Goal: Task Accomplishment & Management: Use online tool/utility

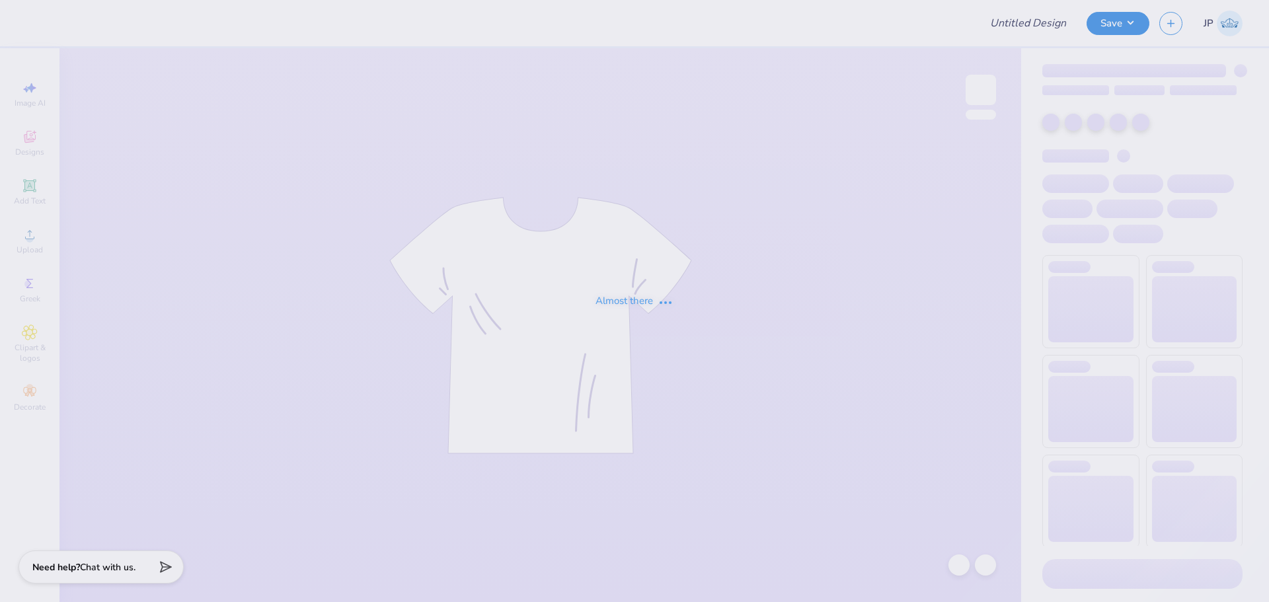
type input "DG - Fall Court"
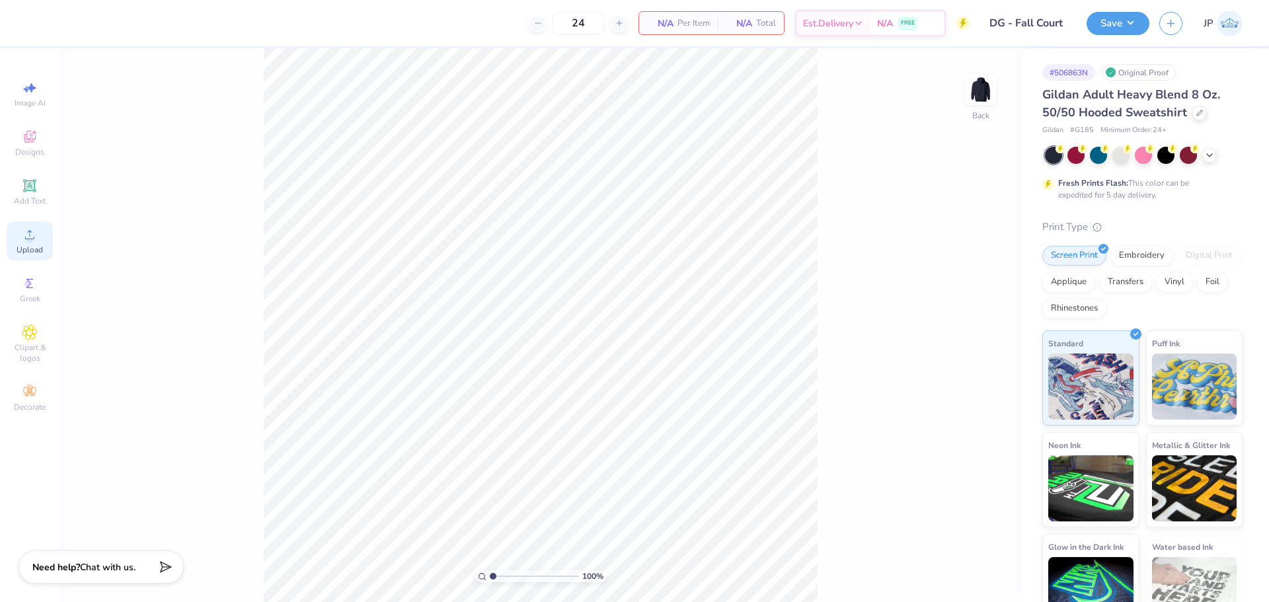
click at [36, 237] on icon at bounding box center [30, 235] width 16 height 16
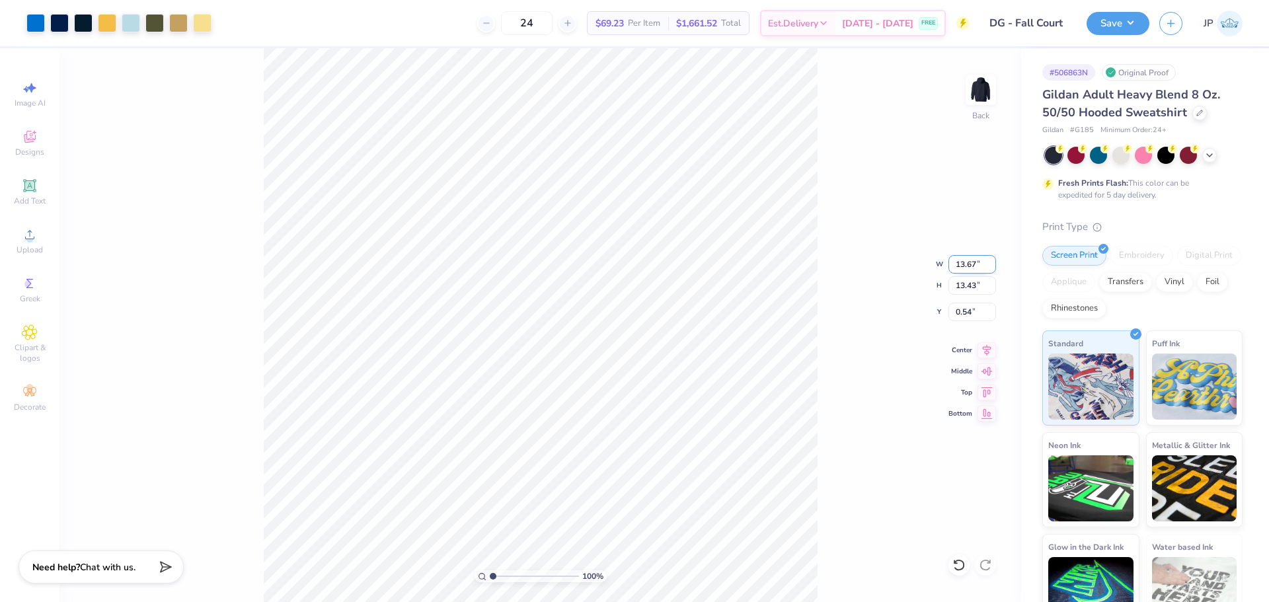
click at [976, 262] on input "13.67" at bounding box center [973, 264] width 48 height 19
type input "12.00"
type input "11.78"
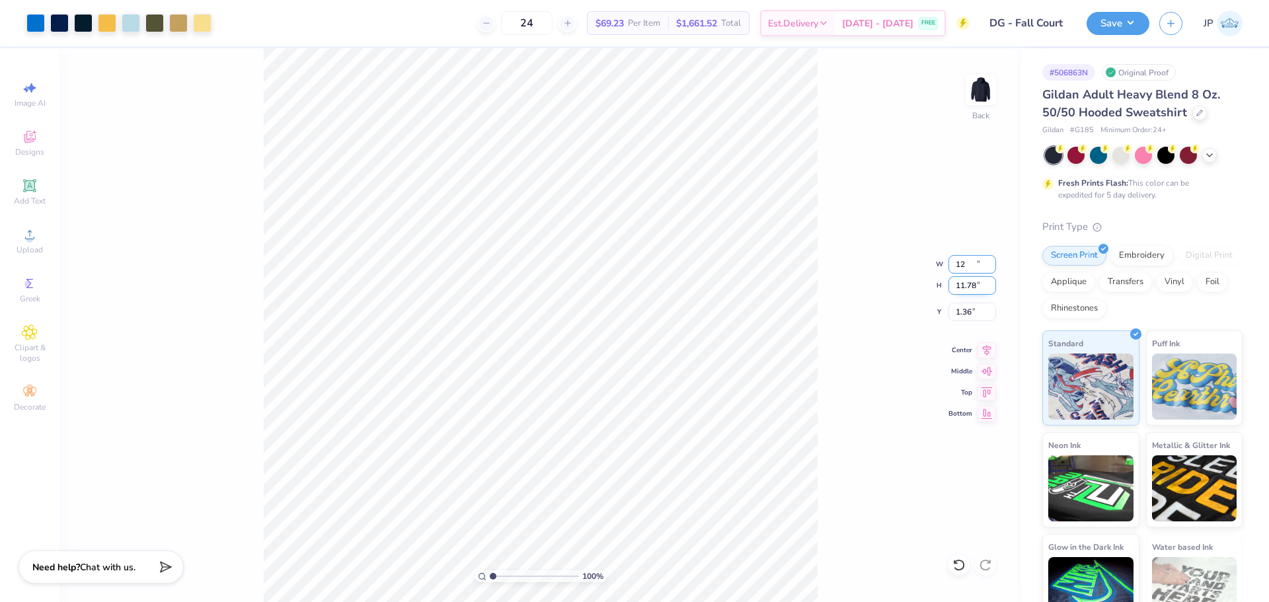
type input "1.36"
click at [961, 285] on input "11.78" at bounding box center [973, 285] width 48 height 19
drag, startPoint x: 961, startPoint y: 285, endPoint x: 1269, endPoint y: 393, distance: 326.6
click at [961, 285] on input "11.78" at bounding box center [973, 285] width 48 height 19
type input "10.5"
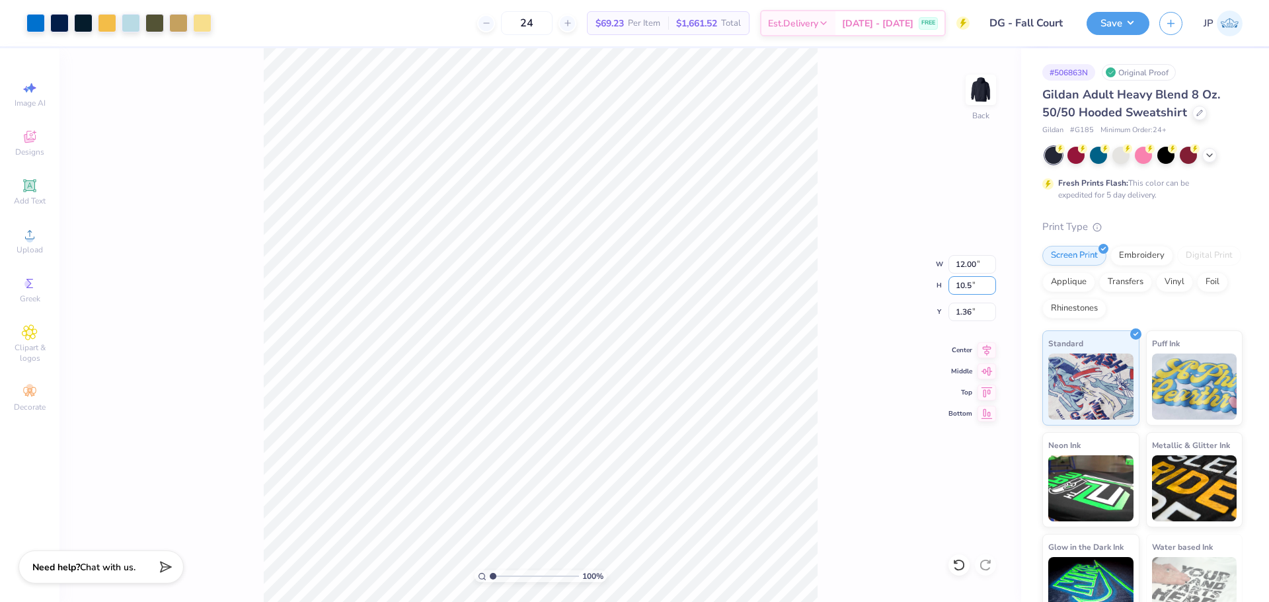
type input "10.69"
type input "10.50"
click at [962, 309] on input "2.00" at bounding box center [973, 312] width 48 height 19
type input "3.00"
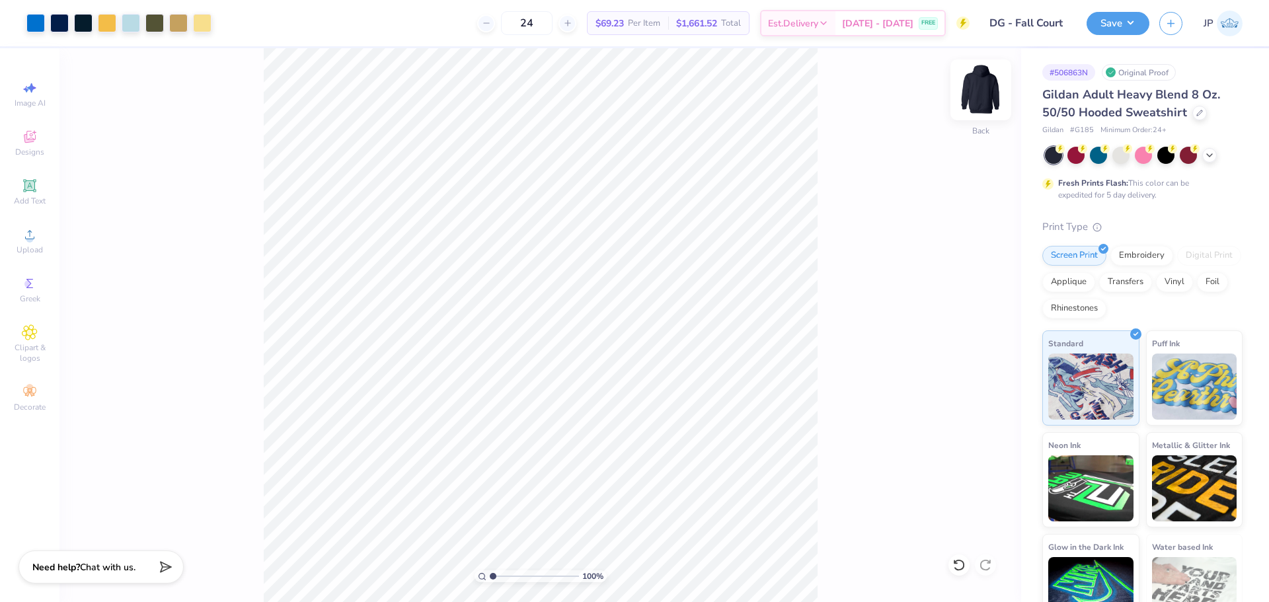
click at [983, 85] on img at bounding box center [981, 89] width 53 height 53
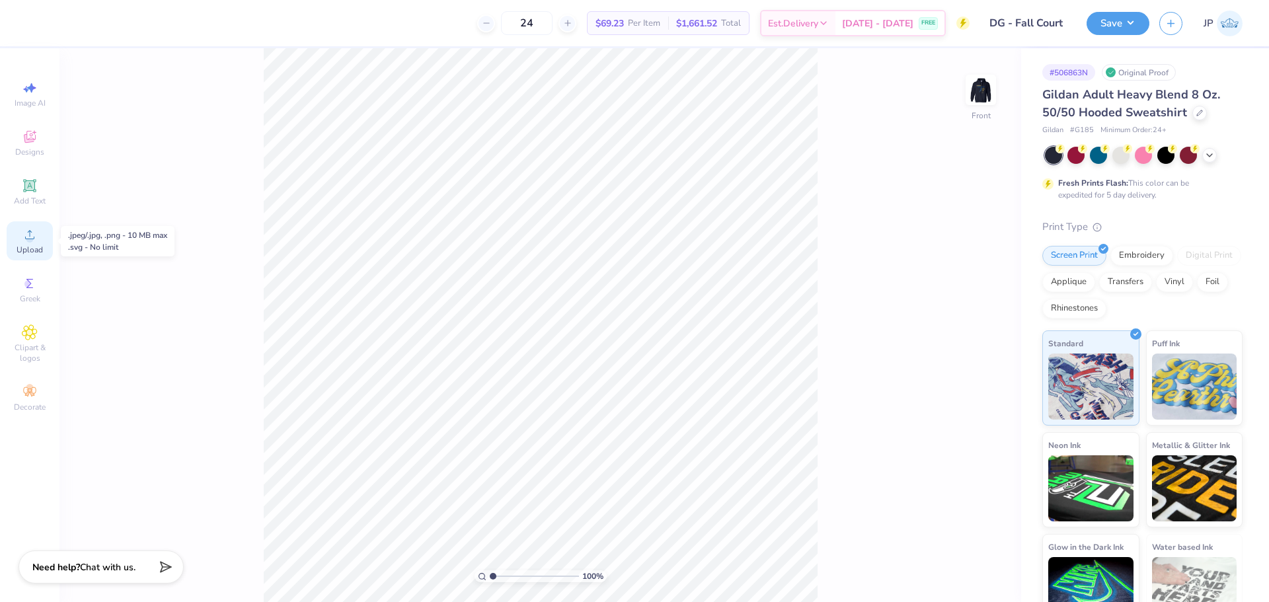
click at [39, 242] on div "Upload" at bounding box center [30, 240] width 46 height 39
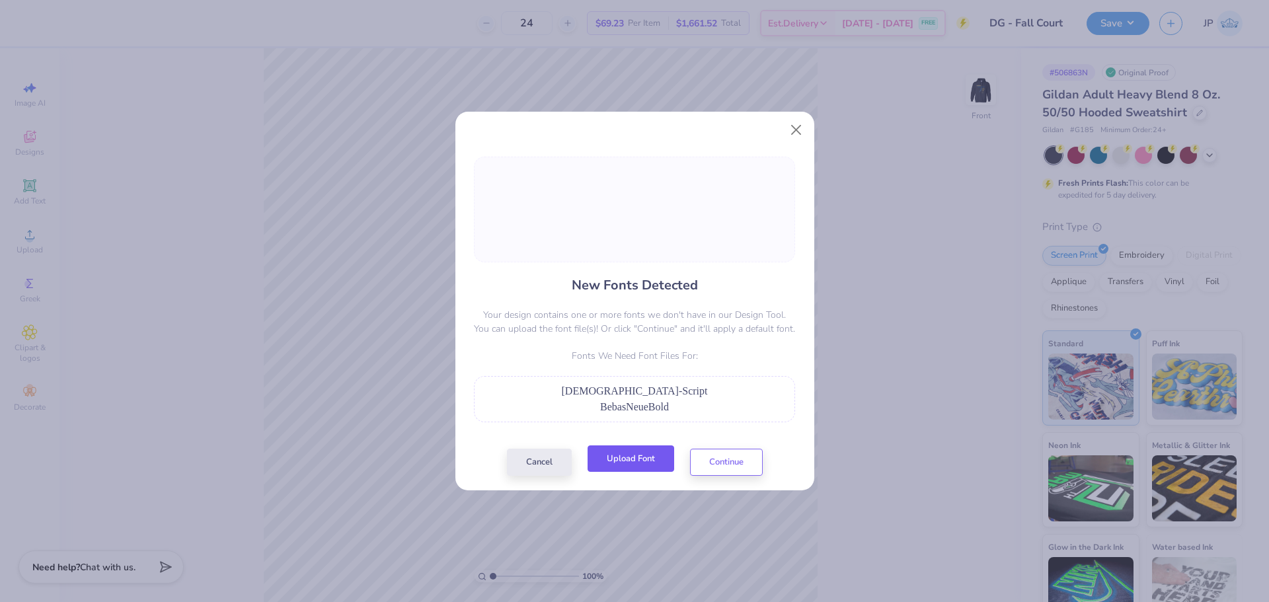
click at [658, 461] on button "Upload Font" at bounding box center [631, 459] width 87 height 27
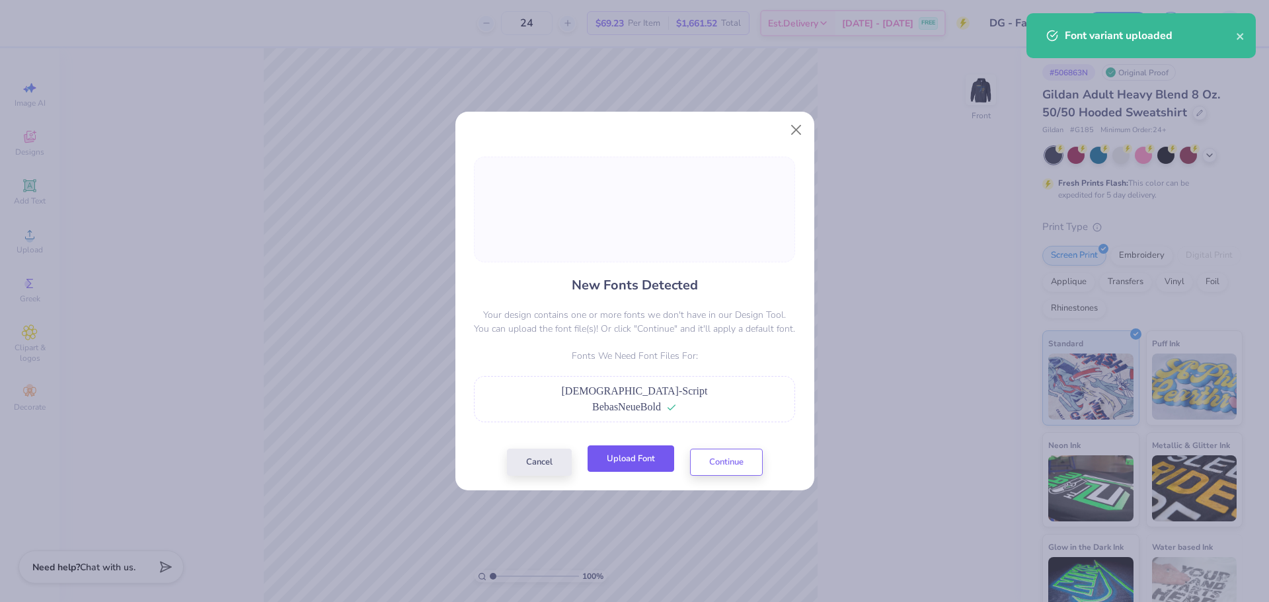
click at [660, 463] on button "Upload Font" at bounding box center [631, 459] width 87 height 27
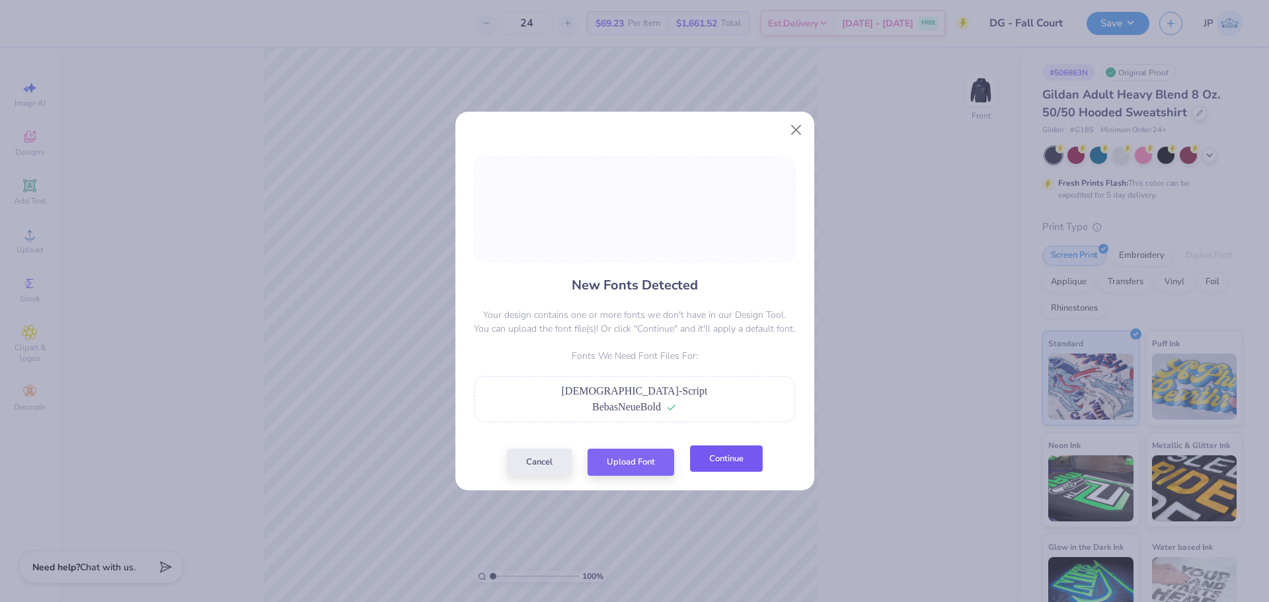
click at [729, 462] on button "Continue" at bounding box center [726, 459] width 73 height 27
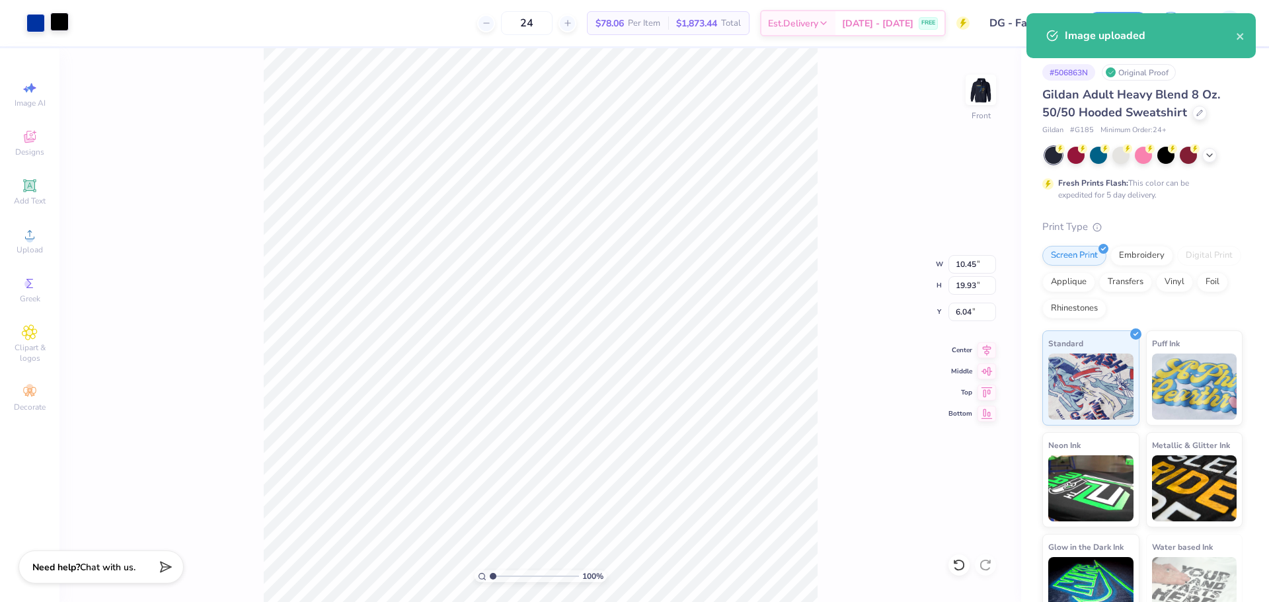
click at [65, 28] on div at bounding box center [59, 22] width 19 height 19
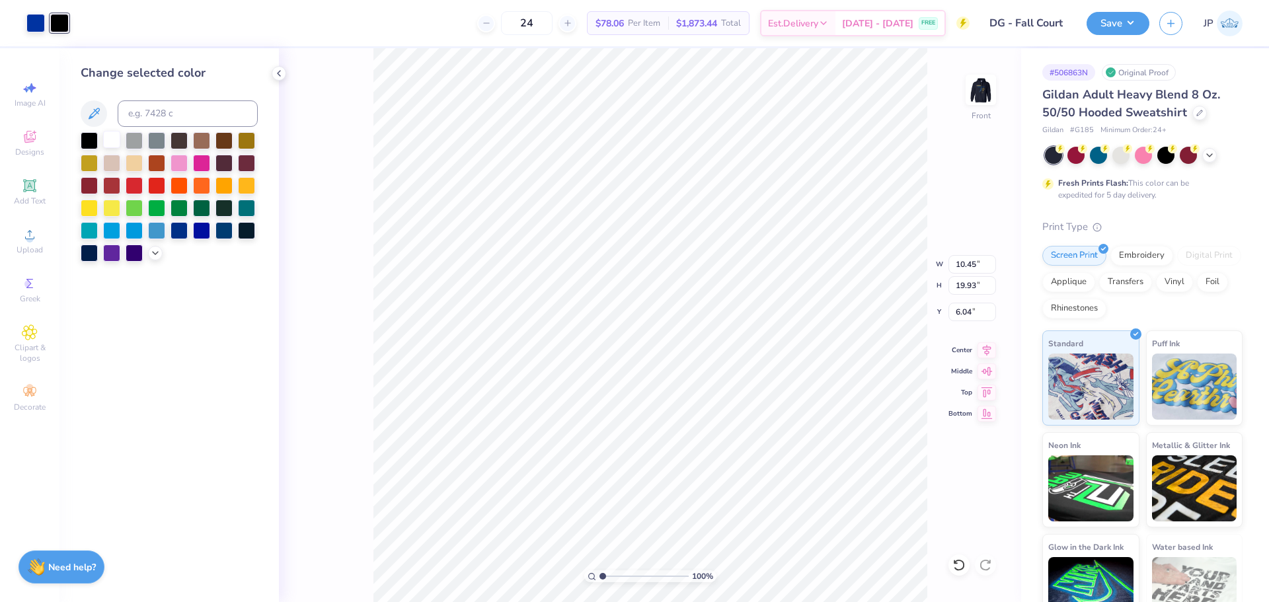
click at [107, 139] on div at bounding box center [111, 139] width 17 height 17
click at [957, 307] on input "6.04" at bounding box center [973, 312] width 48 height 19
type input "6.07"
click at [965, 282] on input "19.93" at bounding box center [973, 285] width 48 height 19
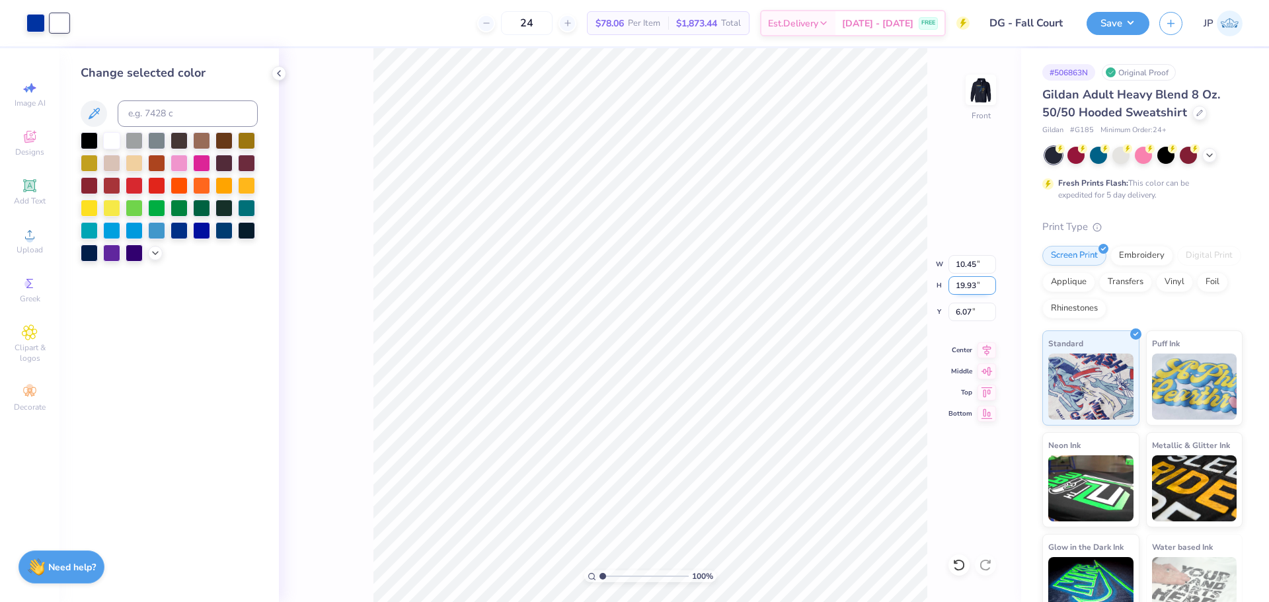
click at [965, 282] on input "19.93" at bounding box center [973, 285] width 48 height 19
type input "15"
type input "7.87"
type input "15.00"
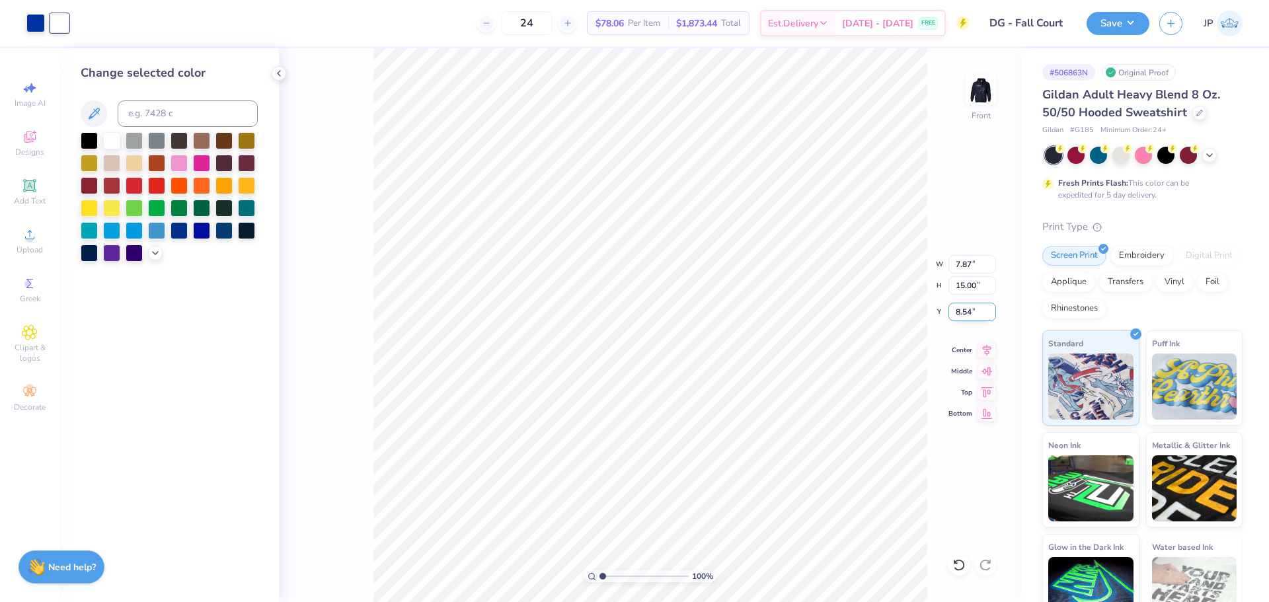
click at [967, 309] on input "8.54" at bounding box center [973, 312] width 48 height 19
type input "6.00"
type input "1.93"
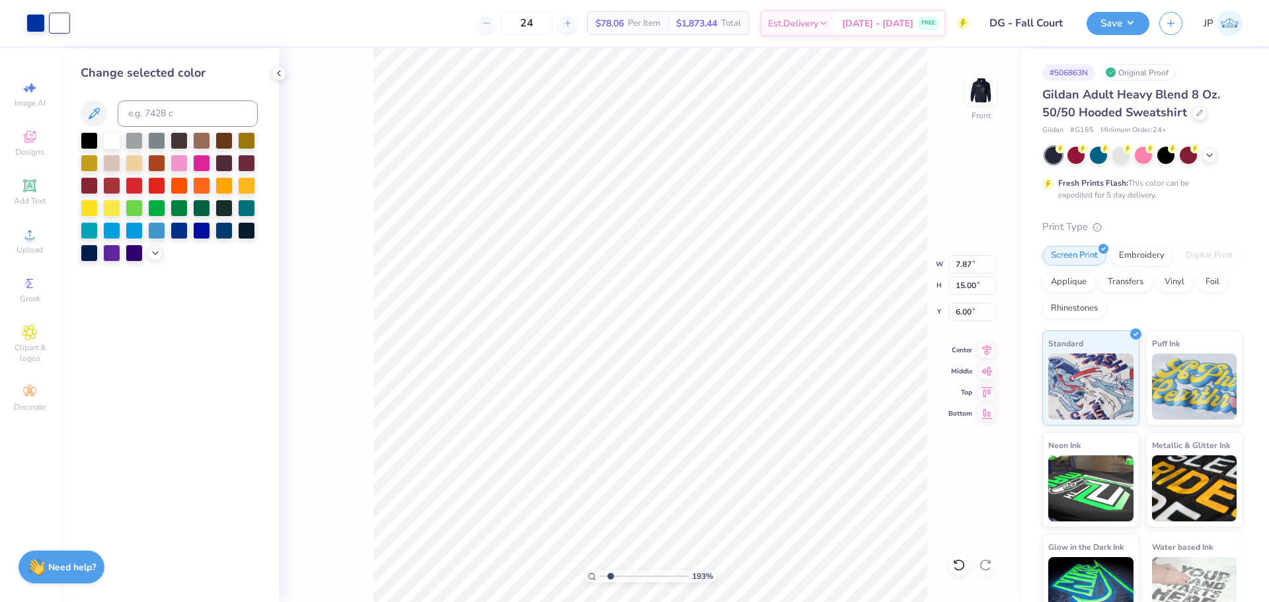
click at [611, 576] on input "range" at bounding box center [644, 577] width 89 height 12
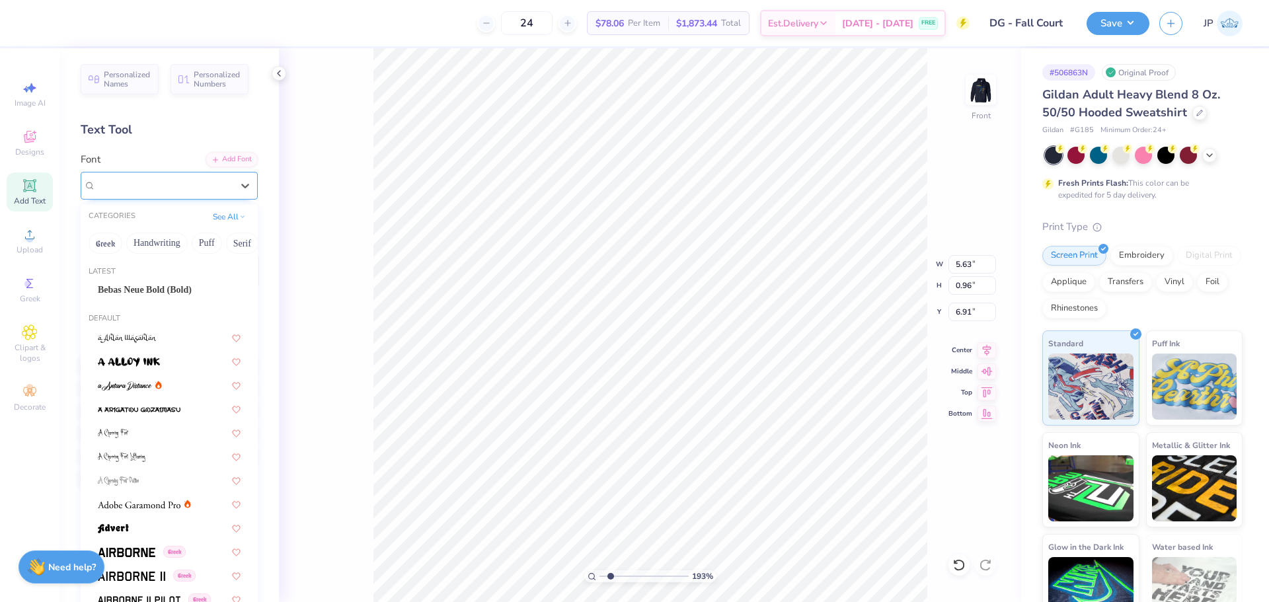
click at [130, 184] on div "Super Dream" at bounding box center [164, 185] width 139 height 20
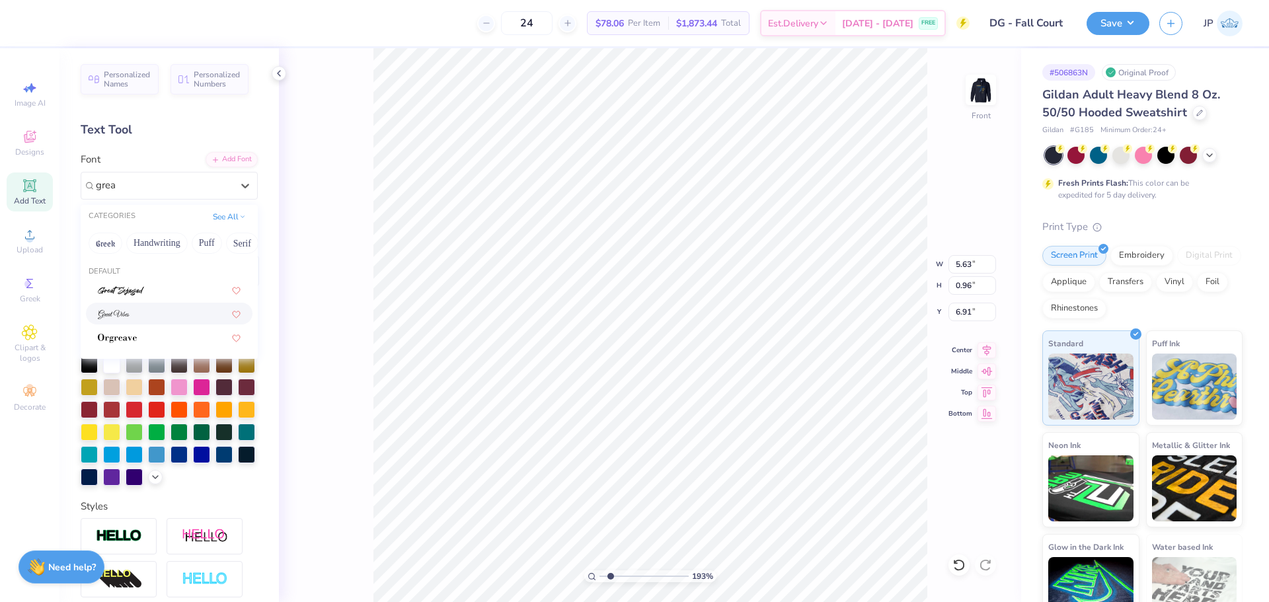
click at [135, 317] on div at bounding box center [169, 314] width 143 height 14
type input "grea"
type input "5.33"
type input "1.18"
type input "6.90"
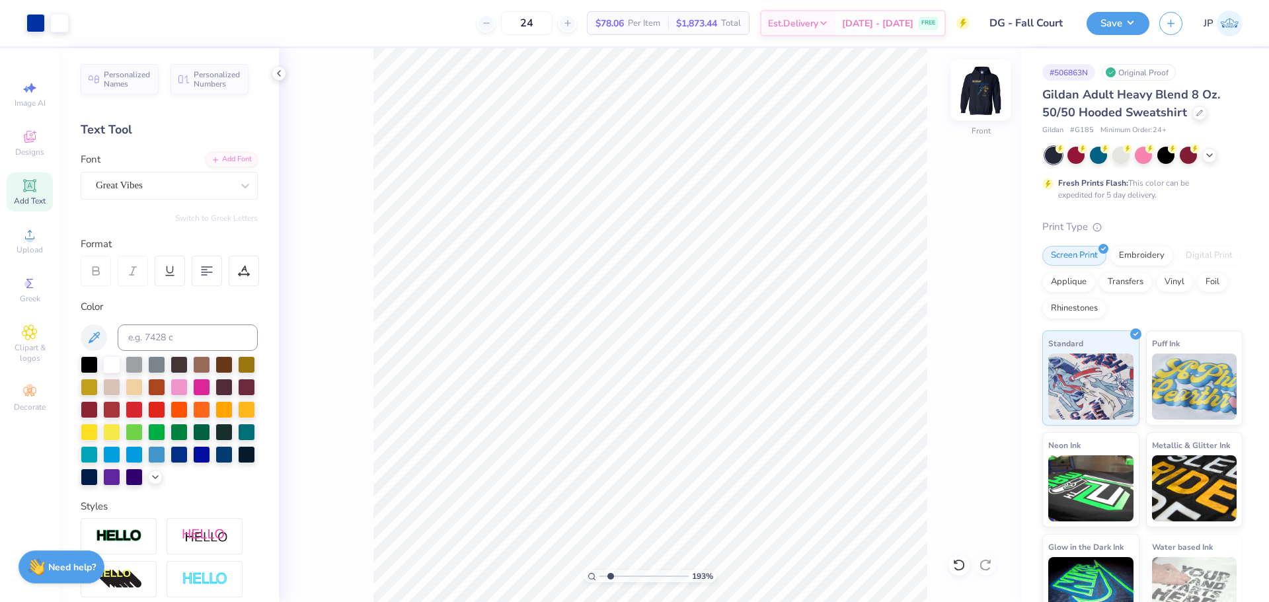
click at [986, 87] on img at bounding box center [981, 89] width 53 height 53
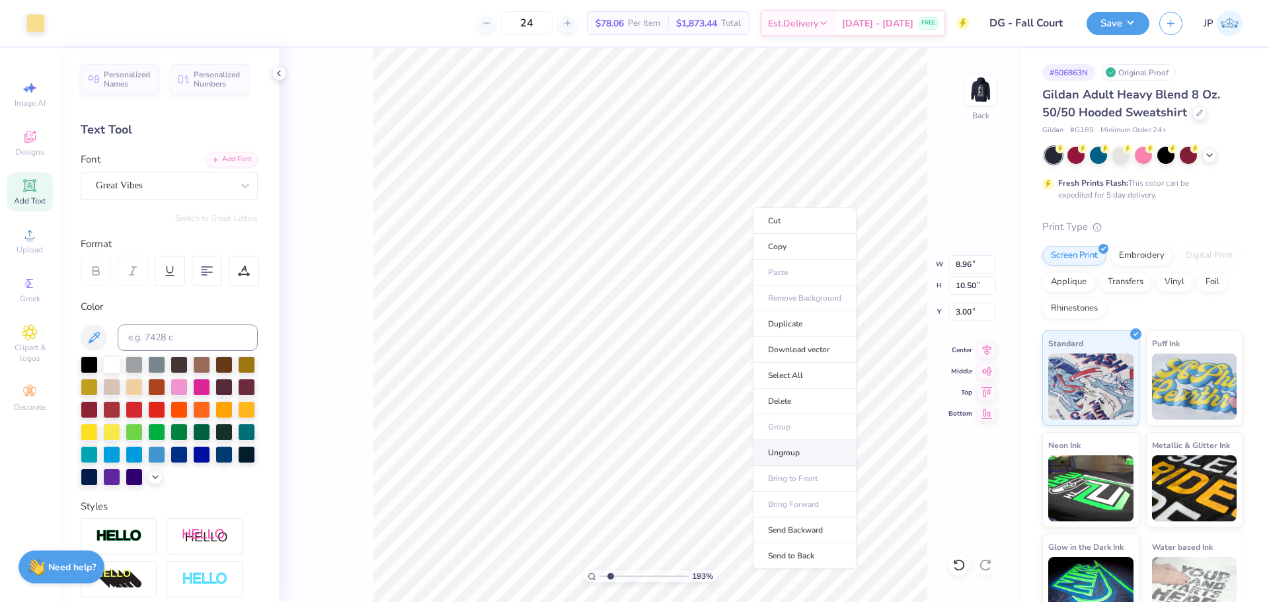
click at [787, 453] on li "Ungroup" at bounding box center [805, 453] width 104 height 26
click at [150, 481] on icon at bounding box center [155, 476] width 11 height 11
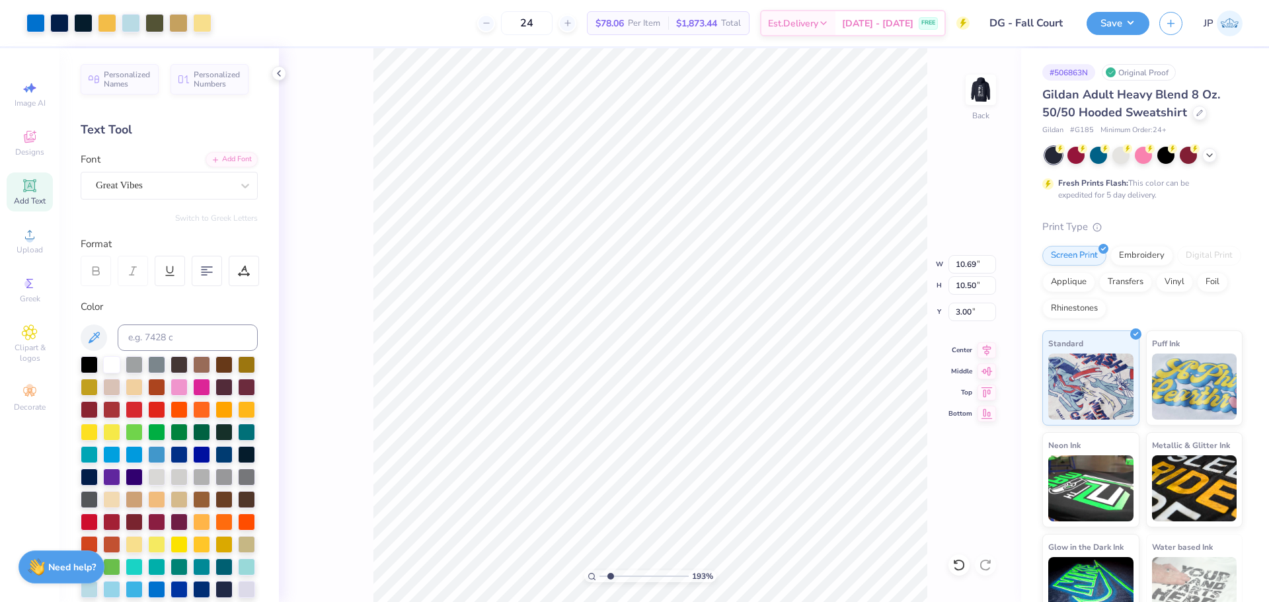
type input "10.69"
type input "10.50"
type input "3.00"
click at [986, 85] on img at bounding box center [981, 89] width 53 height 53
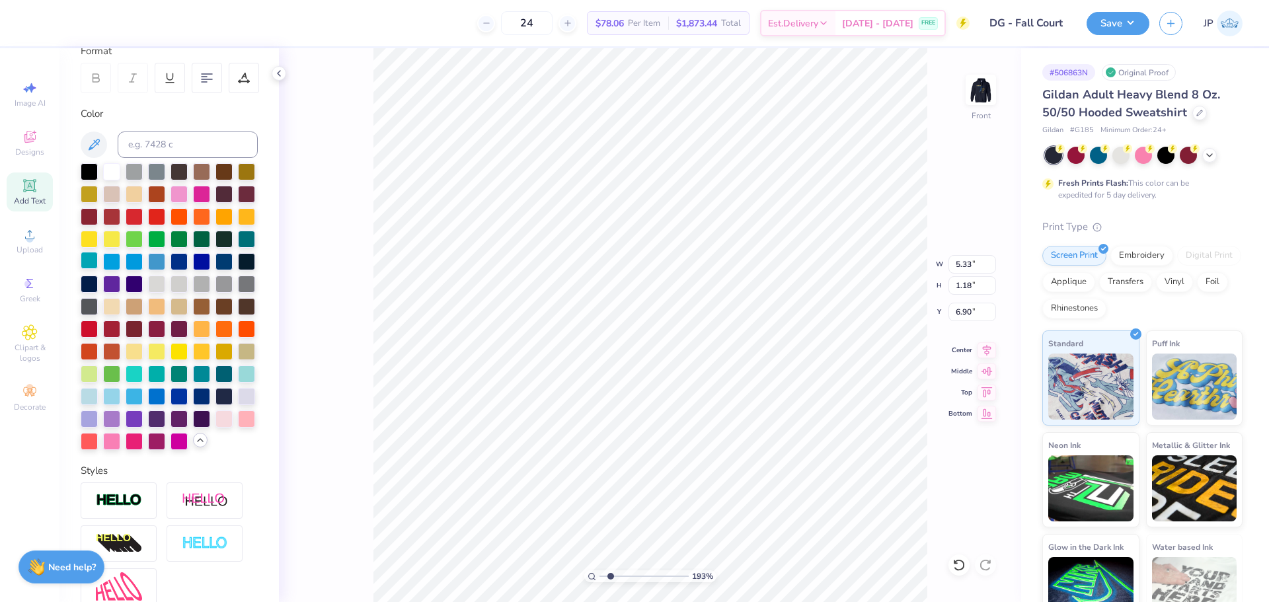
scroll to position [198, 0]
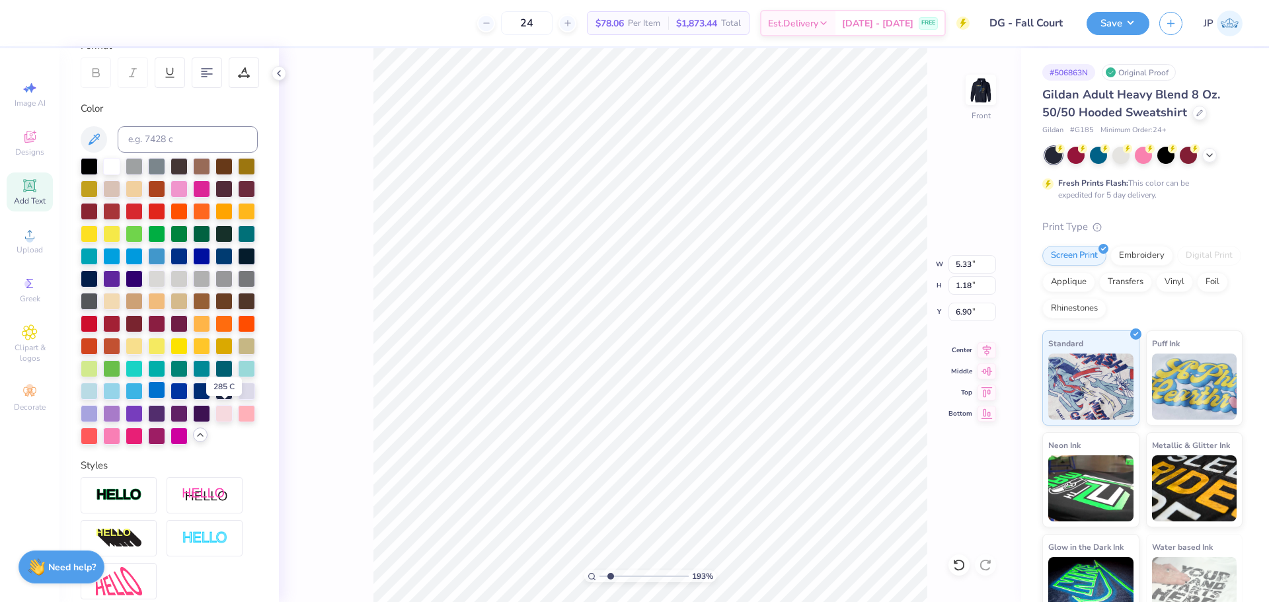
click at [165, 399] on div at bounding box center [156, 389] width 17 height 17
type input "6.81"
click at [991, 348] on icon at bounding box center [987, 348] width 19 height 16
type textarea "Albuquerque, New Mexico"
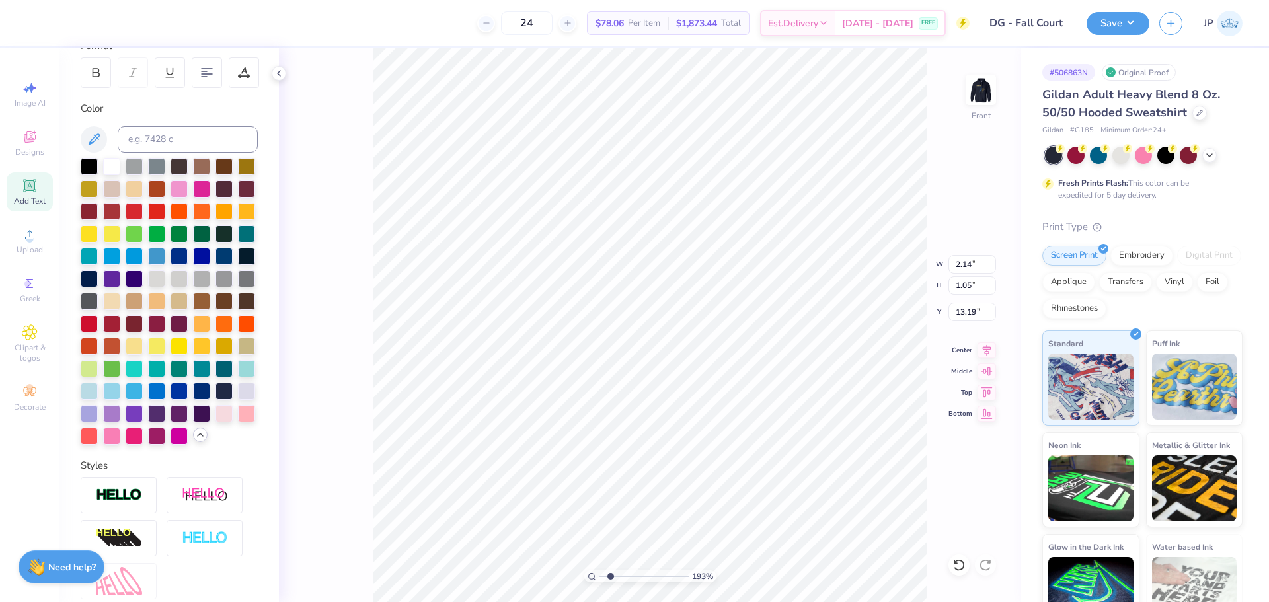
type input "2.14"
type input "13.19"
type textarea "Seattle, Washington"
type input "2.88"
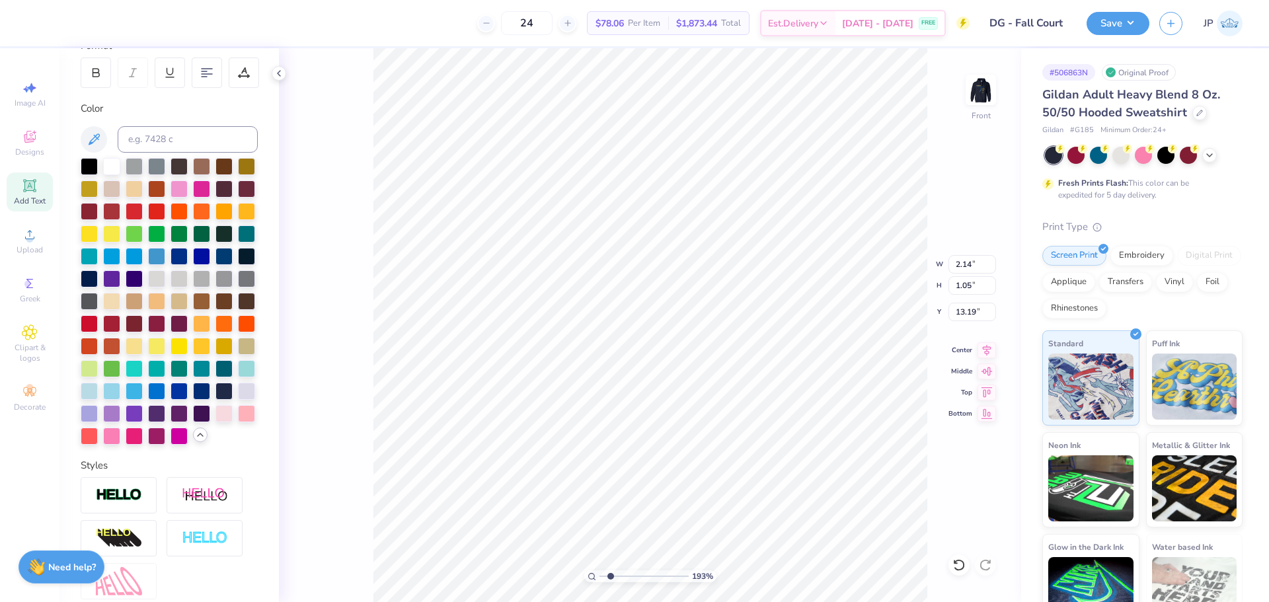
type input "14.78"
type textarea "West Lafayette, Indiana"
type input "3.17"
type input "0.40"
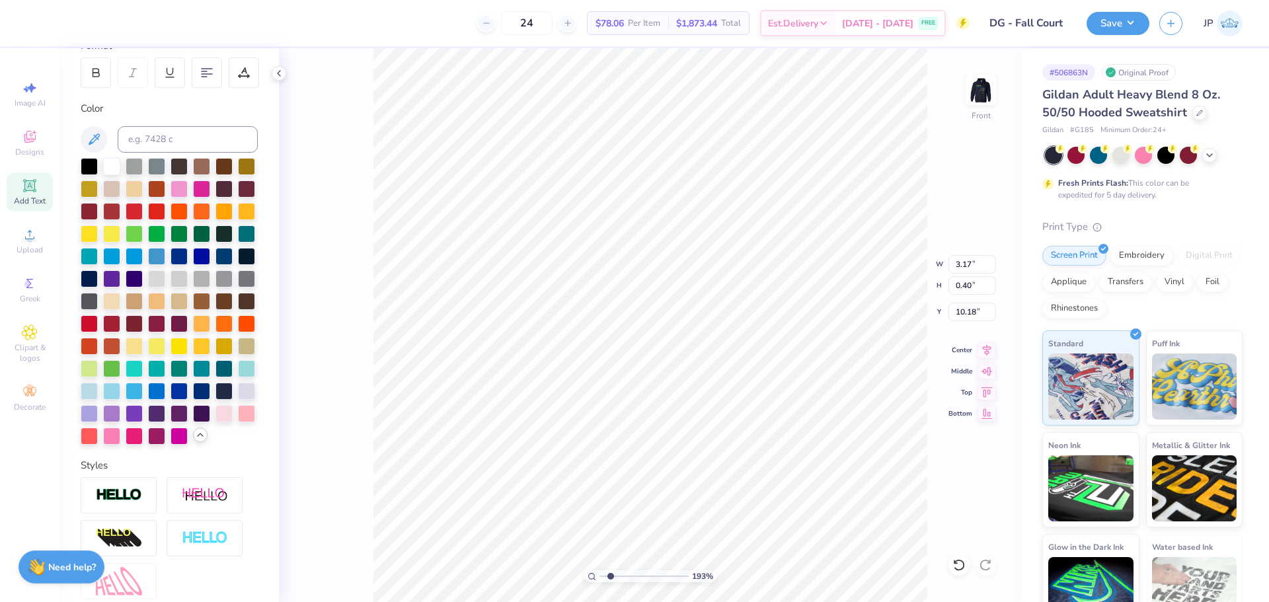
type input "10.00"
type input "9.96"
drag, startPoint x: 617, startPoint y: 573, endPoint x: 629, endPoint y: 573, distance: 11.9
type input "3.94"
click at [629, 573] on input "range" at bounding box center [644, 577] width 89 height 12
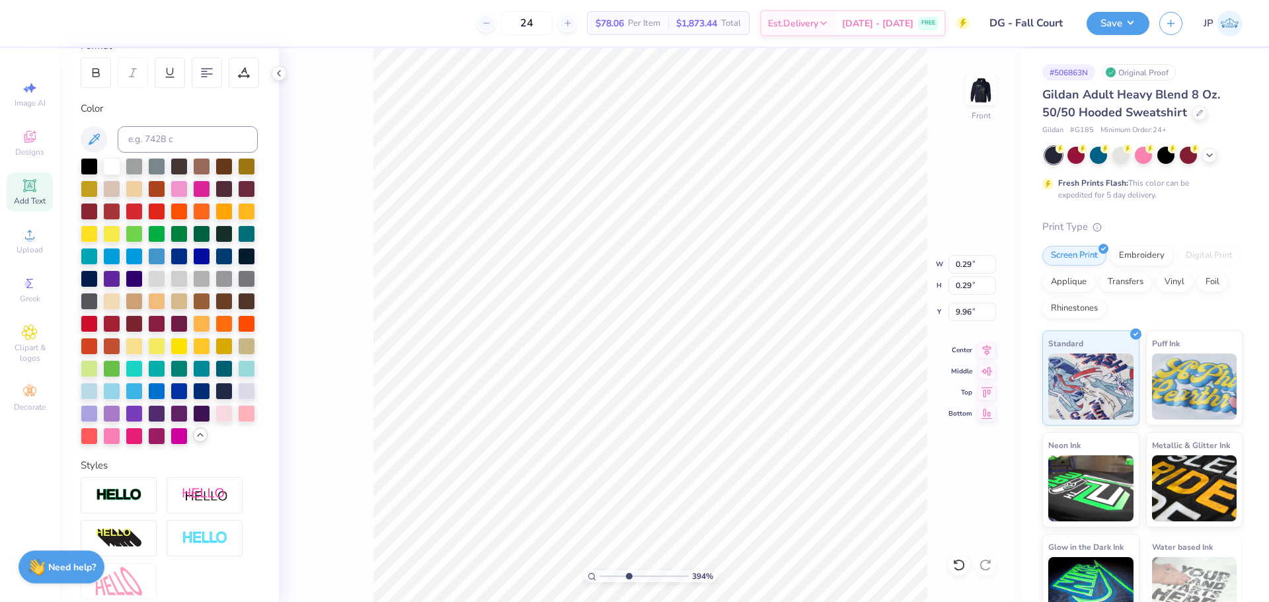
type input "9.89"
type input "3.53"
type input "0.51"
click at [661, 455] on li "Group" at bounding box center [677, 457] width 104 height 26
type input "1.83"
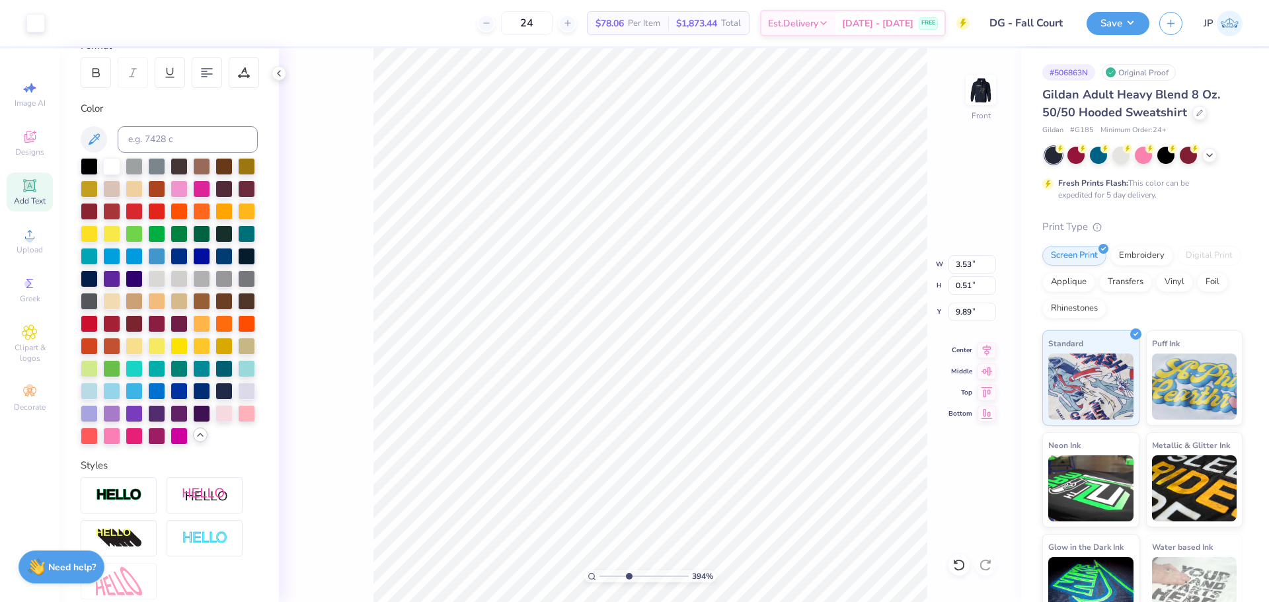
type input "0.40"
type input "11.55"
type input "5.74"
type input "0.46"
type input "3.71"
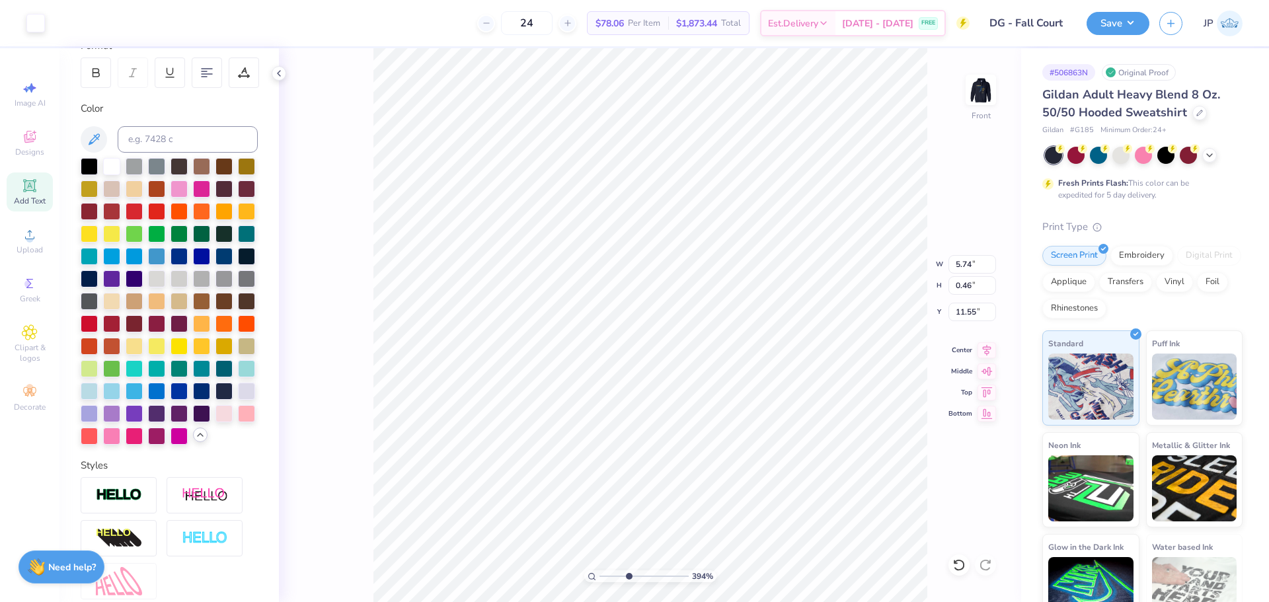
type input "0.45"
type input "13.18"
type input "4.33"
type input "14.79"
click at [615, 571] on input "range" at bounding box center [644, 577] width 89 height 12
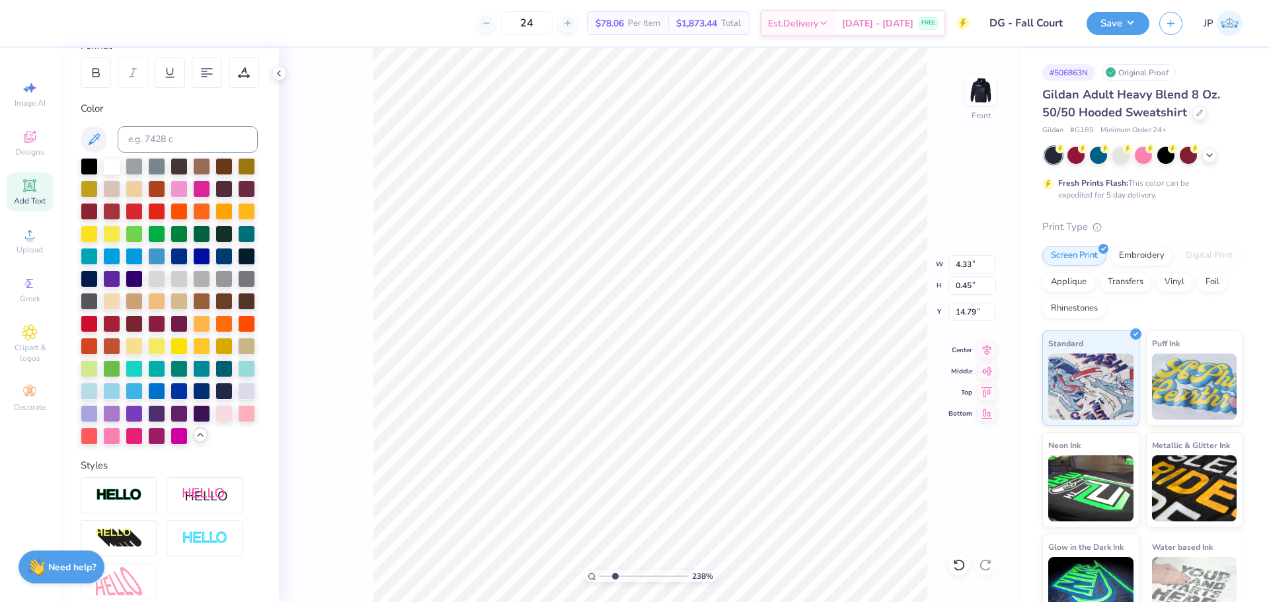
type input "2.38"
type input "1.07"
type input "0.43"
type input "16.40"
type input "5.74"
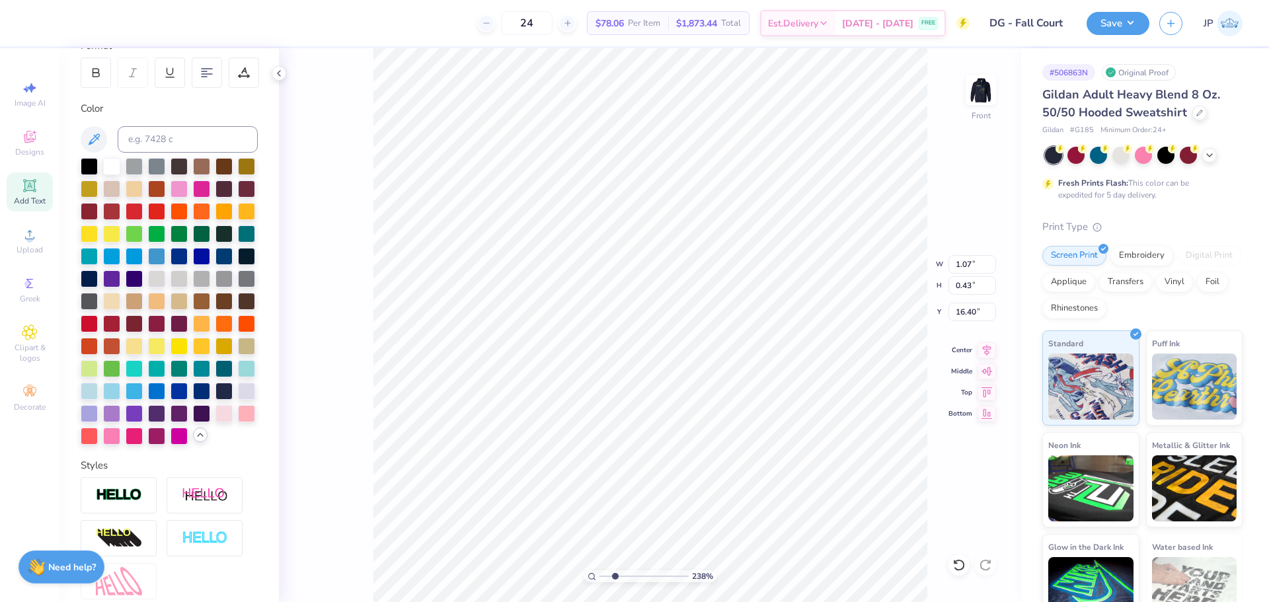
type input "0.45"
type input "16.38"
type input "4.33"
type input "2.04"
type input "14.79"
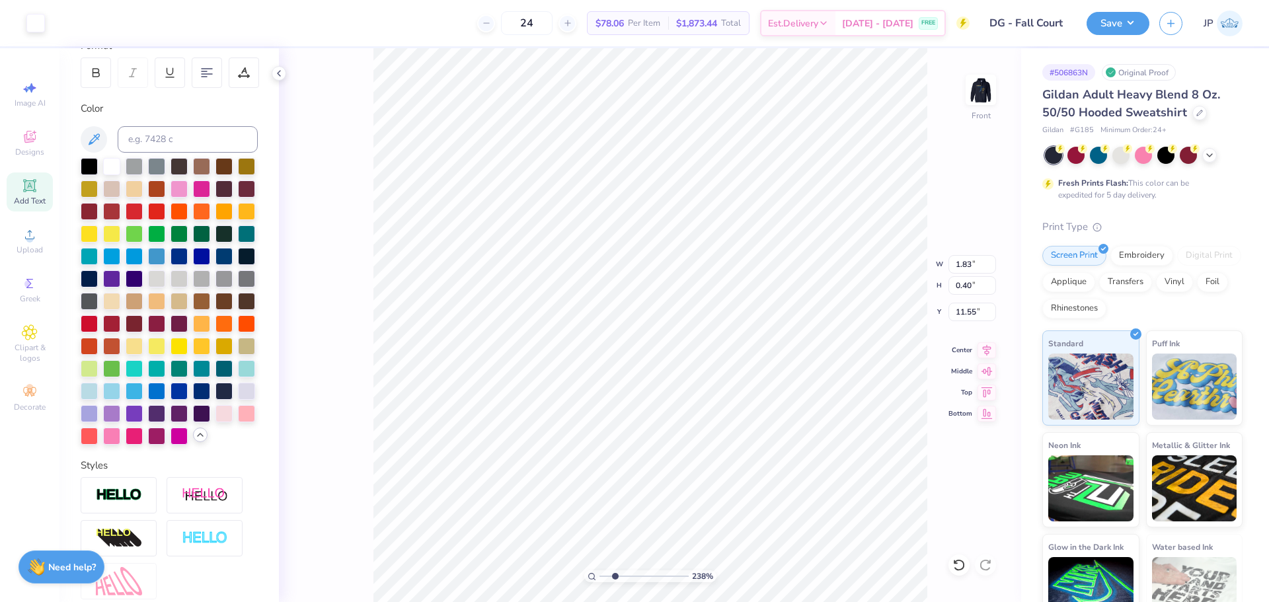
type input "3.52"
type input "2.07"
type input "9.88"
click at [979, 349] on icon at bounding box center [987, 348] width 19 height 16
click at [984, 348] on icon at bounding box center [987, 348] width 19 height 16
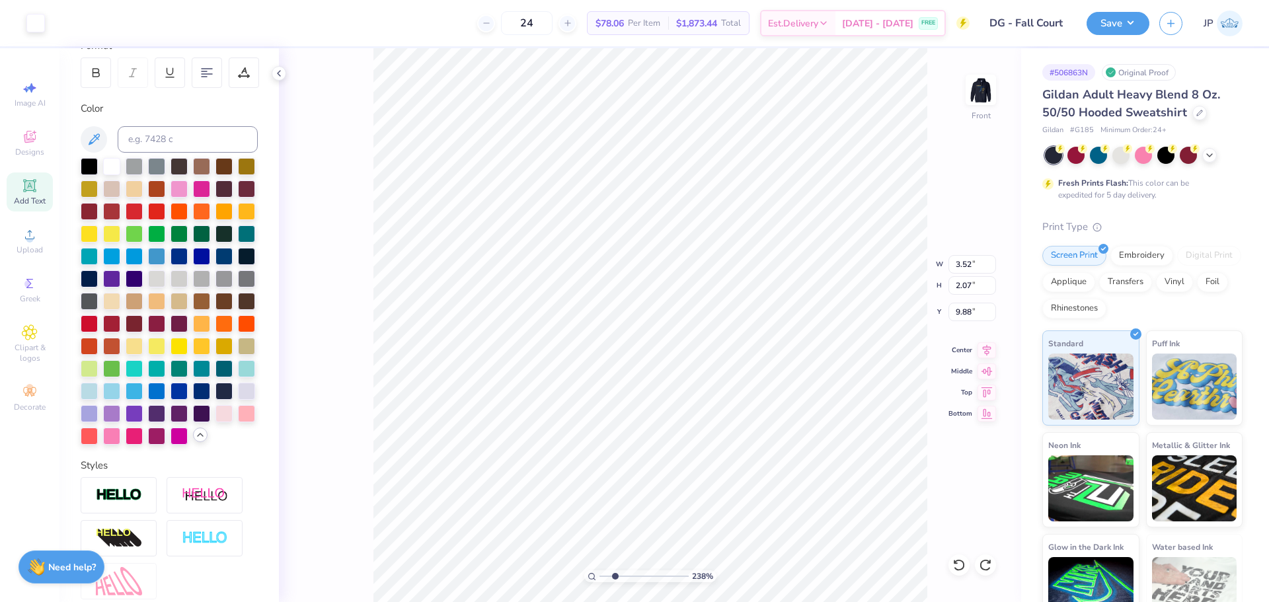
type input "4.60"
type input "0.45"
type input "8.33"
click at [988, 350] on icon at bounding box center [987, 348] width 19 height 16
click at [989, 372] on icon at bounding box center [987, 370] width 19 height 16
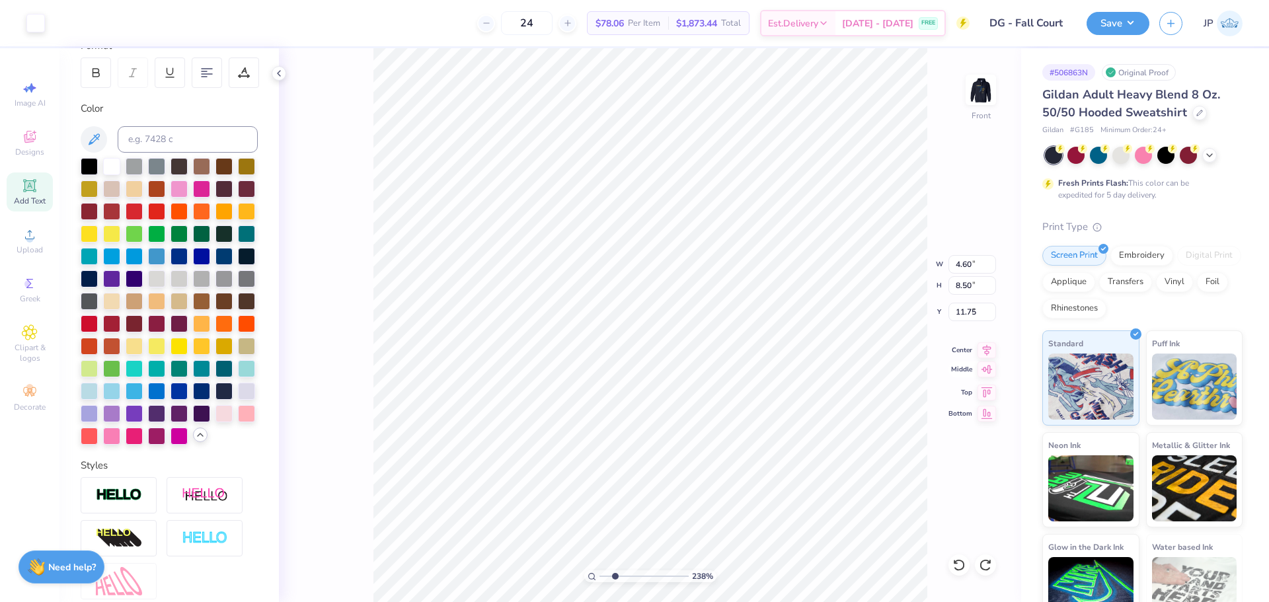
type input "8.33"
click at [984, 349] on icon at bounding box center [987, 348] width 19 height 16
type input "3.52"
type input "0.52"
type input "9.88"
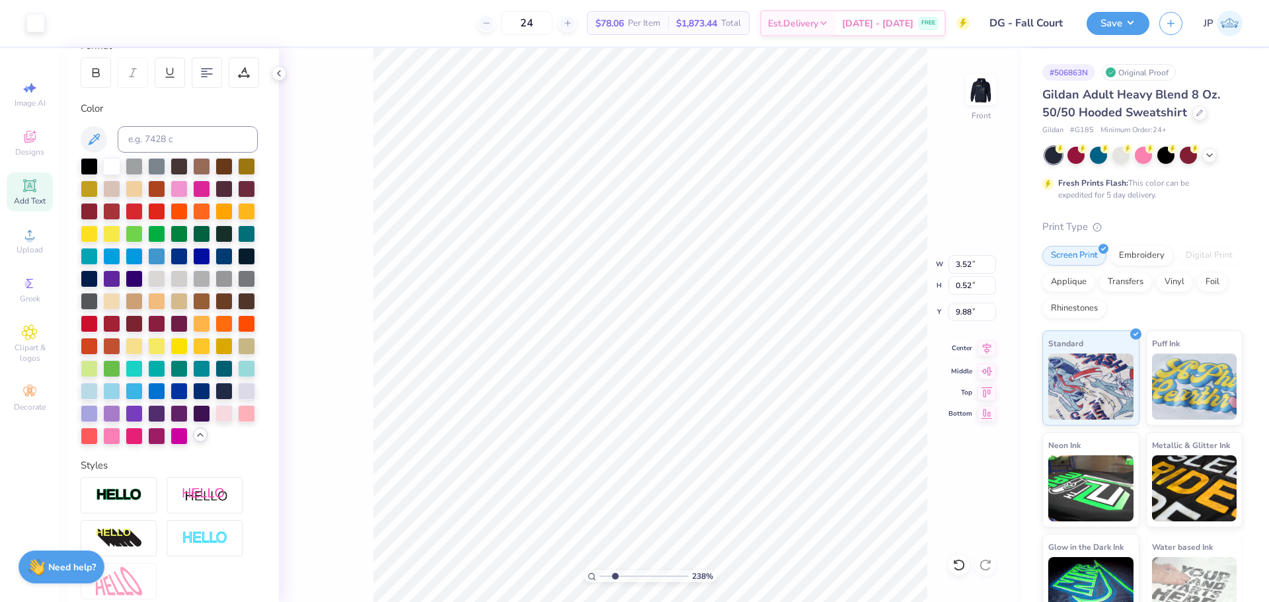
click at [989, 346] on icon at bounding box center [987, 348] width 19 height 16
type input "1.83"
type input "0.40"
type input "11.55"
click at [988, 350] on icon at bounding box center [987, 348] width 19 height 16
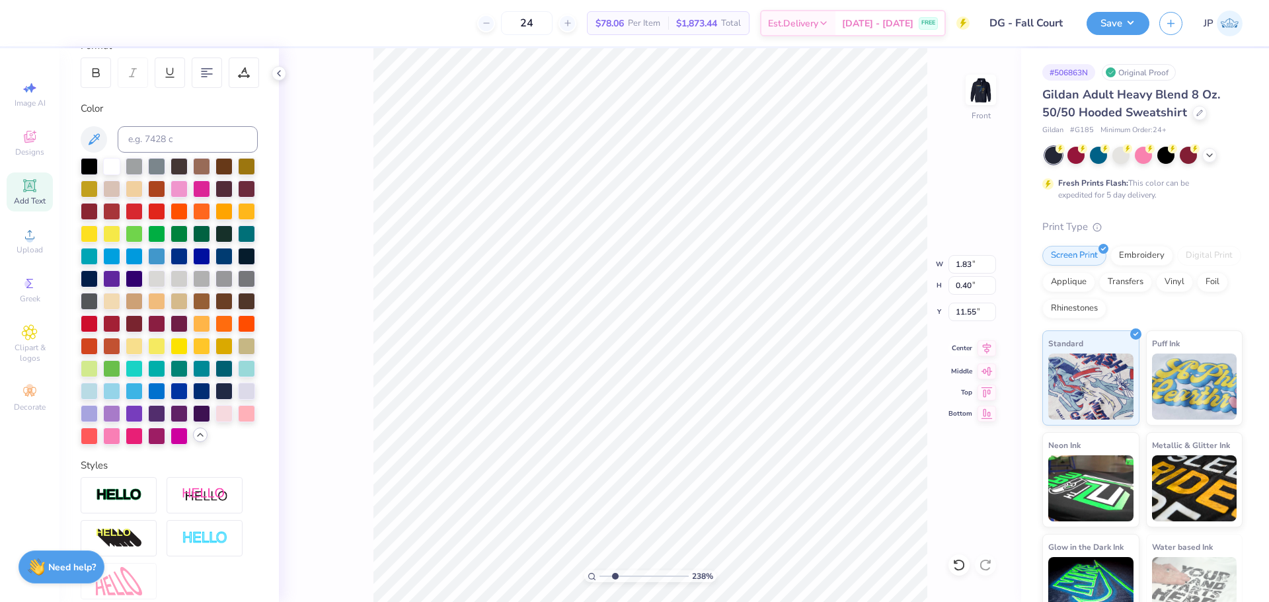
type input "3.71"
type input "0.45"
type input "13.18"
click at [986, 345] on icon at bounding box center [987, 347] width 9 height 11
type input "4.33"
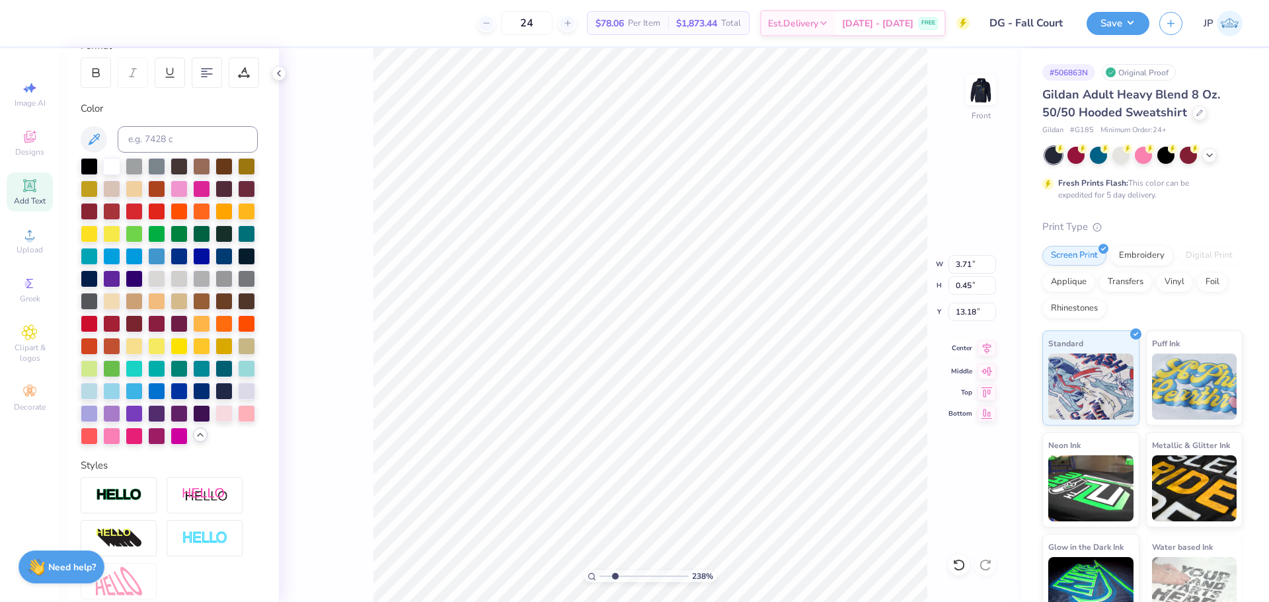
type input "14.79"
click at [980, 348] on icon at bounding box center [987, 348] width 19 height 16
type input "1.88"
type input "16.38"
click at [987, 351] on icon at bounding box center [987, 347] width 9 height 11
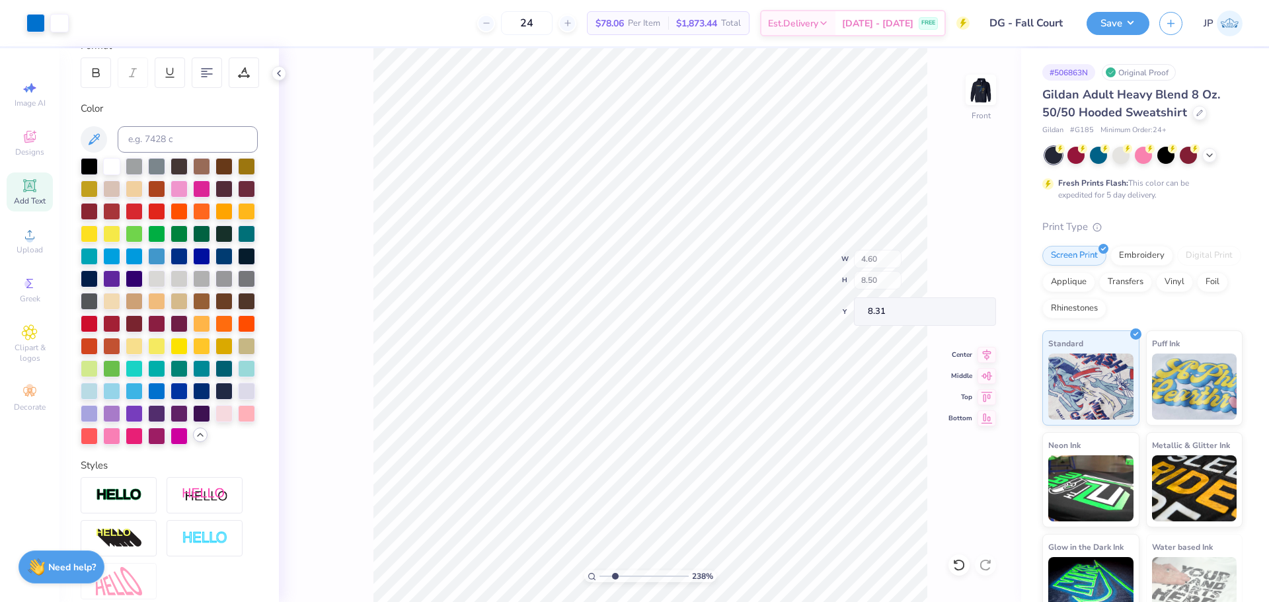
type input "8.31"
click at [703, 409] on li "Group" at bounding box center [708, 413] width 104 height 26
type input "6.90"
type input "10.02"
type input "6.81"
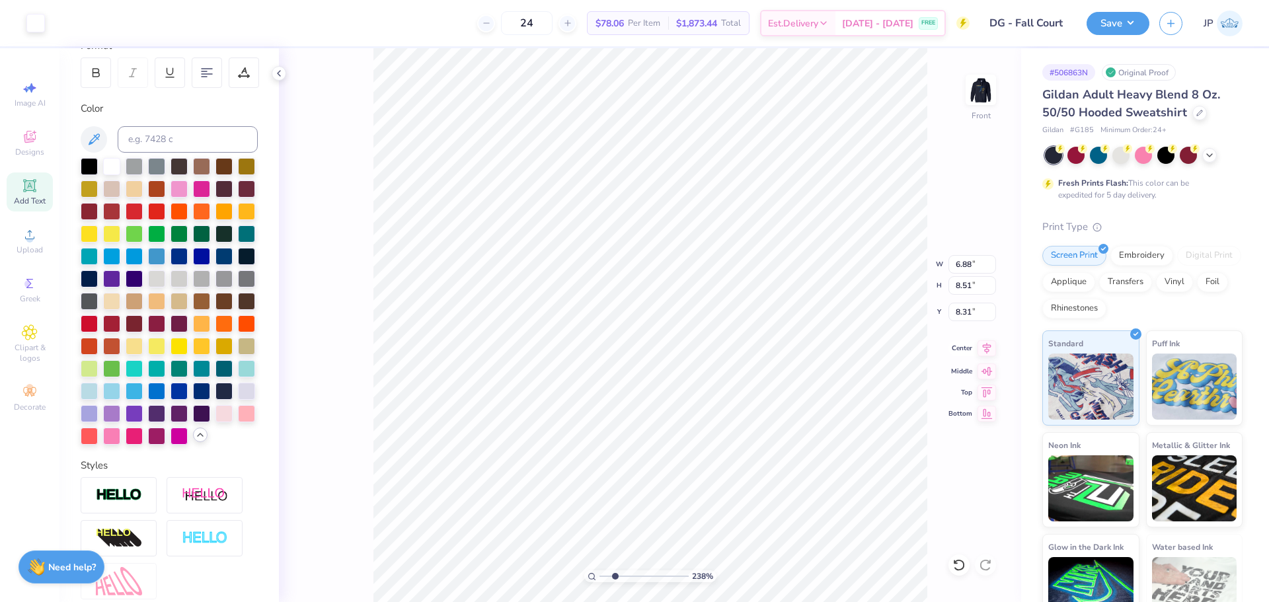
click at [988, 348] on icon at bounding box center [987, 348] width 19 height 16
type input "5.33"
type input "1.18"
type input "6.81"
click at [992, 346] on icon at bounding box center [987, 348] width 19 height 16
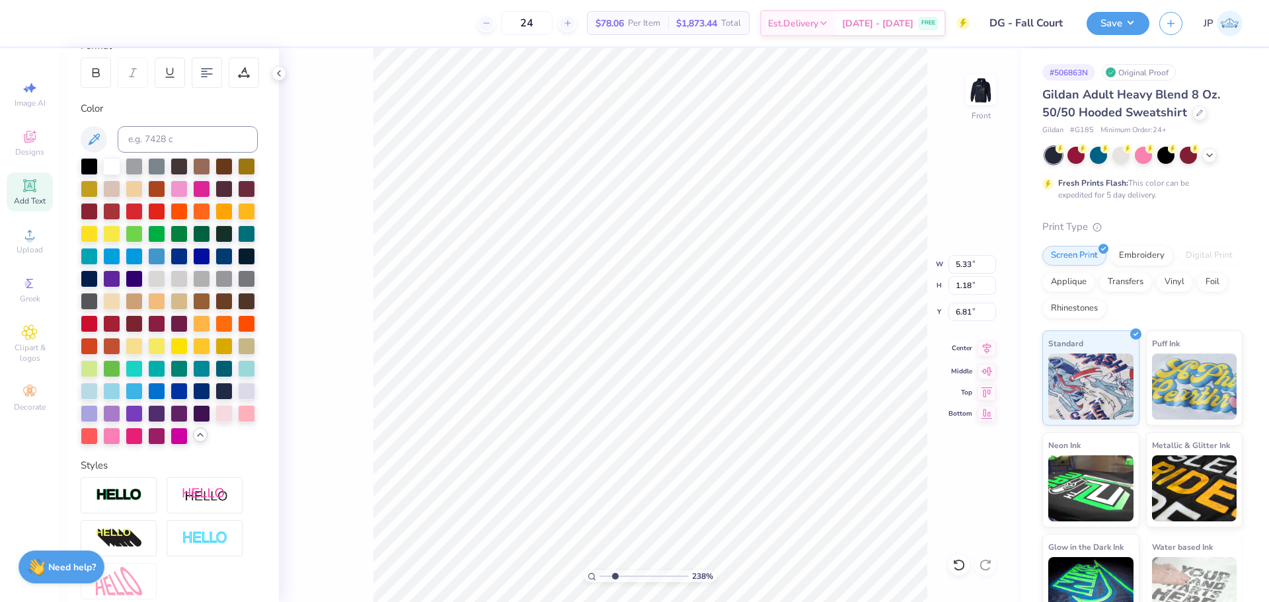
type input "4.02"
type input "0.58"
type input "6.00"
click at [988, 349] on icon at bounding box center [987, 347] width 9 height 11
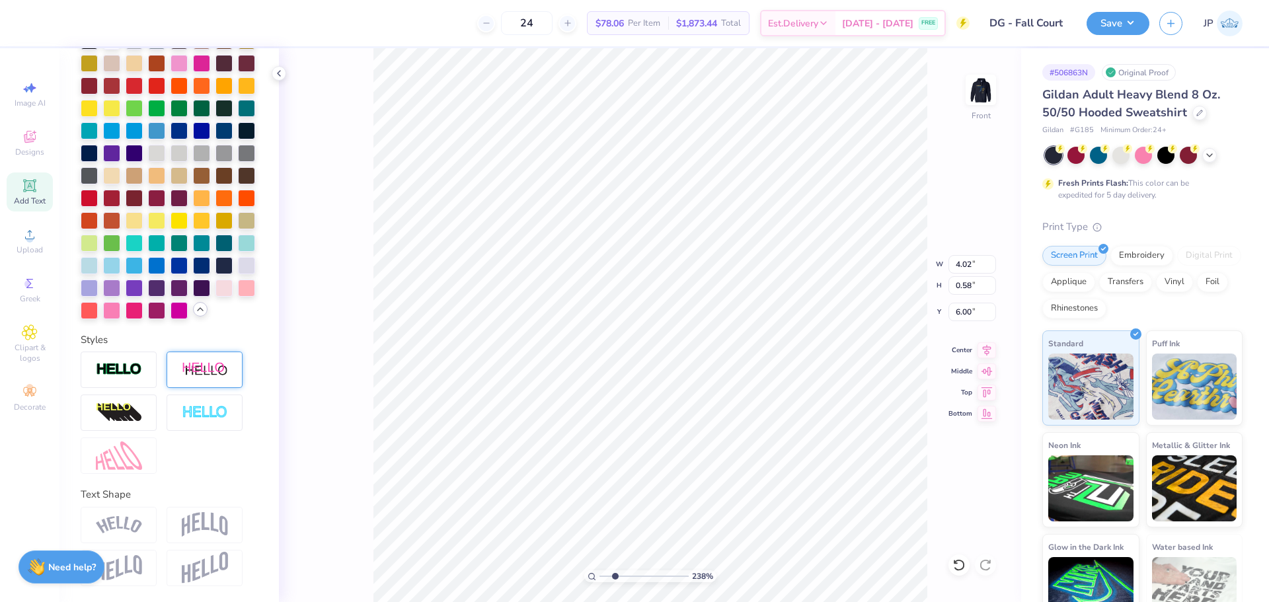
scroll to position [0, 0]
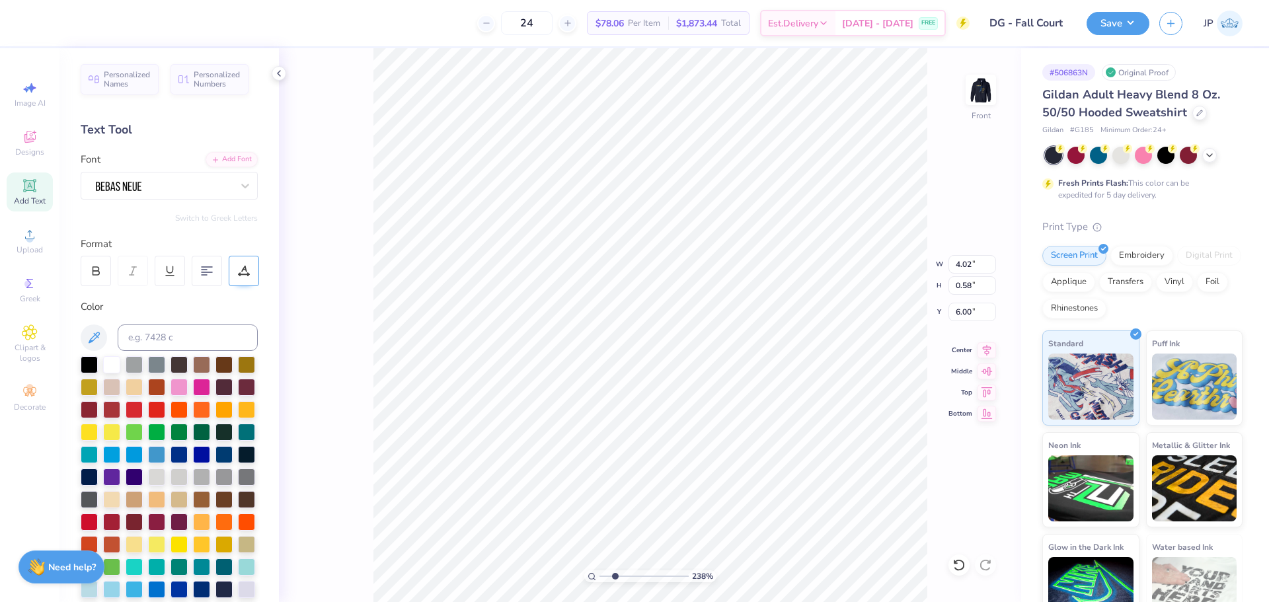
click at [245, 276] on icon at bounding box center [244, 271] width 12 height 12
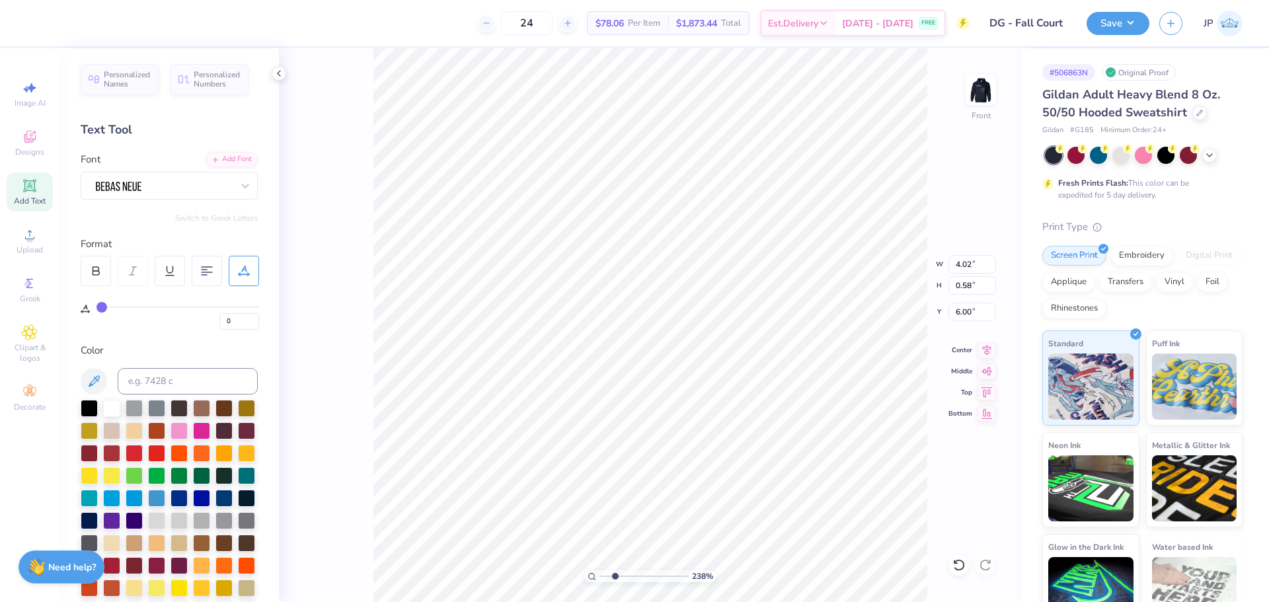
click at [110, 305] on div "0" at bounding box center [178, 314] width 163 height 30
type input "4"
type input "5"
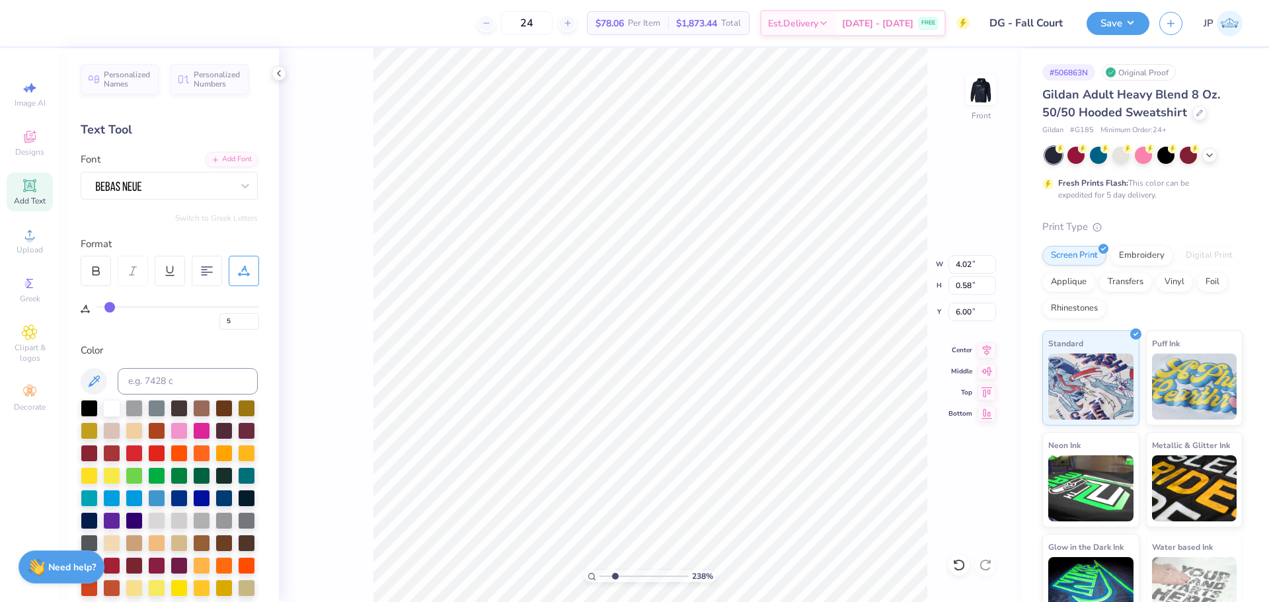
type input "6"
type input "7"
drag, startPoint x: 106, startPoint y: 305, endPoint x: 113, endPoint y: 306, distance: 6.7
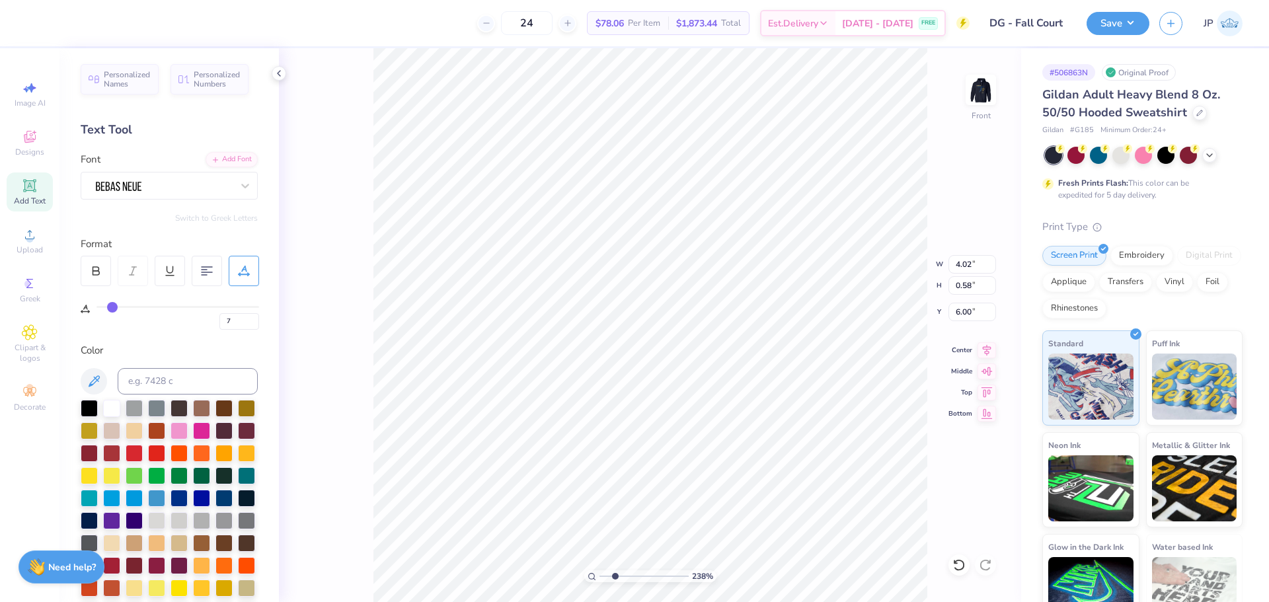
type input "7"
click at [113, 306] on input "range" at bounding box center [178, 307] width 163 height 2
type input "4.73"
type input "6.04"
type input "0"
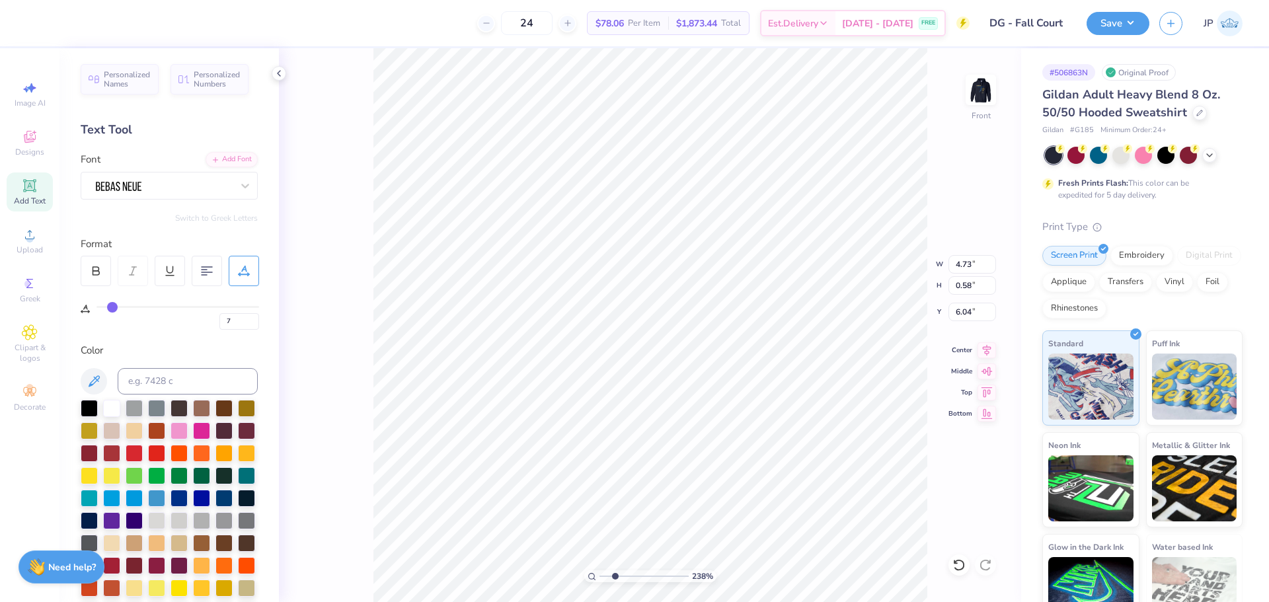
type input "5.33"
type input "1.18"
type input "6.81"
type input "0"
drag, startPoint x: 615, startPoint y: 574, endPoint x: 574, endPoint y: 569, distance: 41.3
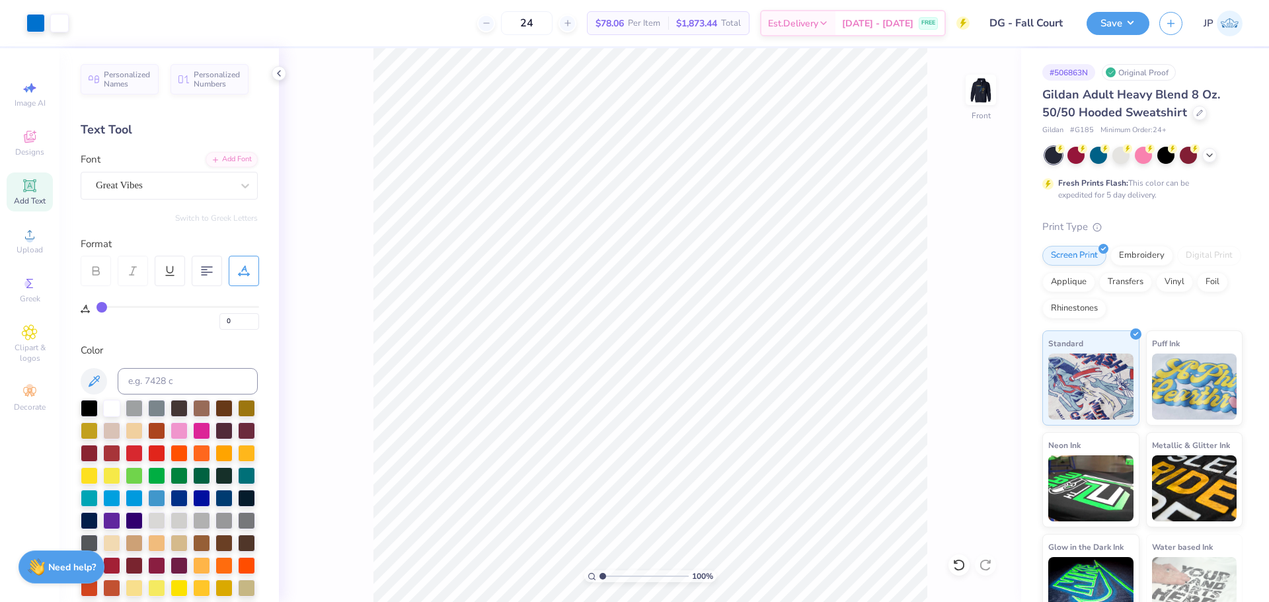
type input "1"
click at [600, 571] on input "range" at bounding box center [644, 577] width 89 height 12
click at [902, 276] on div "100 % Front W 7.87 7.87 " H 14.96 14.96 " Y 6.04 6.04 " Center Middle Top Bottom" at bounding box center [650, 325] width 742 height 554
click at [698, 454] on li "Group" at bounding box center [713, 457] width 104 height 26
click at [976, 282] on input "14.96" at bounding box center [973, 285] width 48 height 19
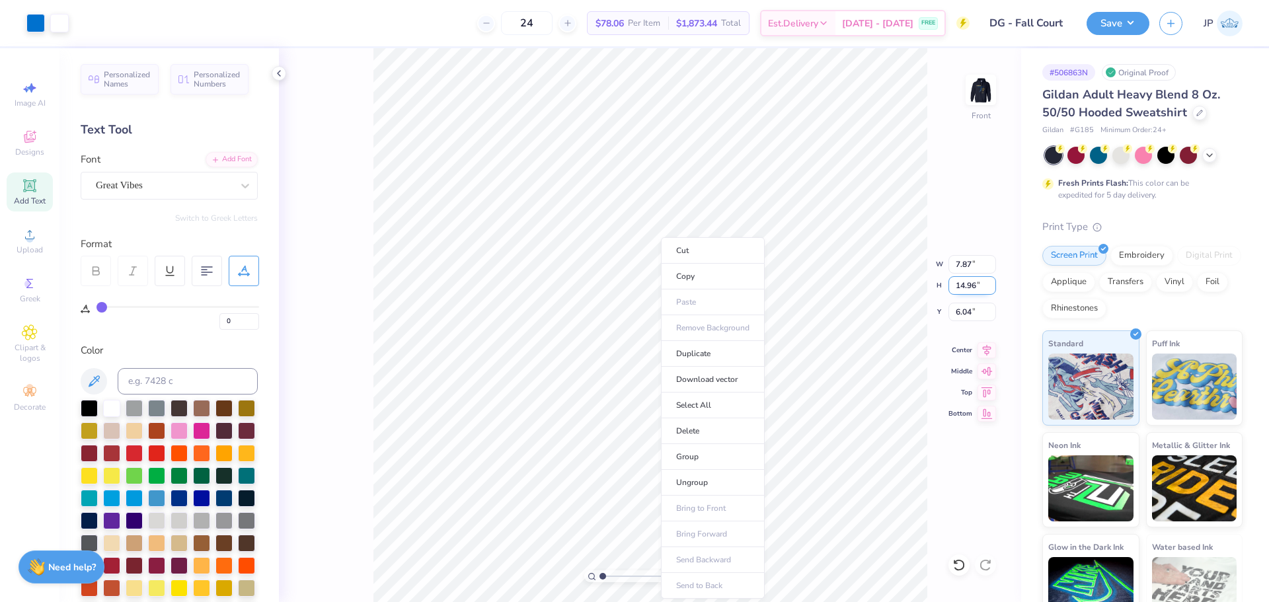
click at [976, 282] on input "14.96" at bounding box center [973, 285] width 48 height 19
click at [976, 281] on input "14.96" at bounding box center [973, 285] width 48 height 19
click at [962, 284] on input "14.96" at bounding box center [973, 285] width 48 height 19
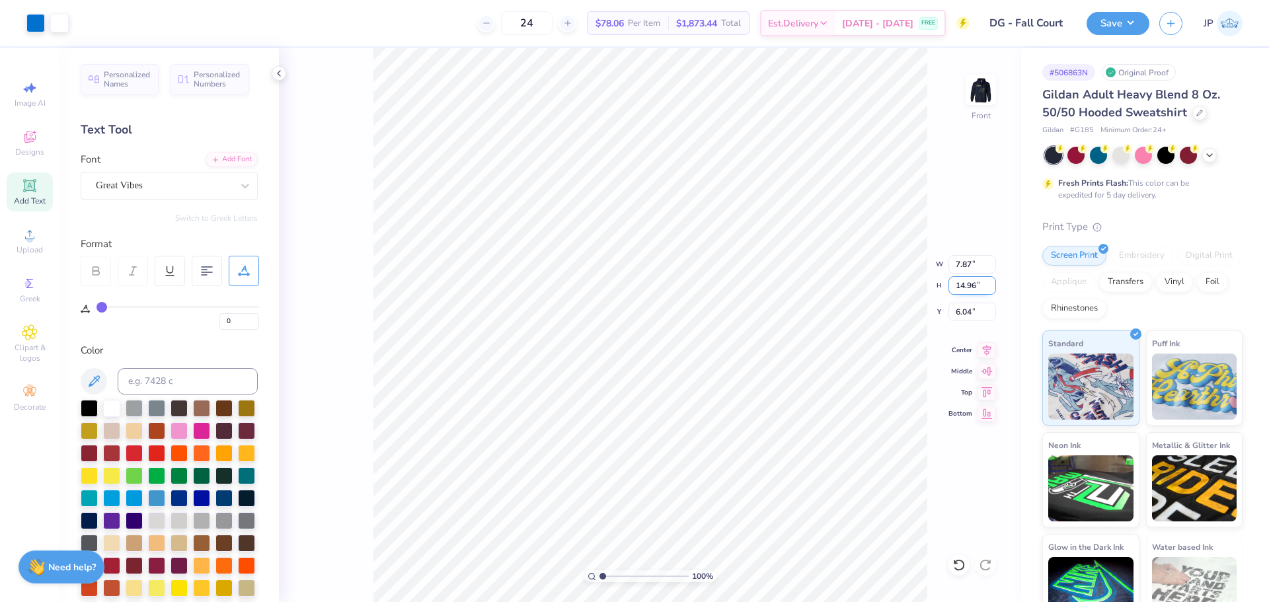
click at [962, 284] on input "14.96" at bounding box center [973, 285] width 48 height 19
type input "15"
type input "7.89"
type input "15.00"
click at [969, 313] on input "6.02" at bounding box center [973, 312] width 48 height 19
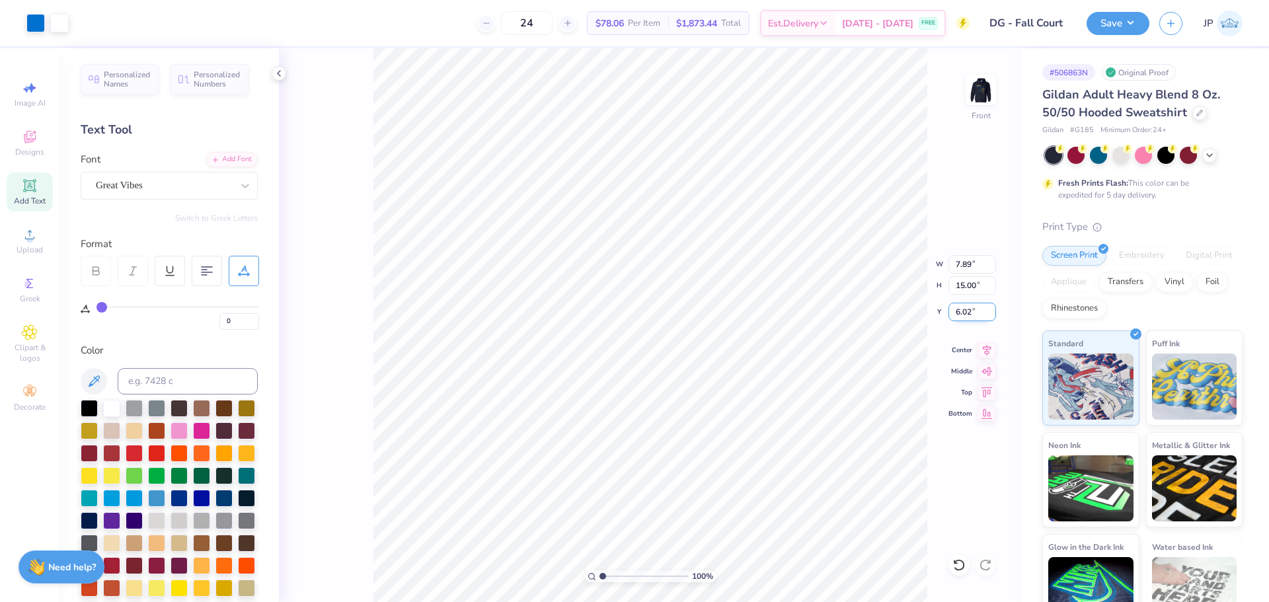
click at [969, 313] on input "6.02" at bounding box center [973, 312] width 48 height 19
type input "6.00"
click at [978, 87] on img at bounding box center [981, 89] width 53 height 53
drag, startPoint x: 606, startPoint y: 573, endPoint x: 529, endPoint y: 569, distance: 77.4
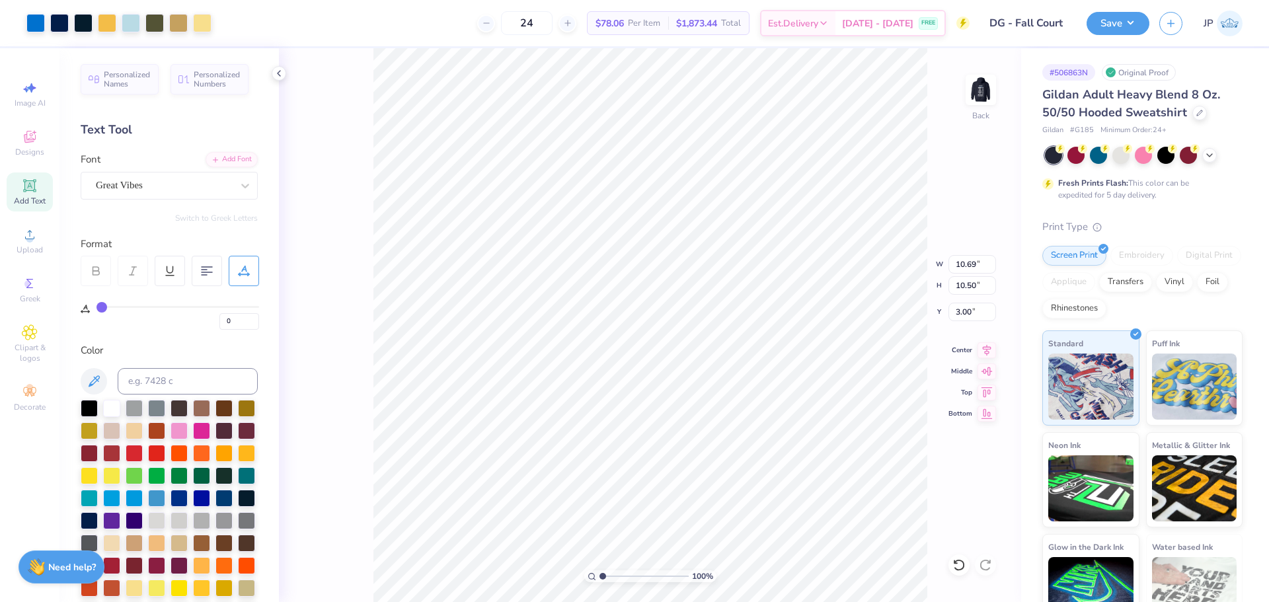
click at [600, 571] on input "range" at bounding box center [644, 577] width 89 height 12
click at [1096, 24] on button "Save" at bounding box center [1118, 21] width 63 height 23
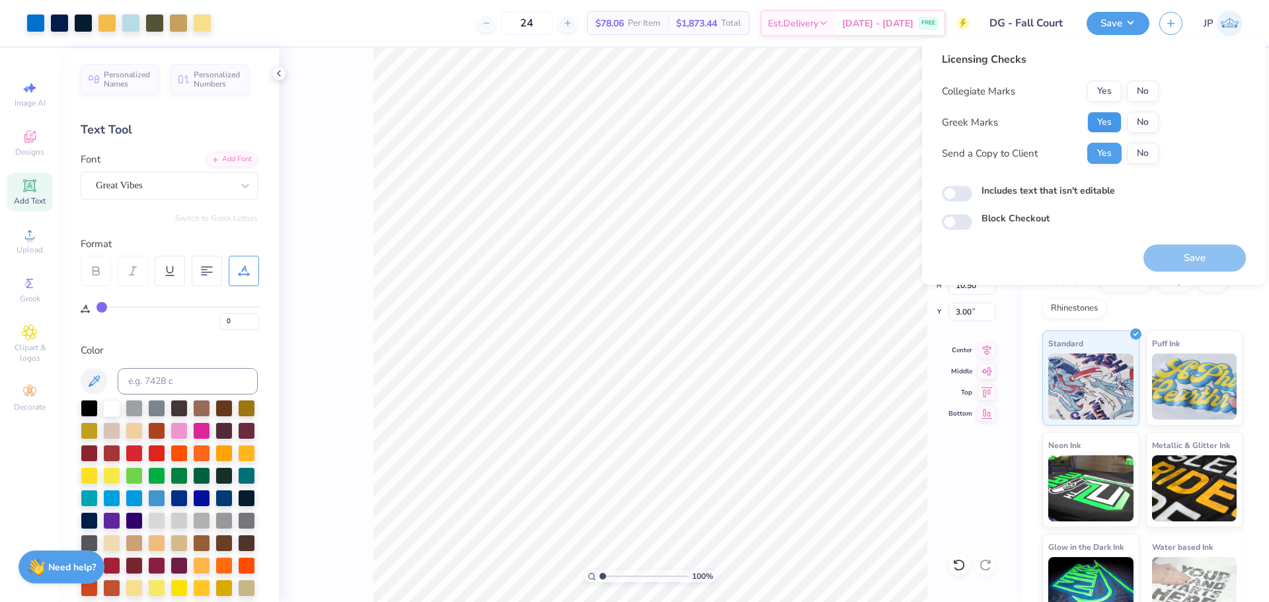
click at [1110, 123] on button "Yes" at bounding box center [1105, 122] width 34 height 21
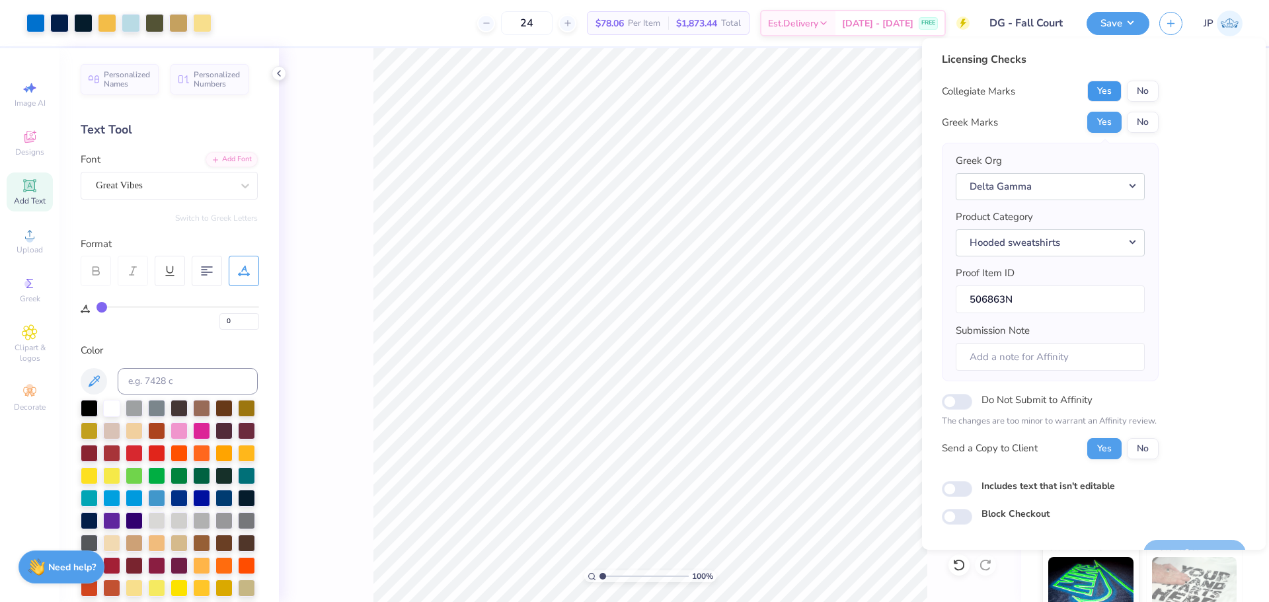
click at [1107, 92] on button "Yes" at bounding box center [1105, 91] width 34 height 21
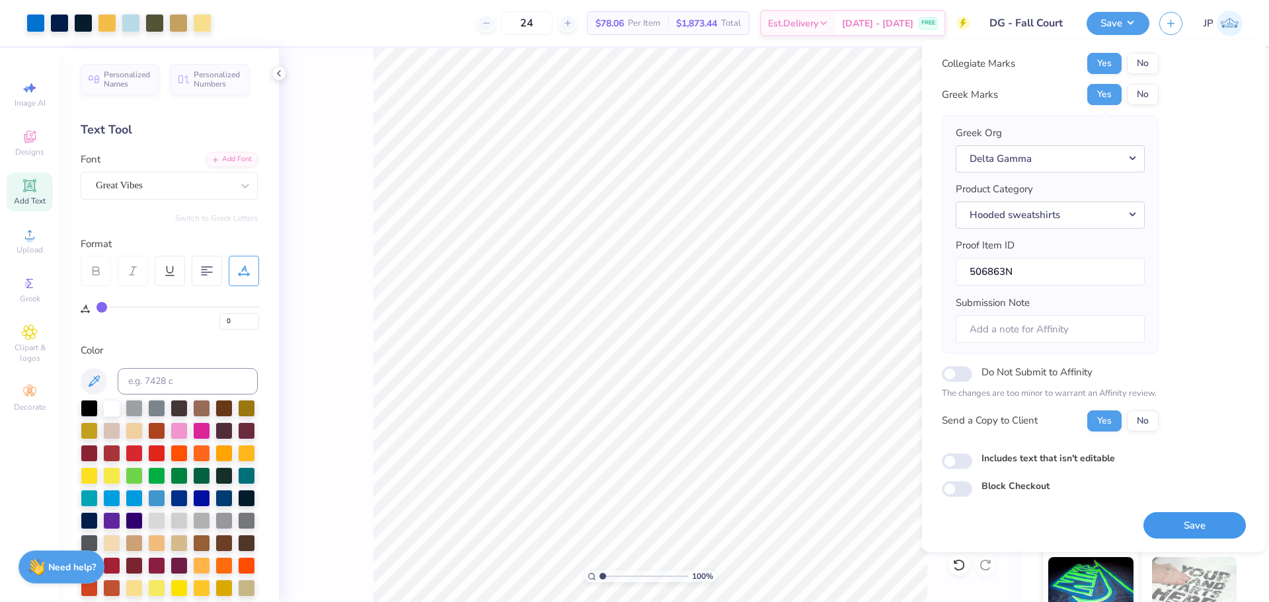
click at [1189, 522] on button "Save" at bounding box center [1195, 525] width 102 height 27
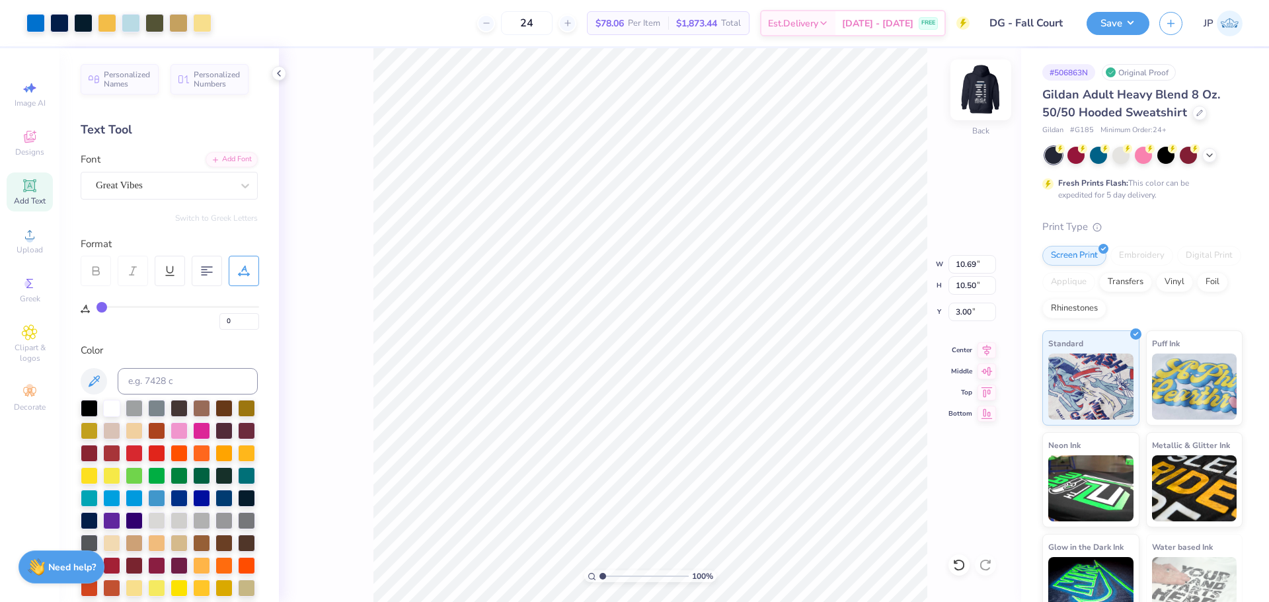
click at [988, 81] on img at bounding box center [981, 89] width 53 height 53
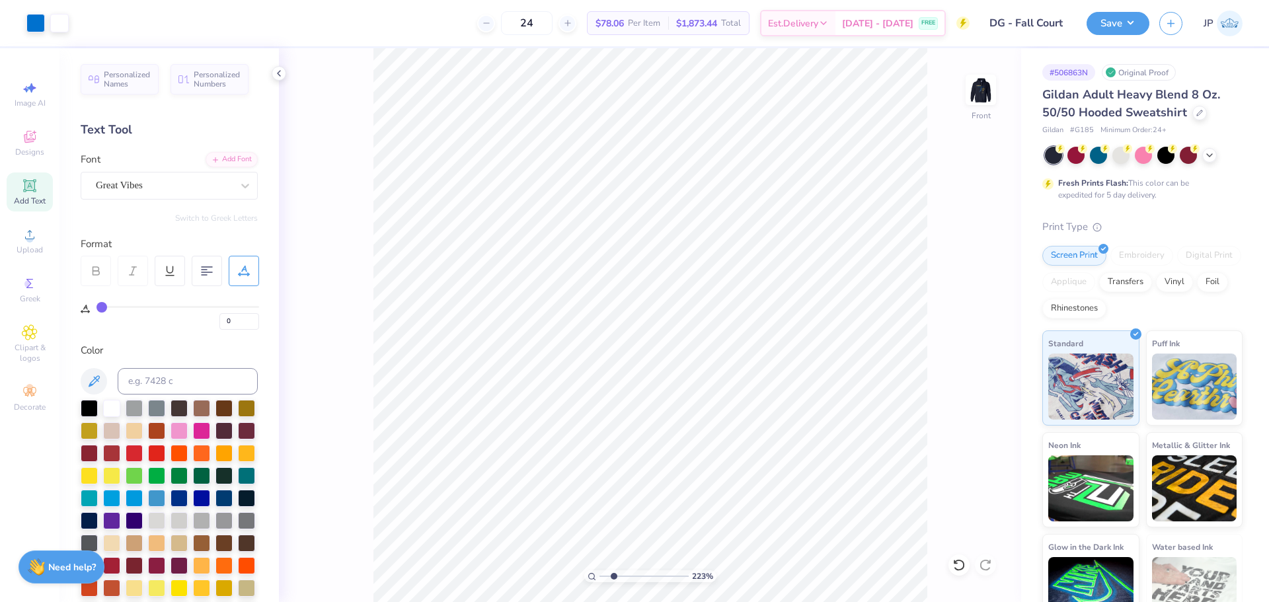
drag, startPoint x: 604, startPoint y: 574, endPoint x: 614, endPoint y: 574, distance: 9.3
click at [614, 574] on input "range" at bounding box center [644, 577] width 89 height 12
click at [38, 239] on div "Upload" at bounding box center [30, 240] width 46 height 39
click at [20, 237] on div "Upload" at bounding box center [30, 240] width 46 height 39
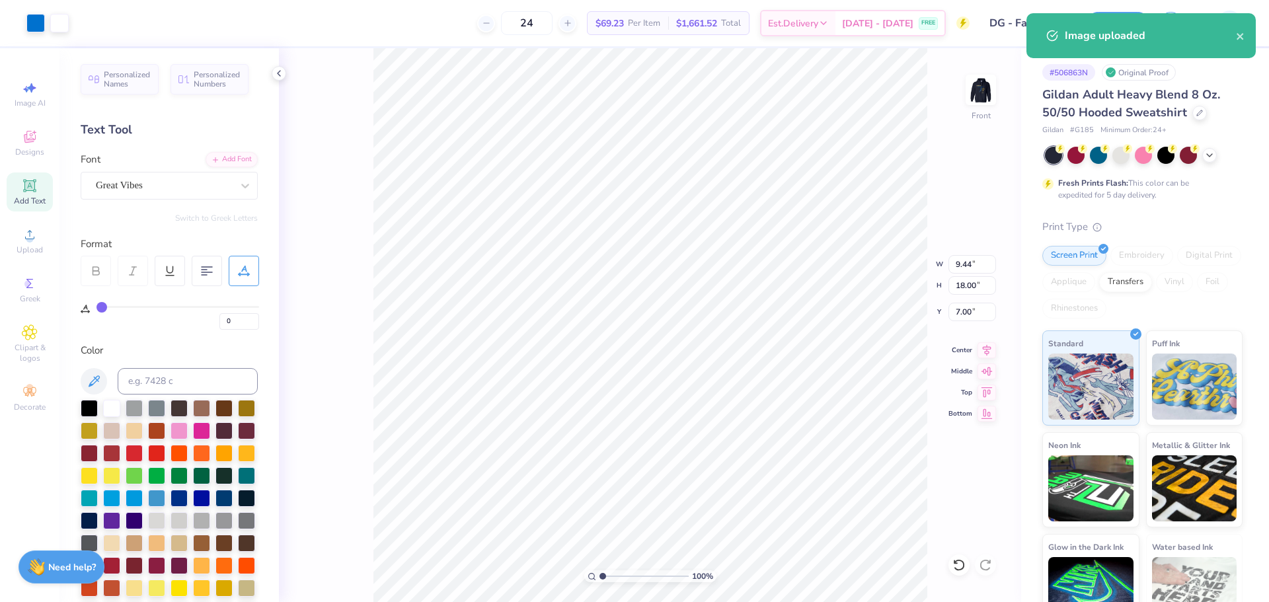
type input "1.00160260140047"
click at [963, 290] on input "18.00" at bounding box center [973, 285] width 48 height 19
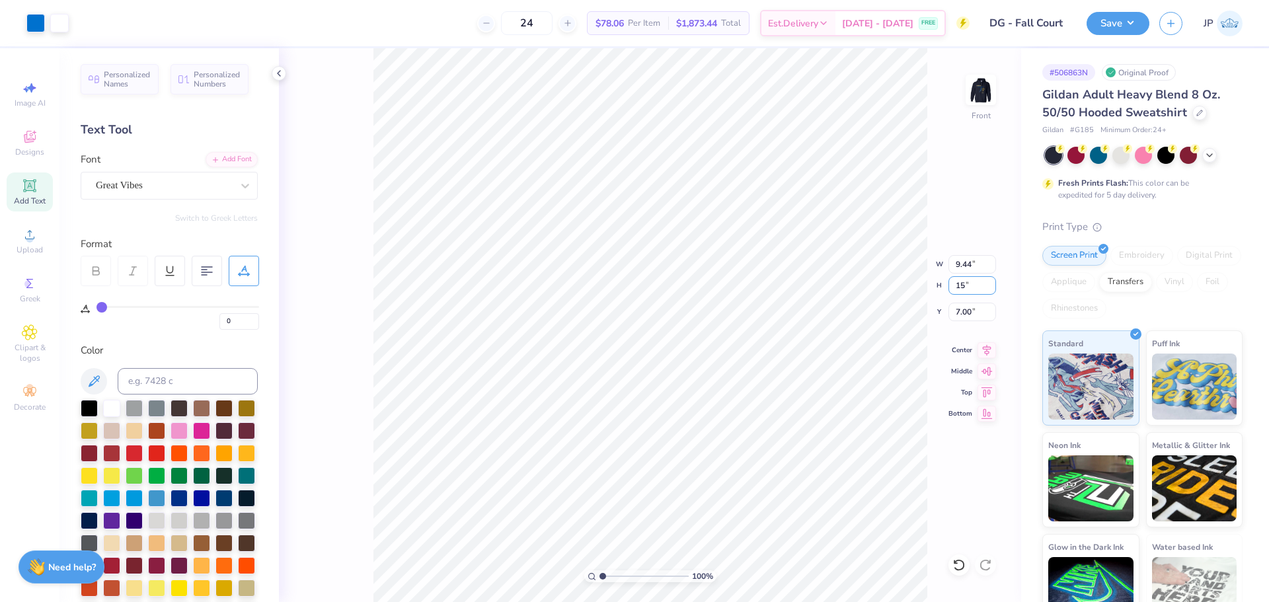
type input "15"
type input "1.00160260140047"
type input "7.87"
type input "15.00"
click at [977, 306] on input "8.50" at bounding box center [973, 312] width 48 height 19
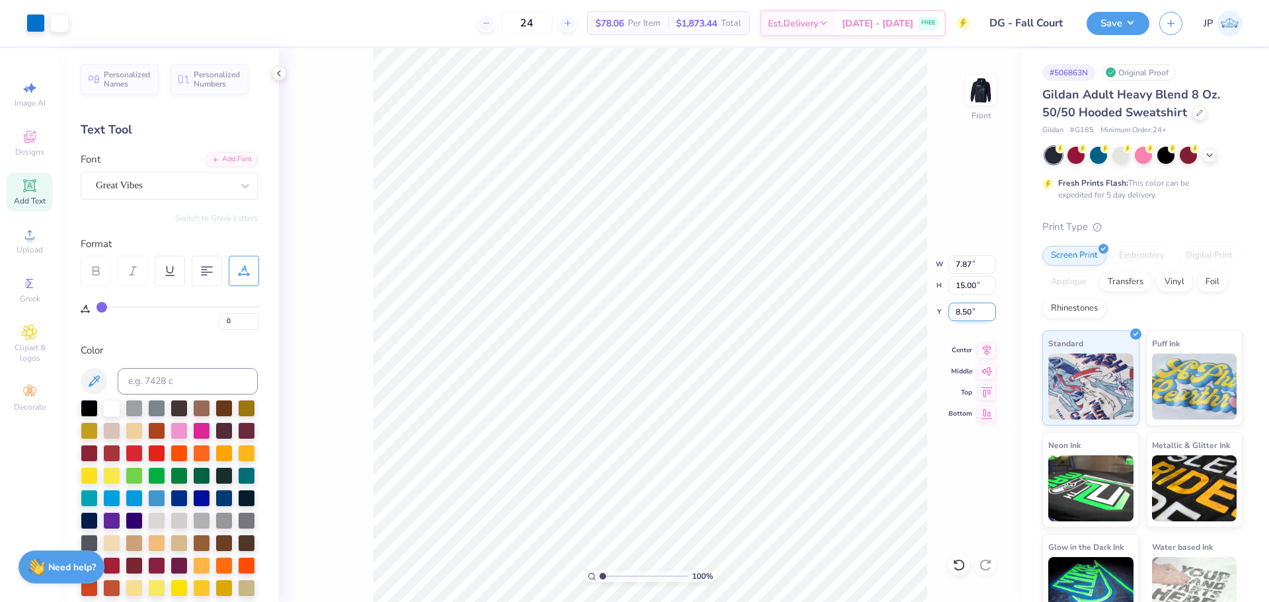
click at [977, 306] on input "8.50" at bounding box center [973, 312] width 48 height 19
type input "6"
type input "1.00160260140047"
type input "6.00"
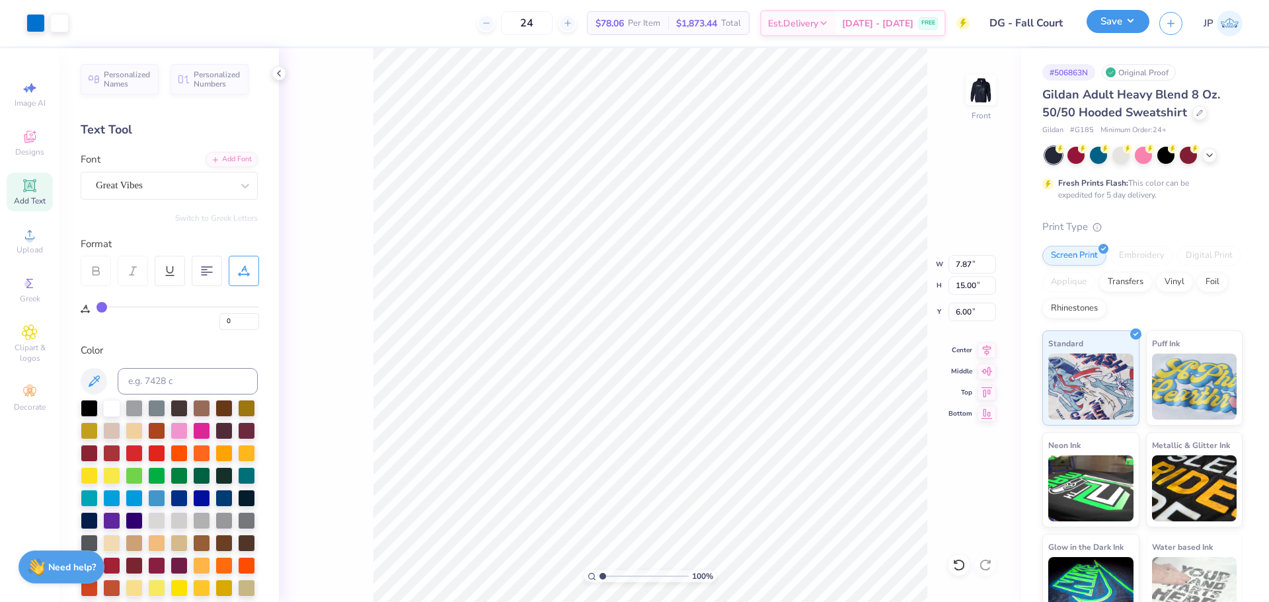
click at [1106, 22] on button "Save" at bounding box center [1118, 21] width 63 height 23
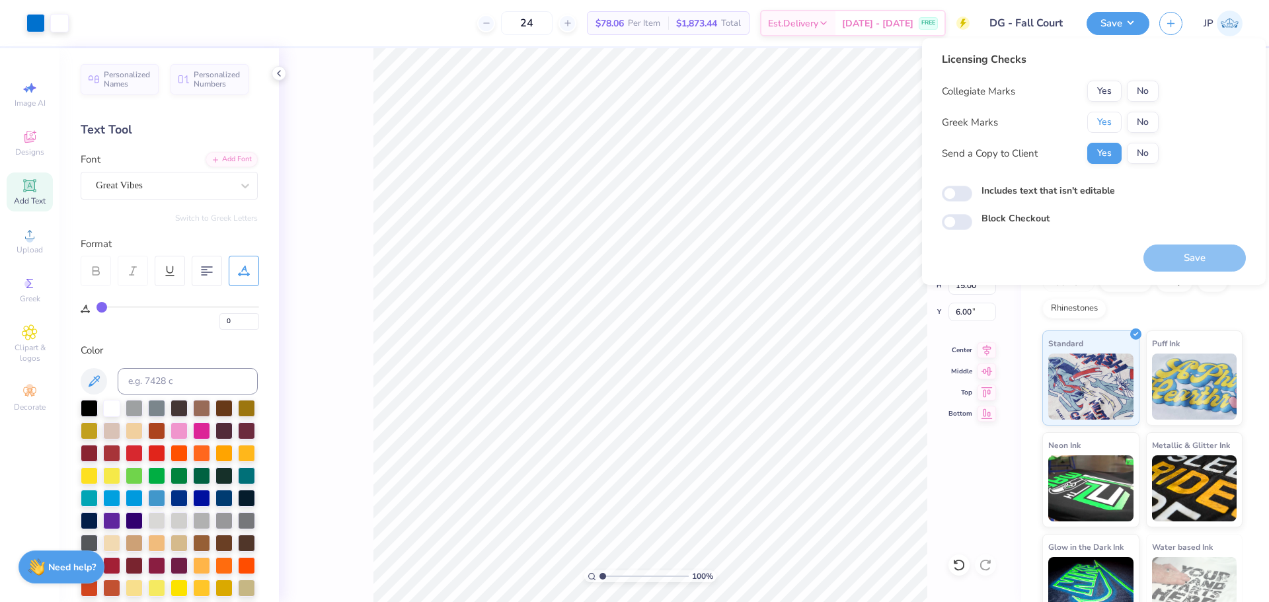
drag, startPoint x: 1103, startPoint y: 114, endPoint x: 1098, endPoint y: 105, distance: 10.7
click at [1101, 114] on button "Yes" at bounding box center [1105, 122] width 34 height 21
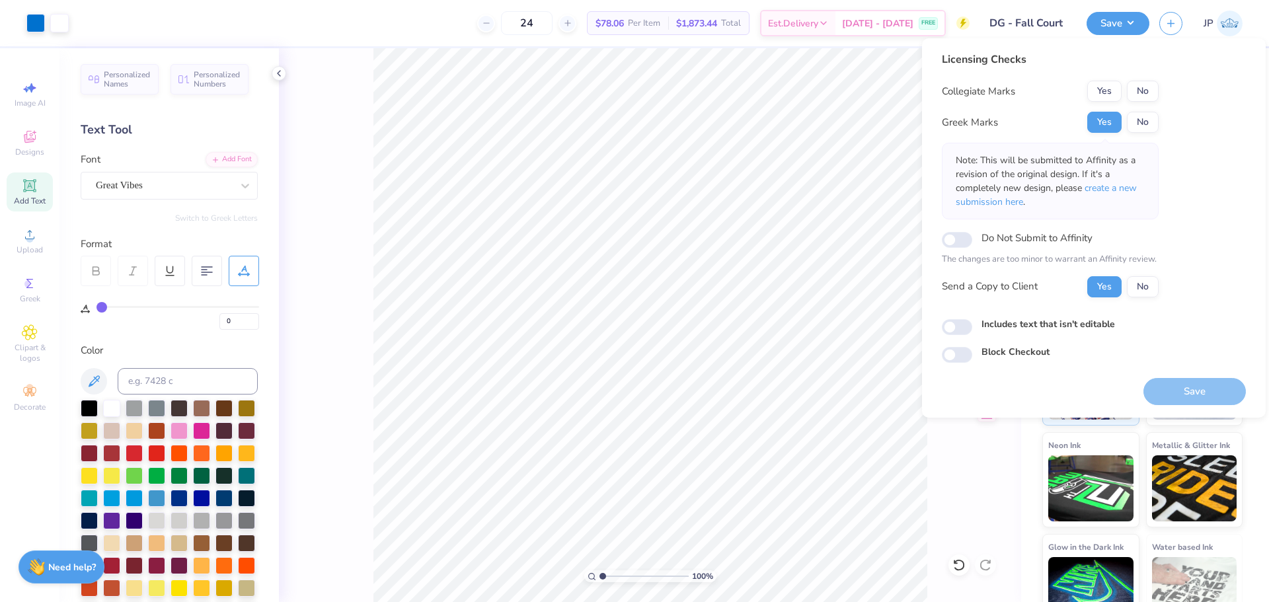
click at [1099, 94] on button "Yes" at bounding box center [1105, 91] width 34 height 21
click at [1160, 391] on button "Save" at bounding box center [1195, 391] width 102 height 27
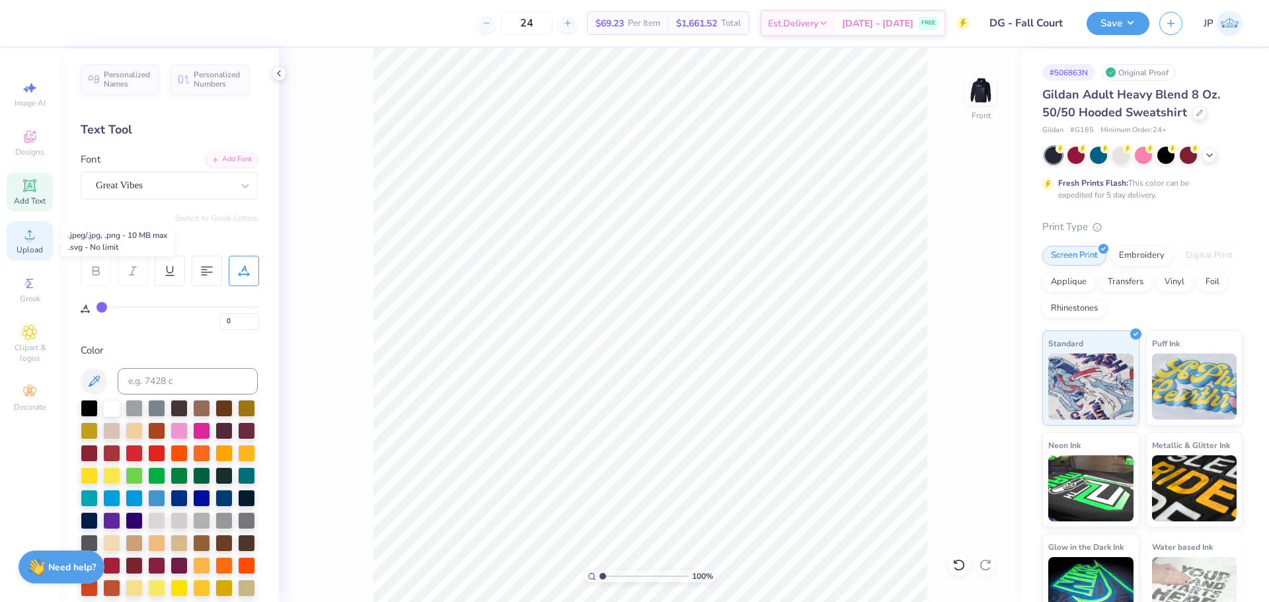
click at [40, 246] on span "Upload" at bounding box center [30, 250] width 26 height 11
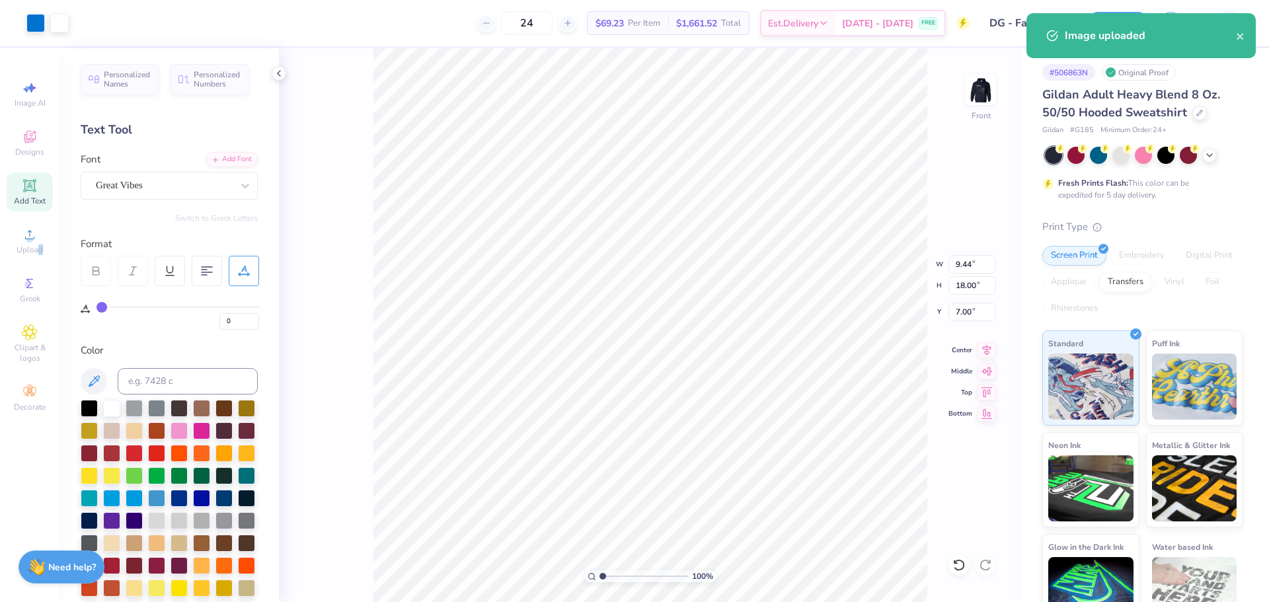
type input "1.00160260140047"
click at [959, 289] on input "18.00" at bounding box center [973, 285] width 48 height 19
type input "15"
click at [965, 314] on input "7.00" at bounding box center [973, 312] width 48 height 19
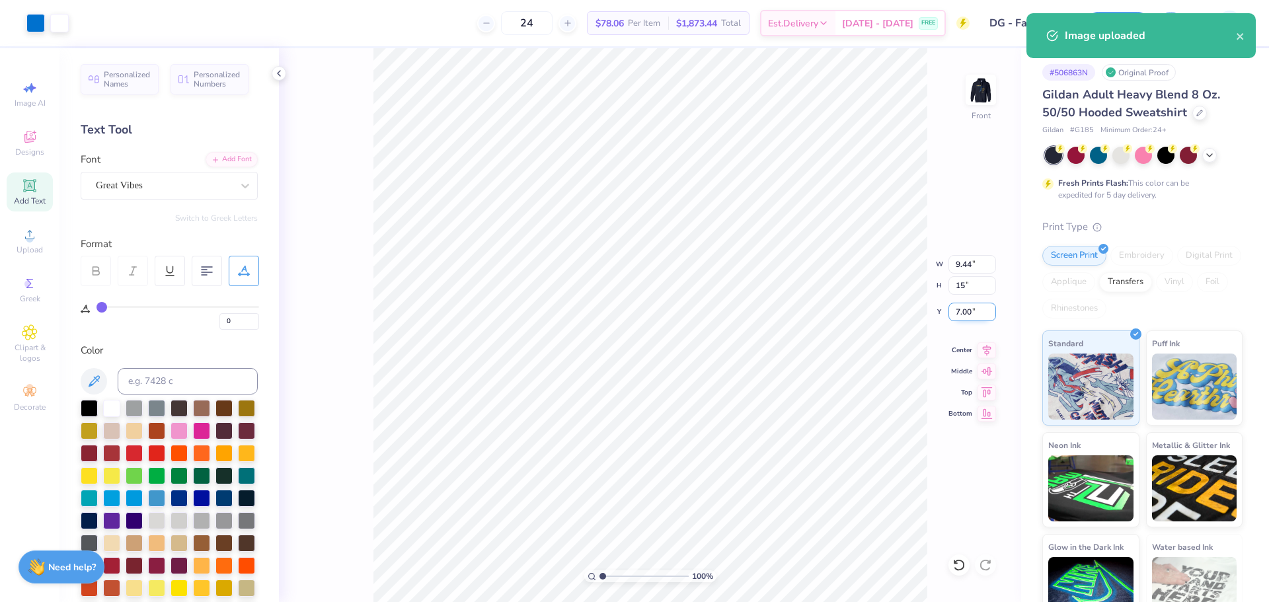
click at [965, 314] on input "7.00" at bounding box center [973, 312] width 48 height 19
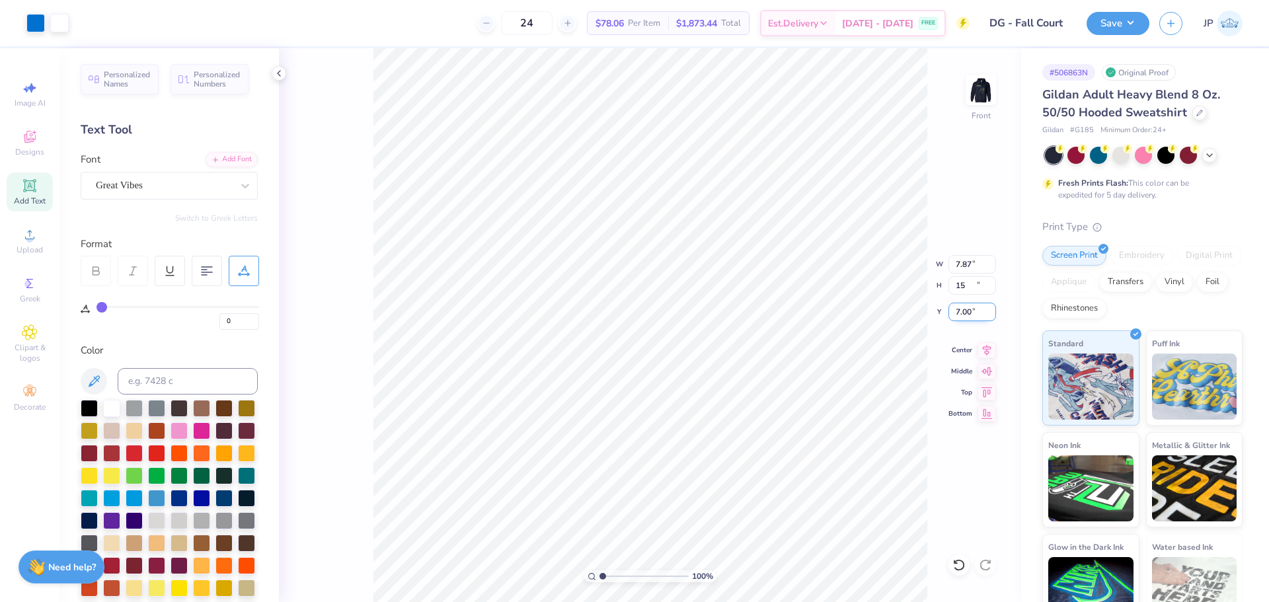
type input "1.00160260140047"
type input "7.87"
type input "15.00"
click at [965, 314] on input "8.50" at bounding box center [973, 312] width 48 height 19
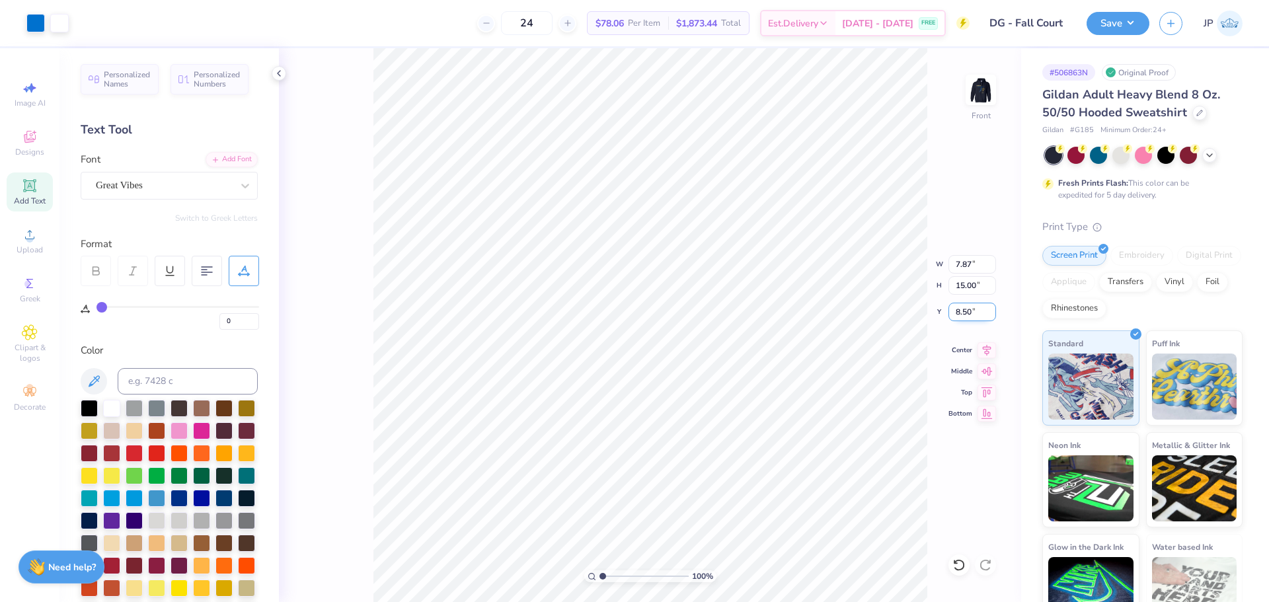
click at [965, 314] on input "8.50" at bounding box center [973, 312] width 48 height 19
type input "3"
type input "6"
type input "1.00160260140047"
type input "6.00"
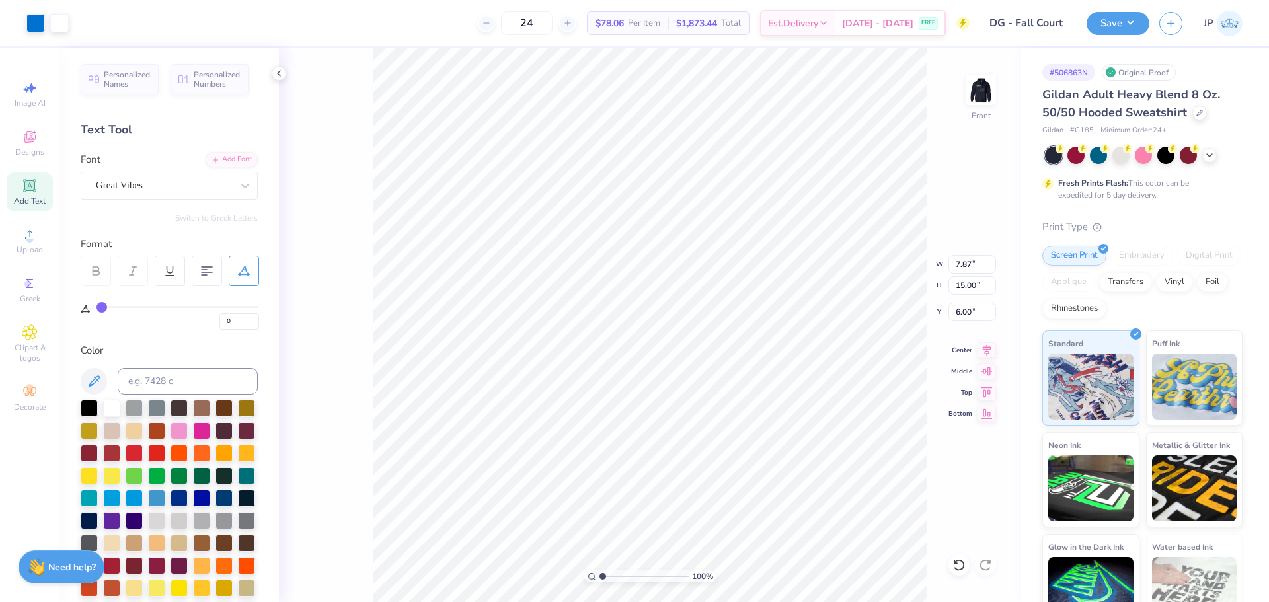
click at [1133, 36] on div "Save JP" at bounding box center [1178, 23] width 182 height 46
click at [1111, 21] on button "Save" at bounding box center [1118, 21] width 63 height 23
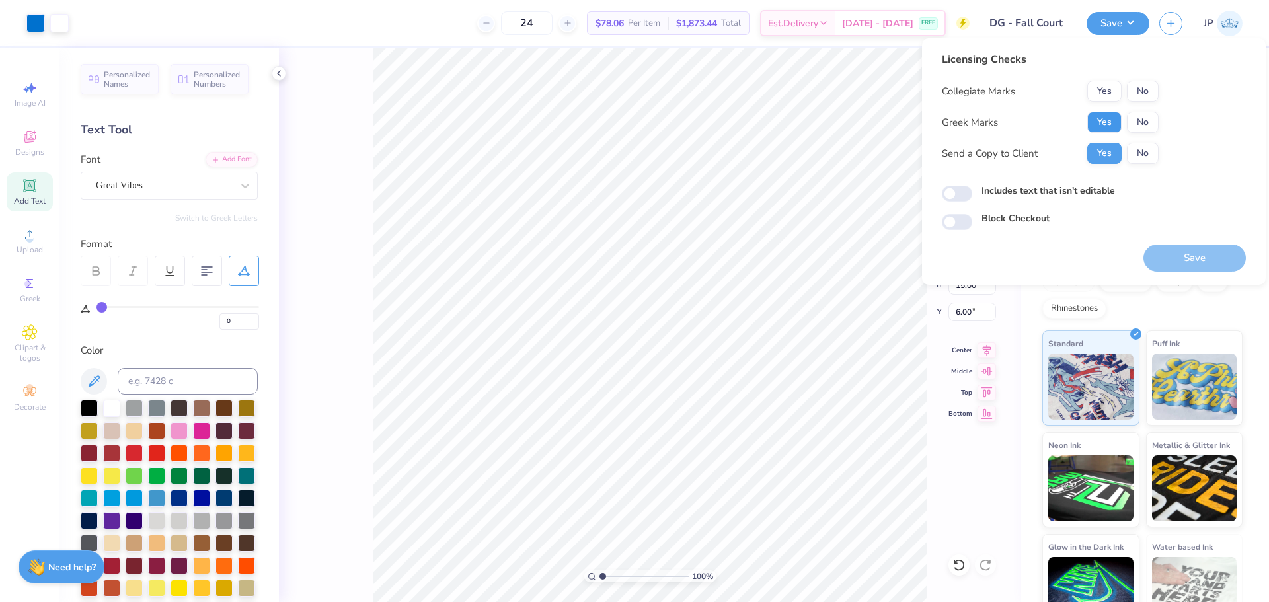
click at [1099, 124] on button "Yes" at bounding box center [1105, 122] width 34 height 21
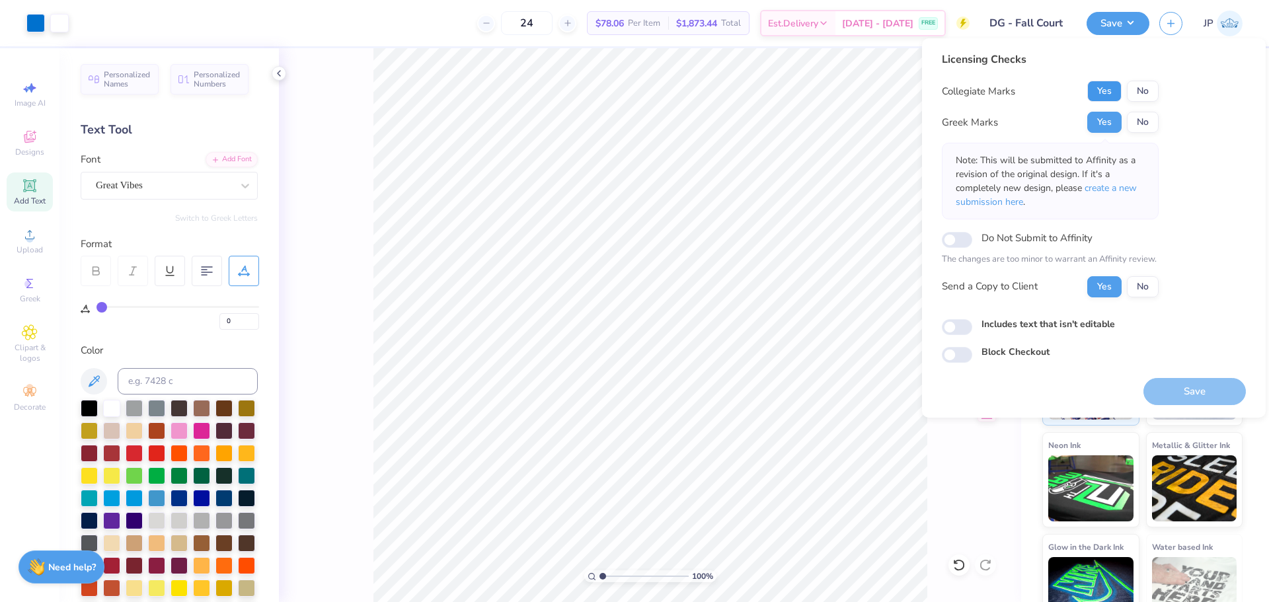
click at [1108, 89] on button "Yes" at bounding box center [1105, 91] width 34 height 21
click at [1181, 389] on button "Save" at bounding box center [1195, 391] width 102 height 27
type input "1.00160260140047"
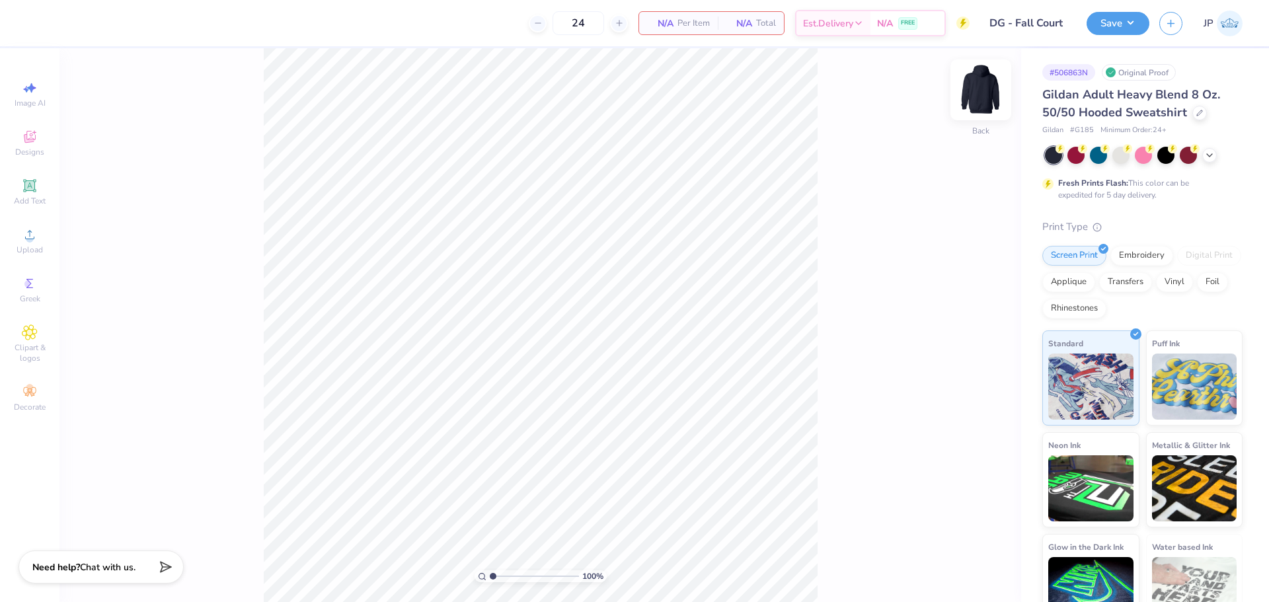
click at [979, 91] on img at bounding box center [981, 89] width 53 height 53
click at [979, 91] on img at bounding box center [981, 90] width 26 height 26
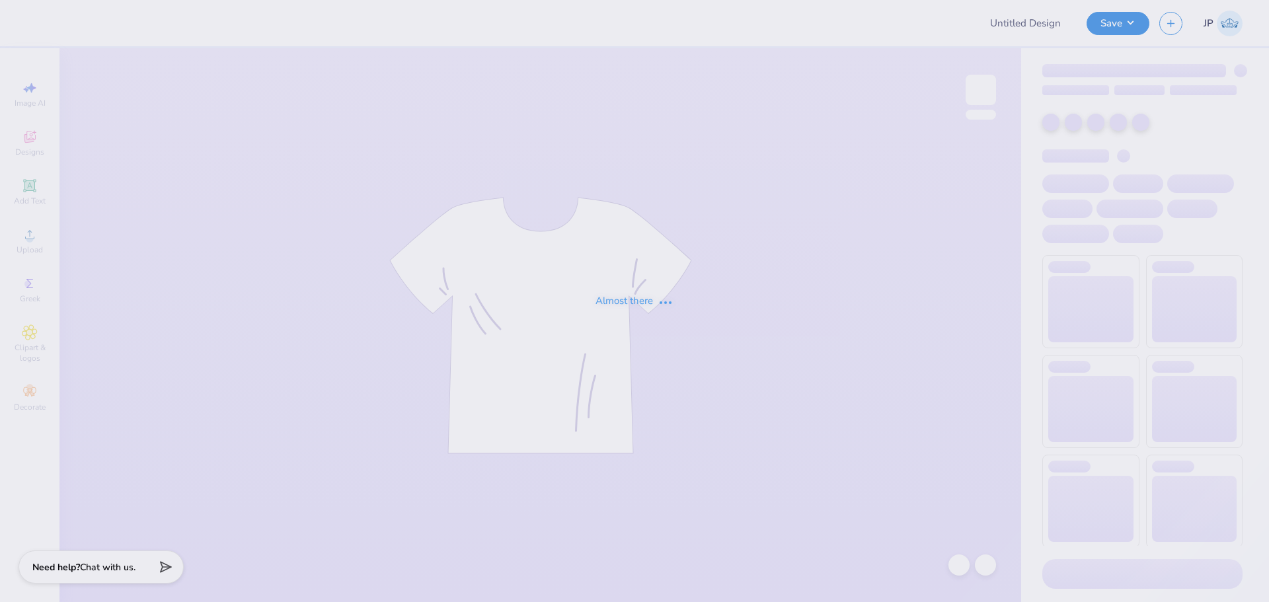
type input "Sophia Carpenter : Hofstra University"
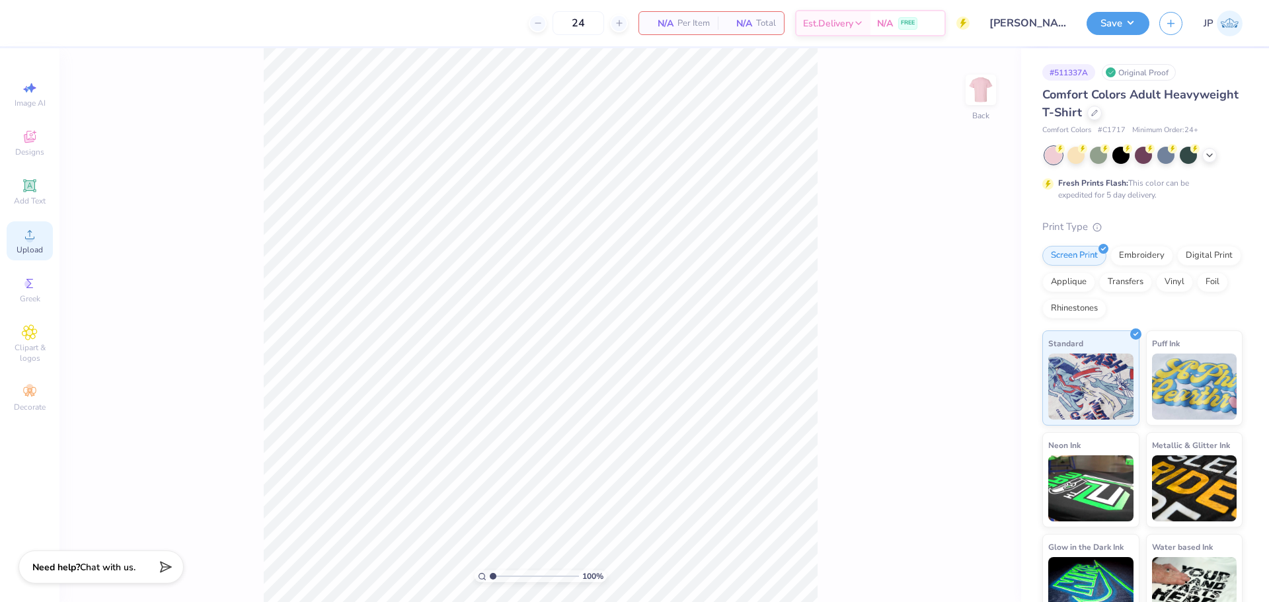
click at [34, 243] on div "Upload" at bounding box center [30, 240] width 46 height 39
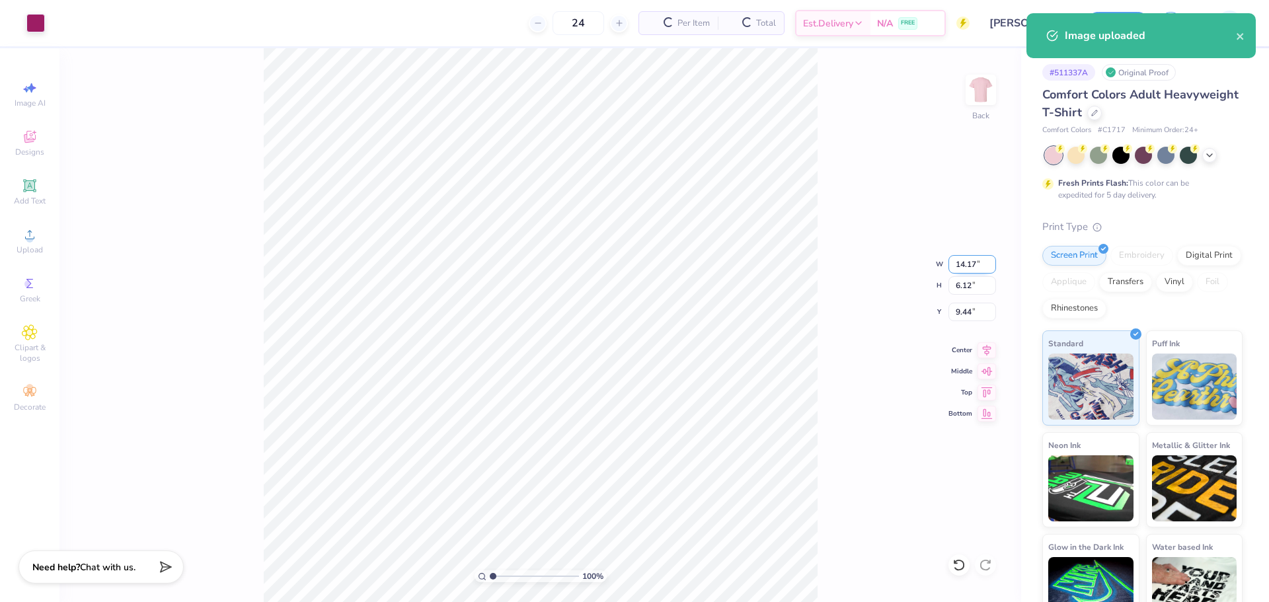
click at [962, 269] on input "14.17" at bounding box center [973, 264] width 48 height 19
click at [961, 269] on input "14.17" at bounding box center [973, 264] width 48 height 19
type input "3.50"
type input "1.51"
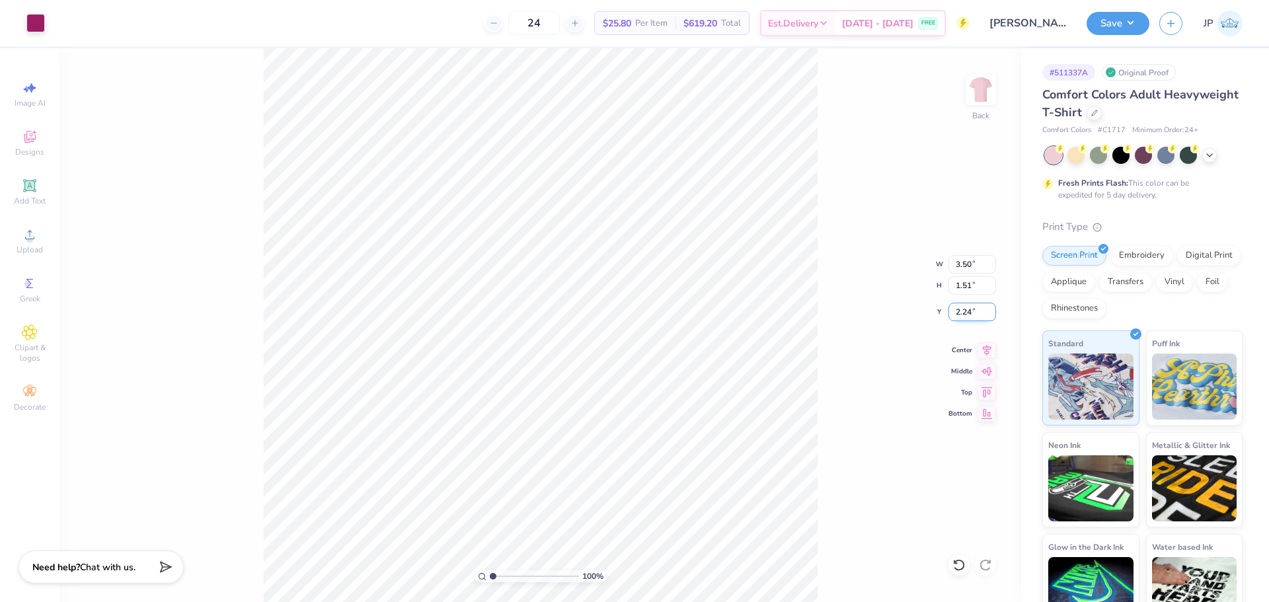
click at [973, 311] on input "2.24" at bounding box center [973, 312] width 48 height 19
type input "3.00"
click at [23, 240] on icon at bounding box center [30, 235] width 16 height 16
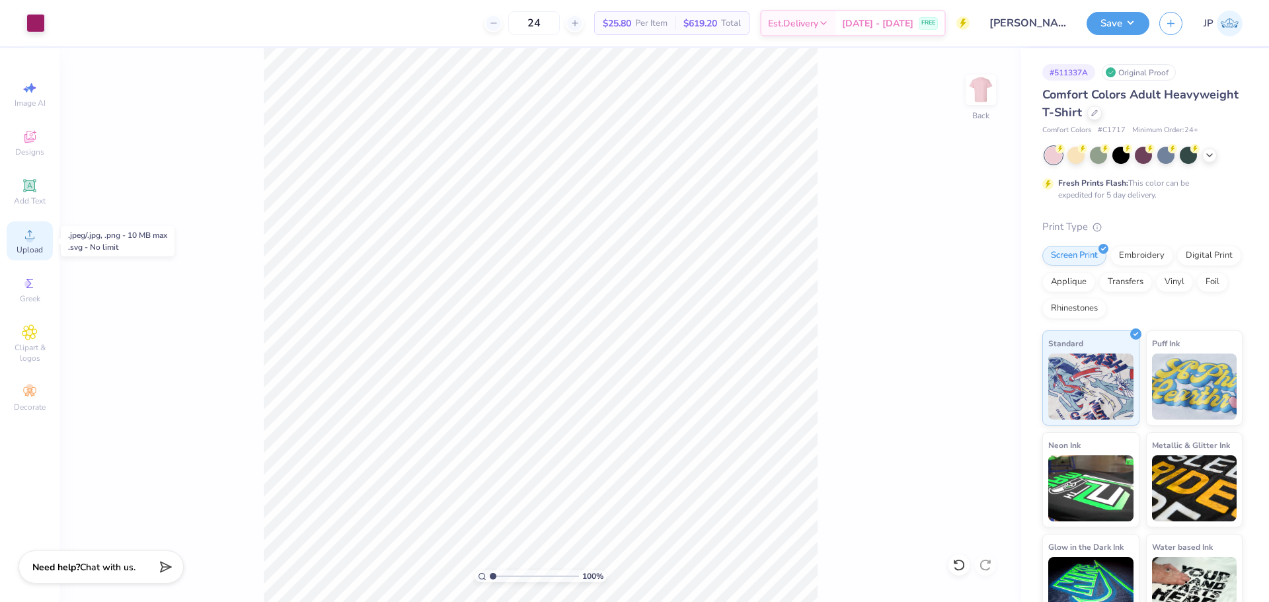
click at [32, 231] on icon at bounding box center [30, 235] width 16 height 16
click at [31, 198] on span "Add Text" at bounding box center [30, 201] width 32 height 11
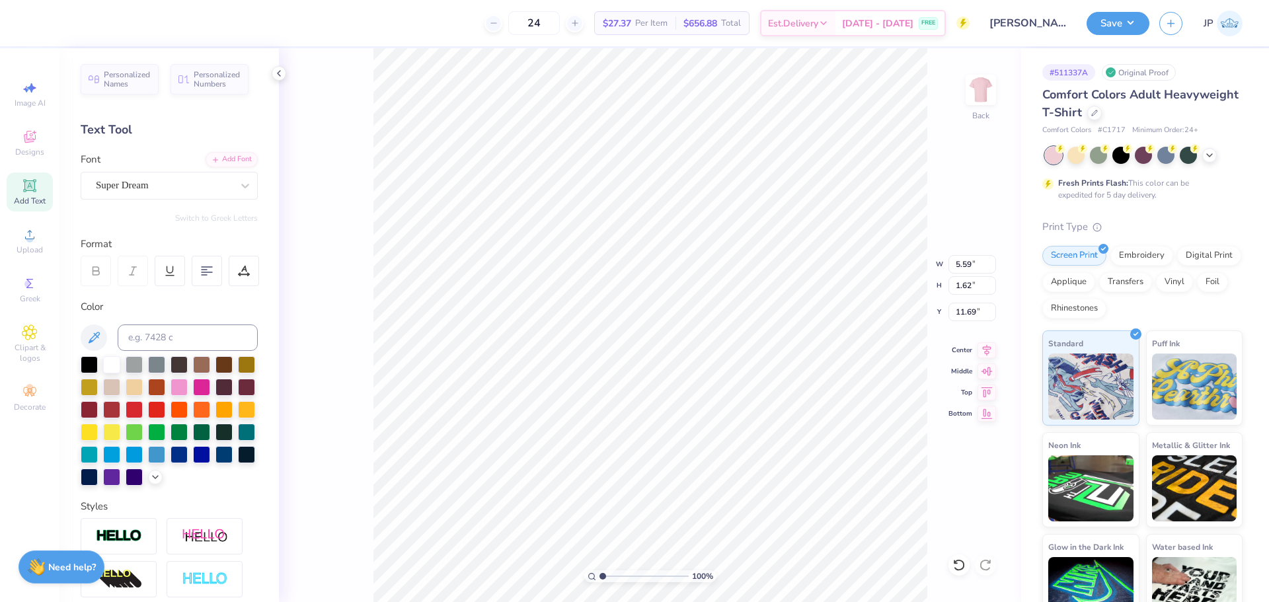
scroll to position [11, 2]
type textarea "'25"
click at [150, 481] on icon at bounding box center [155, 476] width 11 height 11
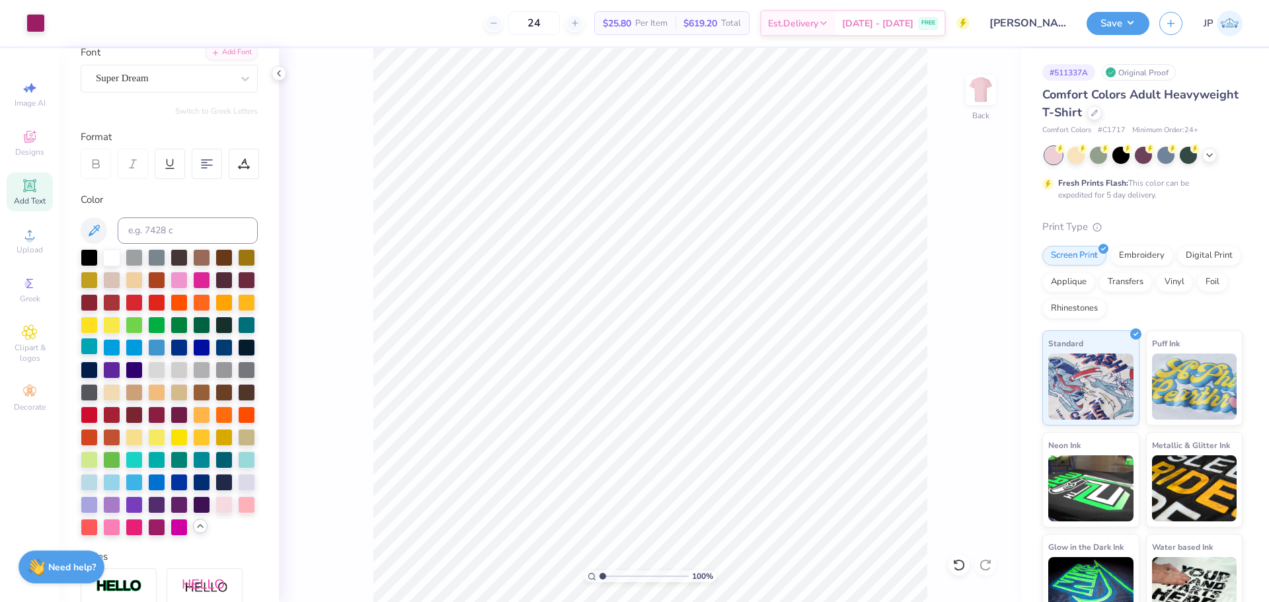
scroll to position [264, 0]
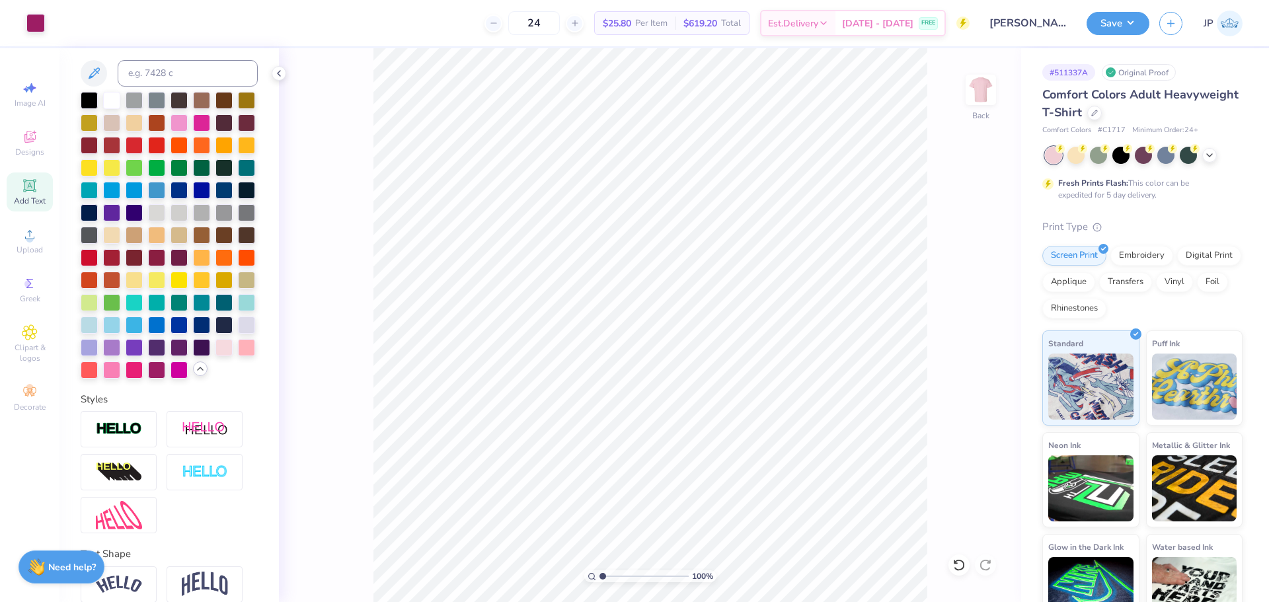
click at [29, 194] on div "Add Text" at bounding box center [30, 192] width 46 height 39
type textarea "'25"
click at [148, 377] on div at bounding box center [156, 368] width 17 height 17
type input "6.94"
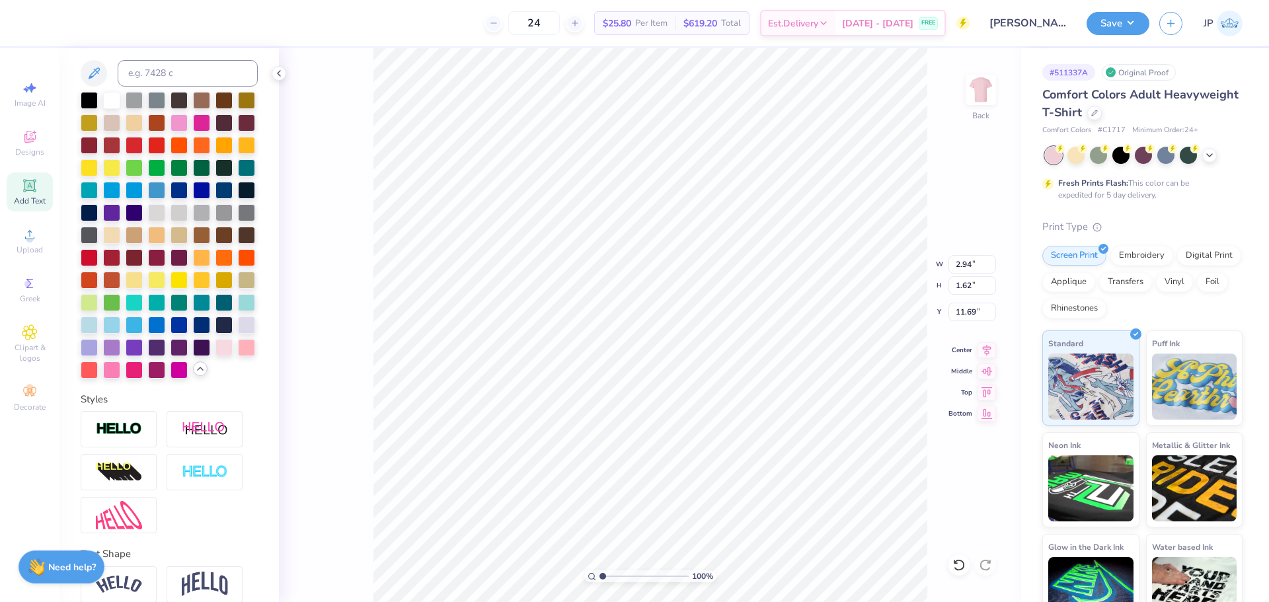
type input "3.82"
type input "6.57"
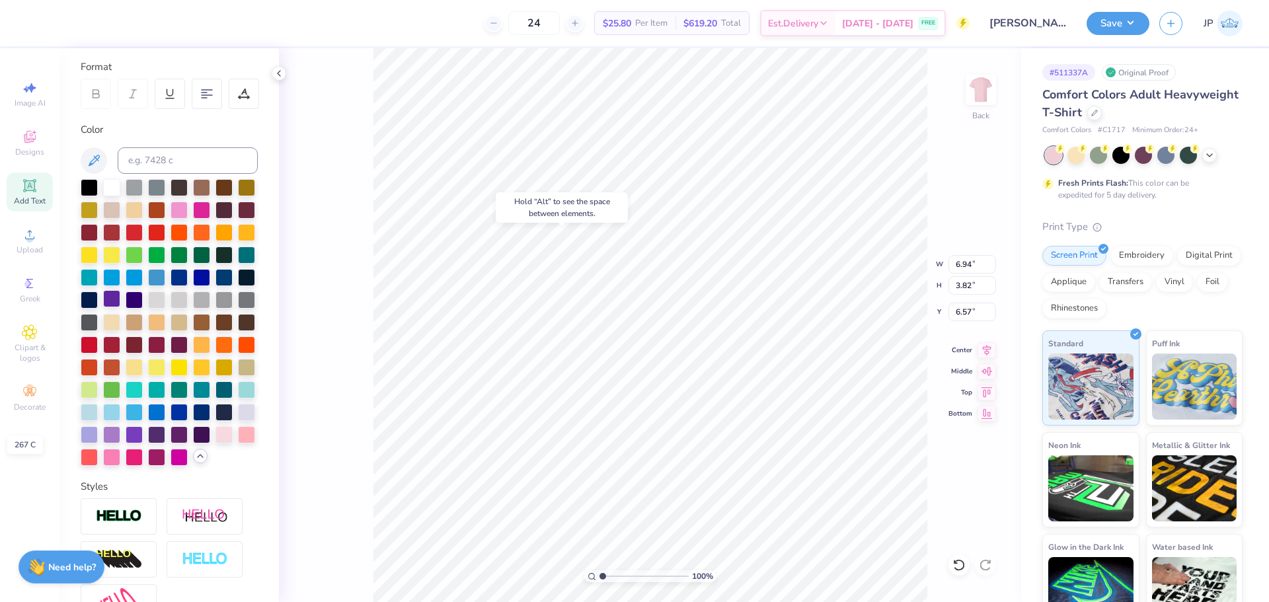
scroll to position [0, 0]
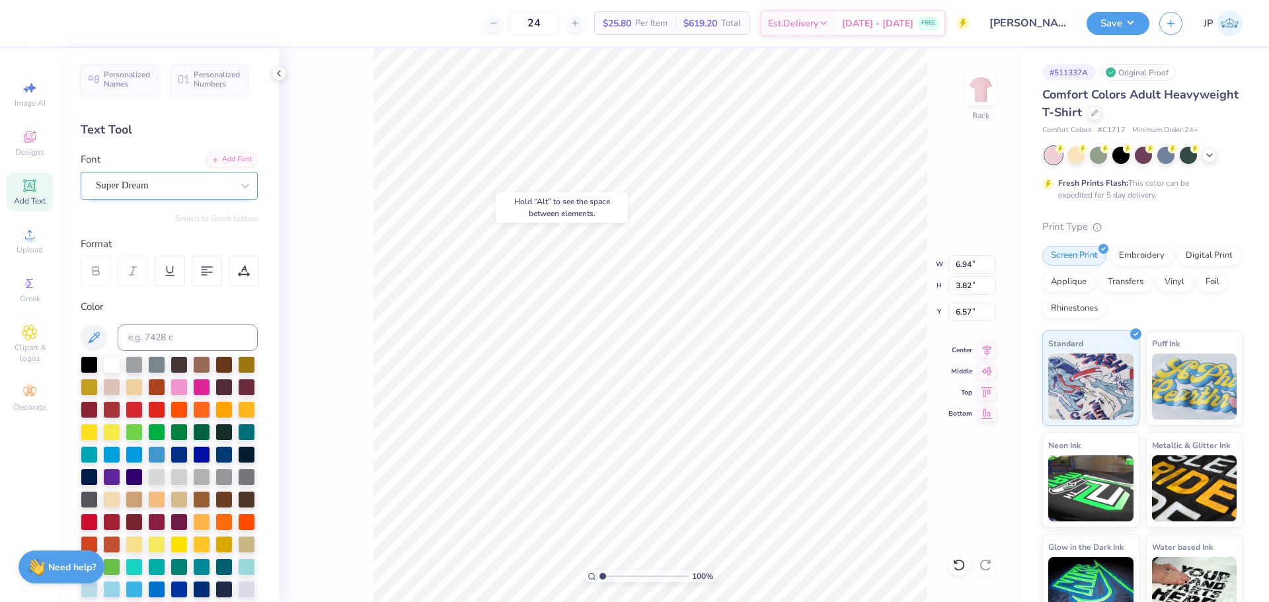
click at [128, 186] on div "Super Dream" at bounding box center [164, 185] width 139 height 20
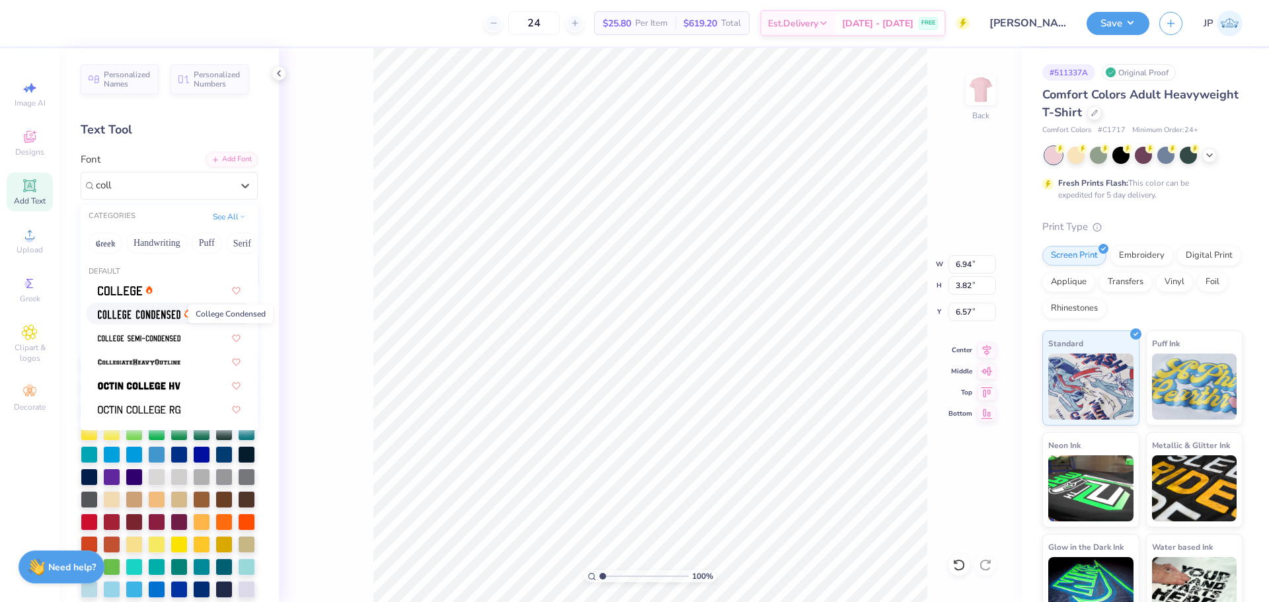
click at [161, 308] on span at bounding box center [139, 314] width 83 height 14
type input "coll"
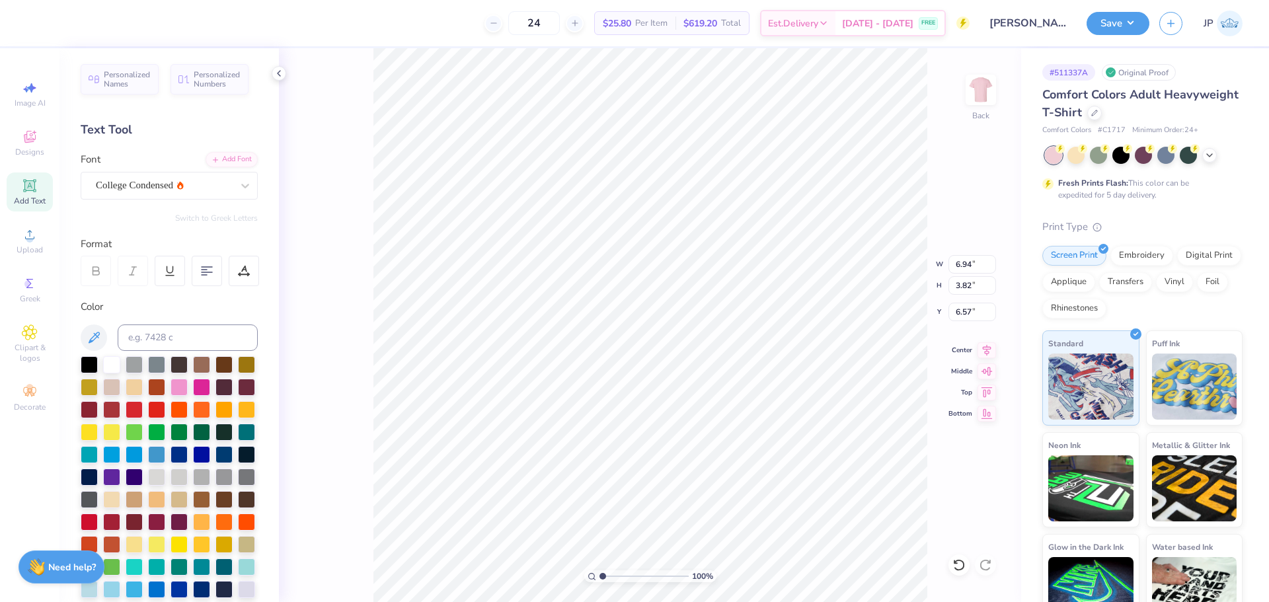
type input "4.79"
type input "3.73"
type input "6.62"
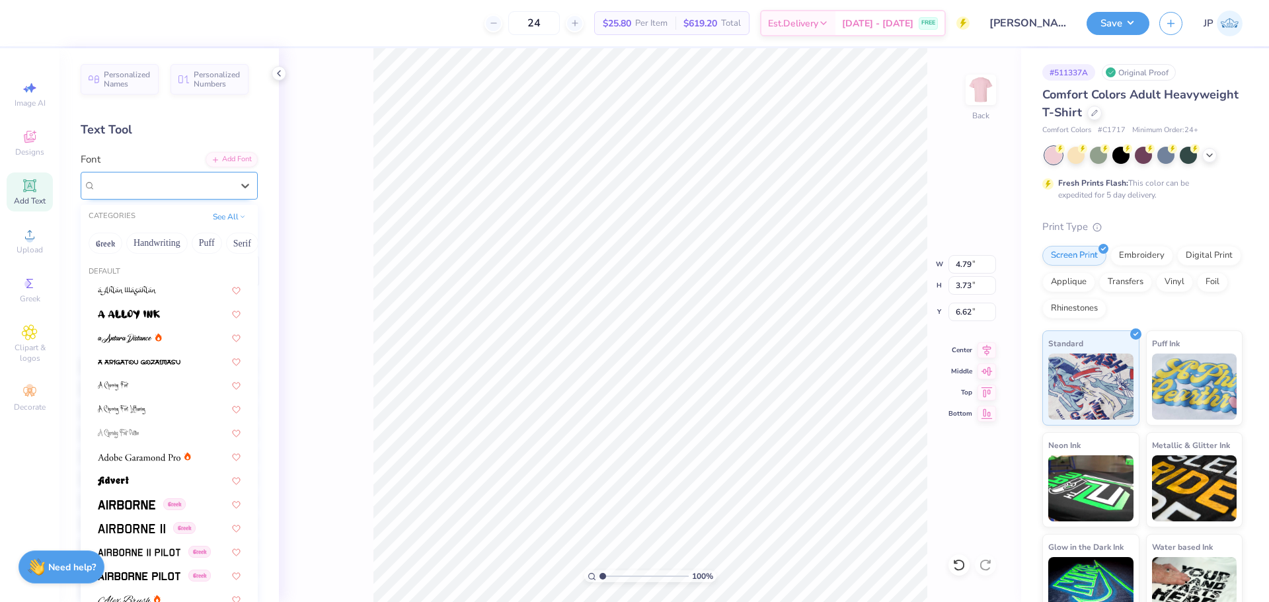
click at [127, 184] on div "College Condensed" at bounding box center [164, 185] width 139 height 20
click at [120, 500] on img at bounding box center [127, 504] width 58 height 9
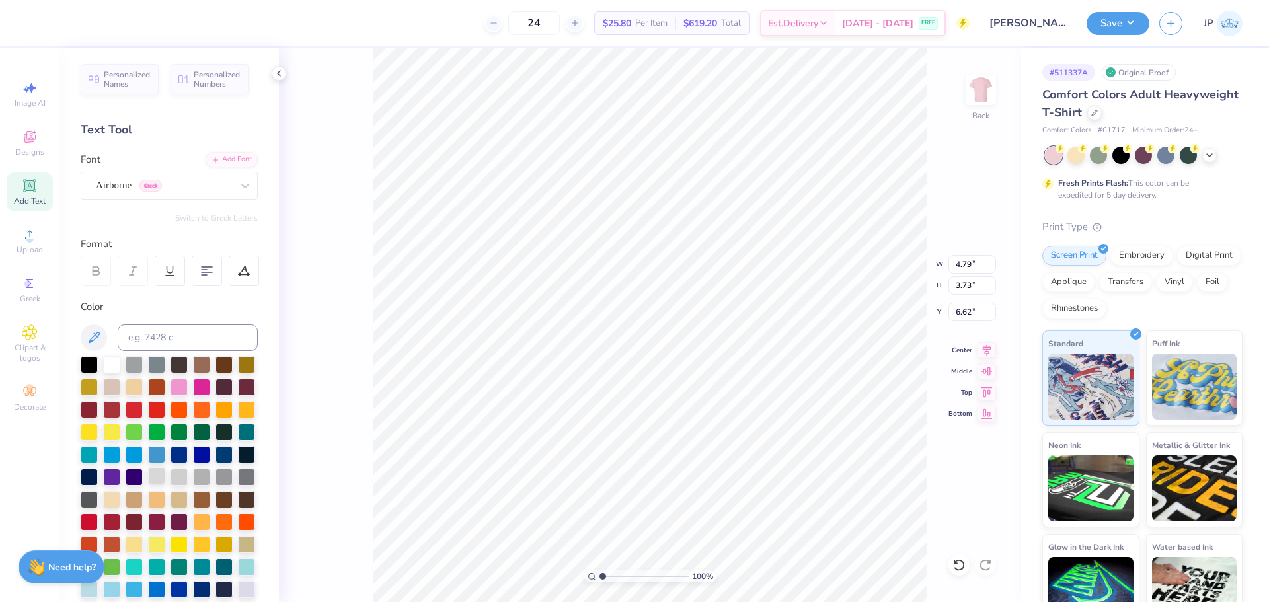
type input "7.60"
type input "3.99"
type input "6.48"
type input "10.04"
type input "5.28"
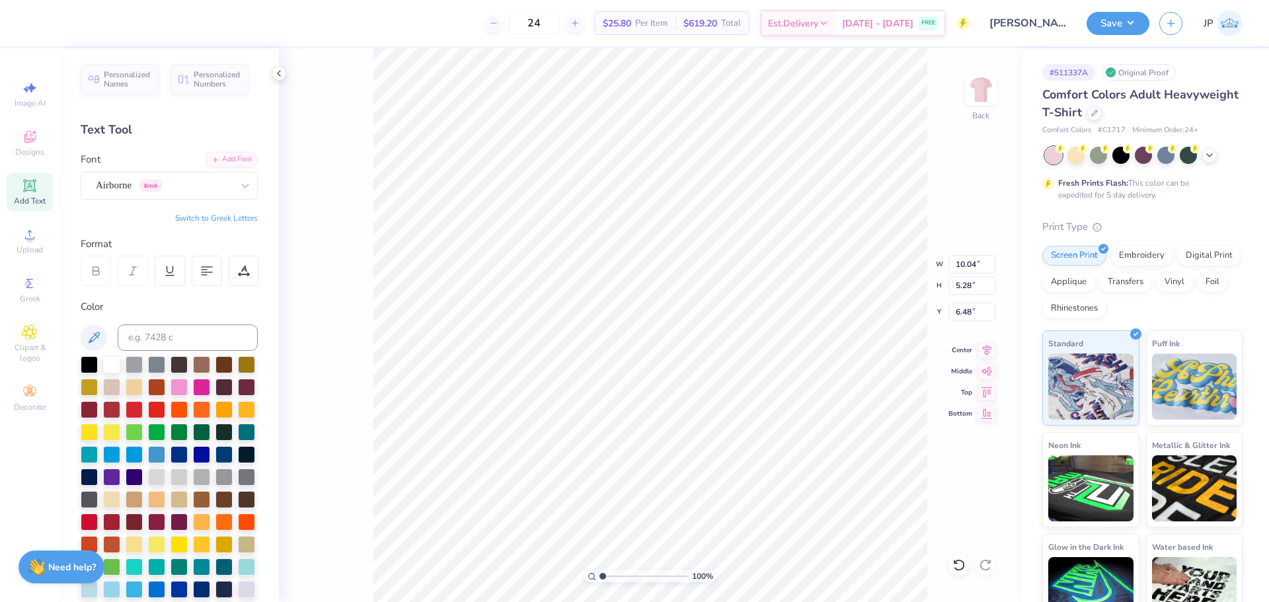
type input "5.83"
click at [994, 344] on icon at bounding box center [987, 348] width 19 height 16
click at [986, 346] on icon at bounding box center [987, 348] width 19 height 16
type input "9.29"
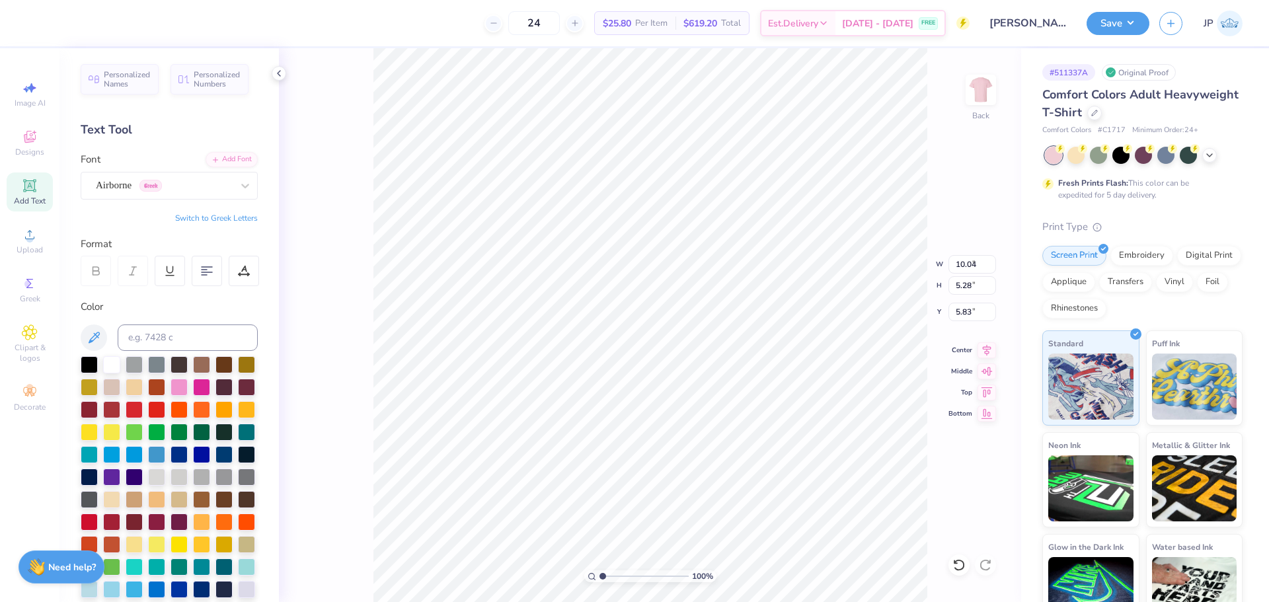
type input "4.88"
type input "6.63"
click at [116, 186] on div "Airborne Greek" at bounding box center [164, 185] width 139 height 20
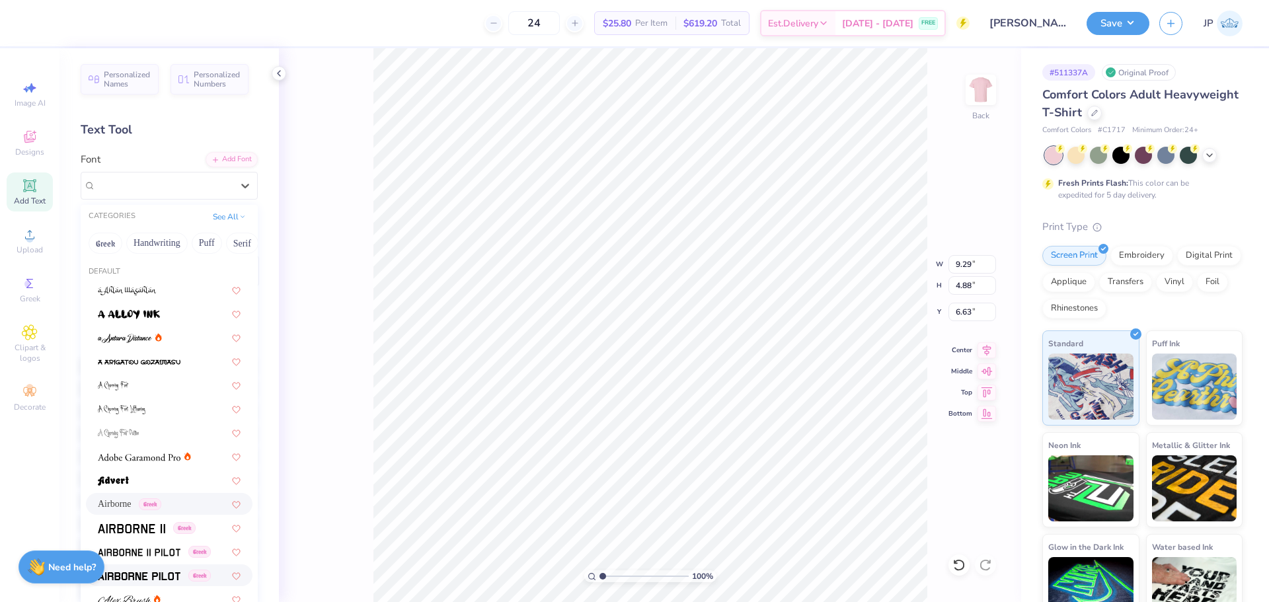
click at [149, 580] on img at bounding box center [139, 576] width 83 height 9
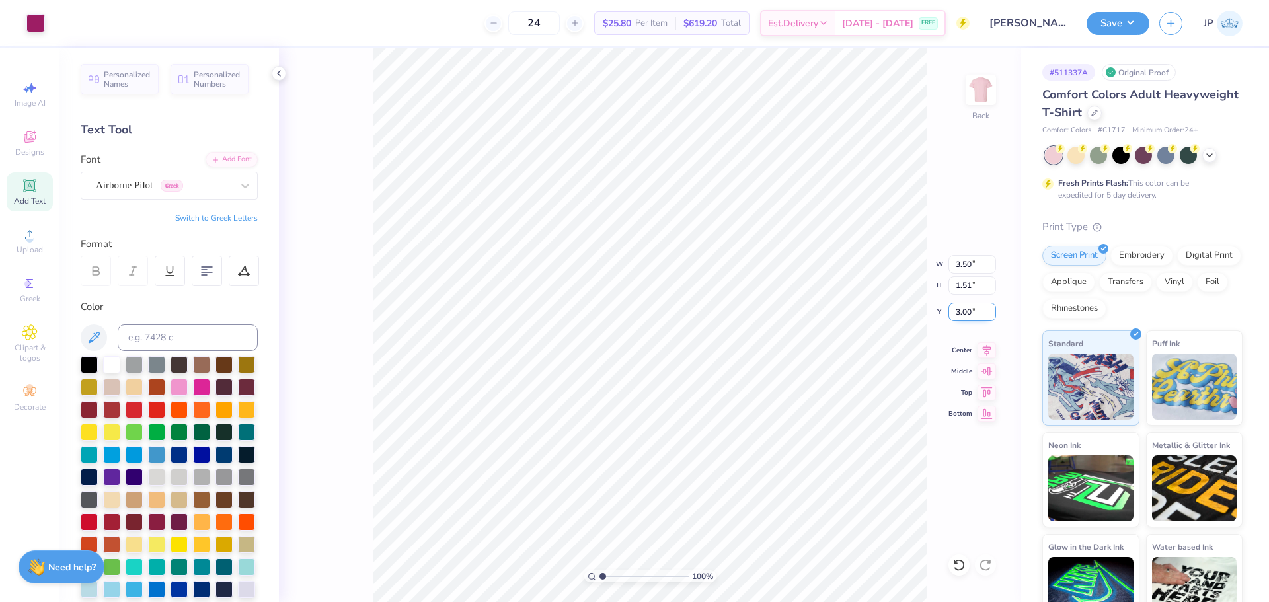
click at [967, 311] on input "3.00" at bounding box center [973, 312] width 48 height 19
click at [970, 311] on input "3.00" at bounding box center [973, 312] width 48 height 19
type input "2.50"
click at [171, 184] on div "Airborne Pilot Greek" at bounding box center [164, 185] width 139 height 20
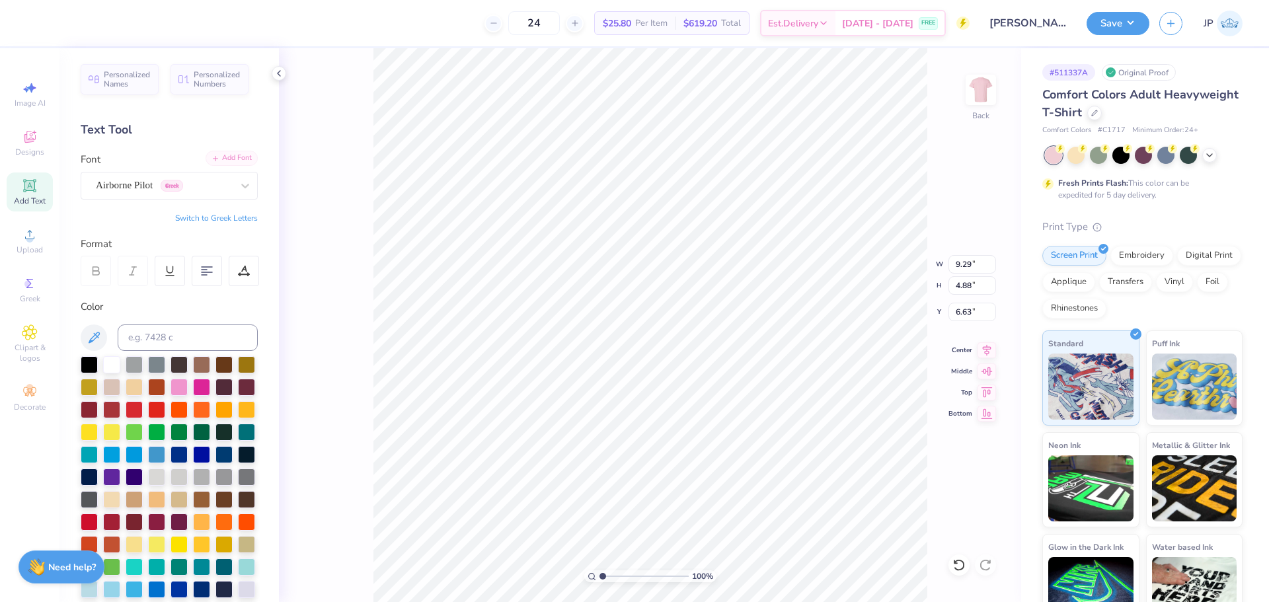
click at [226, 159] on div "Add Font" at bounding box center [232, 158] width 52 height 15
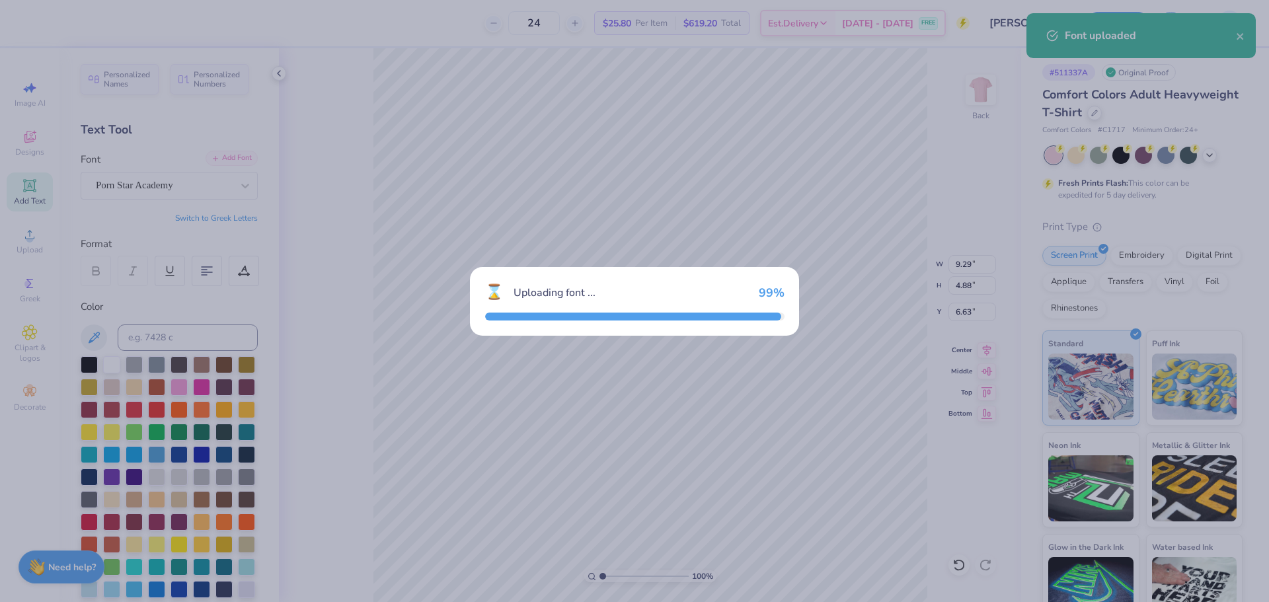
type input "7.68"
type input "5.48"
type input "6.33"
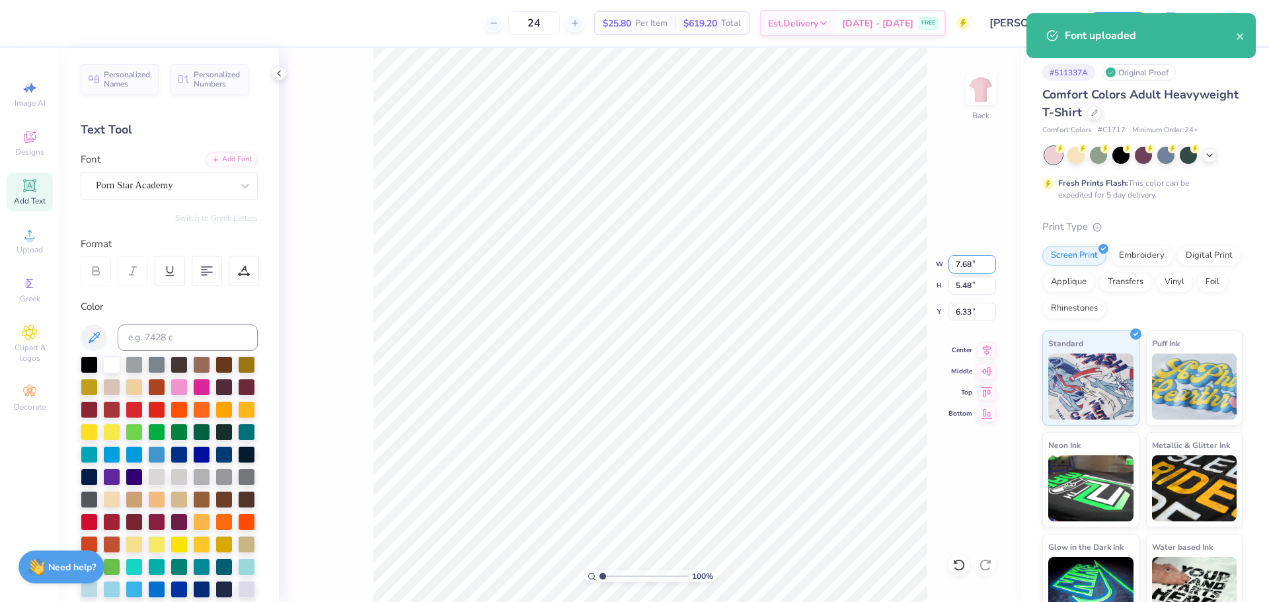
click at [969, 267] on input "7.68" at bounding box center [973, 264] width 48 height 19
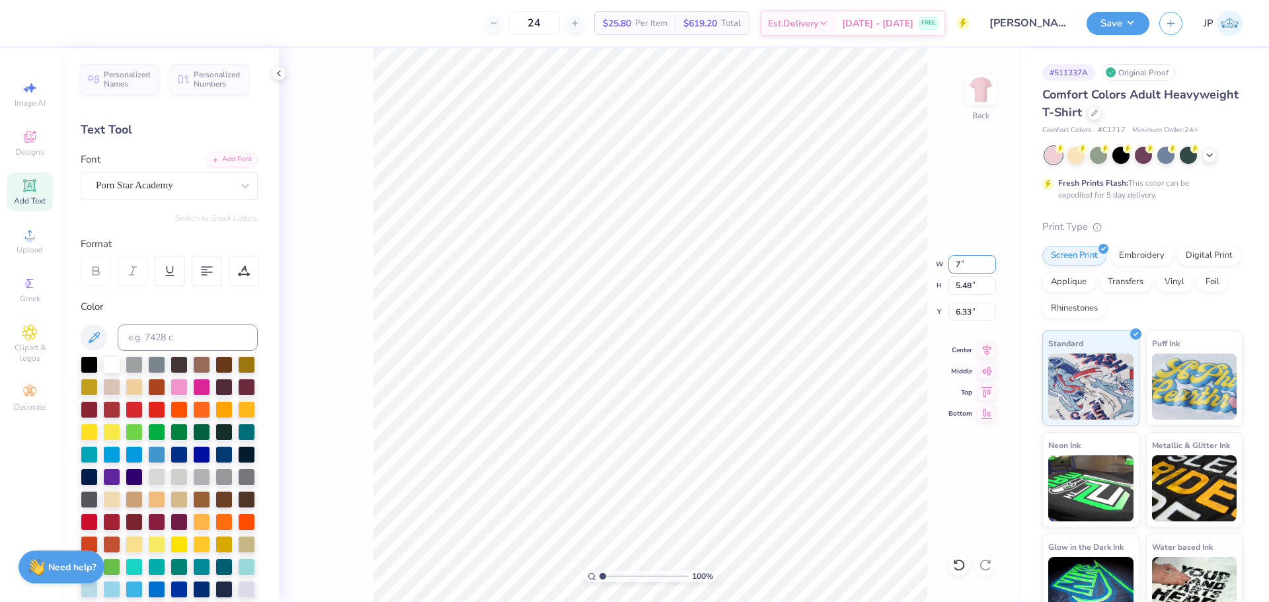
type input "7.00"
type input "5.00"
type input "6.57"
click at [965, 263] on input "7.00" at bounding box center [973, 264] width 48 height 19
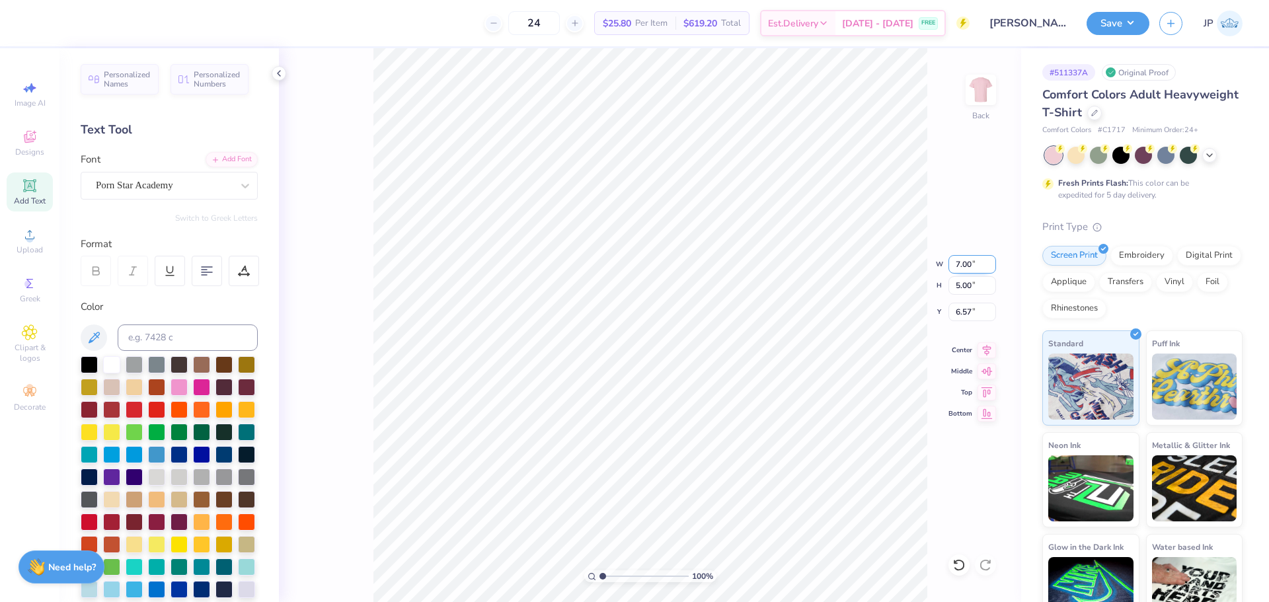
click at [965, 263] on input "7.00" at bounding box center [973, 264] width 48 height 19
type input "8.00"
type input "5.71"
type input "6.22"
click at [190, 184] on div "Porn Star Academy" at bounding box center [164, 185] width 139 height 20
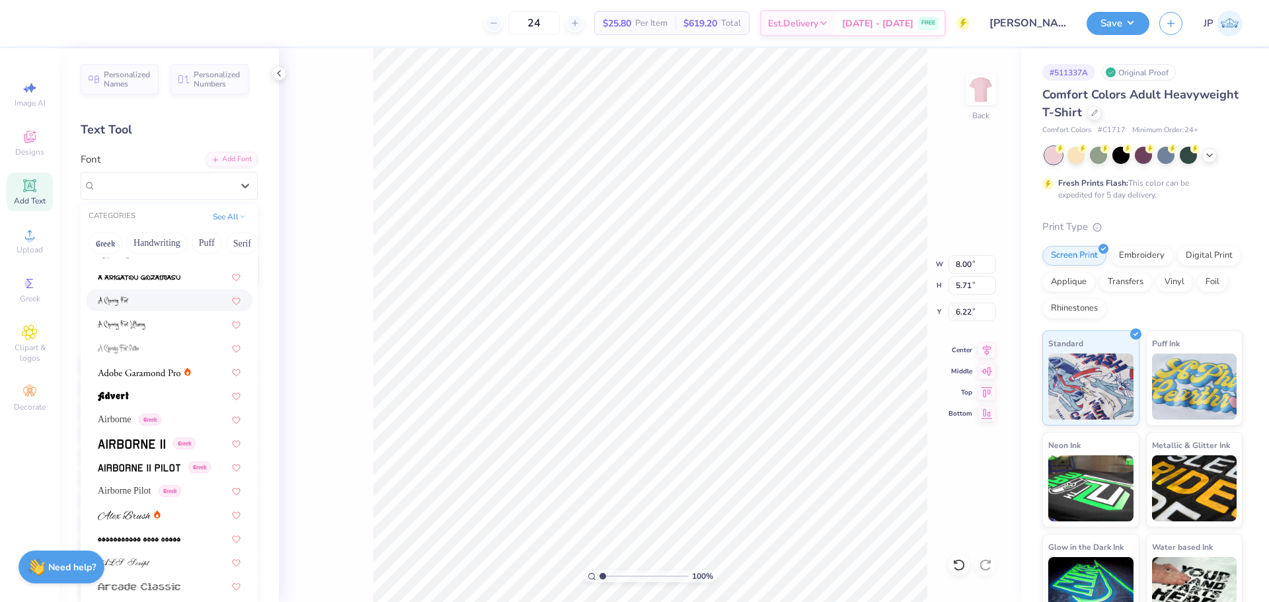
scroll to position [198, 0]
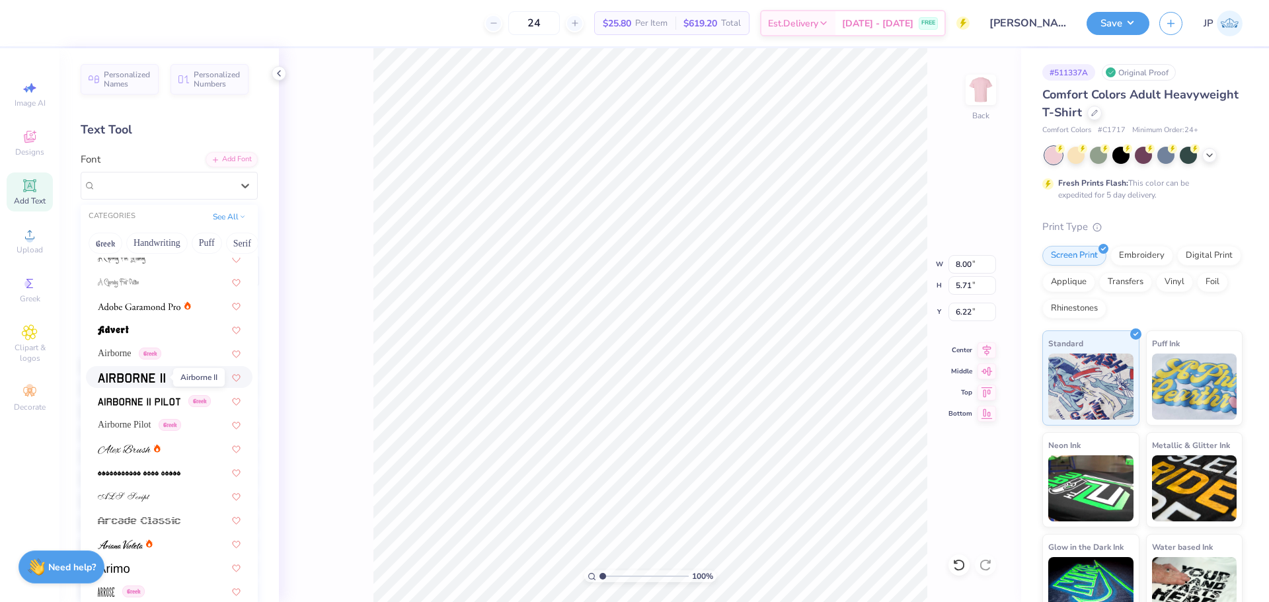
click at [138, 371] on span at bounding box center [131, 377] width 67 height 14
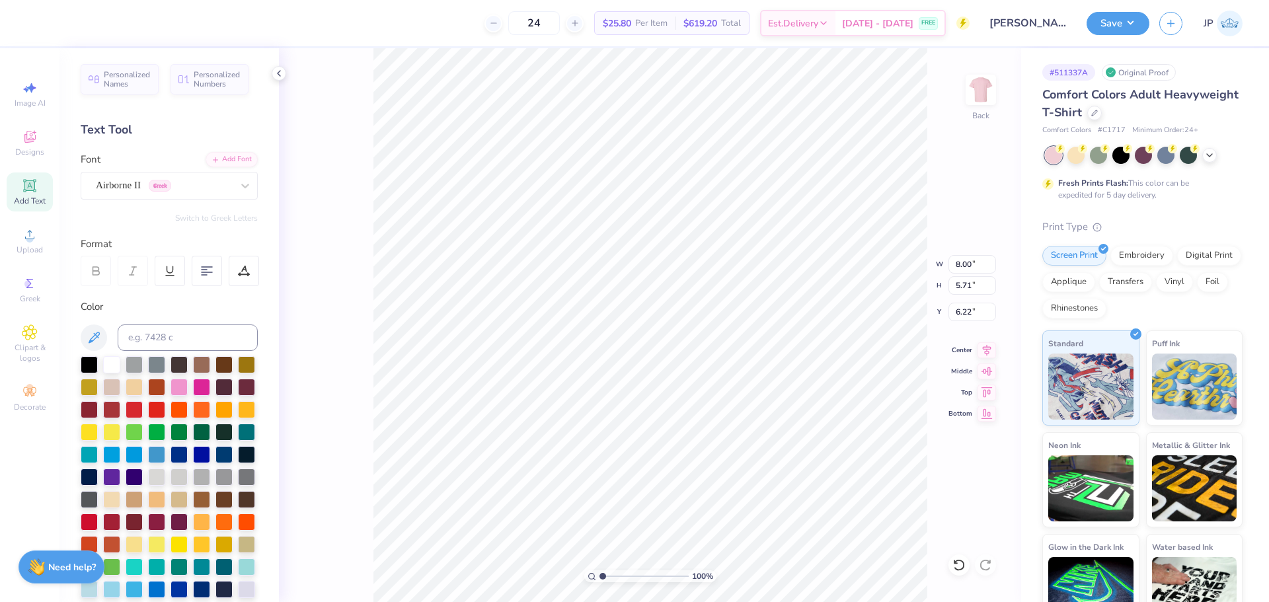
type input "9.66"
type input "5.09"
type input "6.53"
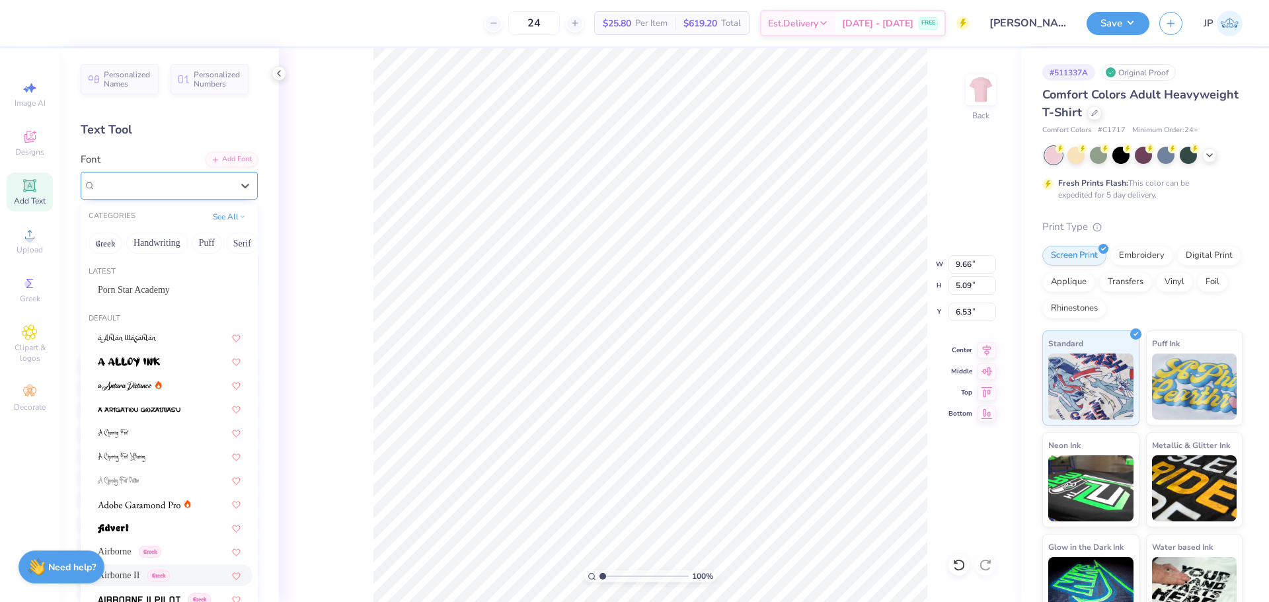
click at [132, 182] on div "Airborne II Greek" at bounding box center [164, 185] width 139 height 20
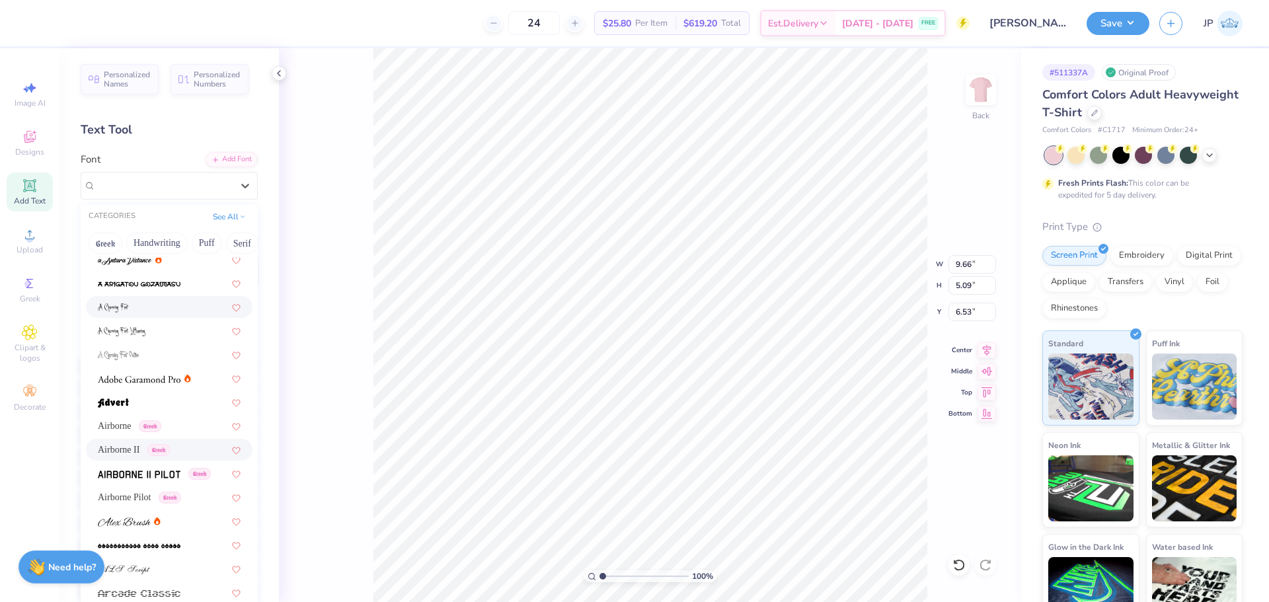
scroll to position [264, 0]
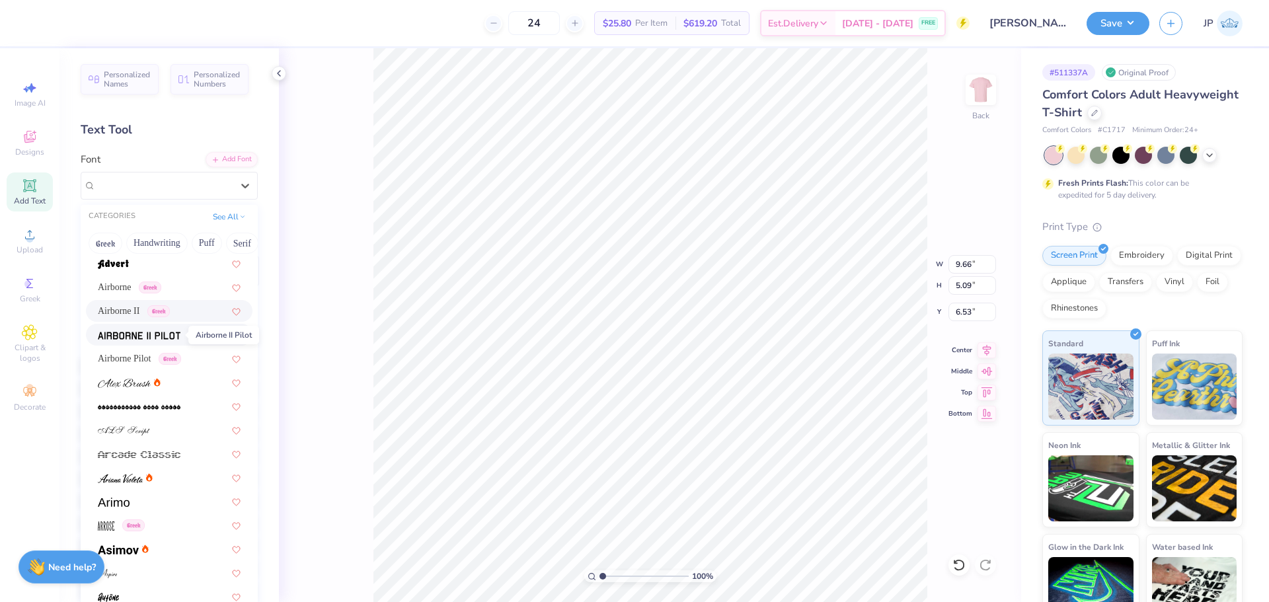
click at [147, 337] on img at bounding box center [139, 335] width 83 height 9
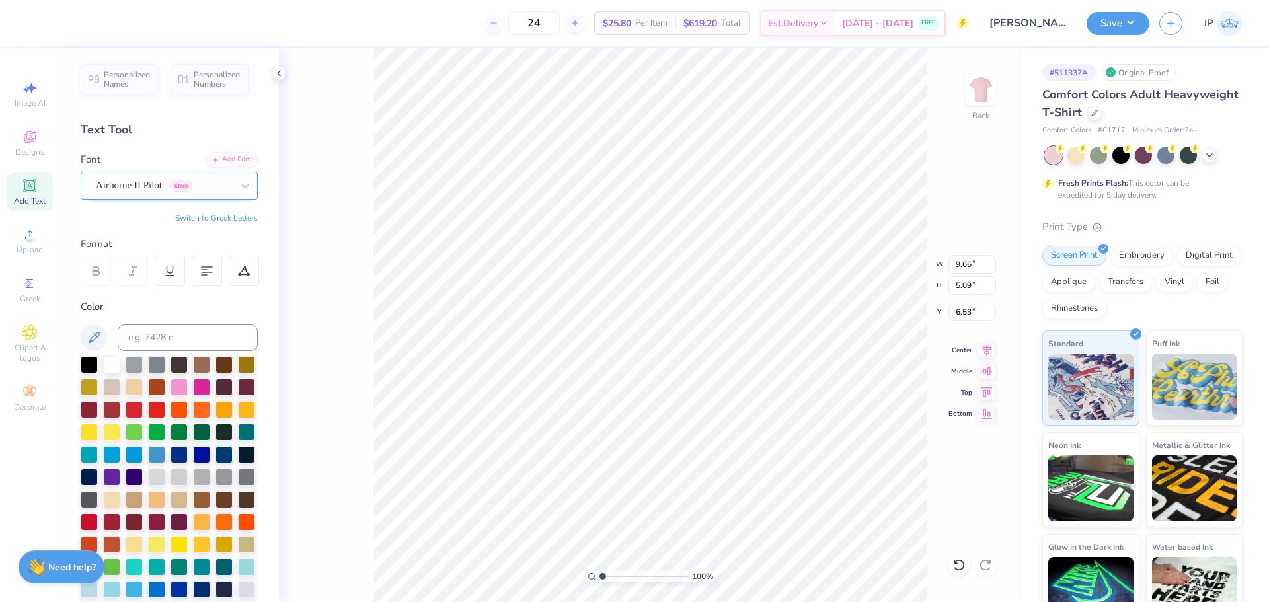
click at [167, 175] on div "Airborne II Pilot Greek" at bounding box center [164, 185] width 139 height 20
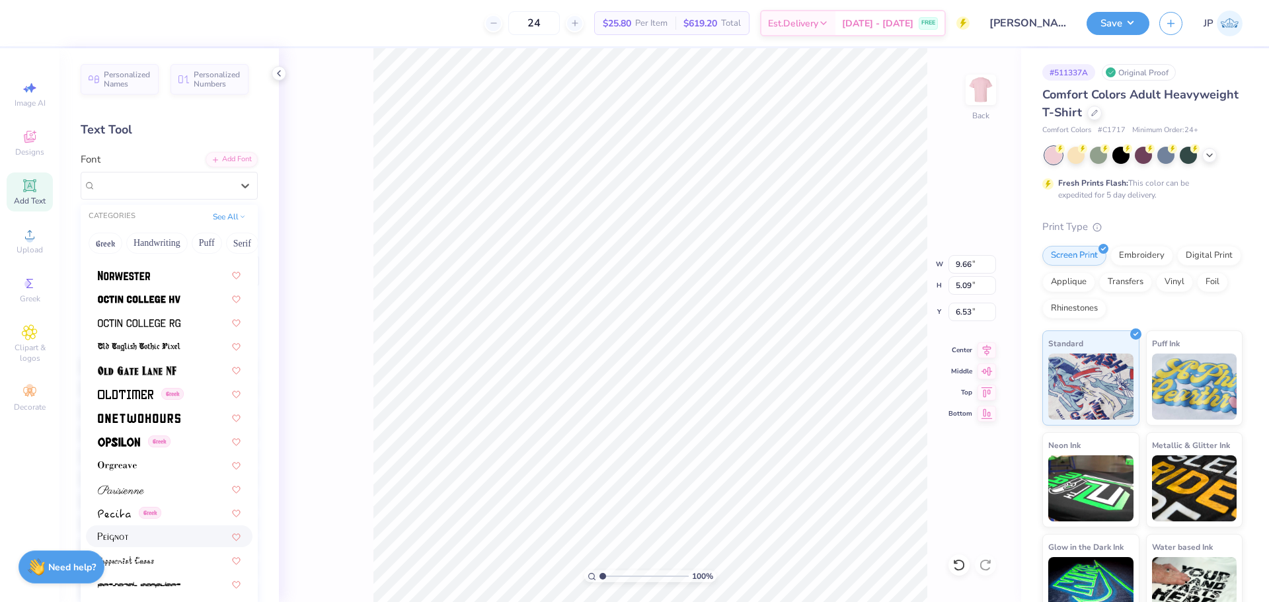
scroll to position [5223, 0]
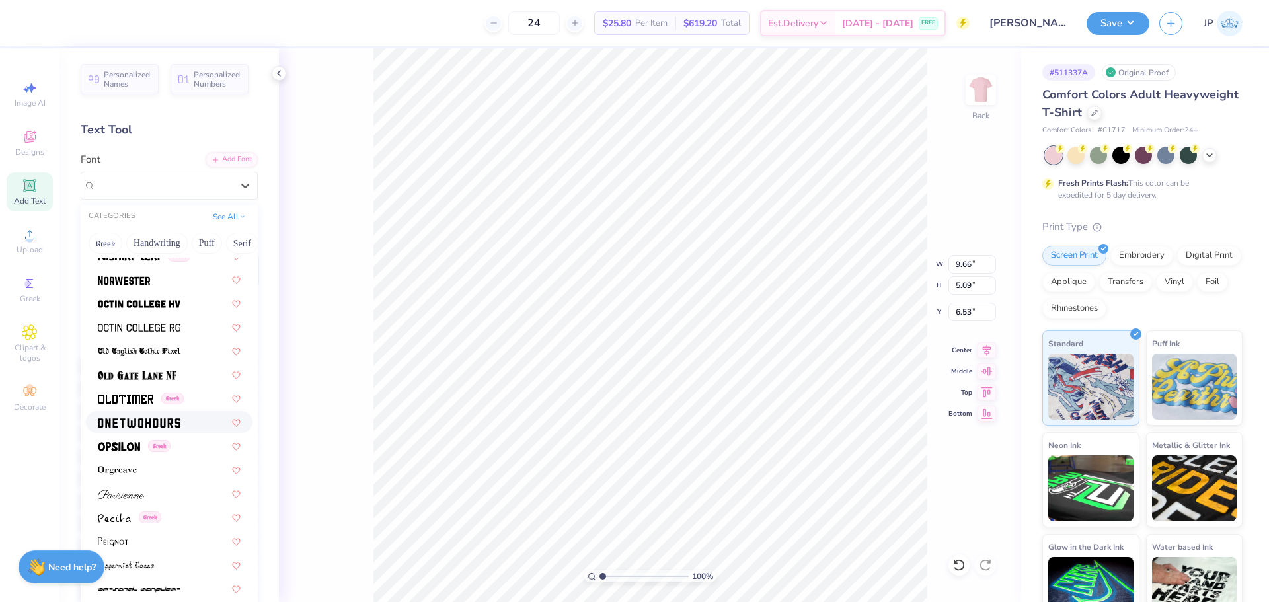
click at [172, 423] on img at bounding box center [139, 422] width 83 height 9
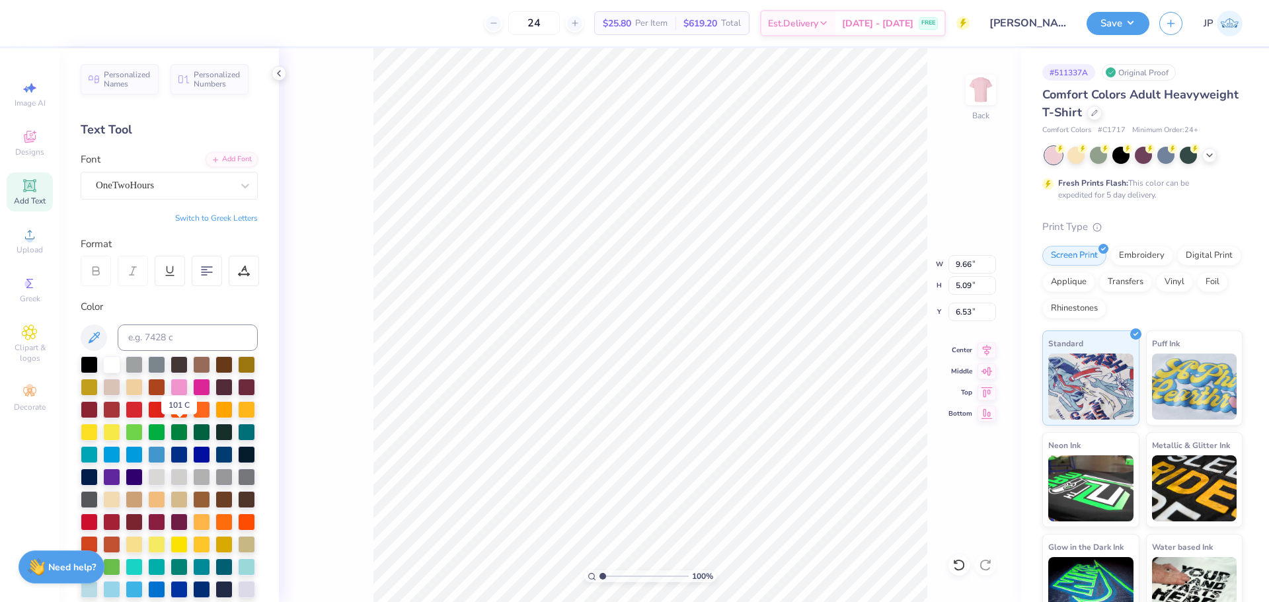
type input "7.03"
type input "5.00"
type input "6.57"
click at [153, 177] on div at bounding box center [164, 186] width 136 height 18
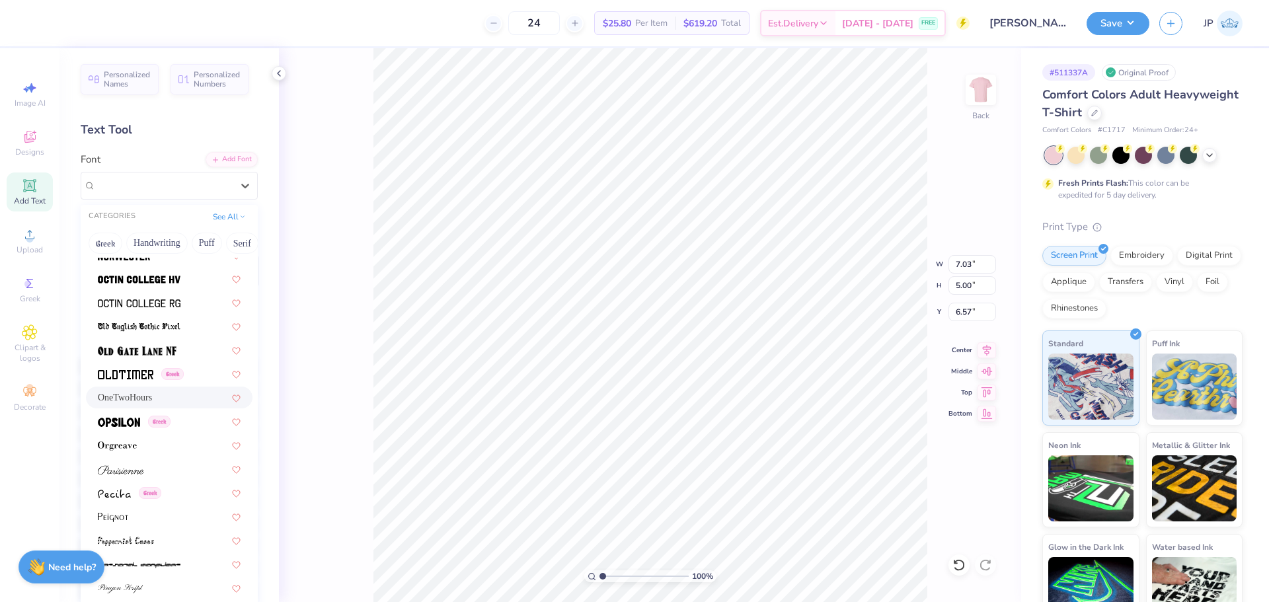
scroll to position [5181, 0]
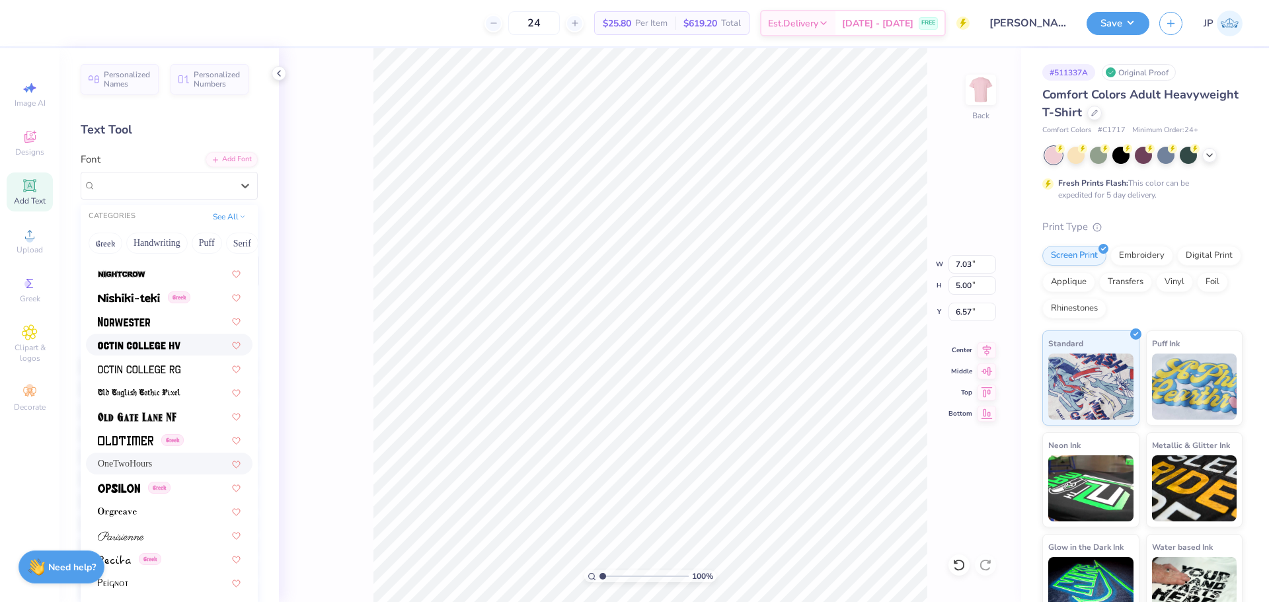
click at [136, 337] on div at bounding box center [169, 345] width 167 height 22
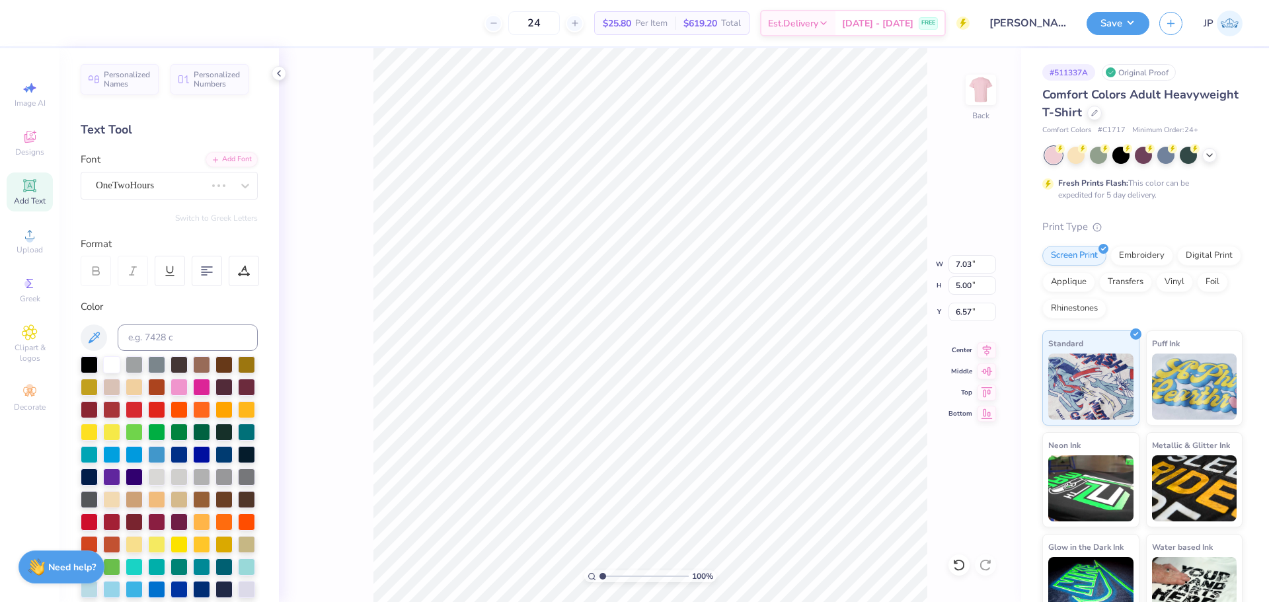
type input "7.35"
type input "4.86"
type input "6.64"
click at [220, 186] on div "Octin College Hv (Heavy)" at bounding box center [164, 185] width 139 height 20
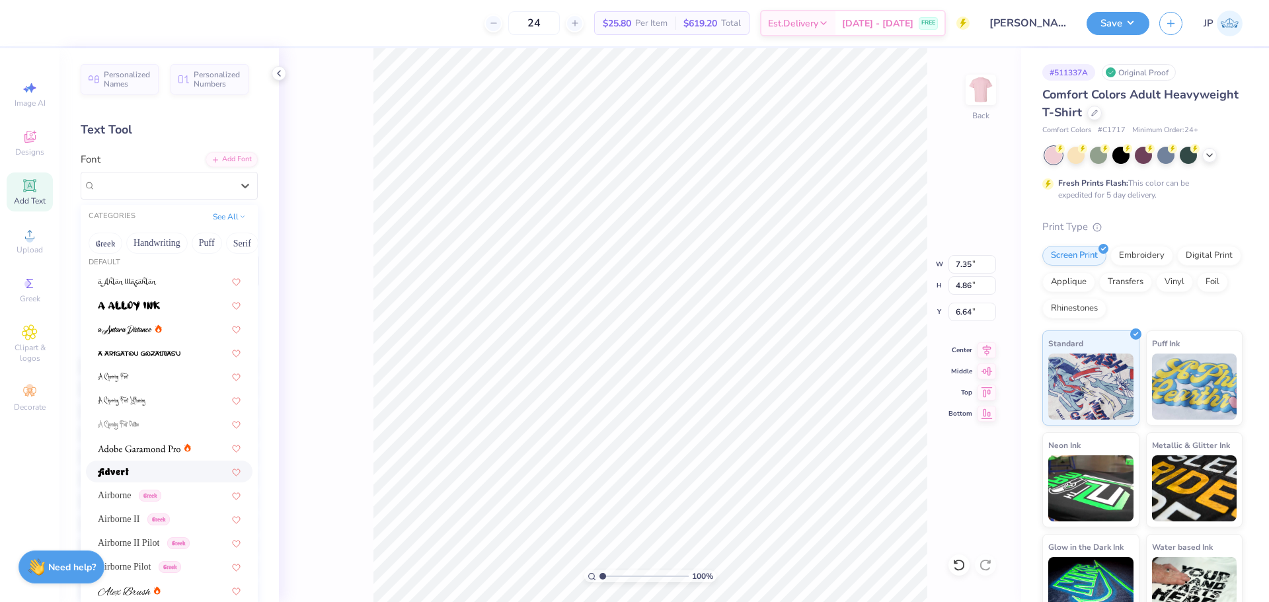
scroll to position [132, 0]
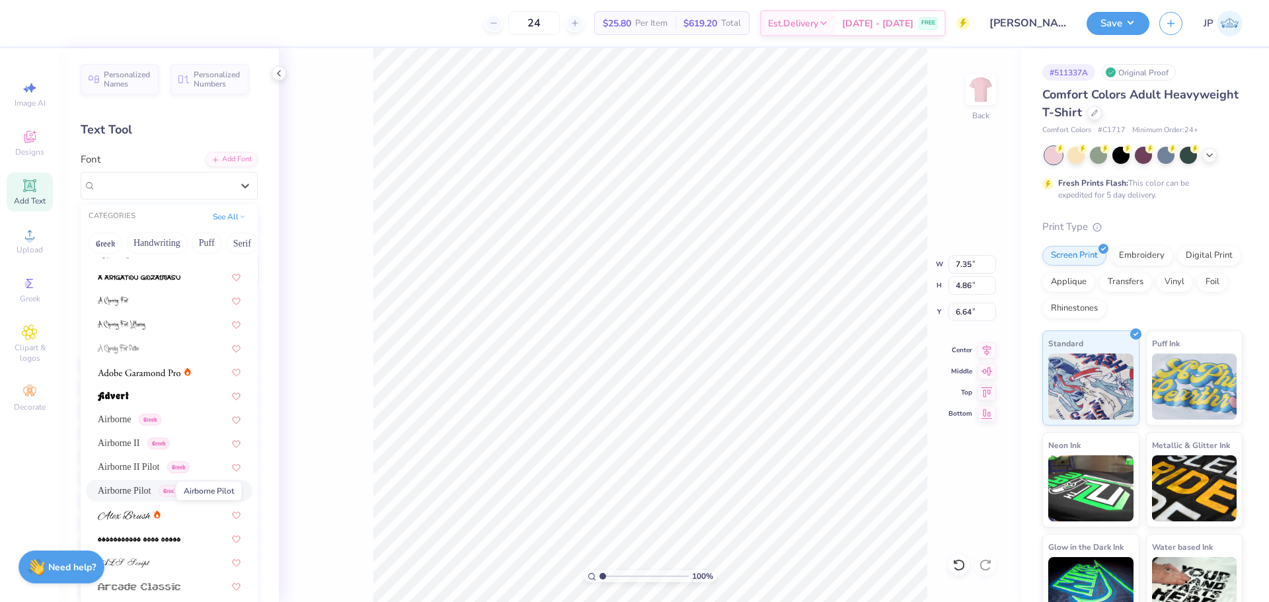
click at [133, 486] on span "Airborne Pilot" at bounding box center [125, 491] width 54 height 14
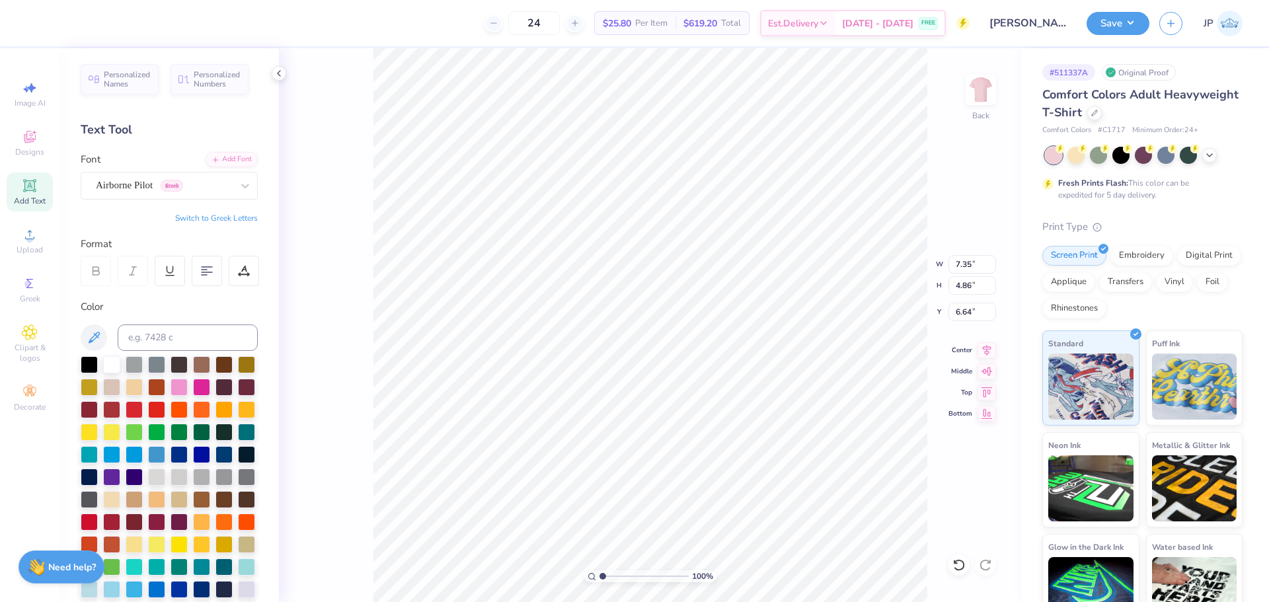
type input "8.07"
type input "5.09"
type input "6.53"
type textarea "'25"
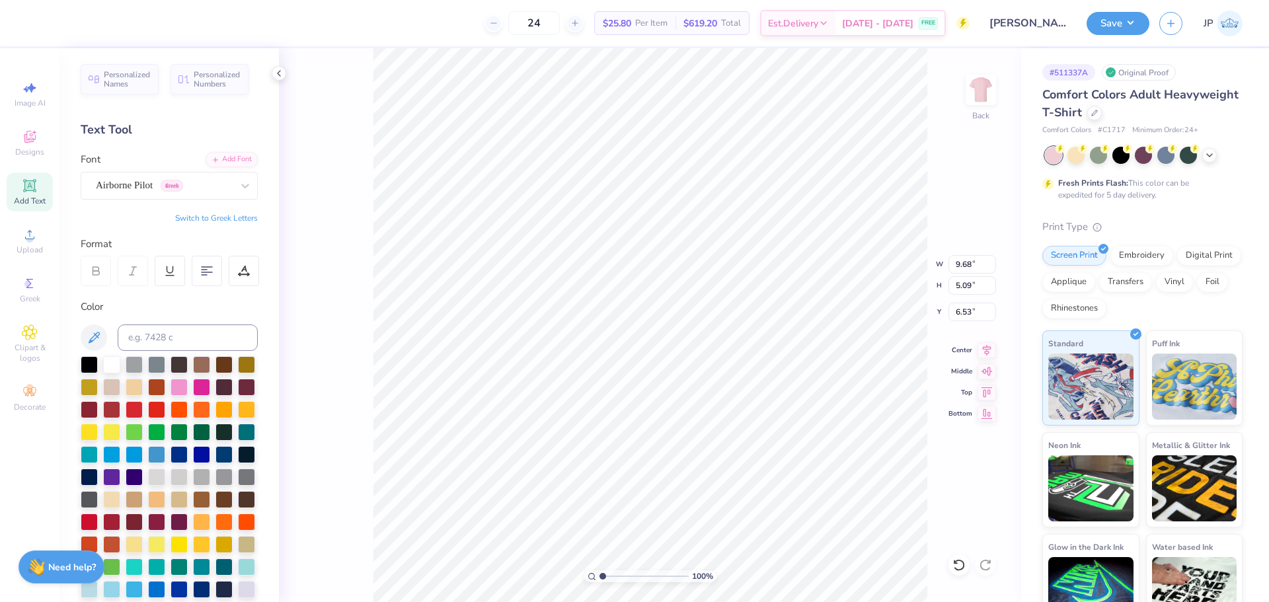
type input "5.98"
type input "8.32"
type input "4.37"
type input "6.20"
click at [986, 354] on icon at bounding box center [987, 348] width 19 height 16
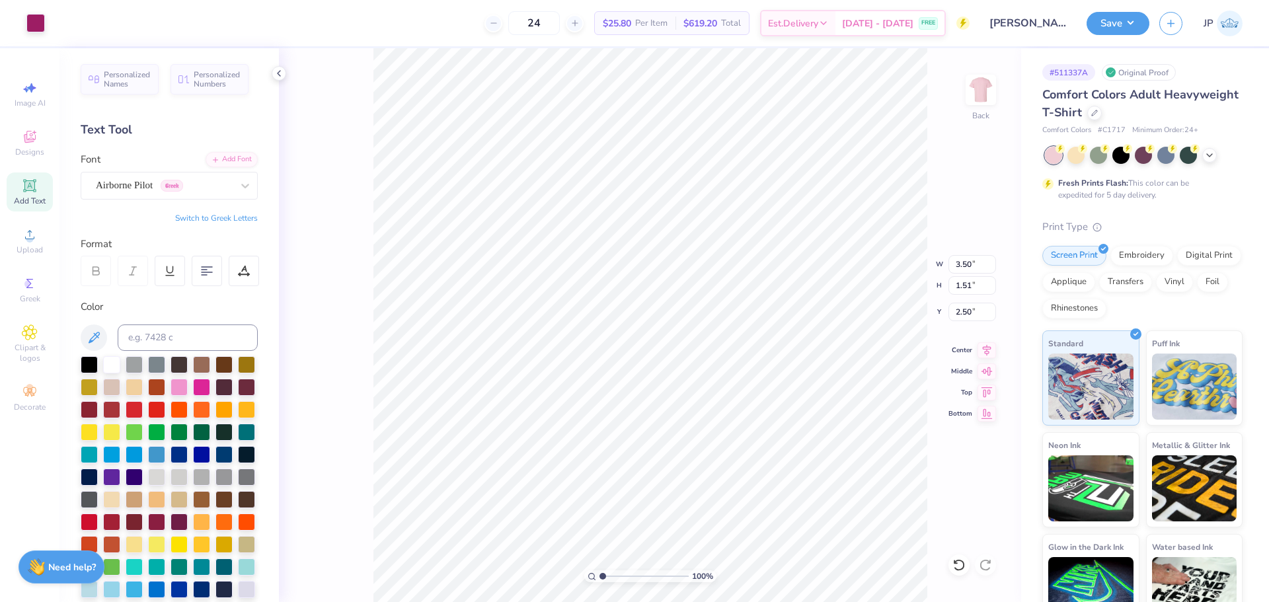
type input "8.32"
type input "4.37"
type input "6.20"
click at [955, 264] on input "8.32" at bounding box center [973, 264] width 48 height 19
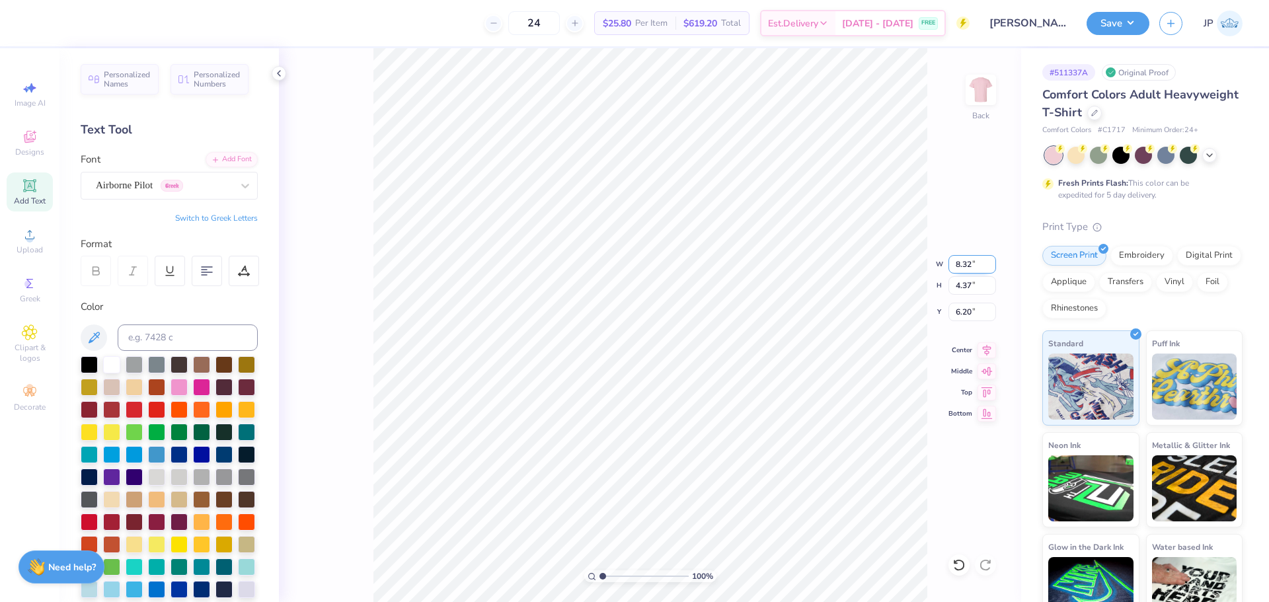
click at [955, 264] on input "8.32" at bounding box center [973, 264] width 48 height 19
type input "3.50"
type input "1.84"
type input "2.49"
click at [961, 257] on input "3.50" at bounding box center [973, 264] width 48 height 19
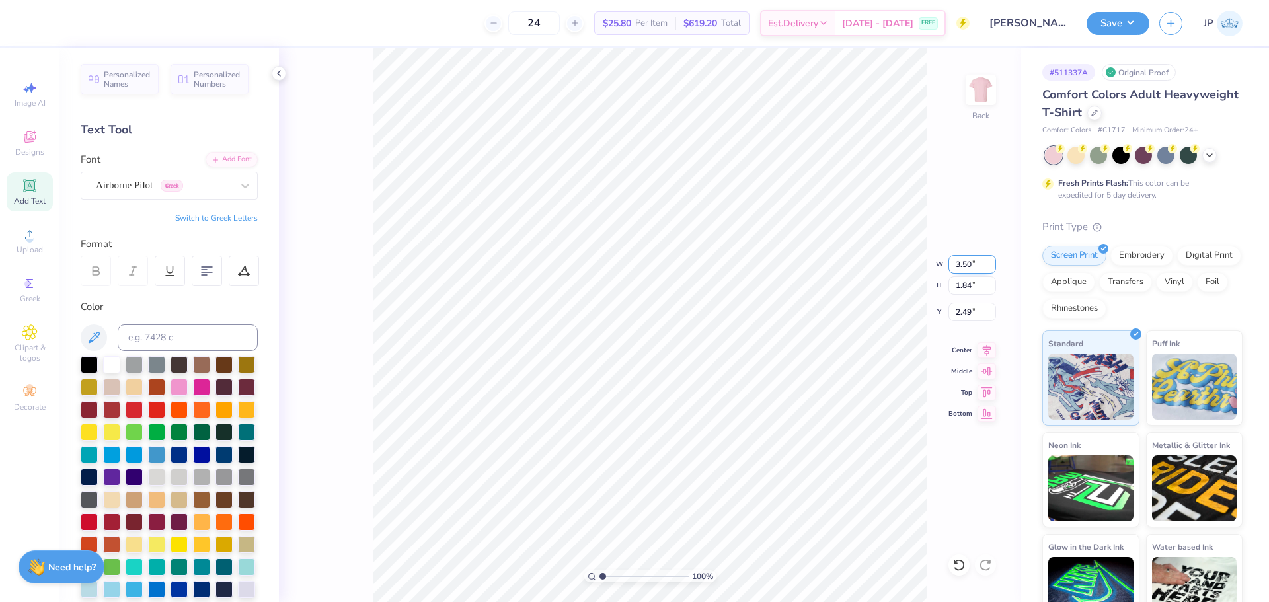
click at [961, 257] on input "3.50" at bounding box center [973, 264] width 48 height 19
type input "3.00"
type input "1.58"
type input "2.63"
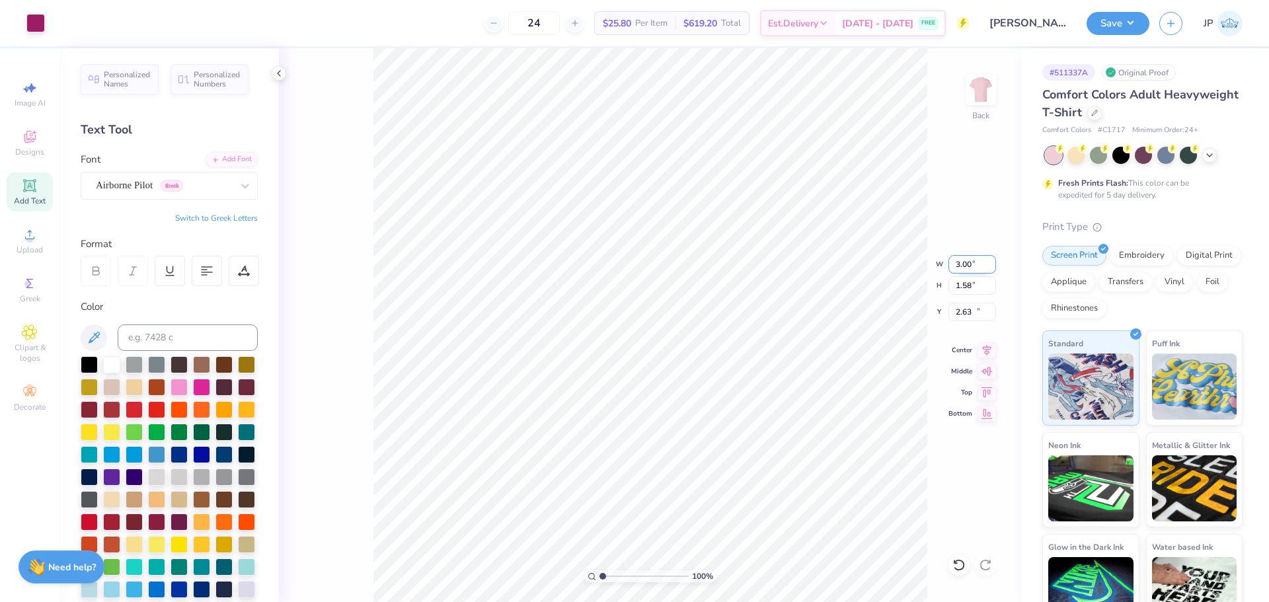
type input "3.50"
type input "1.51"
type input "7.04"
type input "7.71"
type input "3.33"
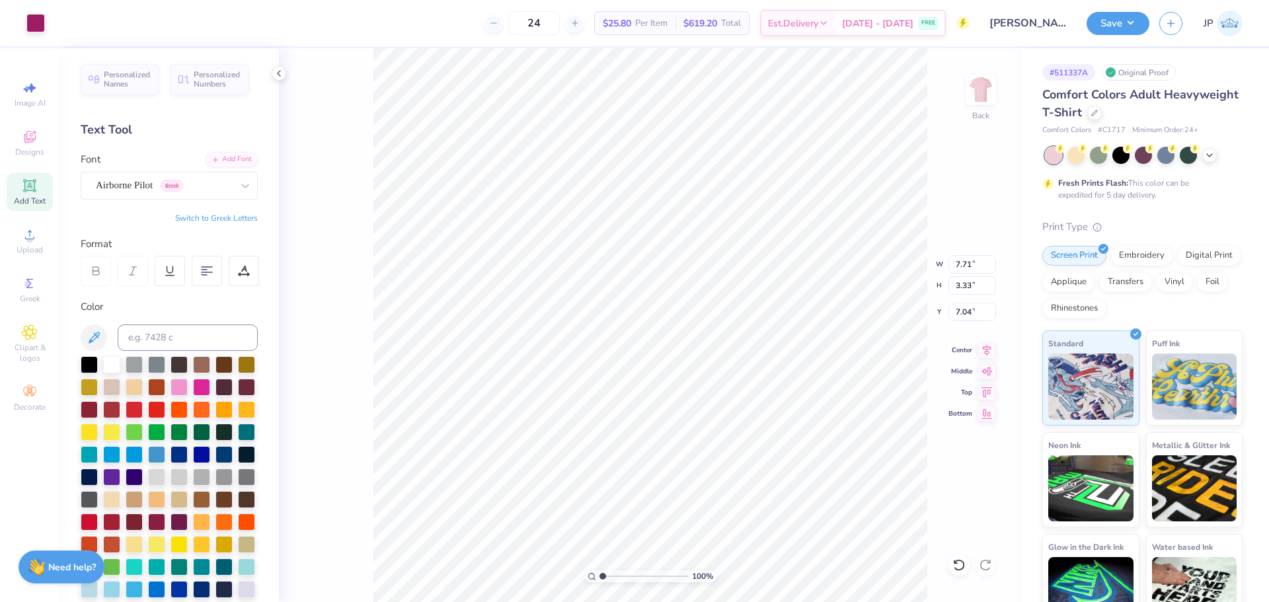
type input "5.62"
type input "5.44"
click at [989, 346] on icon at bounding box center [987, 348] width 19 height 16
type input "3.00"
type input "1.58"
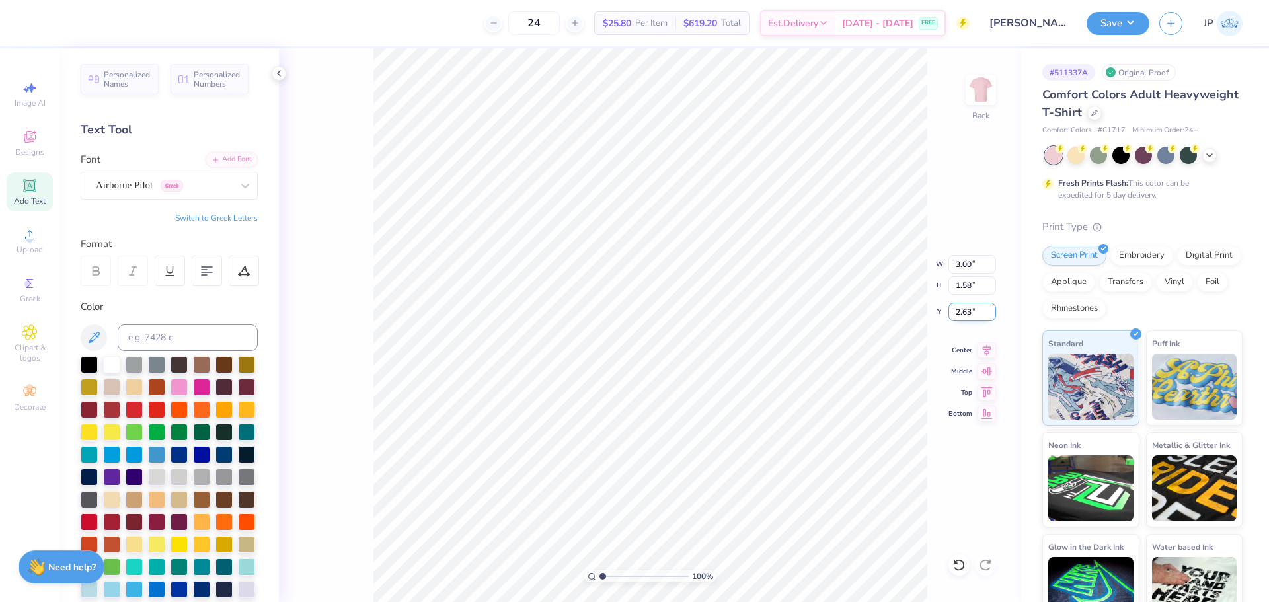
click at [955, 305] on input "2.63" at bounding box center [973, 312] width 48 height 19
type input "2.00"
click at [967, 264] on input "3.00" at bounding box center [973, 264] width 48 height 19
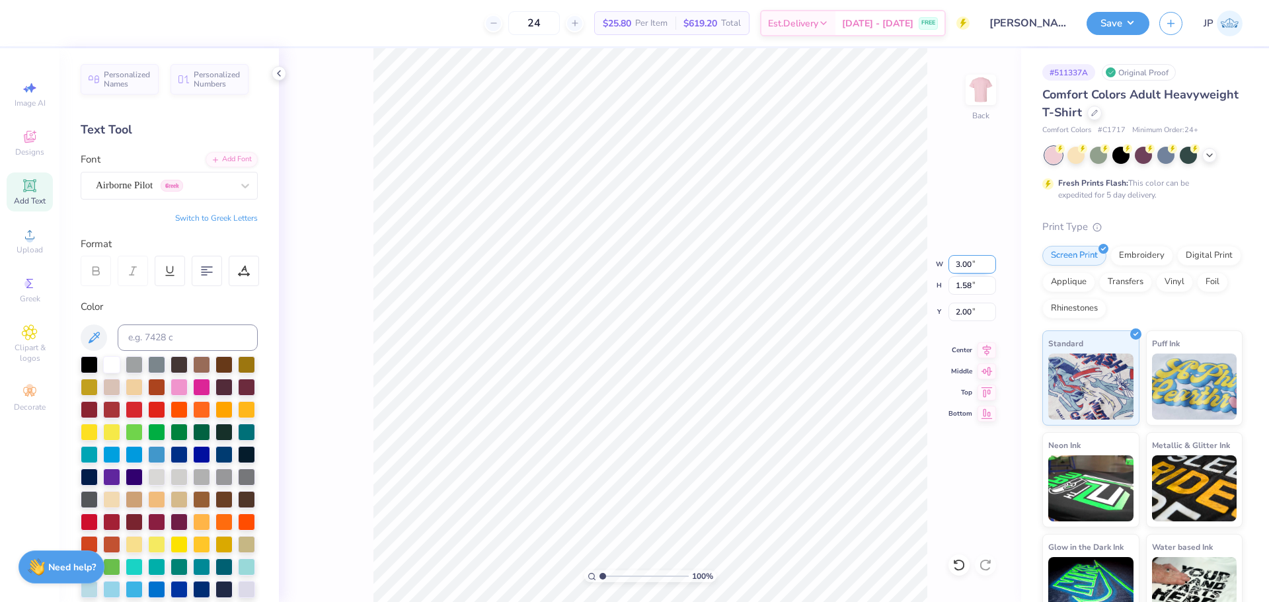
click at [967, 264] on input "3.00" at bounding box center [973, 264] width 48 height 19
drag, startPoint x: 967, startPoint y: 264, endPoint x: 976, endPoint y: 267, distance: 9.8
click at [970, 264] on input "3.00" at bounding box center [973, 264] width 48 height 19
type input "2.50"
type input "1.31"
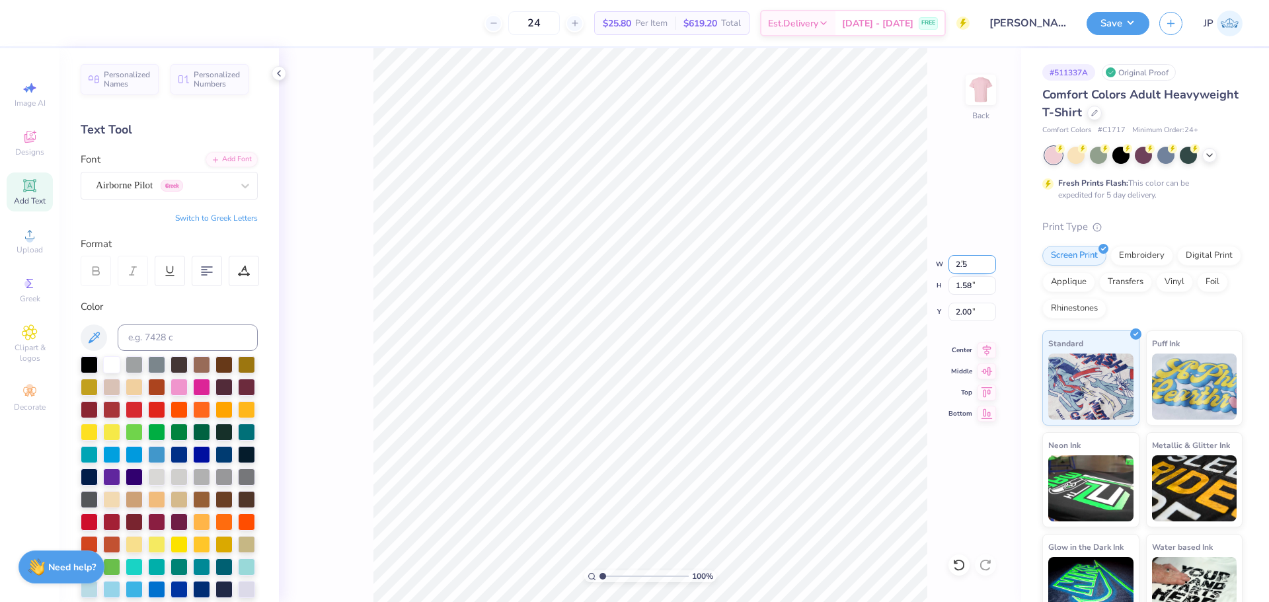
type input "2.13"
type input "7.71"
type input "3.33"
type input "5.40"
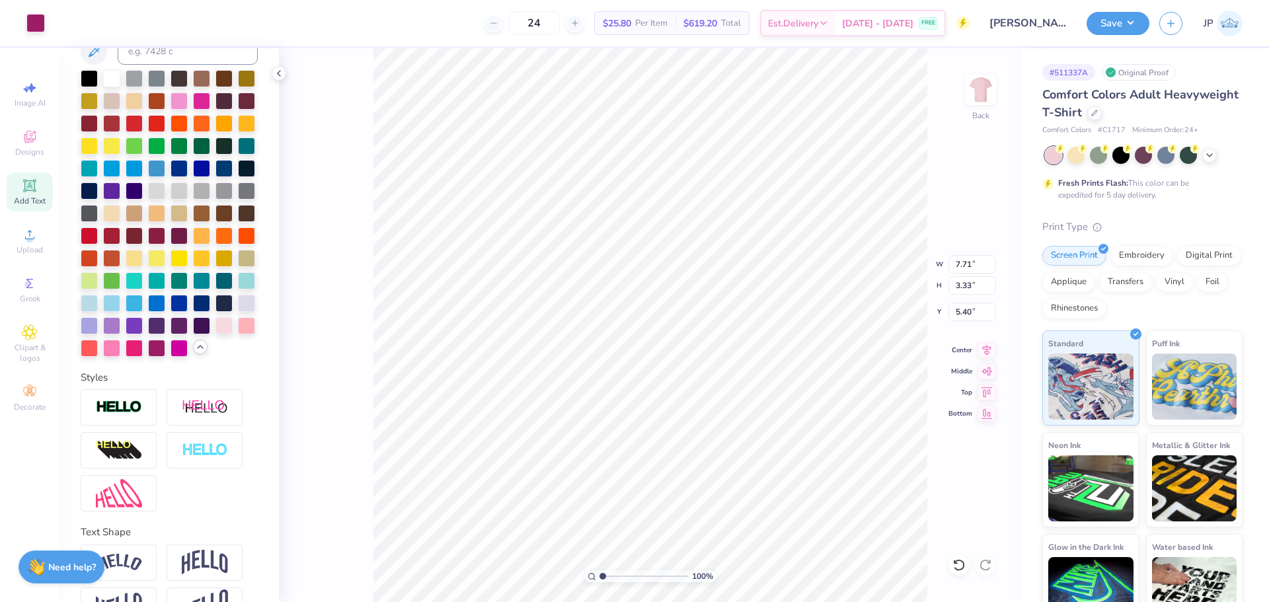
scroll to position [369, 0]
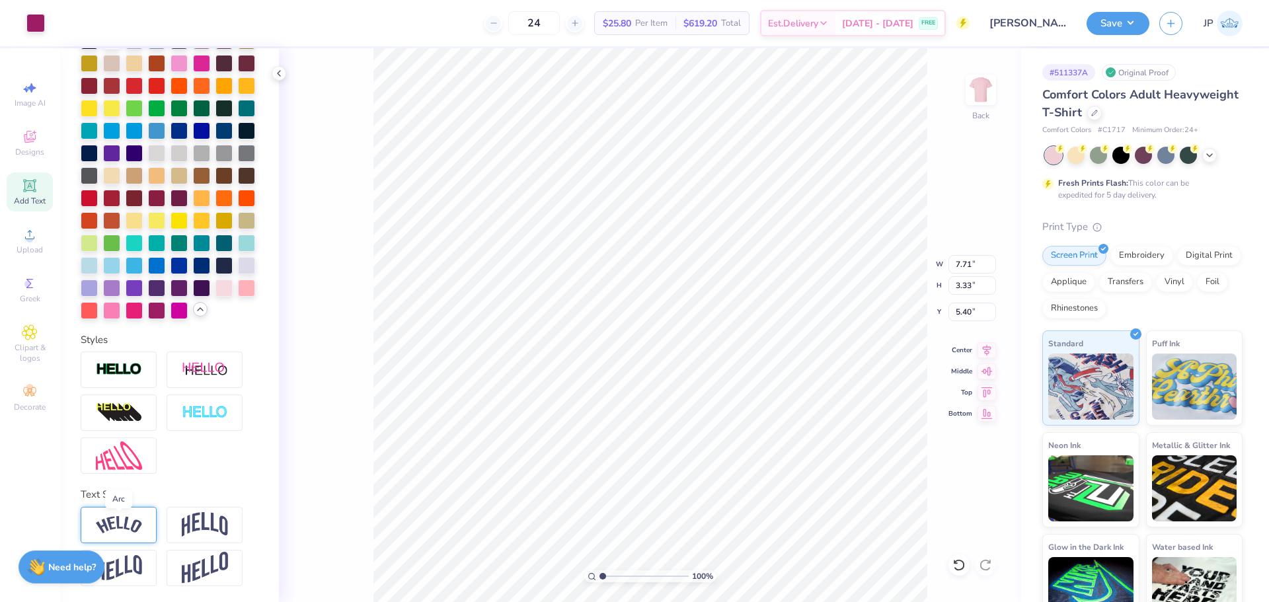
click at [138, 521] on img at bounding box center [119, 525] width 46 height 18
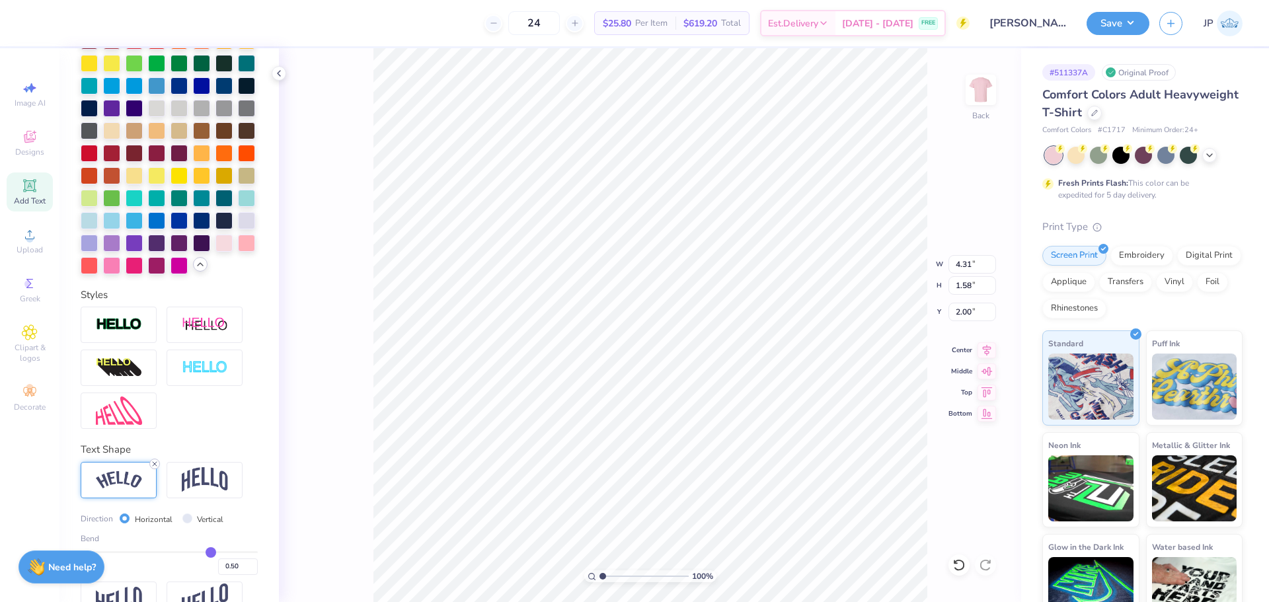
click at [151, 468] on icon at bounding box center [155, 464] width 8 height 8
type input "2.50"
type input "1.31"
type input "2.13"
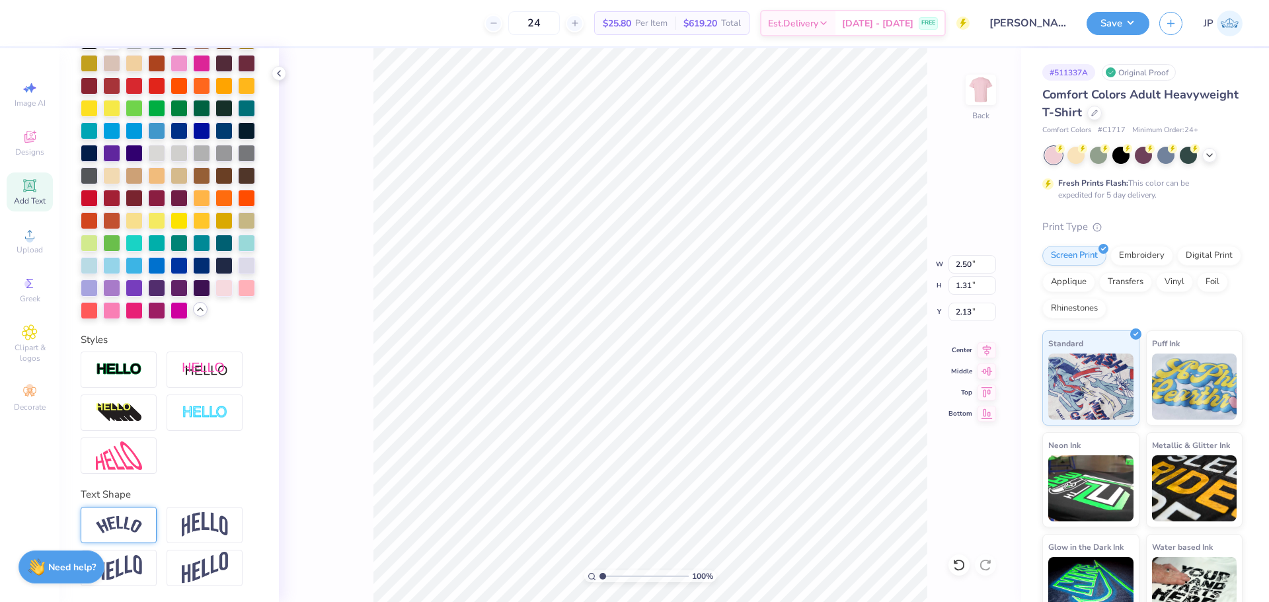
type input "7.71"
type input "3.33"
type input "5.40"
click at [135, 524] on img at bounding box center [119, 525] width 46 height 18
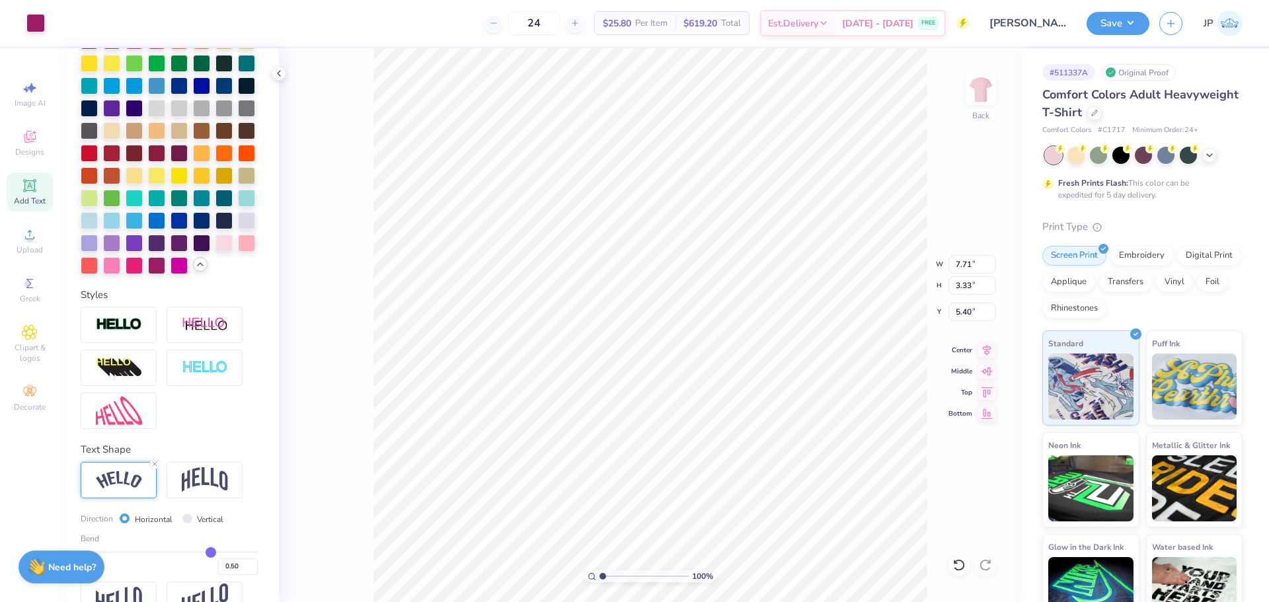
type input "4.31"
type input "1.58"
type input "2.00"
click at [150, 469] on div at bounding box center [154, 464] width 11 height 11
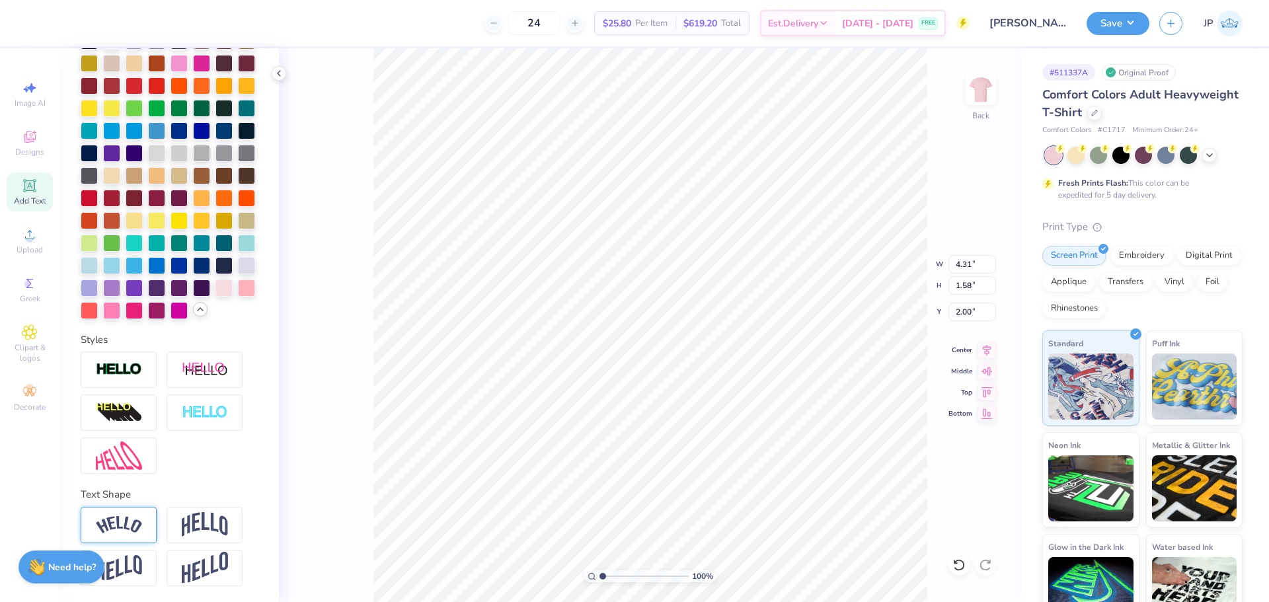
type input "2.50"
type input "1.31"
type input "2.13"
type input "8.55"
type input "3.69"
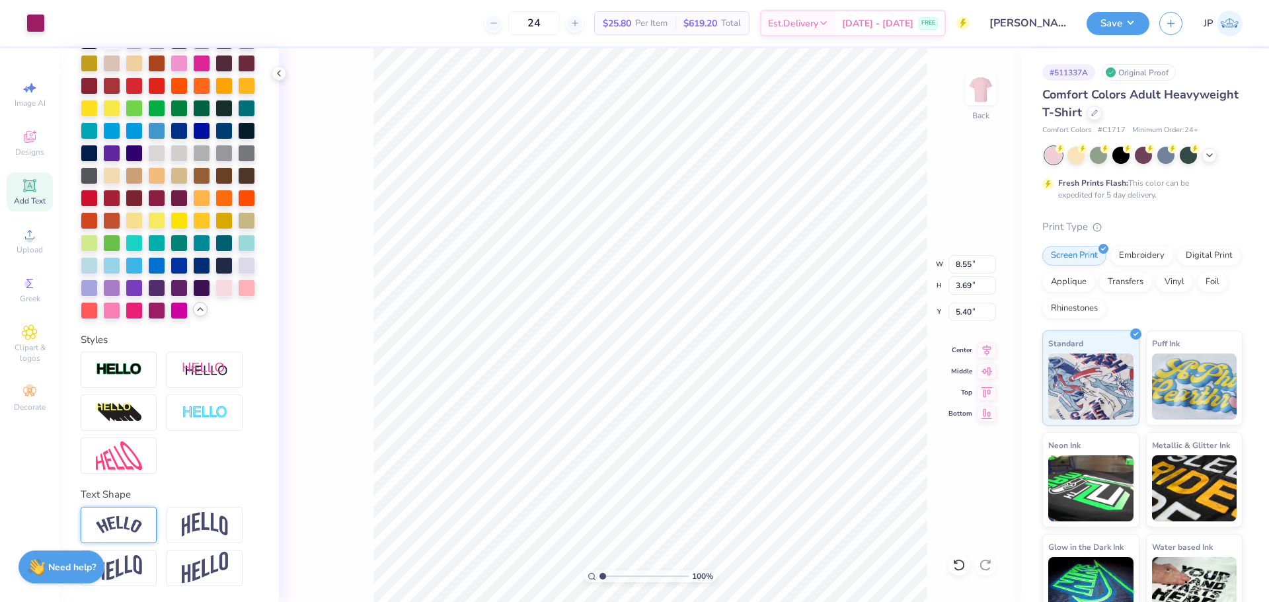
click at [997, 348] on div "100 % Back W 8.55 8.55 " H 3.69 3.69 " Y 5.40 5.40 " Center Middle Top Bottom" at bounding box center [650, 325] width 742 height 554
click at [969, 266] on input "8.55" at bounding box center [973, 264] width 48 height 19
click at [968, 266] on input "8.55" at bounding box center [973, 264] width 48 height 19
click at [967, 266] on input "8.55" at bounding box center [973, 264] width 48 height 19
type input "8.58"
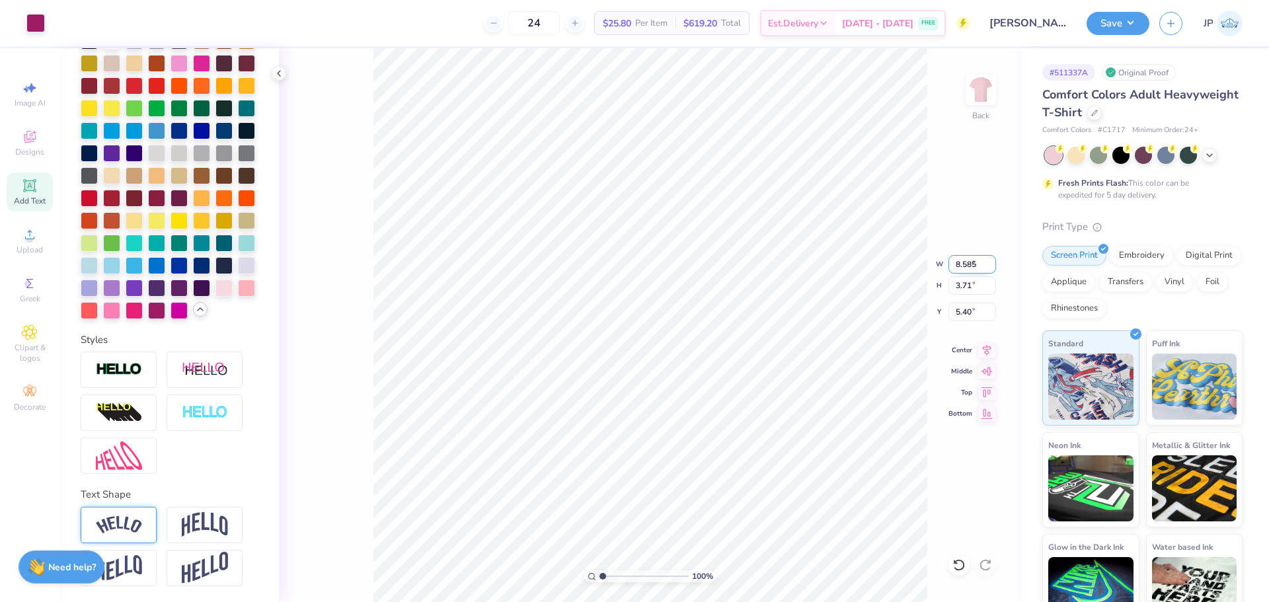
type input "3.71"
click at [958, 261] on input "2.50" at bounding box center [973, 264] width 48 height 19
type input "3.00"
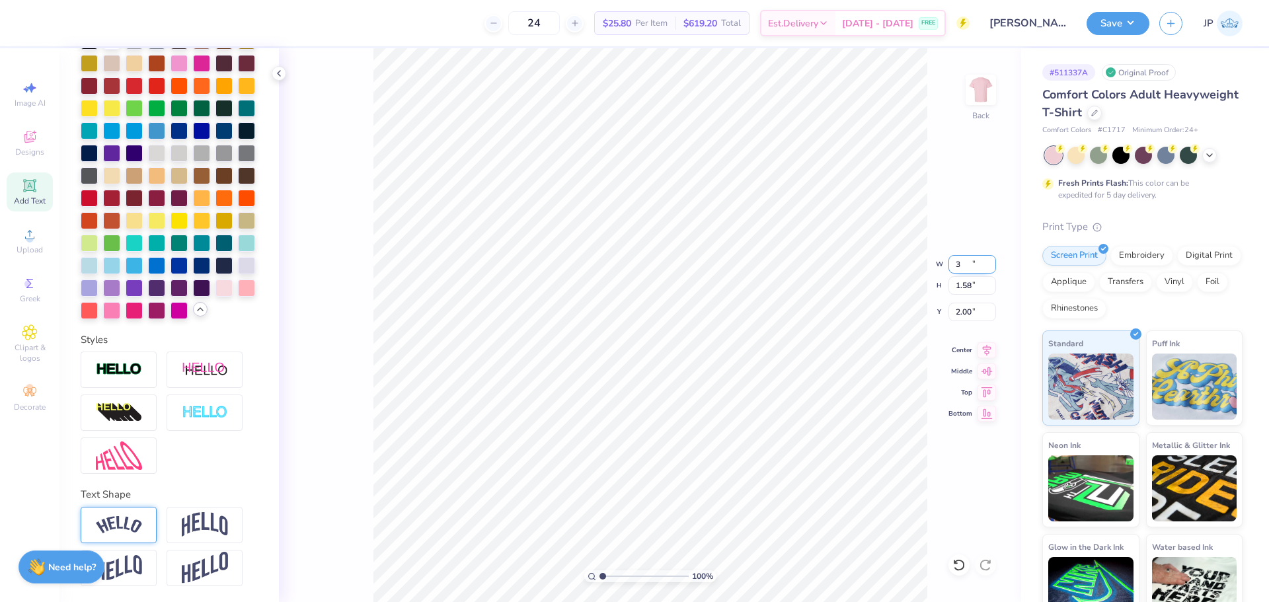
type input "1.58"
click at [969, 314] on input "2.00" at bounding box center [973, 312] width 48 height 19
type input "3.00"
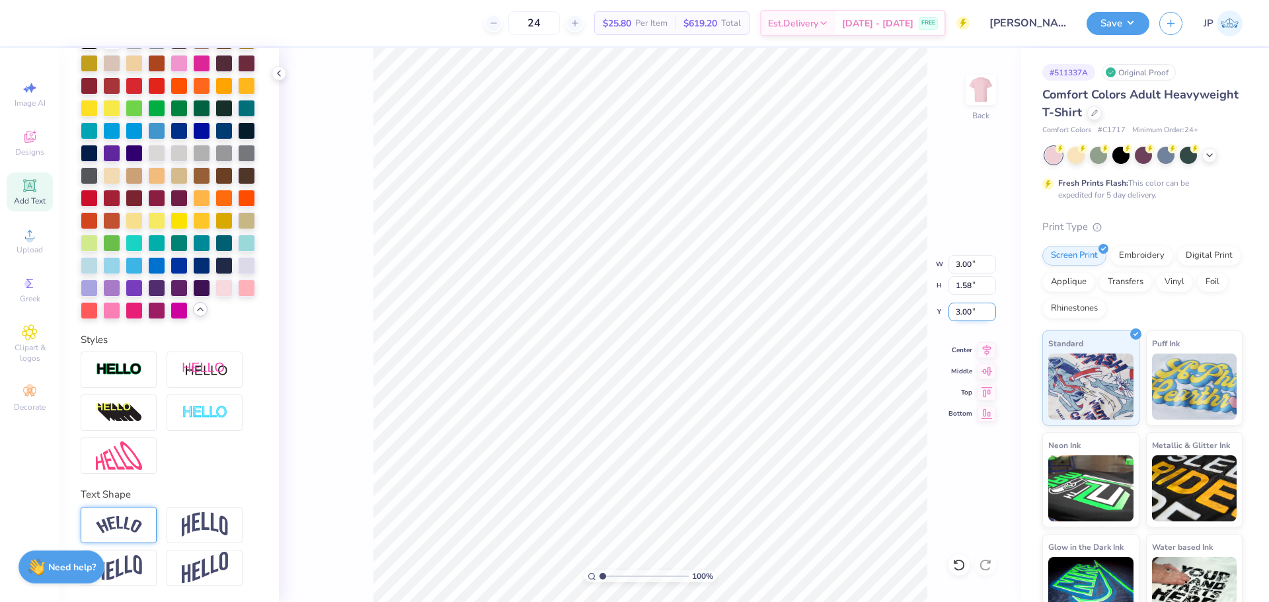
click at [961, 317] on input "3.00" at bounding box center [973, 312] width 48 height 19
type input "2.50"
click at [124, 366] on img at bounding box center [119, 369] width 46 height 15
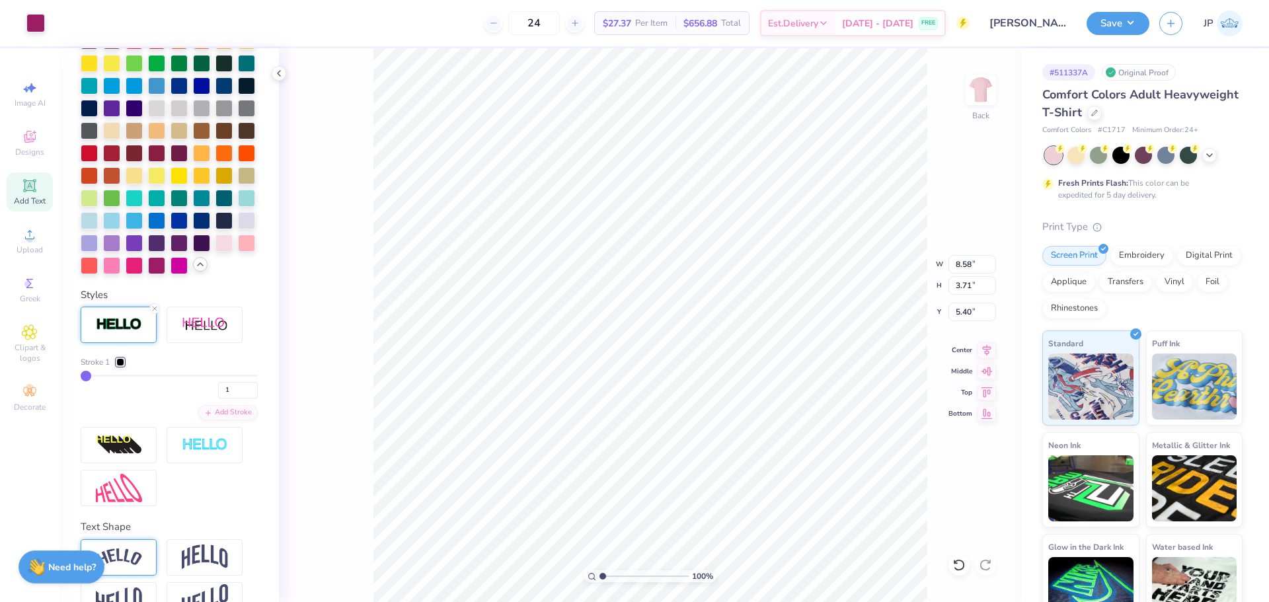
type input "2"
type input "3"
type input "4"
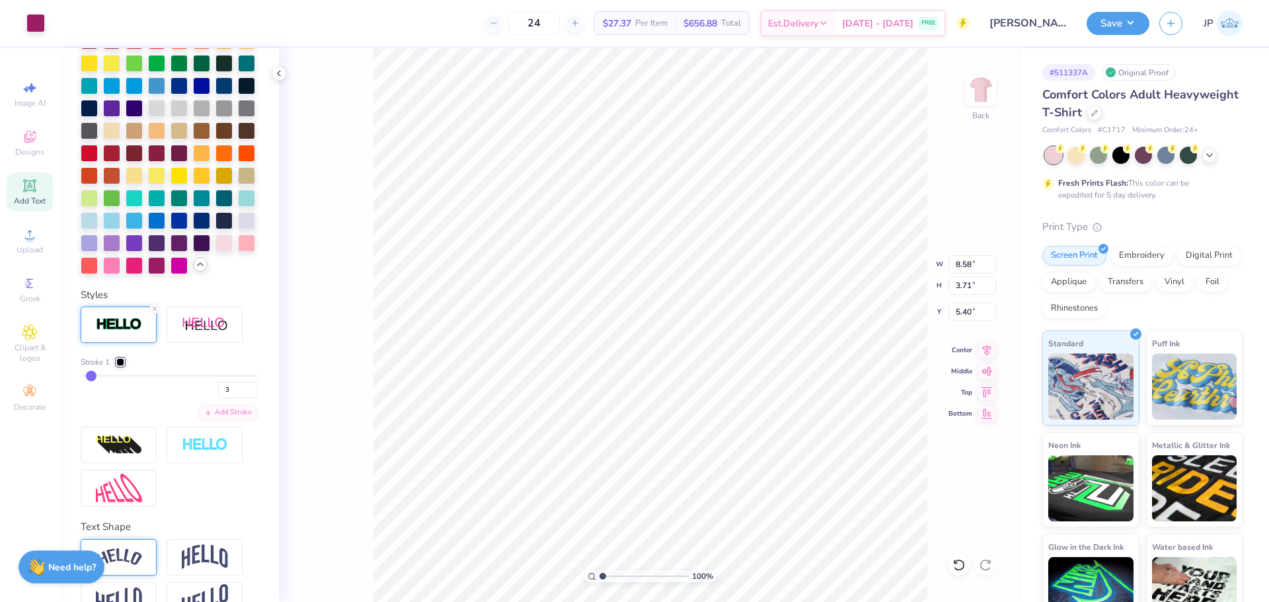
type input "4"
type input "5"
type input "6"
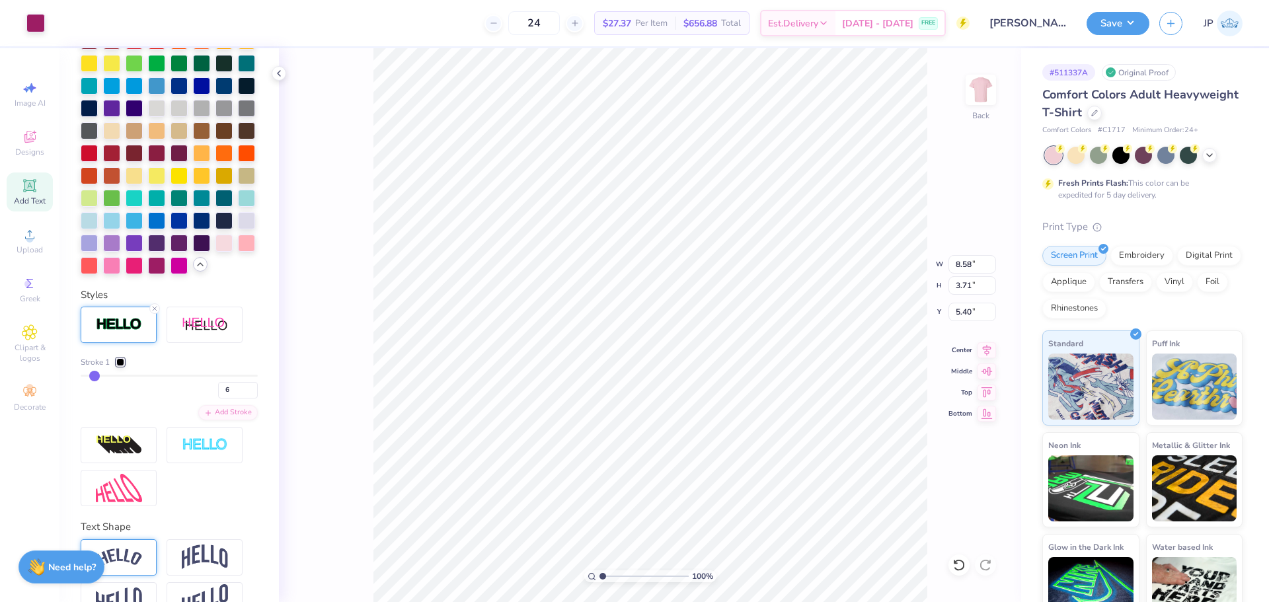
drag, startPoint x: 87, startPoint y: 420, endPoint x: 95, endPoint y: 420, distance: 7.9
type input "6"
click at [95, 377] on input "range" at bounding box center [169, 376] width 177 height 2
type input "5"
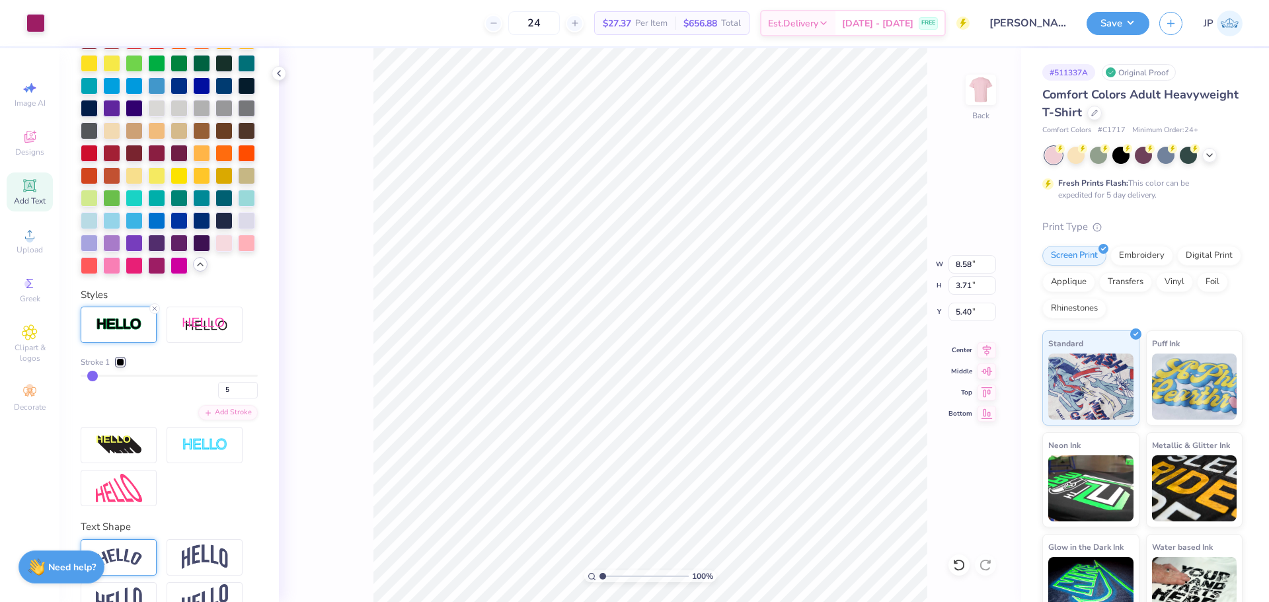
type input "3"
type input "2"
type input "1"
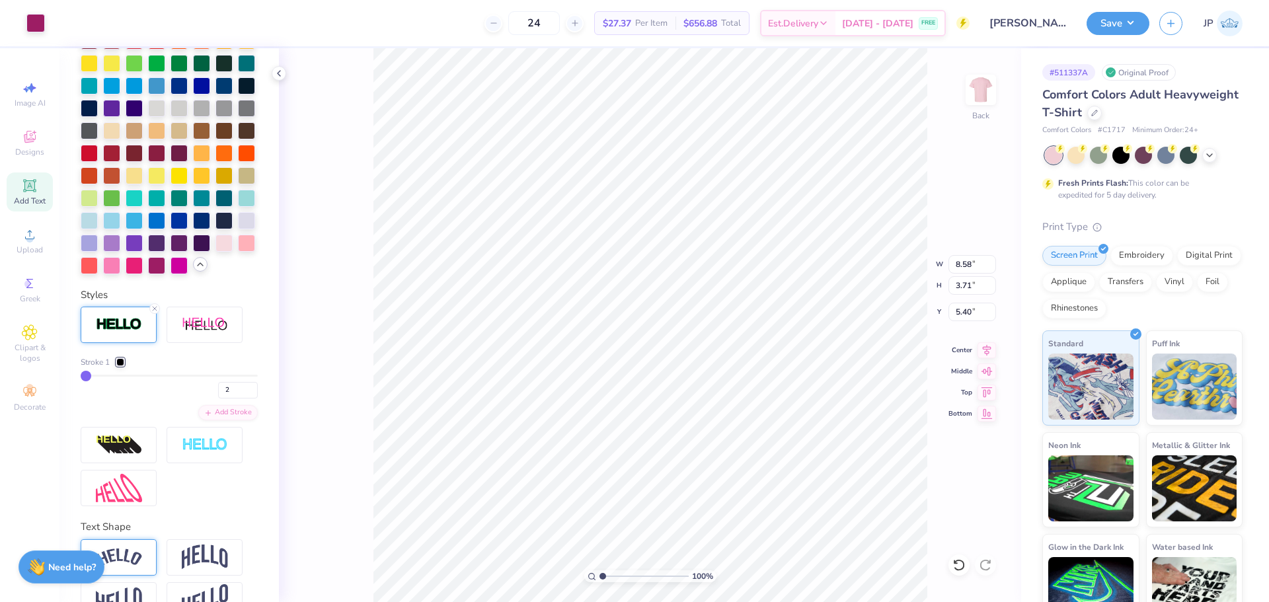
type input "1"
drag, startPoint x: 95, startPoint y: 420, endPoint x: 83, endPoint y: 414, distance: 13.3
type input "1"
click at [83, 377] on input "range" at bounding box center [169, 376] width 177 height 2
drag, startPoint x: 83, startPoint y: 414, endPoint x: 60, endPoint y: 406, distance: 23.8
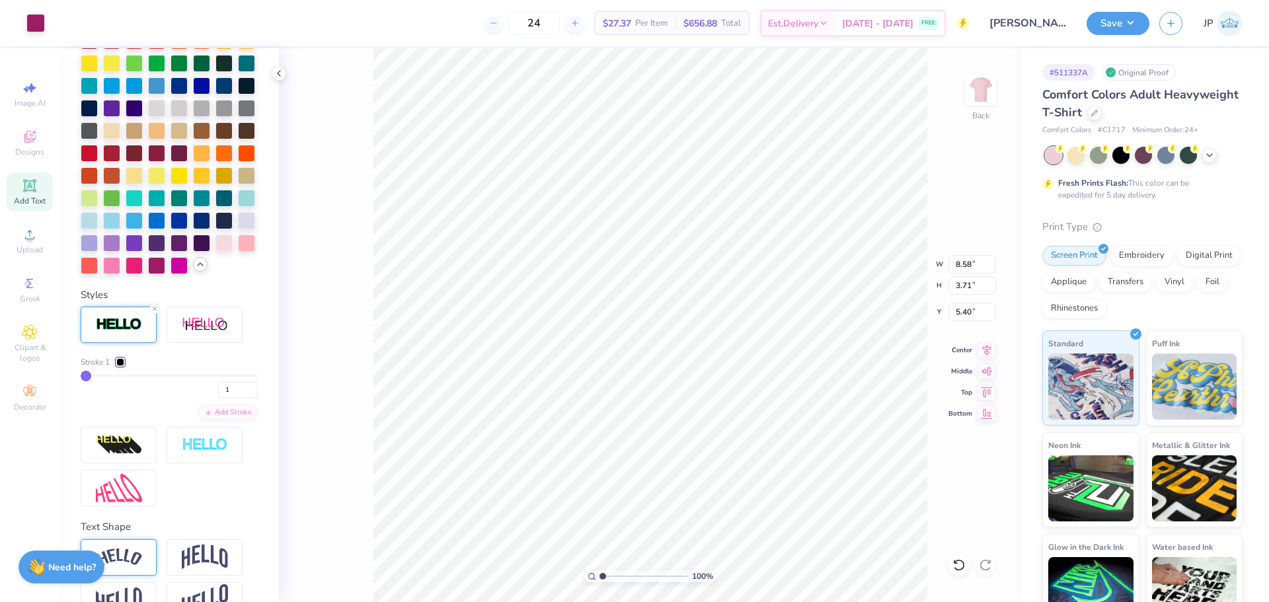
click at [60, 406] on div "Personalized Names Personalized Numbers Text Tool Add Font Font Airborne Pilot …" at bounding box center [168, 325] width 219 height 554
click at [153, 313] on icon at bounding box center [155, 309] width 8 height 8
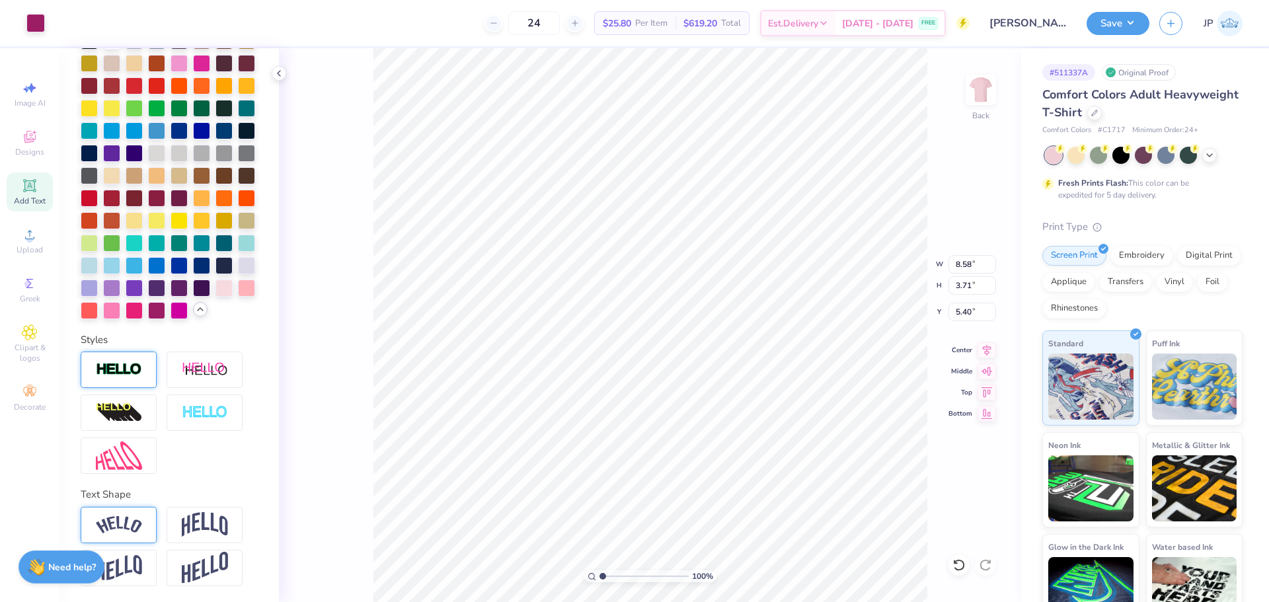
click at [115, 361] on div at bounding box center [119, 370] width 76 height 36
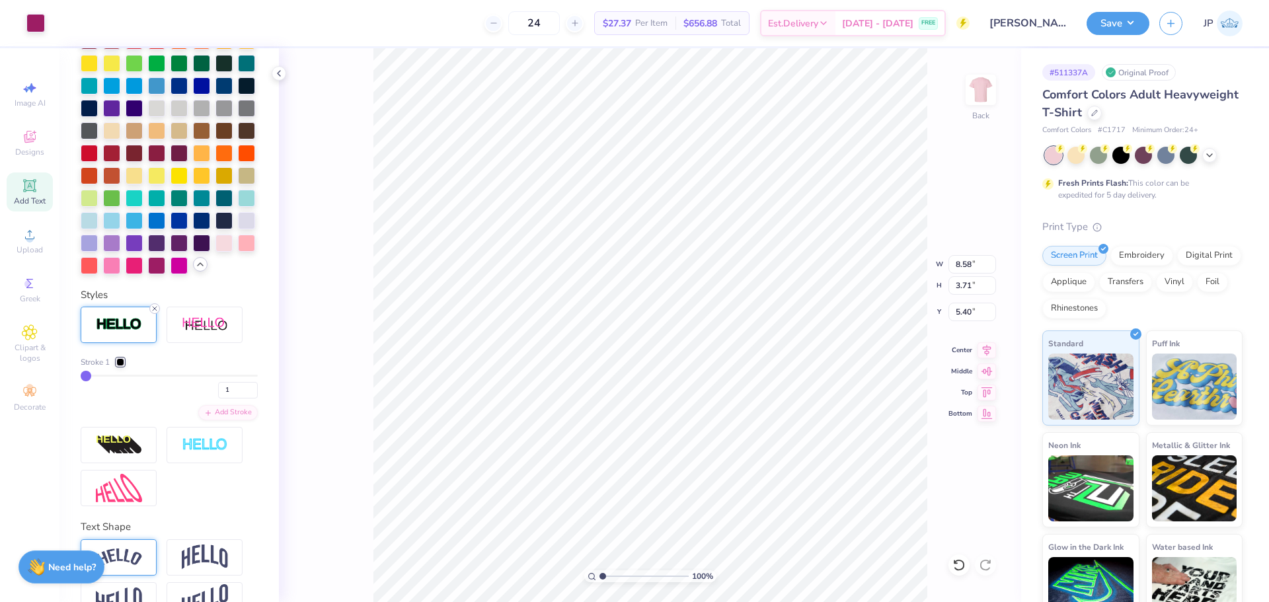
click at [156, 313] on icon at bounding box center [155, 309] width 8 height 8
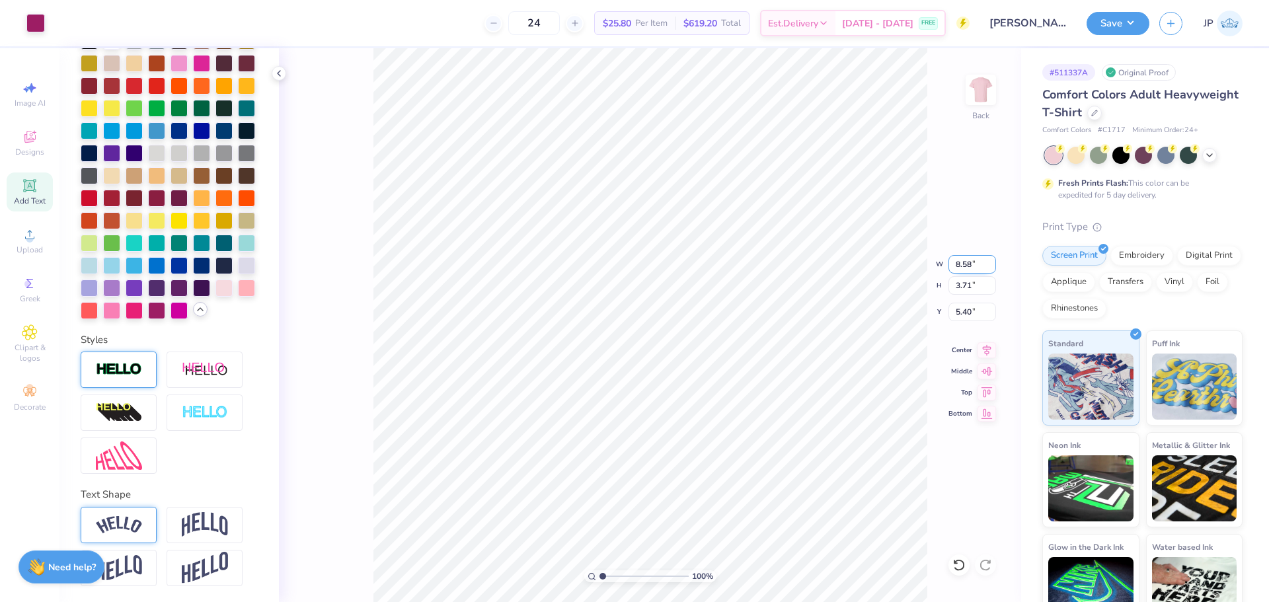
click at [959, 266] on input "8.58" at bounding box center [973, 264] width 48 height 19
click at [965, 311] on input "5.40" at bounding box center [973, 312] width 48 height 19
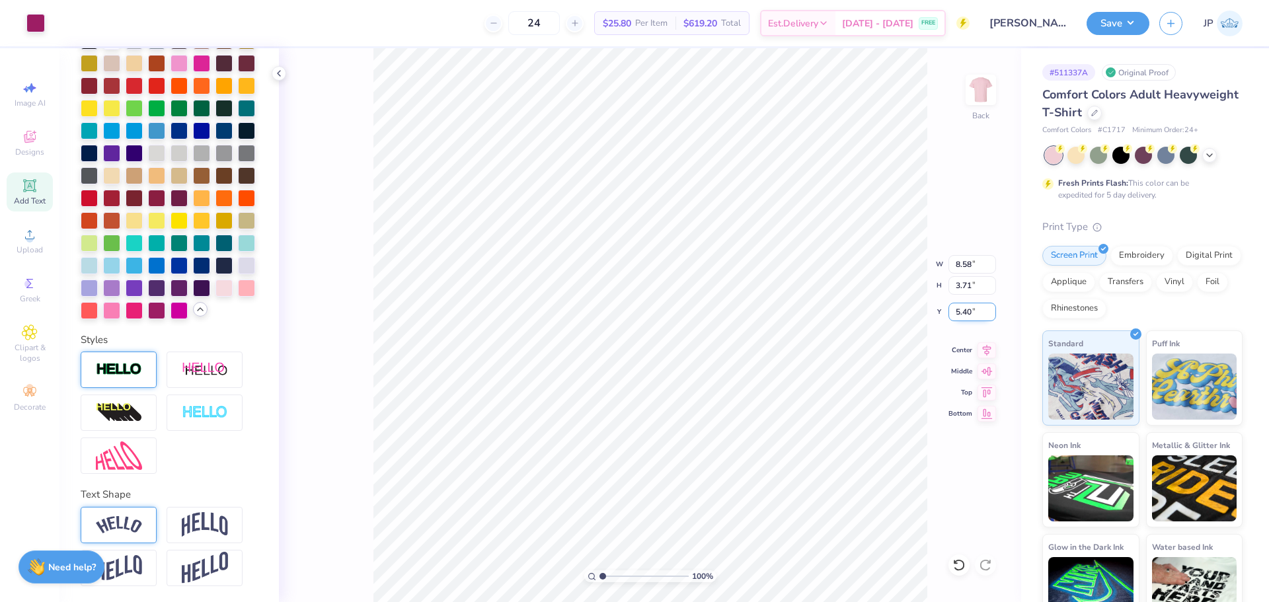
click at [965, 311] on input "5.40" at bounding box center [973, 312] width 48 height 19
click at [965, 313] on input "6.00" at bounding box center [973, 312] width 48 height 19
click at [963, 313] on input "6.00" at bounding box center [973, 312] width 48 height 19
type input "5.00"
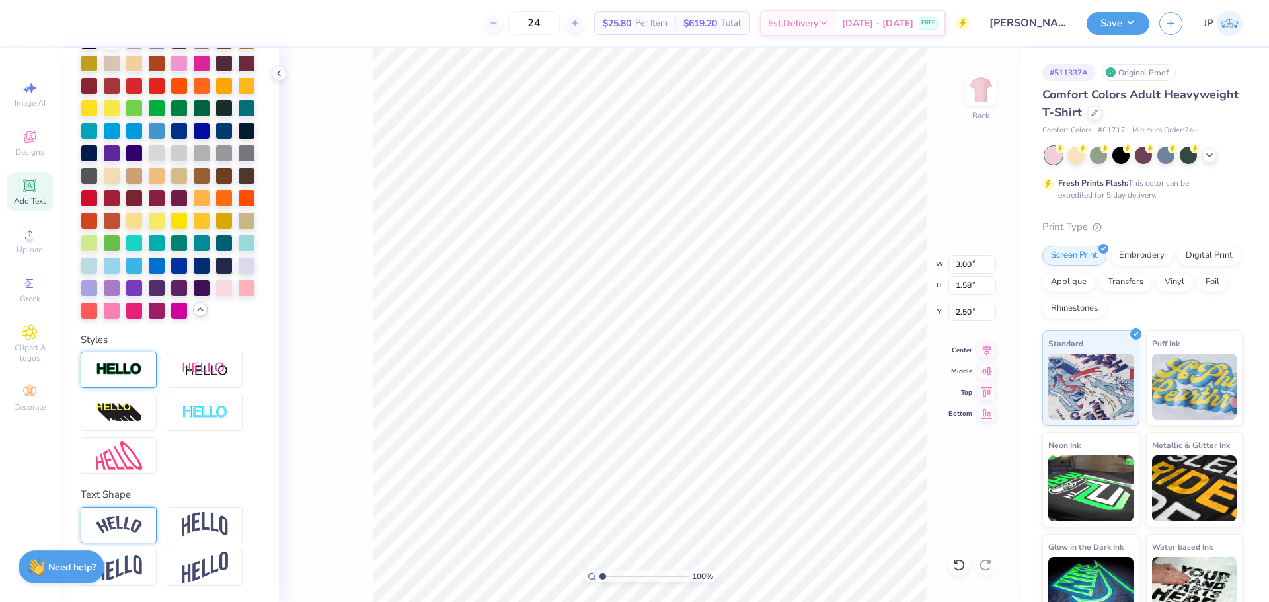
type input "8.58"
type input "3.71"
type input "5.00"
click at [963, 266] on input "8.58" at bounding box center [973, 264] width 48 height 19
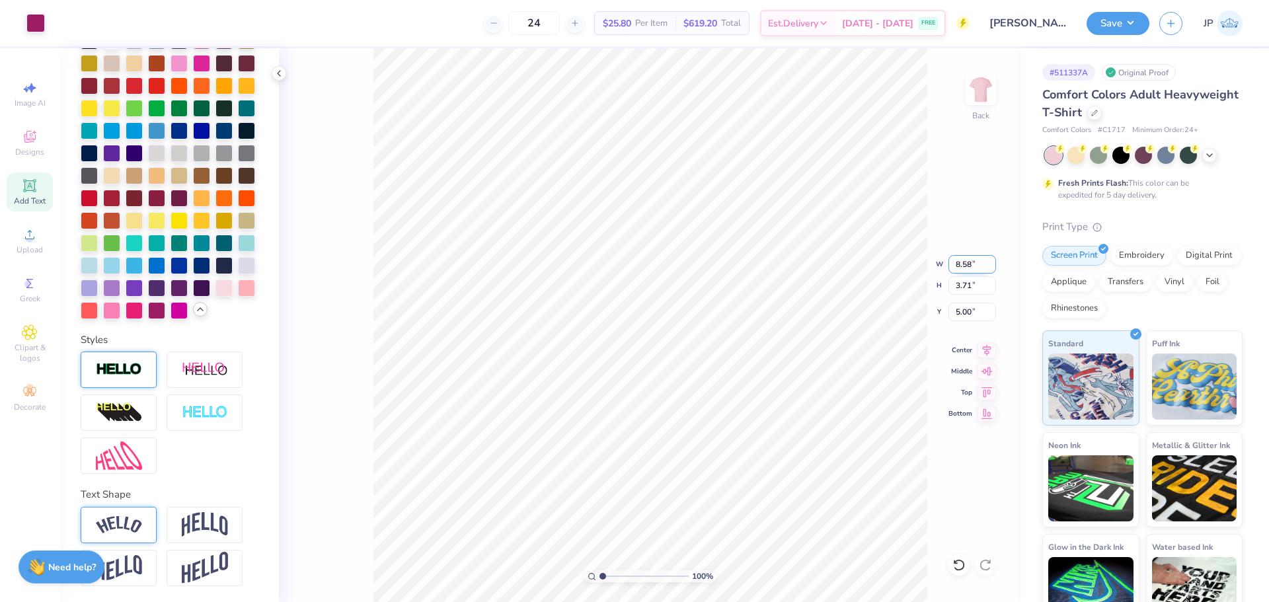
click at [963, 266] on input "8.58" at bounding box center [973, 264] width 48 height 19
type input "3.00"
type input "1.30"
type input "2.35"
type input "7.29"
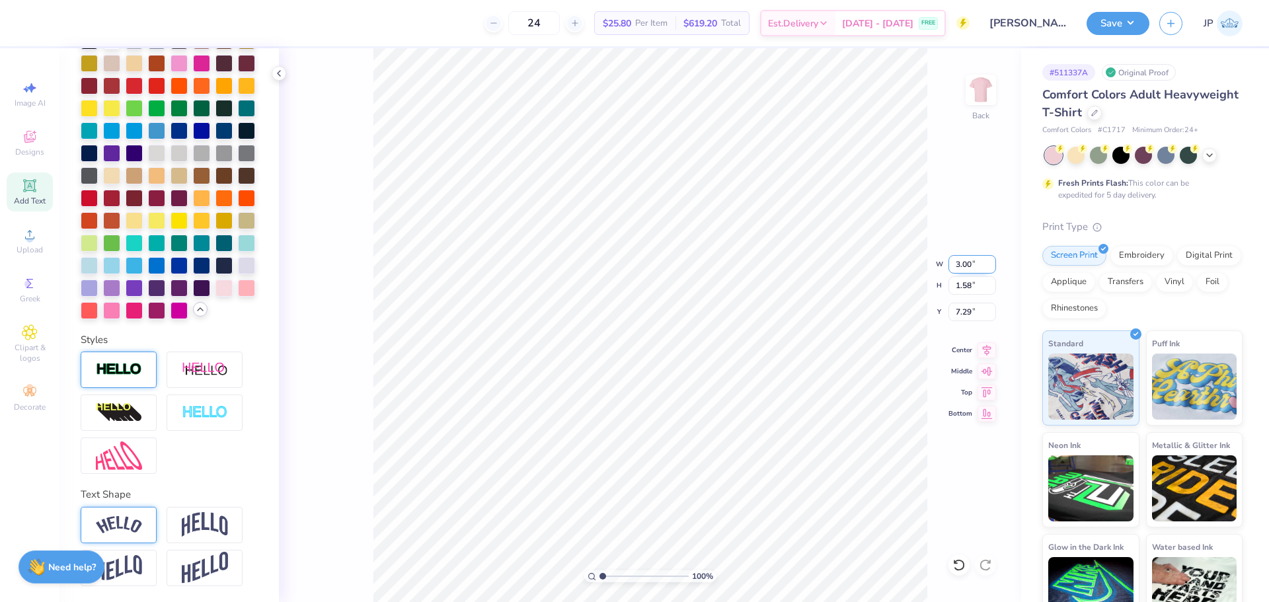
click at [961, 268] on input "3.00" at bounding box center [973, 264] width 48 height 19
type input "1"
type input "8.00"
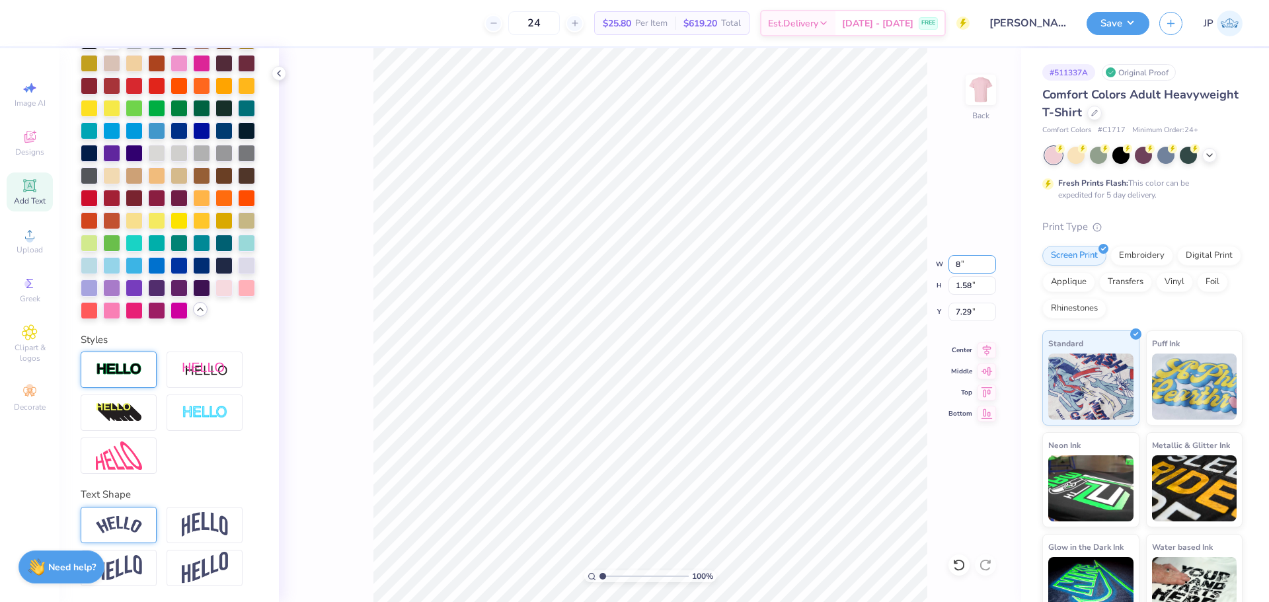
type input "4.20"
type input "5.72"
click at [976, 312] on input "5.72" at bounding box center [973, 312] width 48 height 19
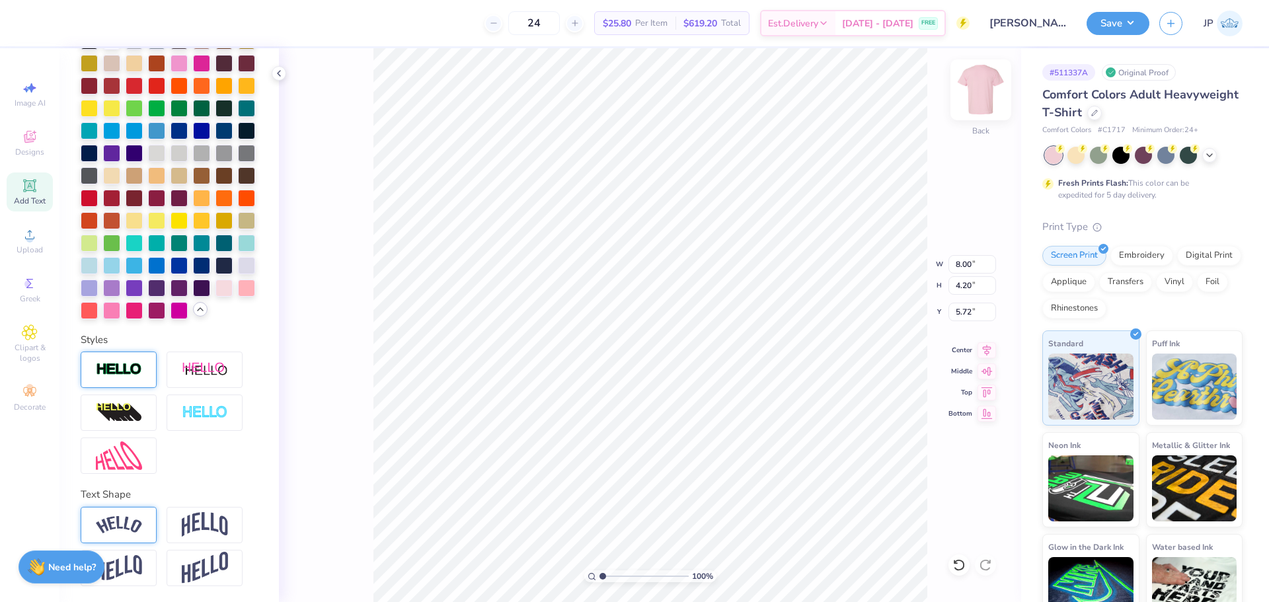
click at [986, 105] on img at bounding box center [981, 89] width 53 height 53
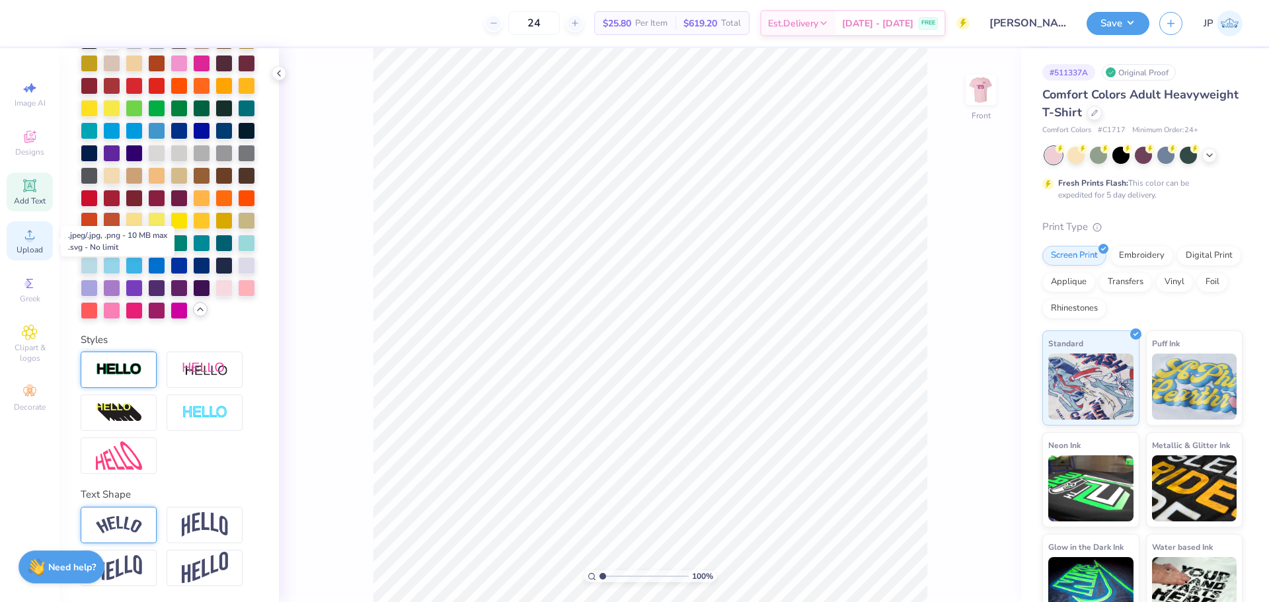
click at [36, 236] on icon at bounding box center [30, 235] width 16 height 16
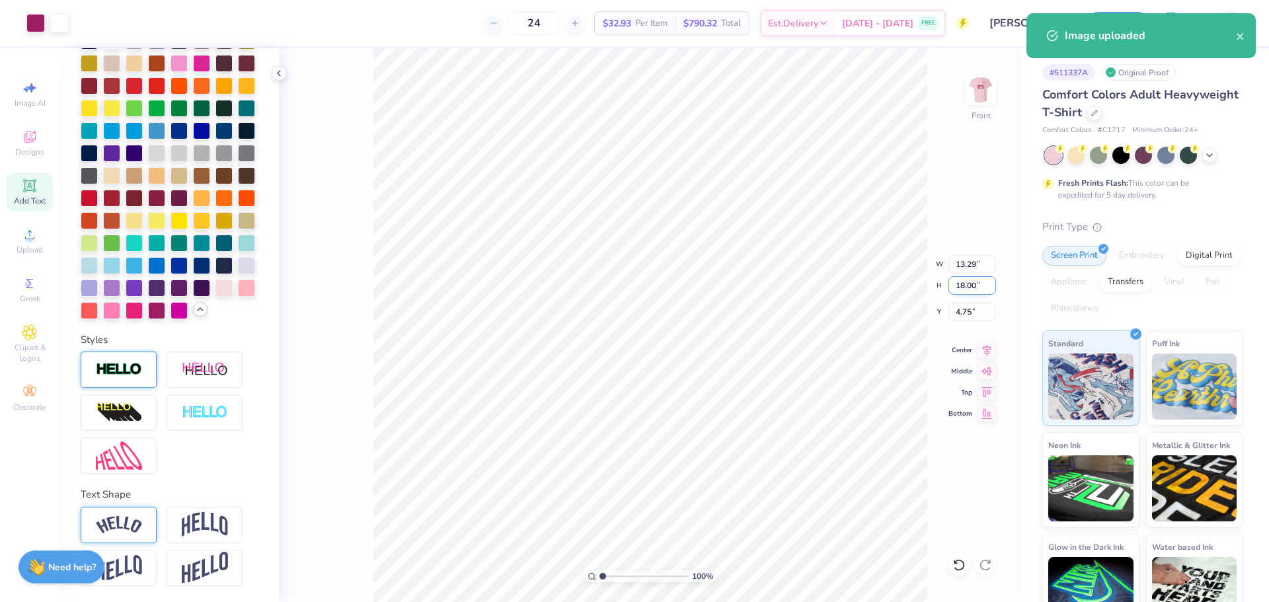
click at [963, 288] on input "18.00" at bounding box center [973, 285] width 48 height 19
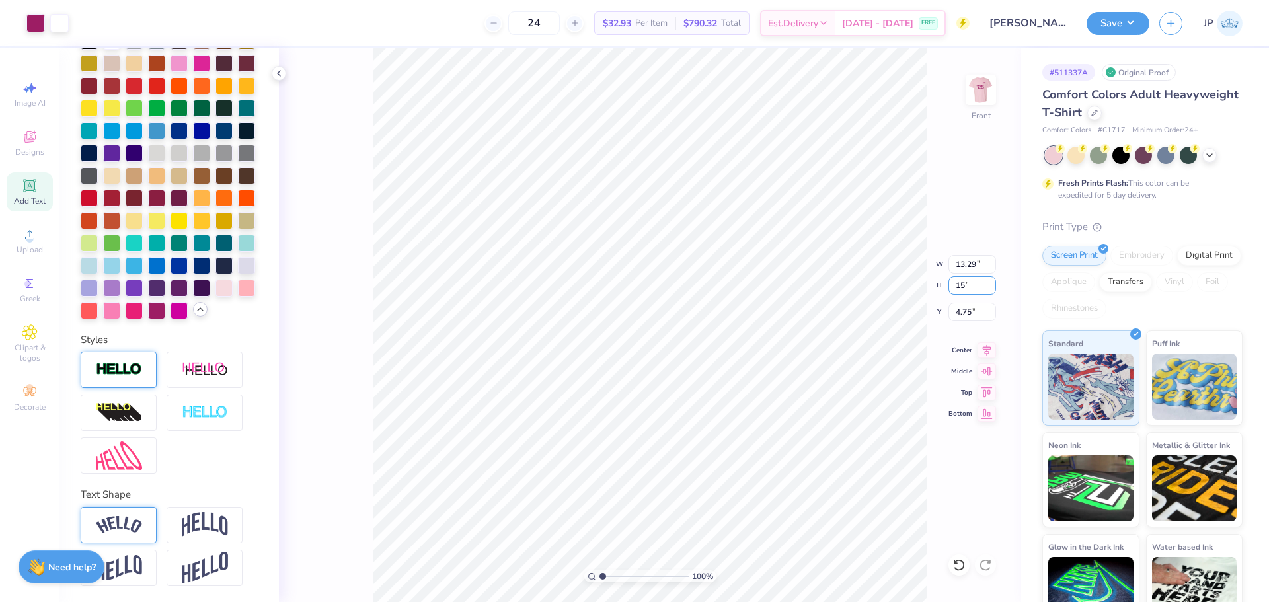
type input "15"
type input "11.08"
type input "15.00"
click at [967, 315] on input "6.25" at bounding box center [973, 312] width 48 height 19
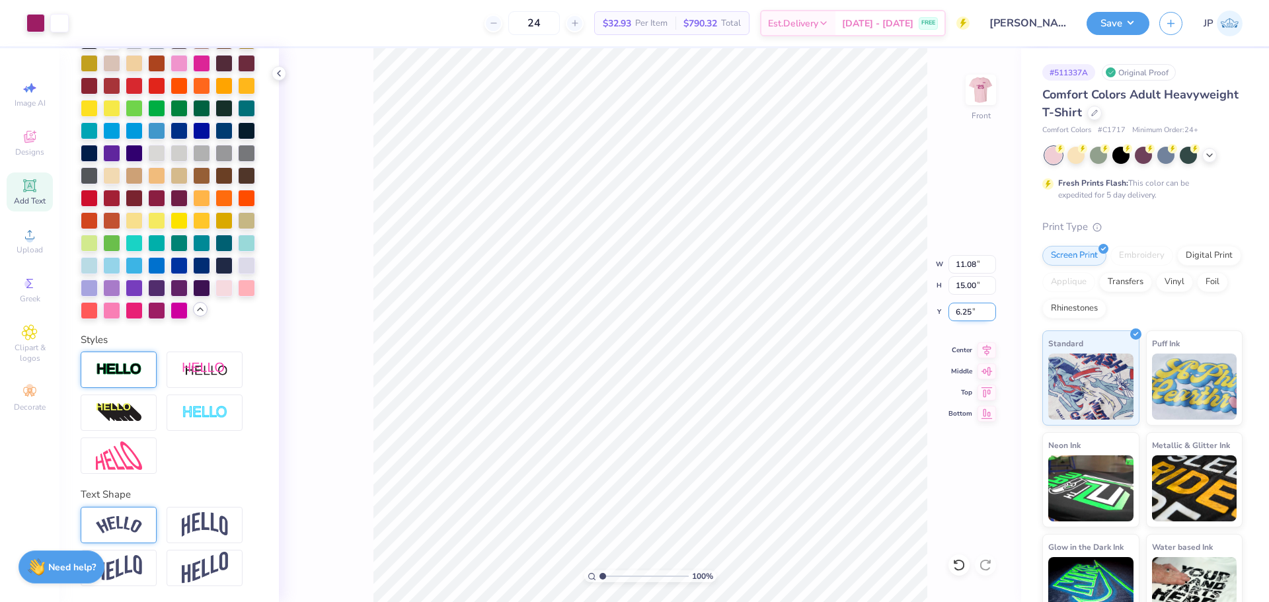
click at [967, 315] on input "6.25" at bounding box center [973, 312] width 48 height 19
click at [967, 315] on input "6.26" at bounding box center [973, 312] width 48 height 19
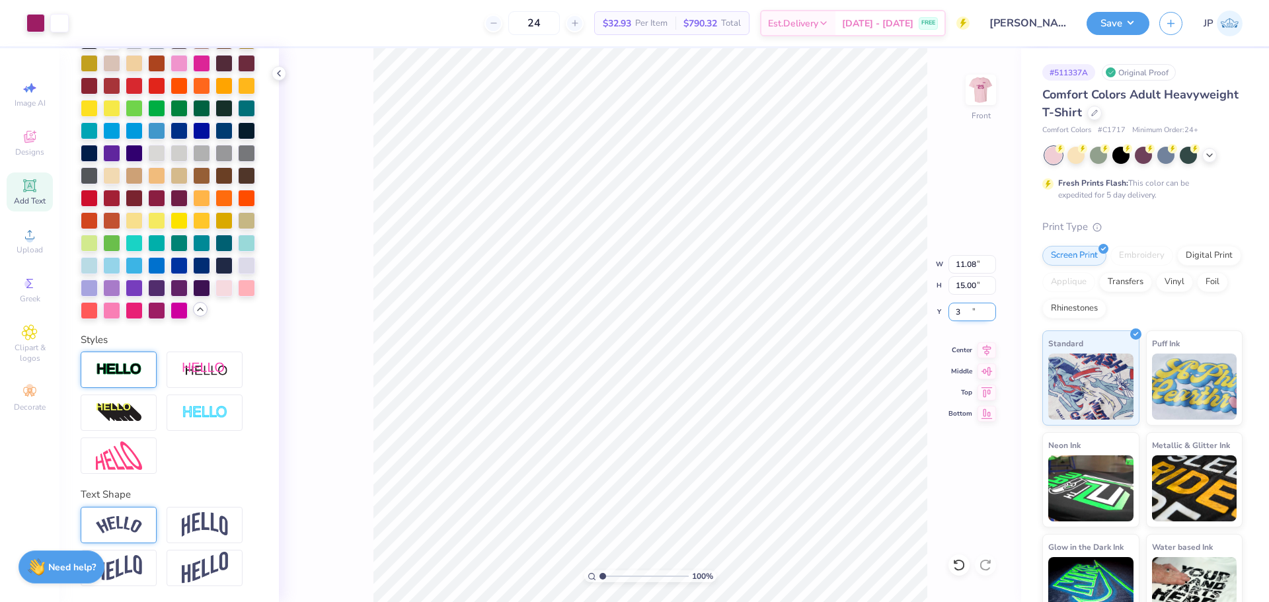
type input "3.00"
click at [737, 447] on li "Ungroup" at bounding box center [753, 446] width 104 height 26
click at [765, 360] on li "Group" at bounding box center [759, 361] width 104 height 26
type input "8.77"
type input "11.27"
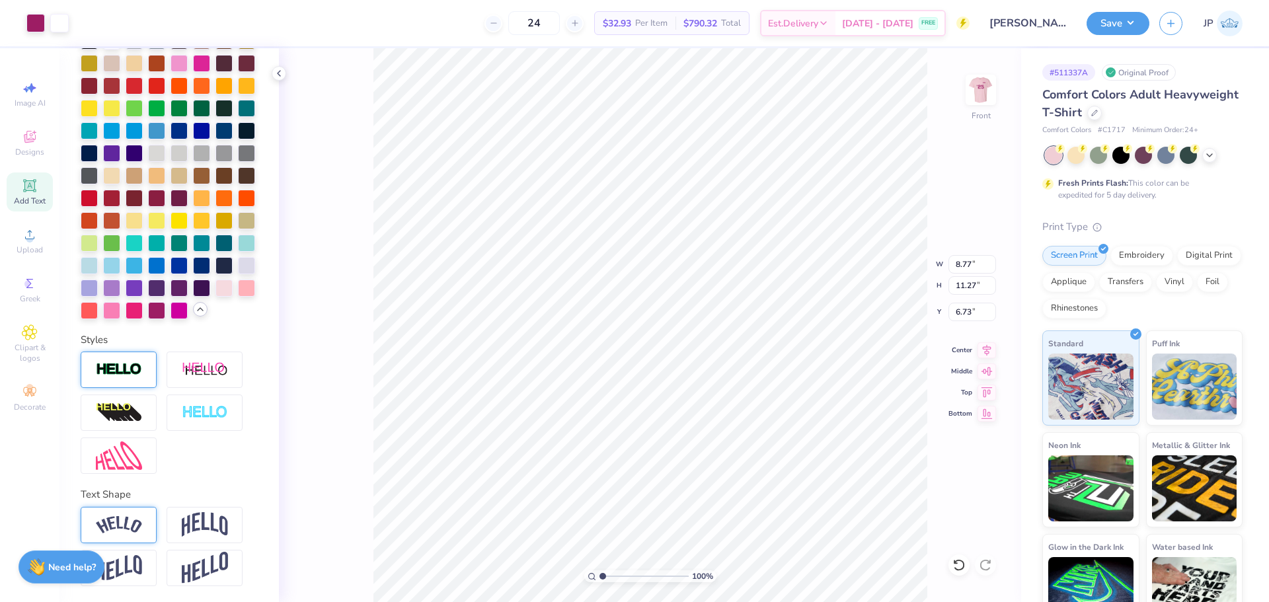
type input "6.73"
click at [729, 455] on li "Group" at bounding box center [749, 457] width 104 height 26
click at [970, 288] on input "11.27" at bounding box center [973, 285] width 48 height 19
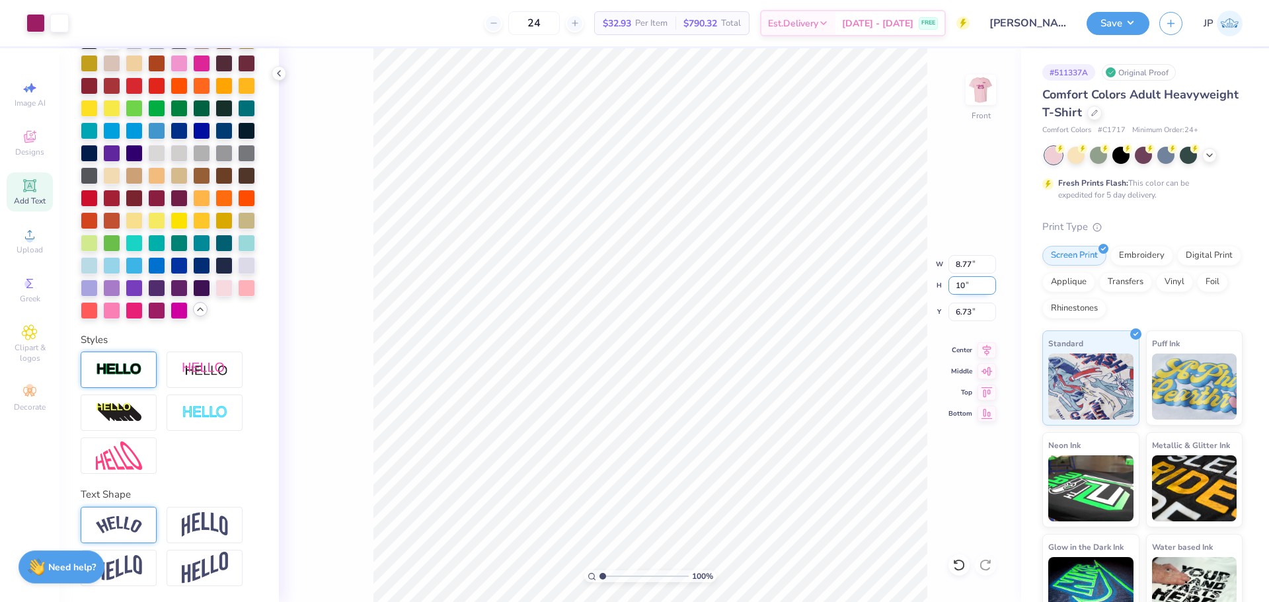
type input "10"
type input "7.79"
type input "10.00"
type input "5.87"
click at [984, 348] on icon at bounding box center [987, 348] width 19 height 16
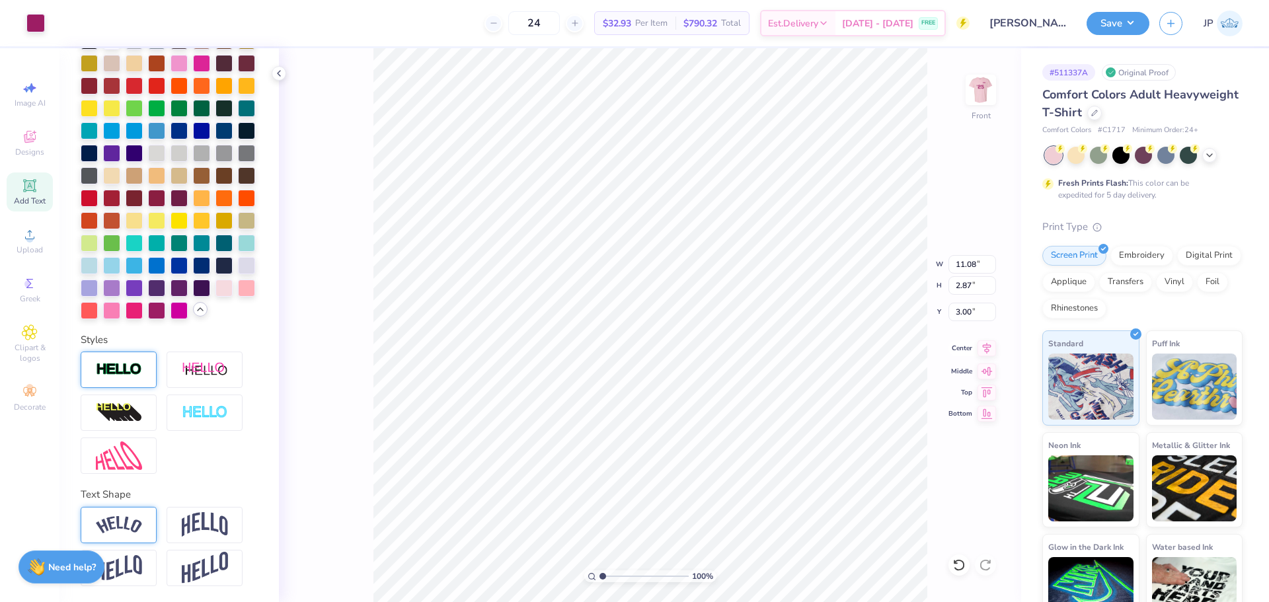
click at [989, 351] on icon at bounding box center [987, 347] width 9 height 11
type input "11.08"
type input "12.87"
type input "3.00"
click at [990, 87] on img at bounding box center [981, 89] width 53 height 53
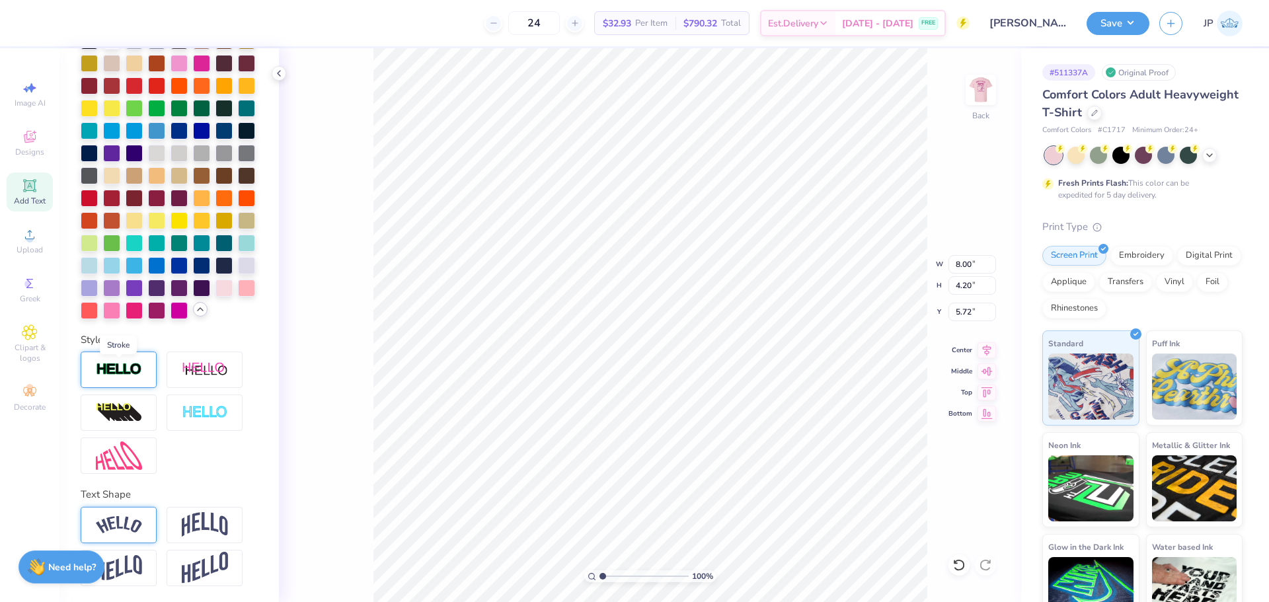
click at [122, 370] on img at bounding box center [119, 369] width 46 height 15
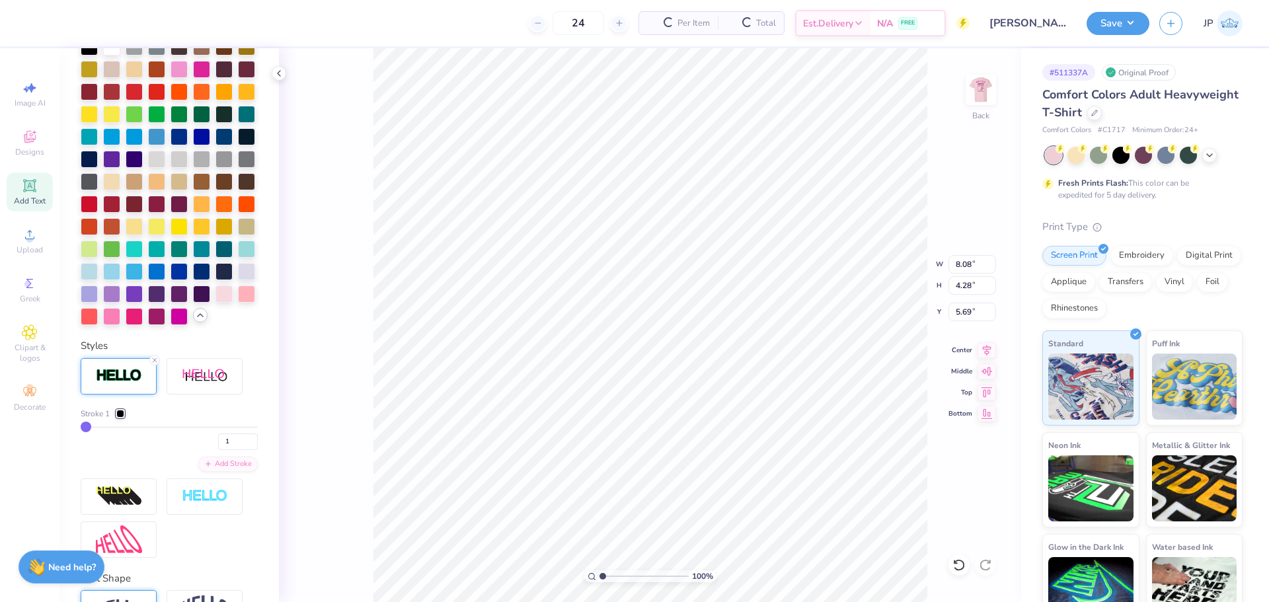
type input "8.08"
type input "4.28"
type input "5.69"
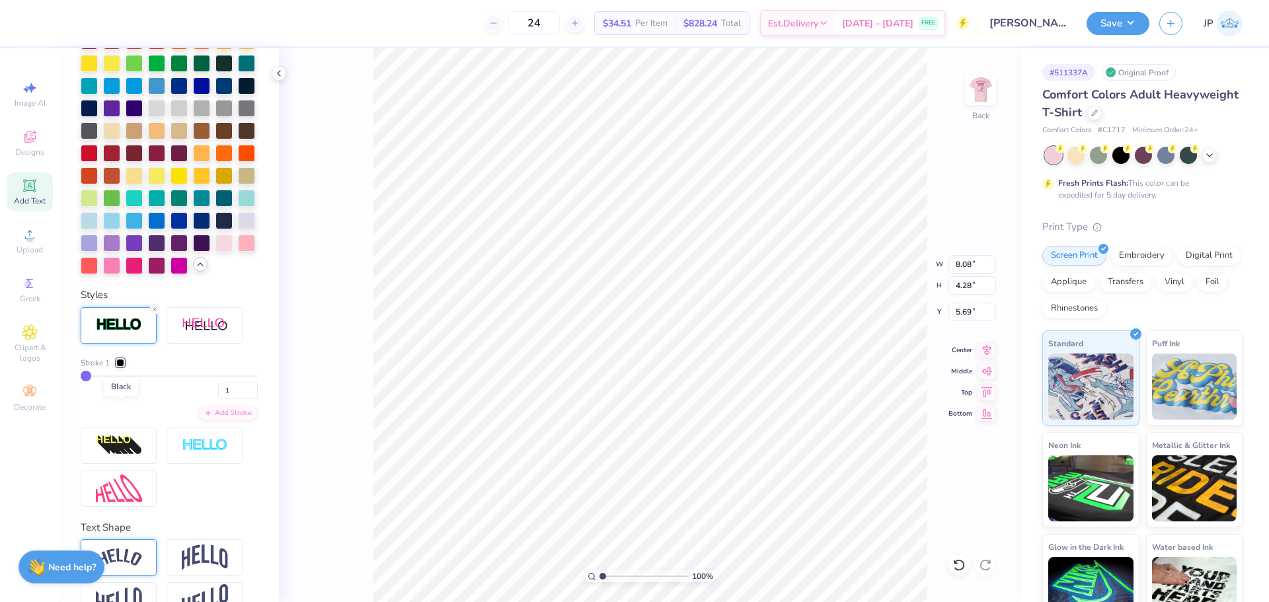
click at [119, 367] on div at bounding box center [120, 363] width 8 height 8
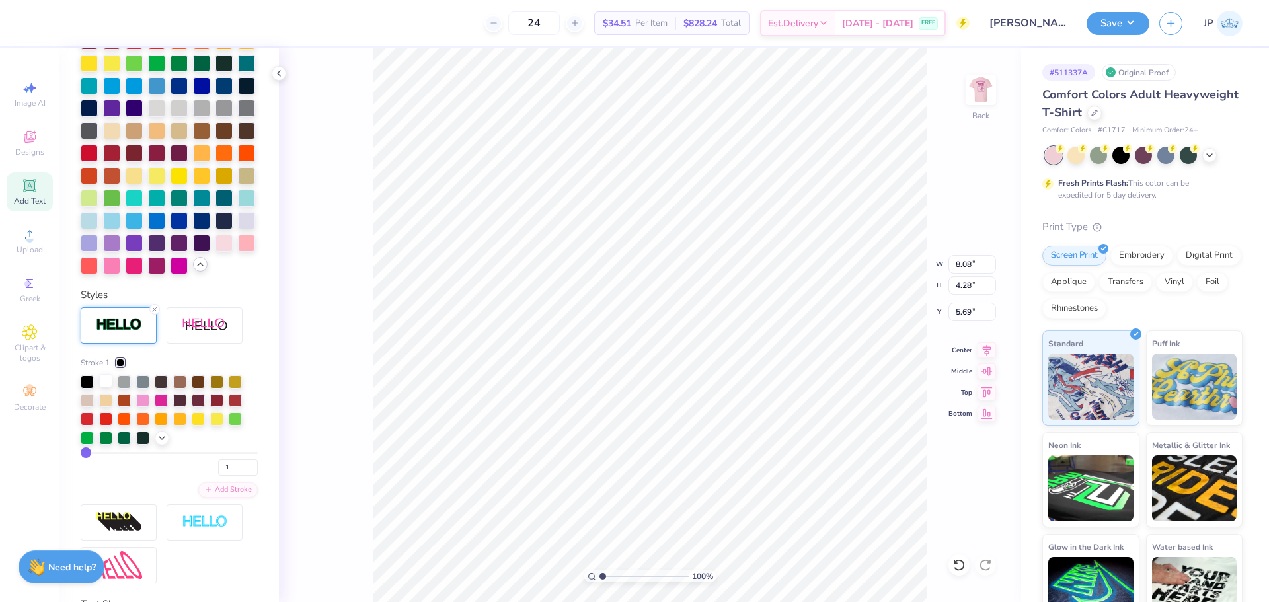
click at [101, 387] on div at bounding box center [105, 380] width 13 height 13
type input "2"
click at [87, 454] on input "range" at bounding box center [169, 453] width 177 height 2
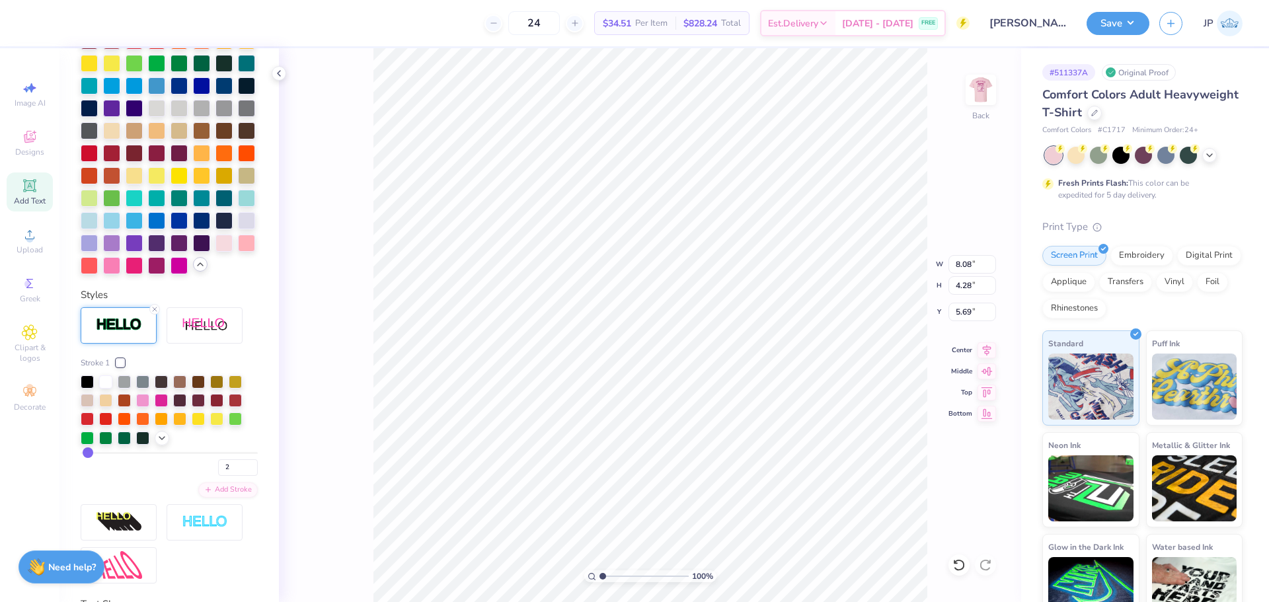
type input "8.15"
type input "4.36"
type input "5.65"
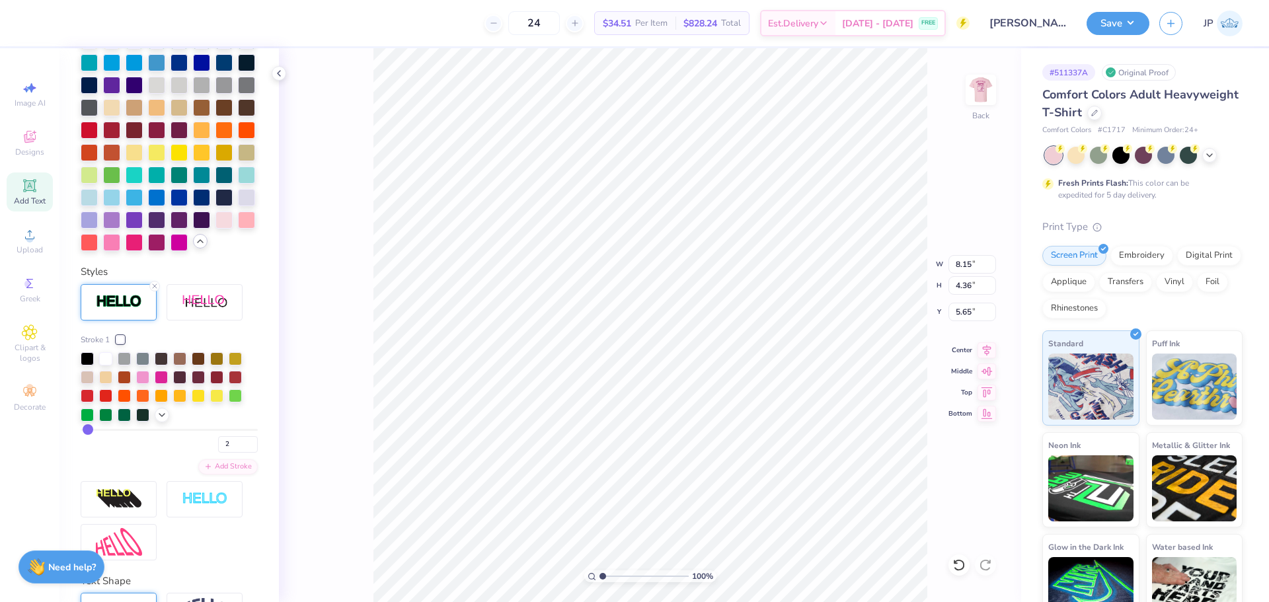
scroll to position [442, 0]
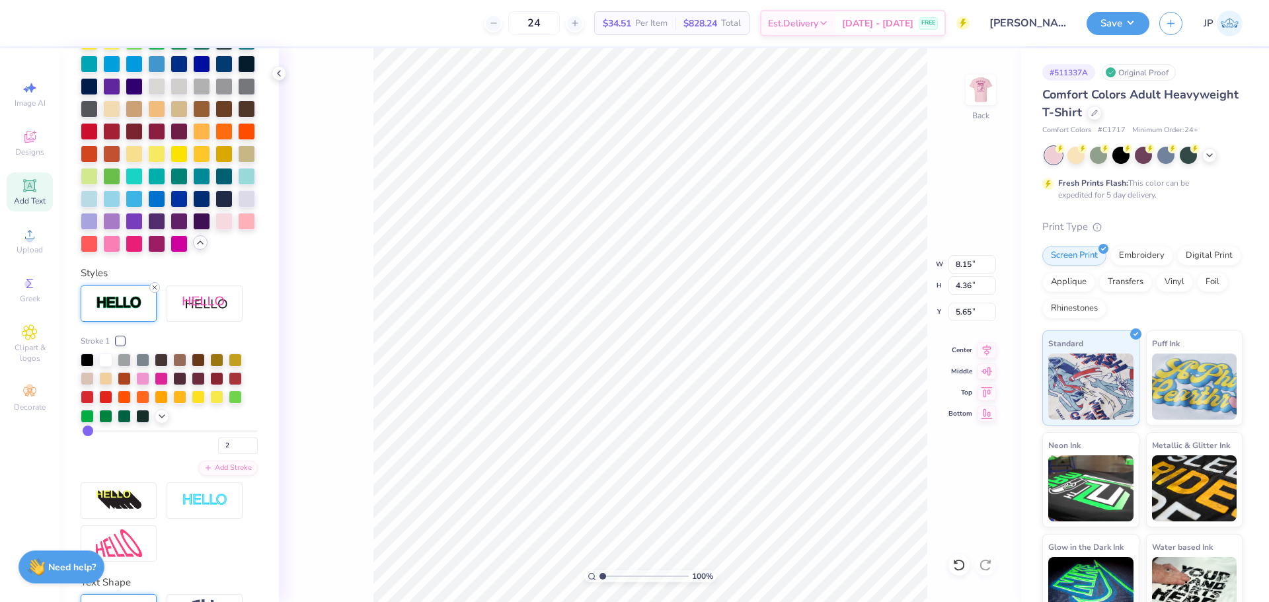
click at [155, 292] on icon at bounding box center [155, 288] width 8 height 8
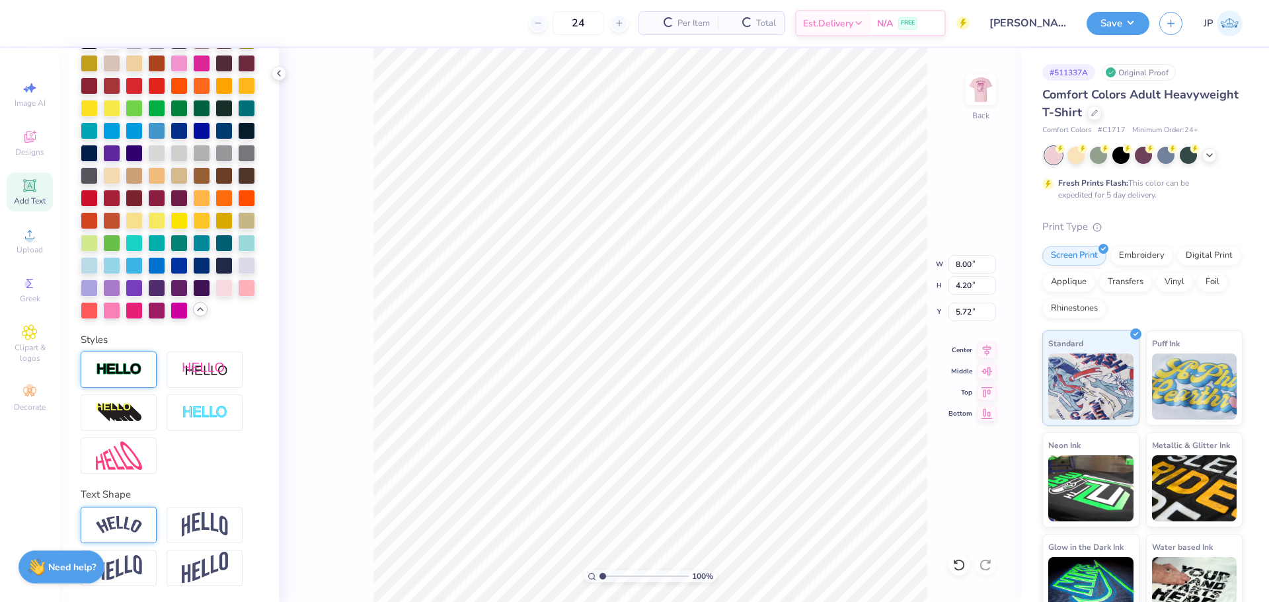
type input "8.00"
type input "4.20"
type input "5.72"
click at [957, 307] on input "5.72" at bounding box center [973, 312] width 48 height 19
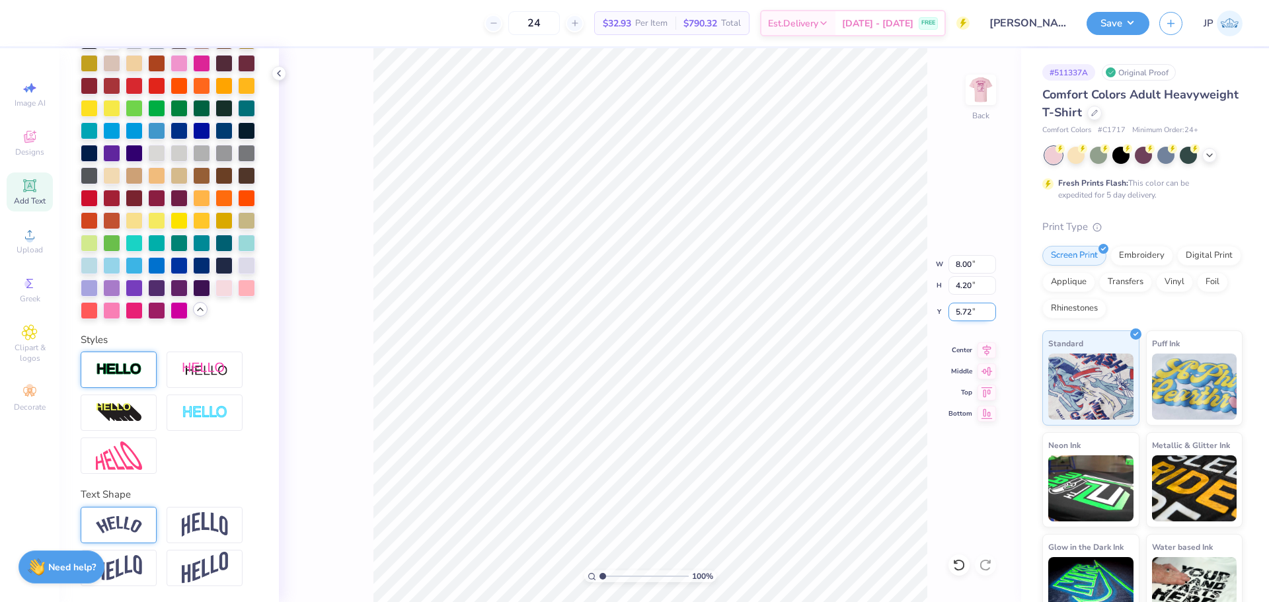
click at [957, 307] on input "5.72" at bounding box center [973, 312] width 48 height 19
click at [957, 307] on input "5.50" at bounding box center [973, 312] width 48 height 19
type input "5.25"
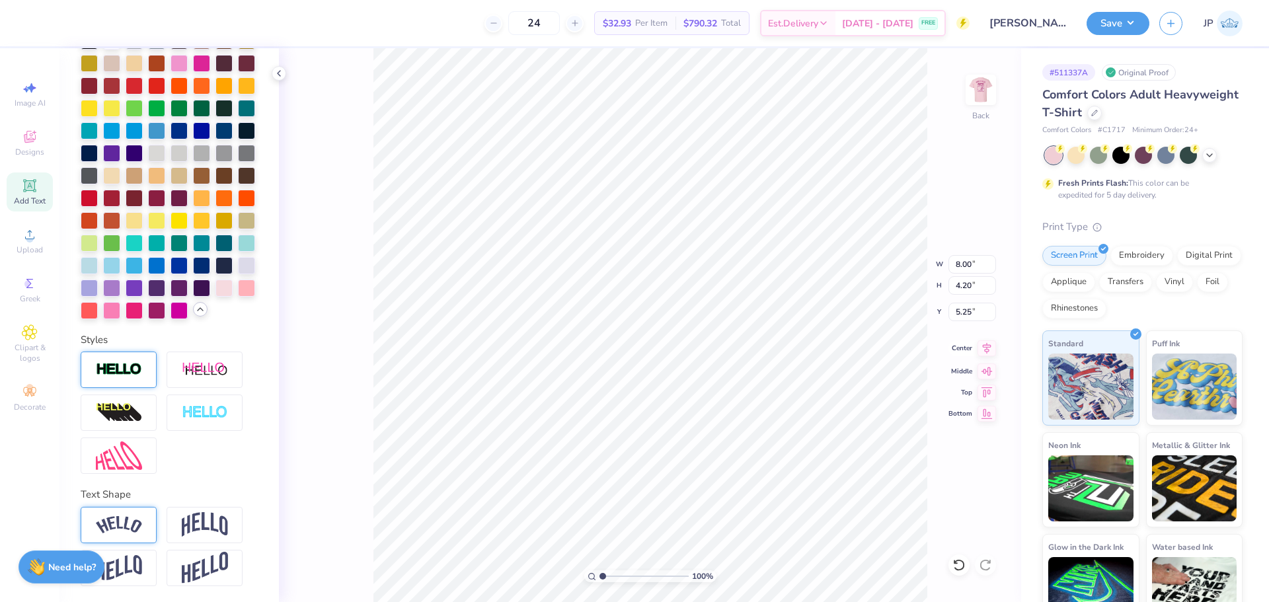
click at [982, 352] on icon at bounding box center [987, 348] width 19 height 16
type input "3.00"
type input "1.30"
click at [971, 315] on input "2.35" at bounding box center [973, 312] width 48 height 19
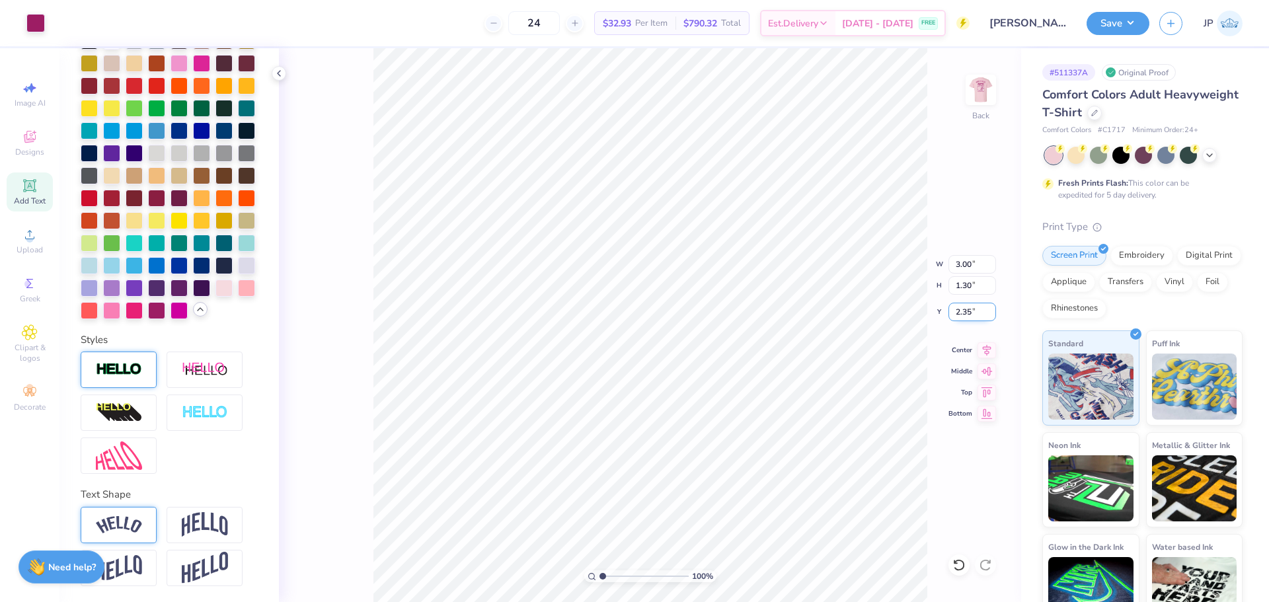
click at [971, 315] on input "2.35" at bounding box center [973, 312] width 48 height 19
type input "2.38"
click at [996, 81] on img at bounding box center [981, 89] width 53 height 53
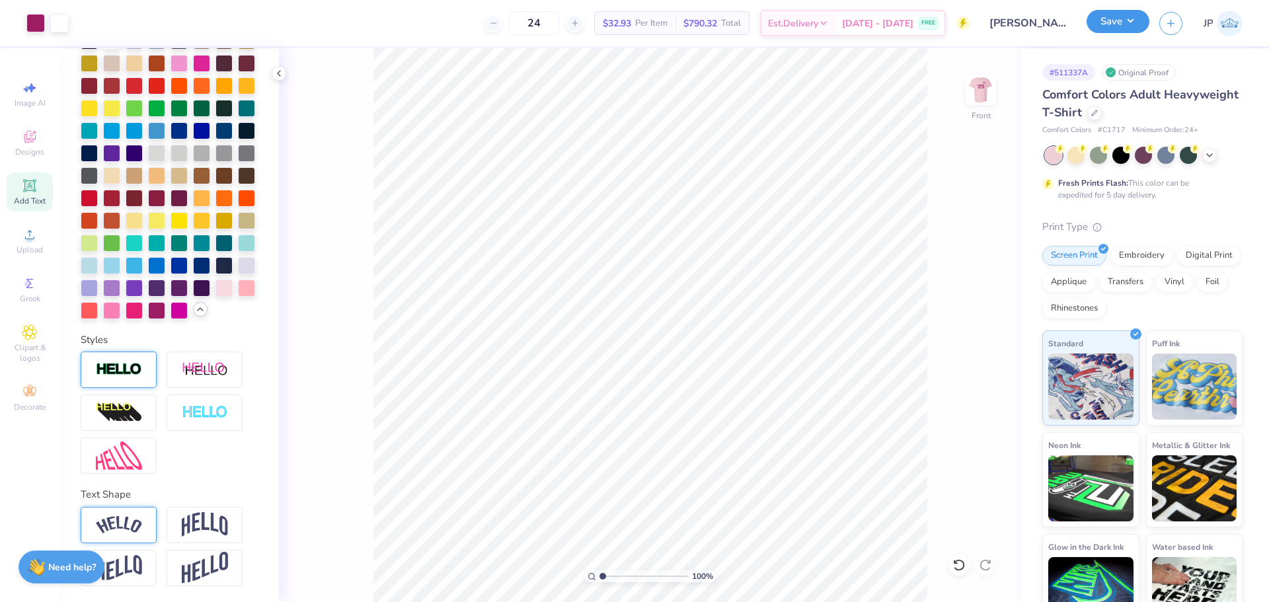
click at [1113, 17] on button "Save" at bounding box center [1118, 21] width 63 height 23
click at [1128, 20] on button "Save" at bounding box center [1118, 21] width 63 height 23
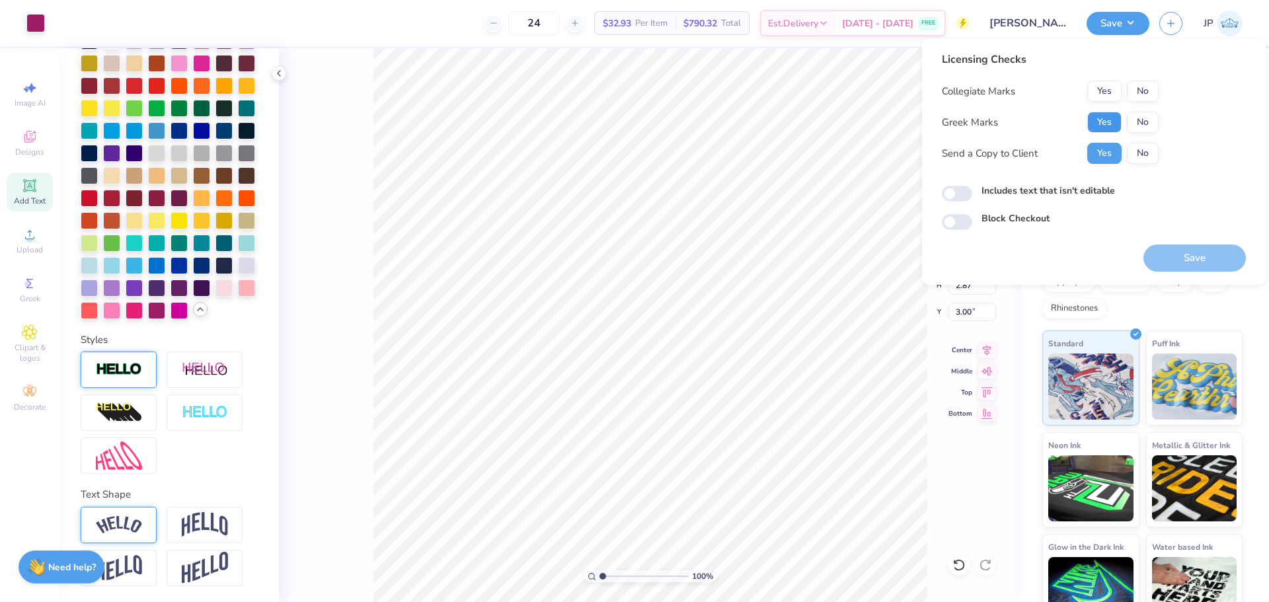
click at [1112, 118] on button "Yes" at bounding box center [1105, 122] width 34 height 21
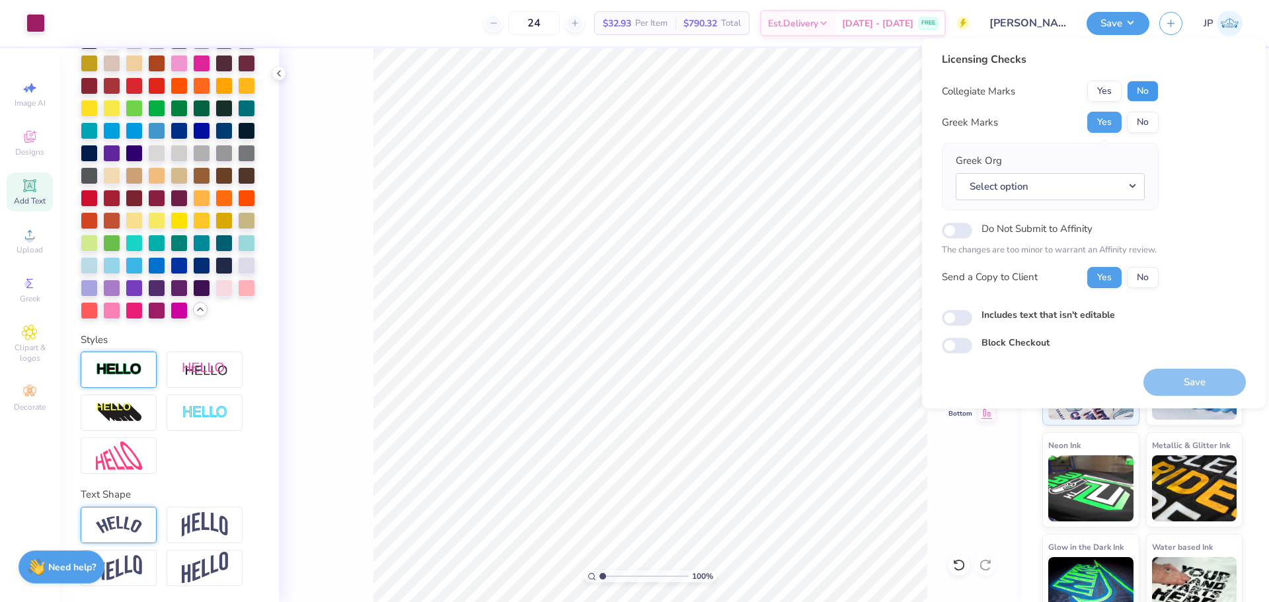
click at [1142, 88] on button "No" at bounding box center [1143, 91] width 32 height 21
click at [1086, 188] on button "Select option" at bounding box center [1050, 186] width 189 height 27
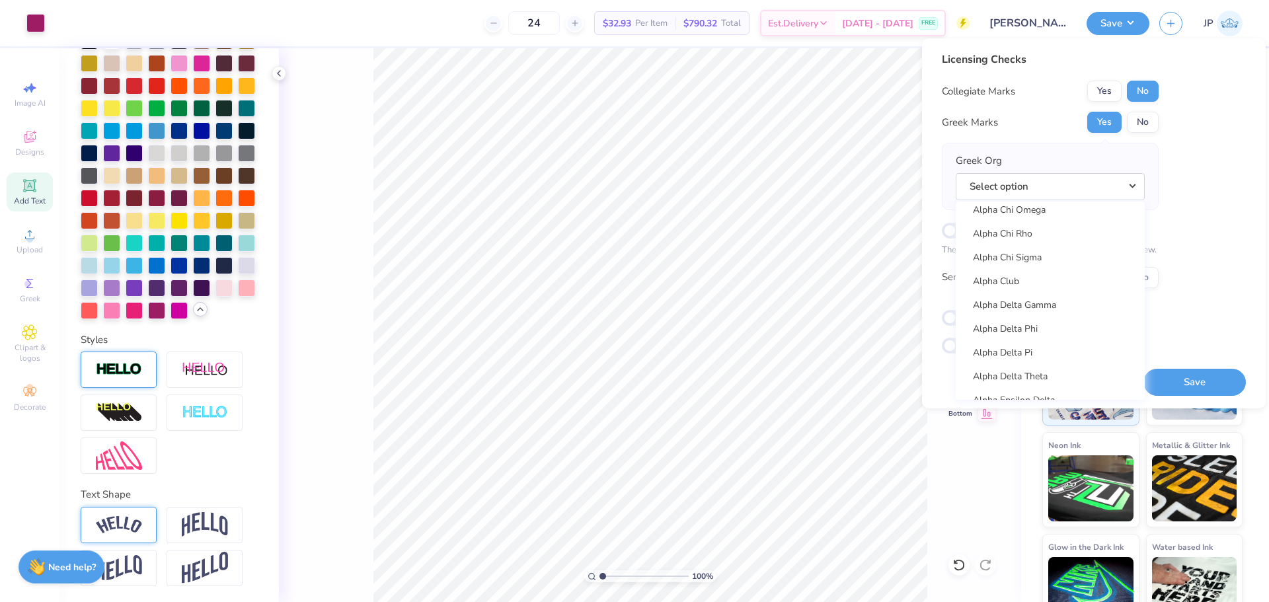
scroll to position [331, 0]
click at [1064, 289] on link "Alpha Epsilon Phi" at bounding box center [1050, 292] width 178 height 22
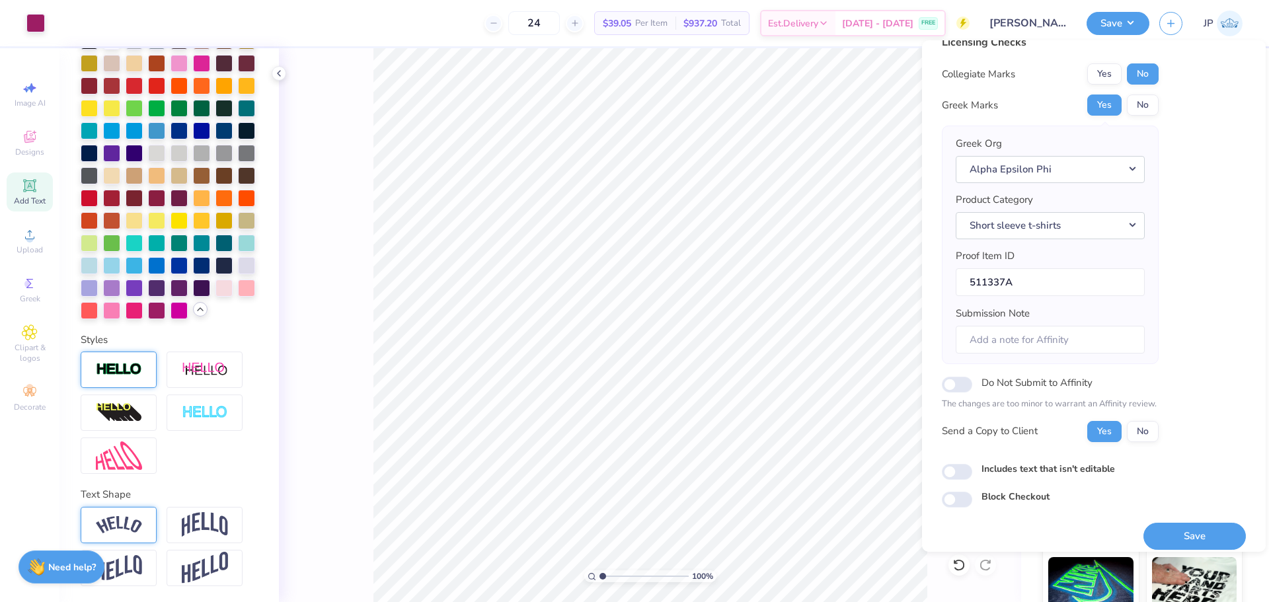
scroll to position [30, 0]
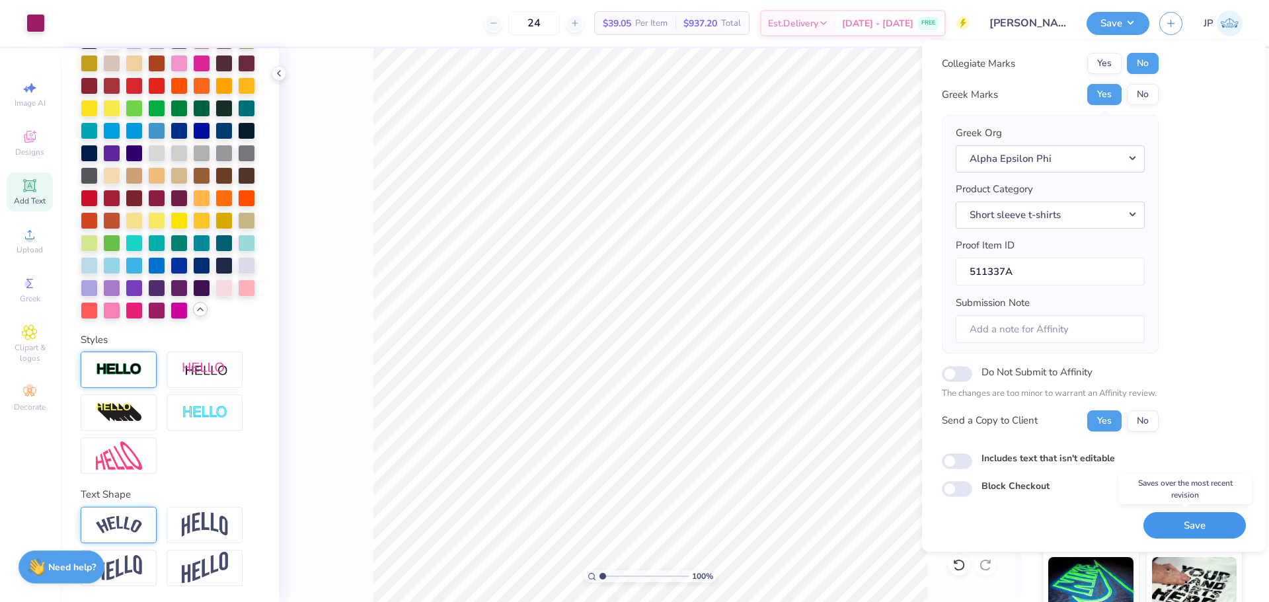
click at [1168, 524] on button "Save" at bounding box center [1195, 525] width 102 height 27
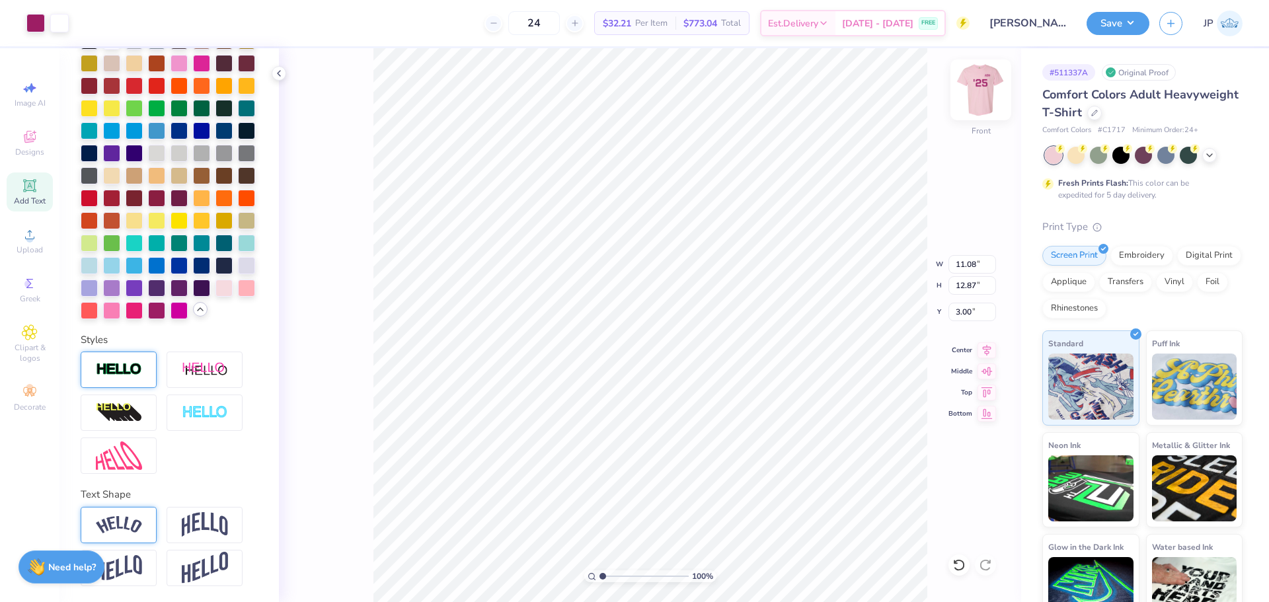
click at [969, 87] on img at bounding box center [981, 89] width 53 height 53
click at [944, 259] on div "100 % Back W 8.00 8.00 " H 4.20 4.20 " Y 5.25 5.25 " Center Middle Top Bottom" at bounding box center [650, 325] width 742 height 554
click at [966, 260] on div "100 % Back W 8.00 H 4.20 Y 5.25 Center Middle Top Bottom" at bounding box center [650, 325] width 742 height 554
click at [970, 266] on input "8.00" at bounding box center [973, 264] width 48 height 19
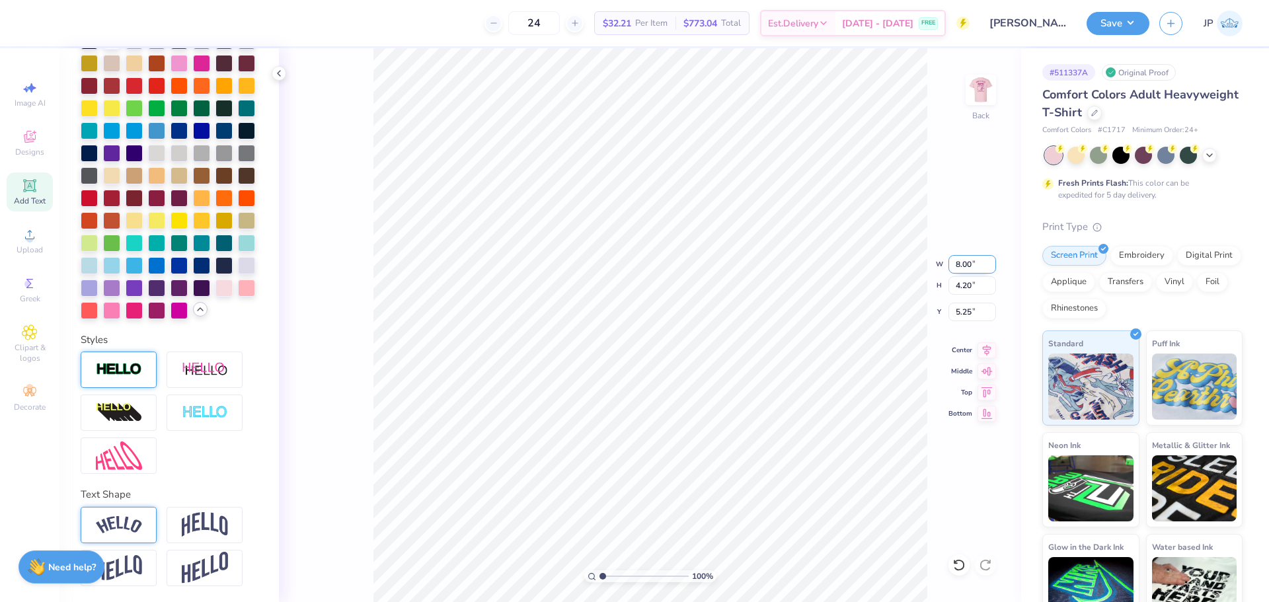
click at [970, 266] on input "8.00" at bounding box center [973, 264] width 48 height 19
click at [970, 265] on input "8.00" at bounding box center [973, 264] width 48 height 19
type input "3.00"
type input "1.58"
type input "4.10"
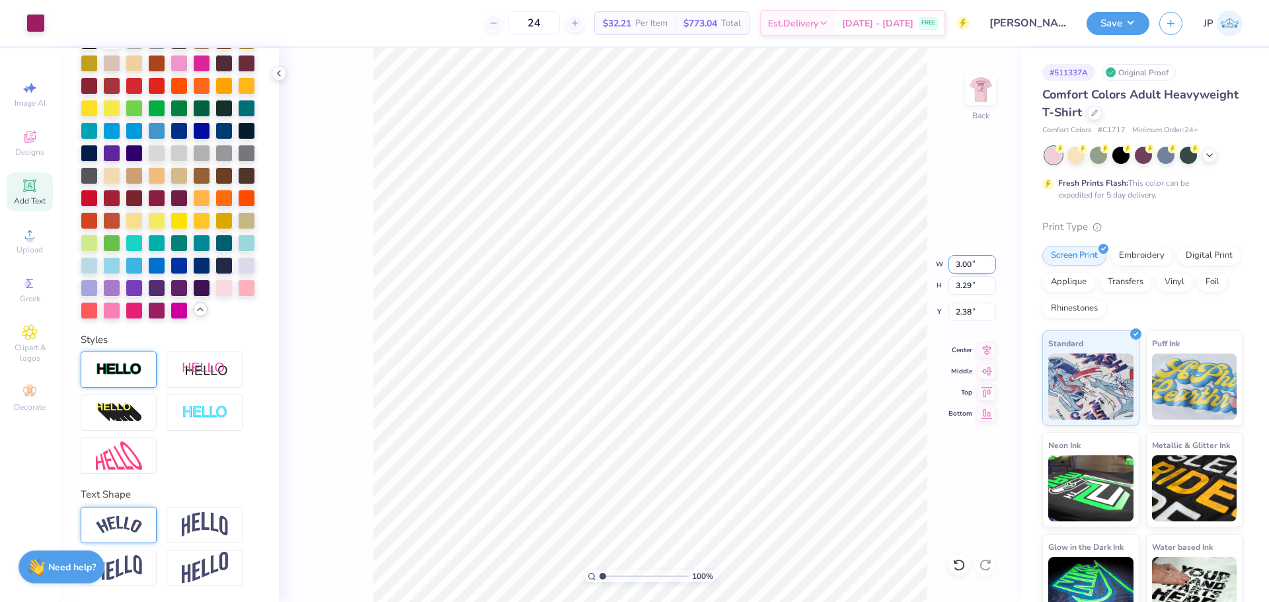
click at [962, 264] on input "3.00" at bounding box center [973, 264] width 48 height 19
type input "3.50"
type input "3.84"
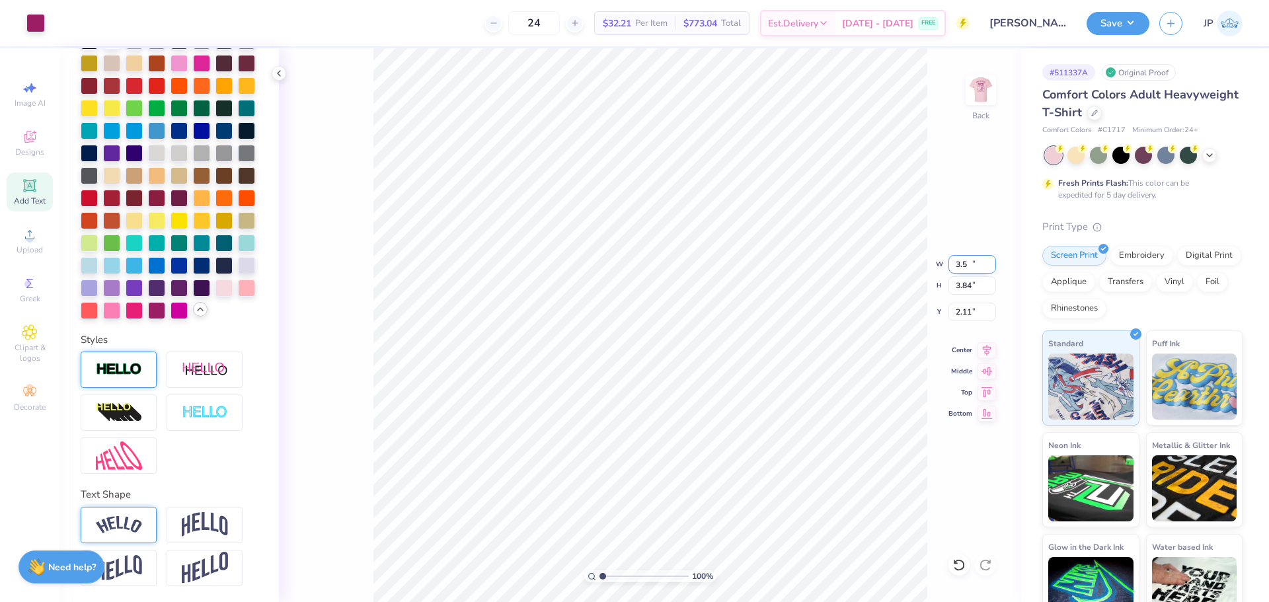
type input "2.11"
type input "3.25"
type input "1.71"
click at [965, 296] on div "100 % Back W 3.50 3.50 " H 3.71 3.71 " Y 2.11 2.11 " Center Middle Top Bottom" at bounding box center [650, 325] width 742 height 554
click at [964, 296] on div "100 % Back W 3.50 H 3.71 Y 2.11 Center Middle Top Bottom" at bounding box center [650, 325] width 742 height 554
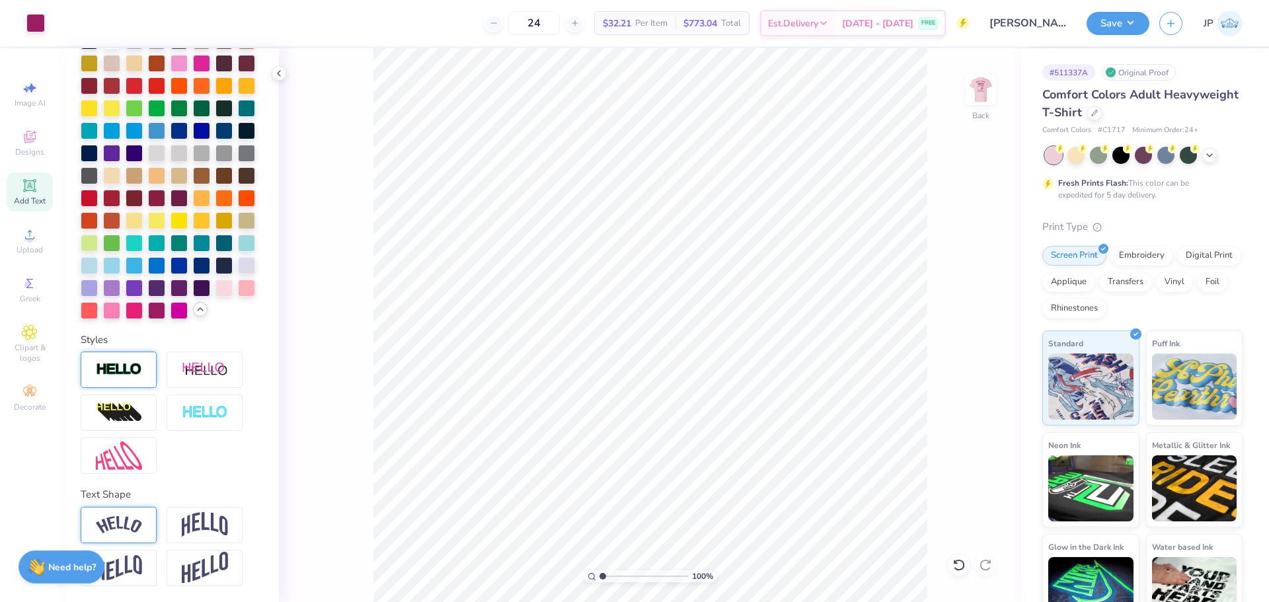
click at [963, 296] on div "100 % Back" at bounding box center [650, 325] width 742 height 554
click at [961, 269] on input "3.50" at bounding box center [973, 264] width 48 height 19
type input "3.00"
type input "3.18"
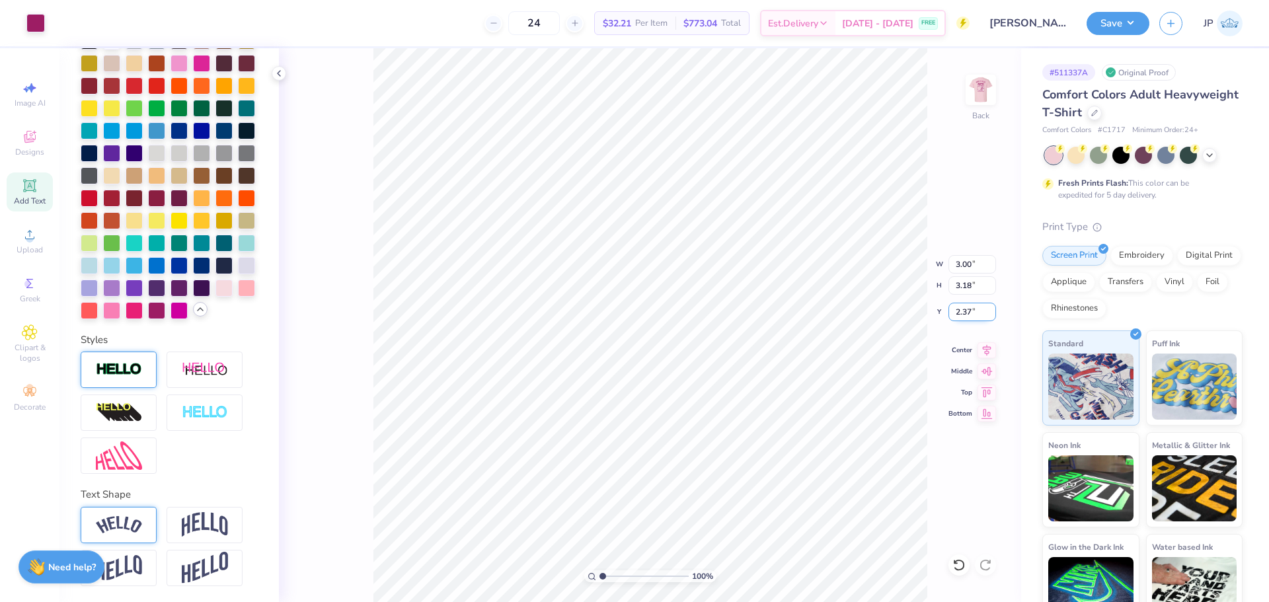
click at [978, 311] on input "2.37" at bounding box center [973, 312] width 48 height 19
type input "3.00"
click at [1123, 26] on button "Save" at bounding box center [1118, 21] width 63 height 23
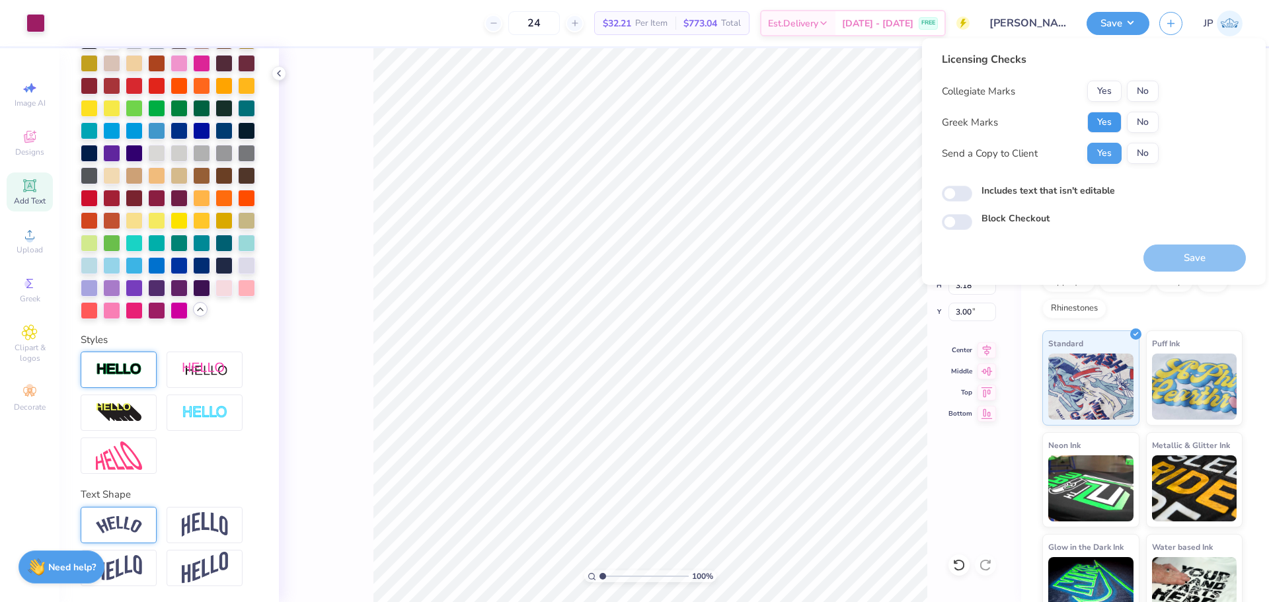
click at [1099, 120] on button "Yes" at bounding box center [1105, 122] width 34 height 21
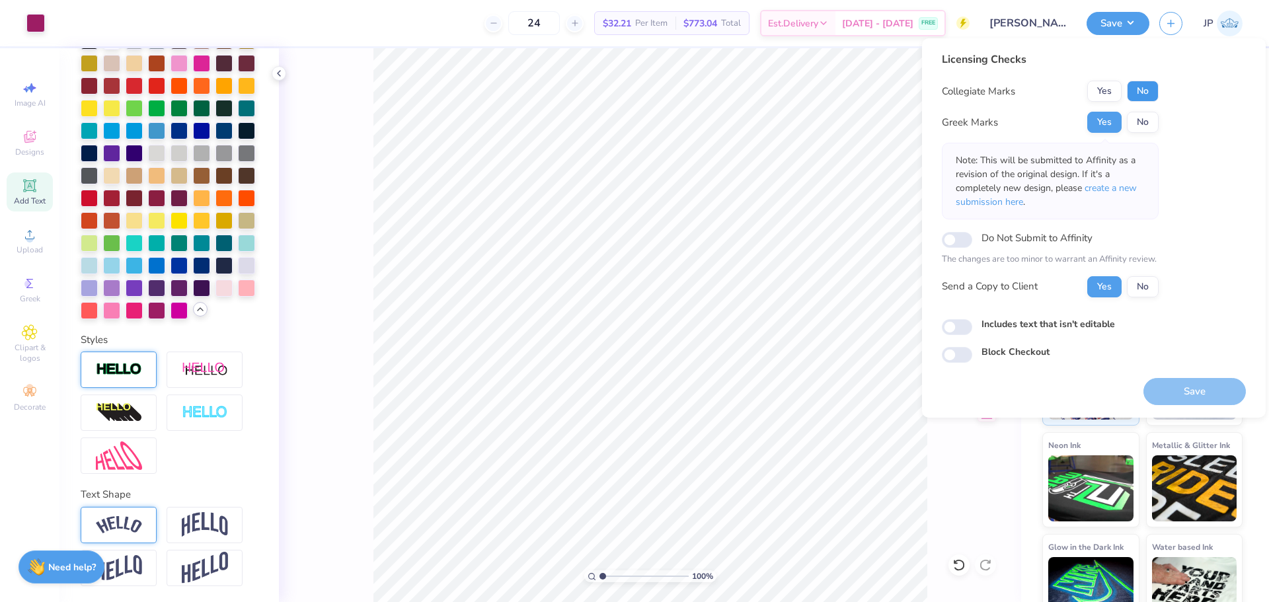
click at [1130, 97] on button "No" at bounding box center [1143, 91] width 32 height 21
click at [1191, 397] on button "Save" at bounding box center [1195, 391] width 102 height 27
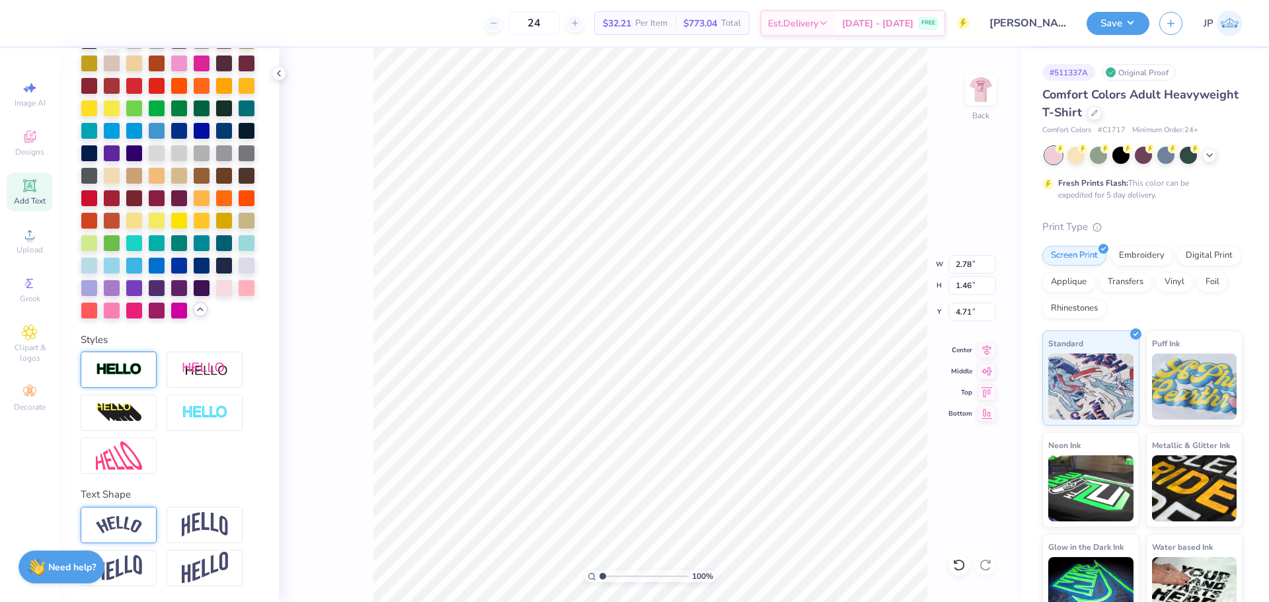
type input "3.23"
type input "3.97"
type input "2.09"
type input "19.49"
type input "3.00"
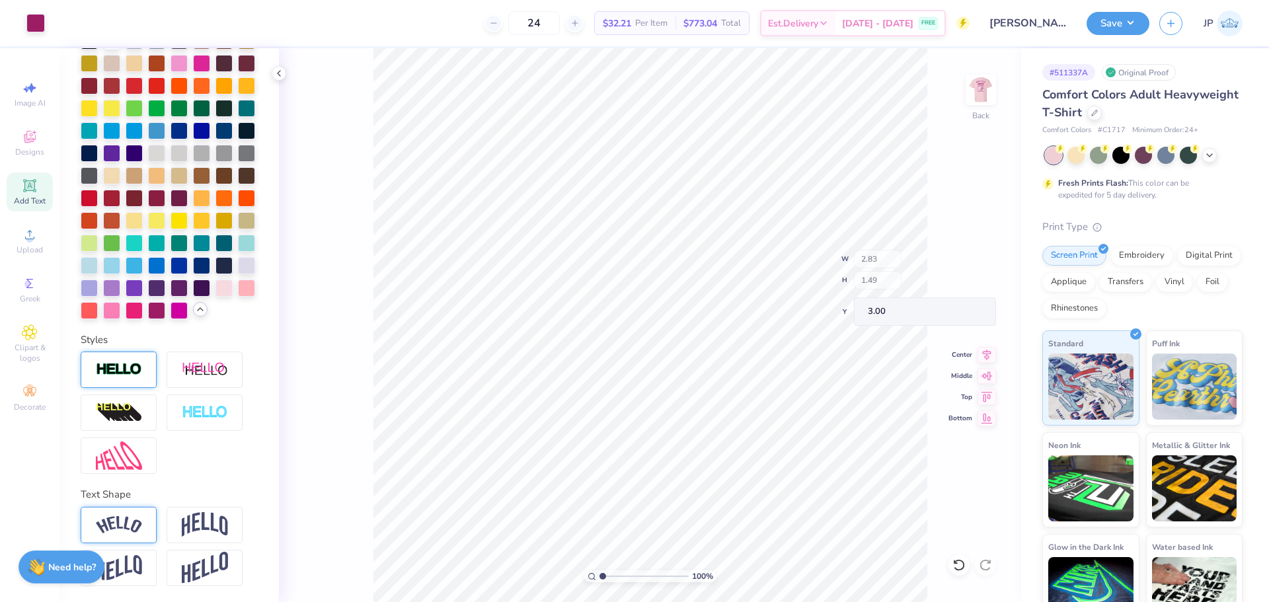
type input "2.83"
type input "1.49"
